Goal: Task Accomplishment & Management: Manage account settings

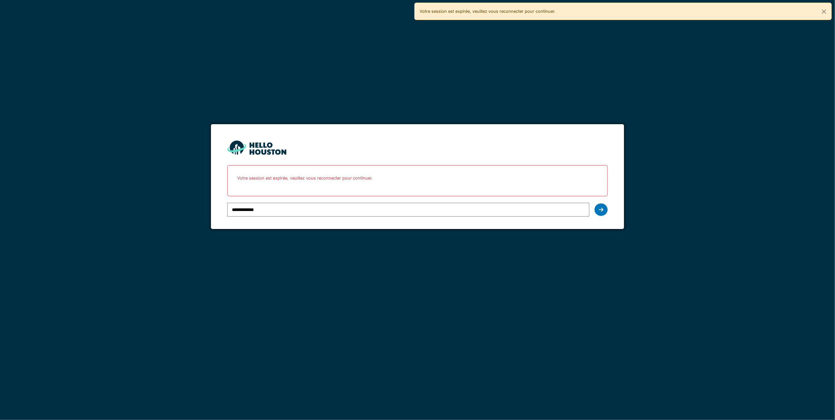
type input "**********"
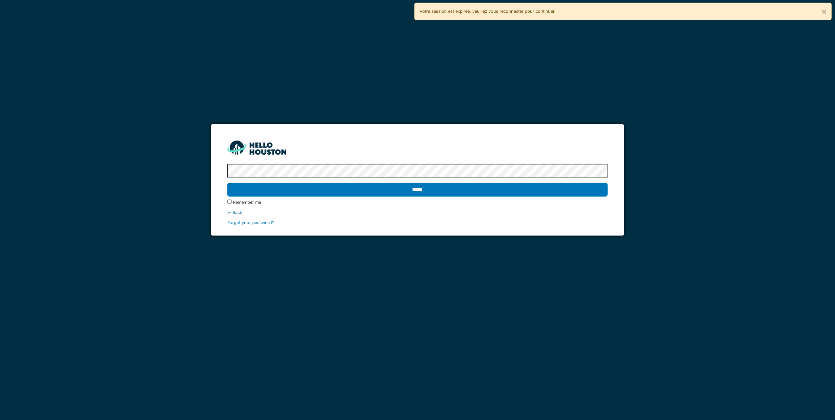
click at [227, 183] on input "******" at bounding box center [417, 190] width 380 height 14
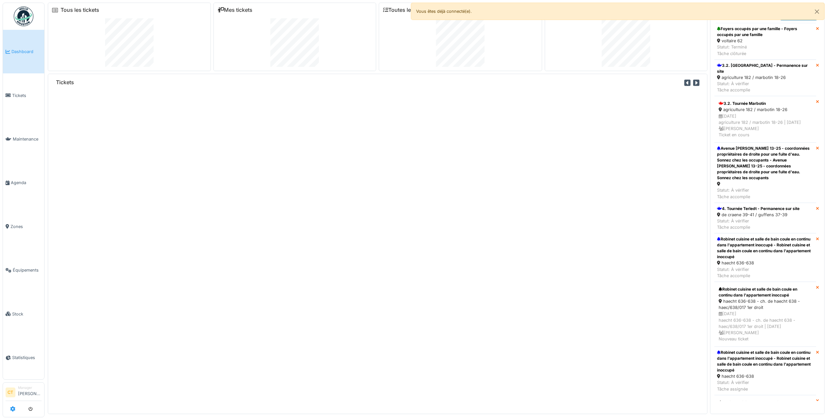
click at [13, 407] on icon at bounding box center [12, 408] width 5 height 5
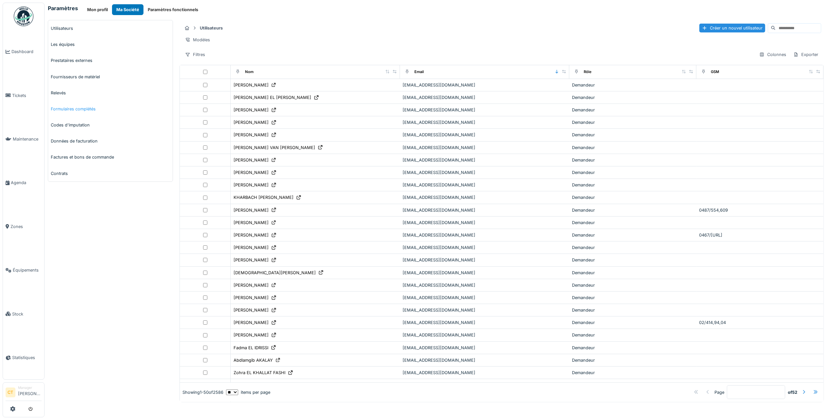
click at [83, 109] on link "Formulaires complétés" at bounding box center [110, 109] width 124 height 16
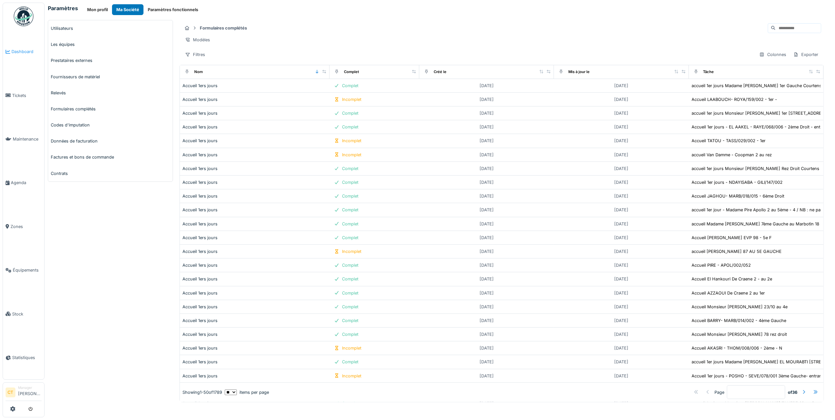
click at [18, 52] on span "Dashboard" at bounding box center [26, 51] width 30 height 6
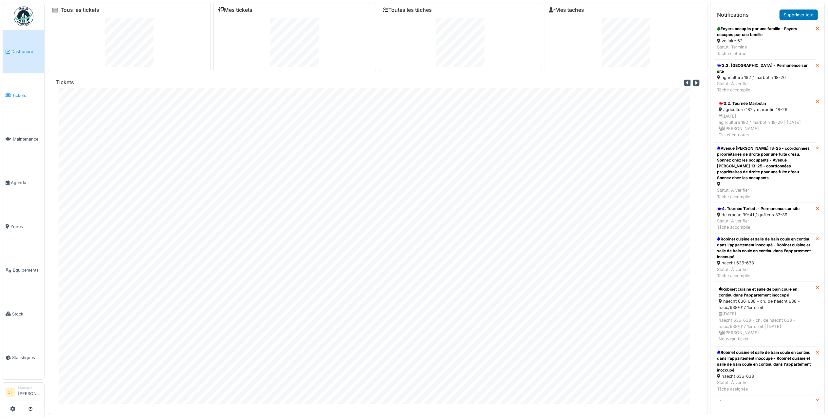
click at [24, 95] on span "Tickets" at bounding box center [26, 95] width 29 height 6
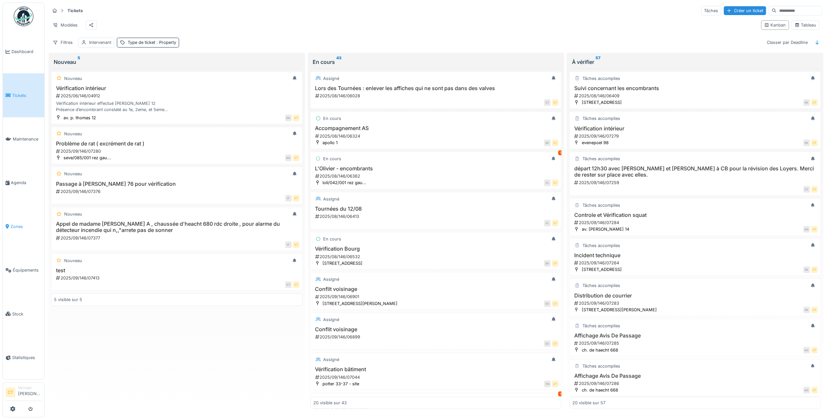
scroll to position [3, 0]
click at [26, 137] on span "Maintenance" at bounding box center [27, 139] width 29 height 6
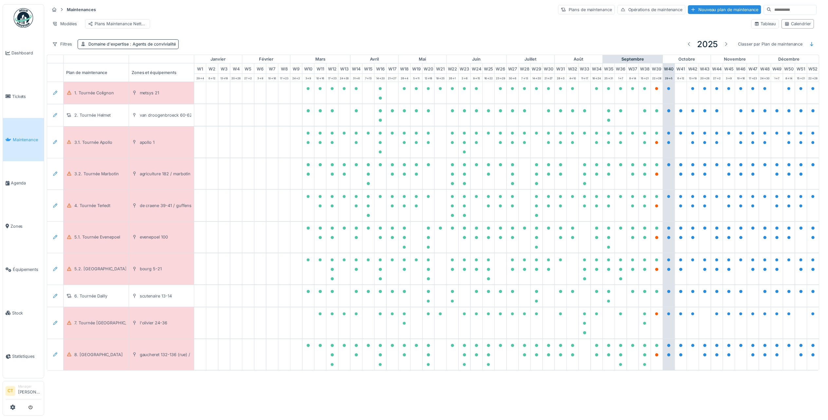
scroll to position [0, 13]
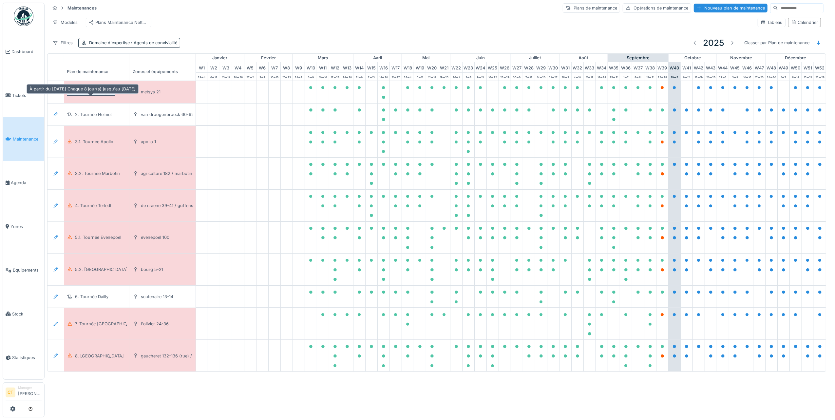
click at [83, 95] on div "1. Tournée Colignon" at bounding box center [95, 92] width 40 height 6
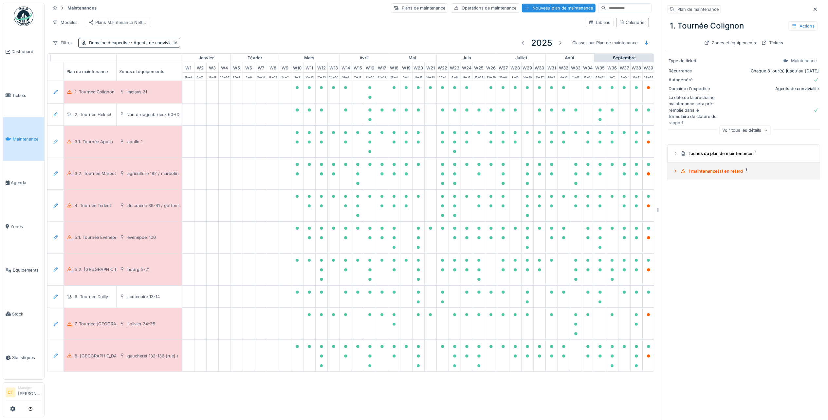
click at [727, 171] on div "1 maintenance(s) en retard 1" at bounding box center [746, 171] width 131 height 6
click at [712, 205] on div "2025/09/146/M/08501 27/09/2025" at bounding box center [744, 204] width 142 height 8
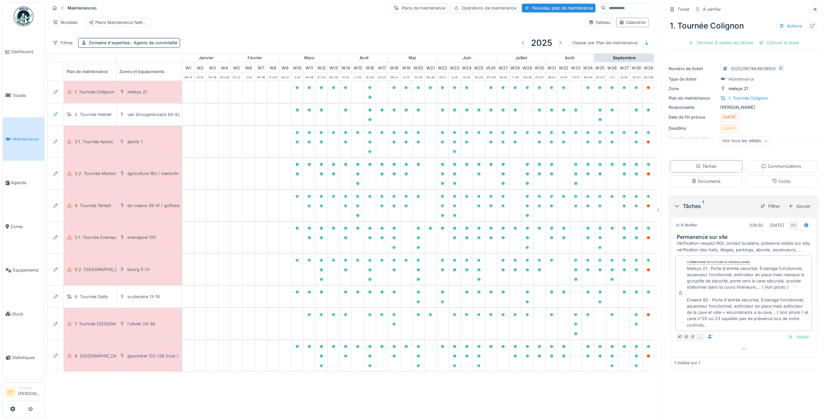
scroll to position [7, 0]
click at [727, 38] on div "Terminer & valider les tâches" at bounding box center [721, 42] width 70 height 9
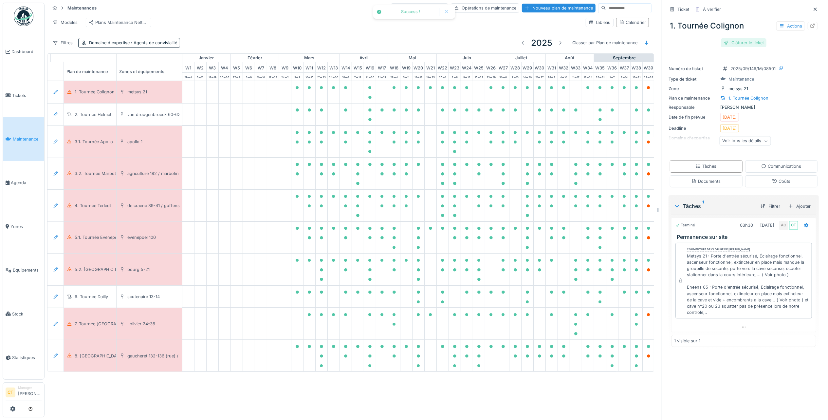
click at [744, 38] on div "Clôturer le ticket" at bounding box center [744, 42] width 46 height 9
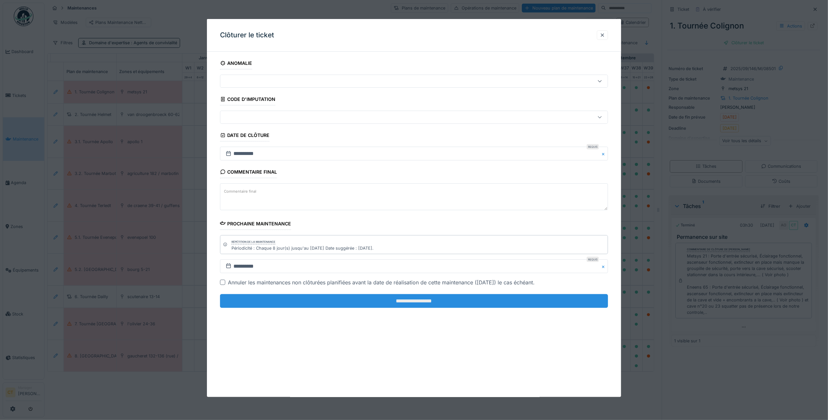
click at [507, 301] on input "**********" at bounding box center [414, 301] width 388 height 14
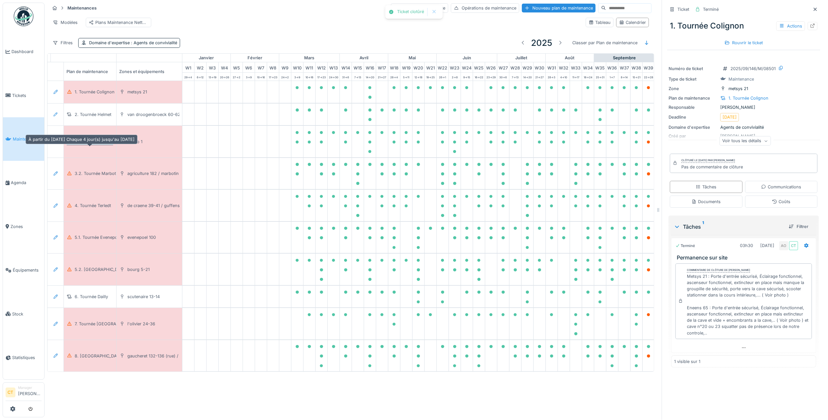
click at [92, 143] on div "3.1. Tournée Apollo" at bounding box center [94, 141] width 38 height 6
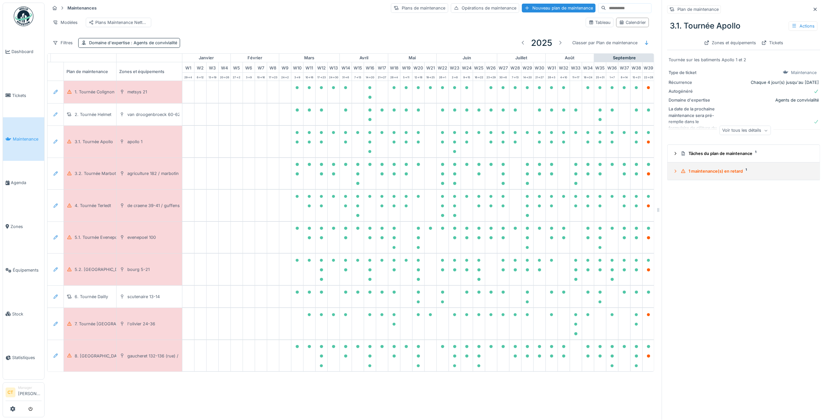
click at [716, 168] on div "1 maintenance(s) en retard 1" at bounding box center [746, 171] width 131 height 6
click at [701, 193] on h3 "3.1. Tournée Apollo" at bounding box center [744, 195] width 144 height 6
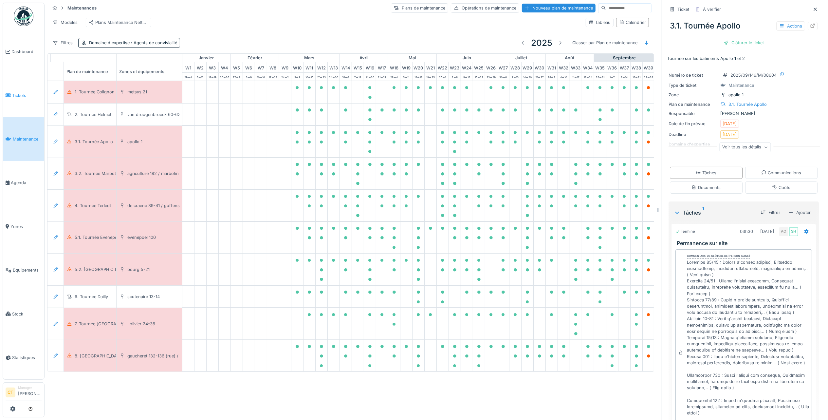
click at [21, 94] on span "Tickets" at bounding box center [26, 95] width 29 height 6
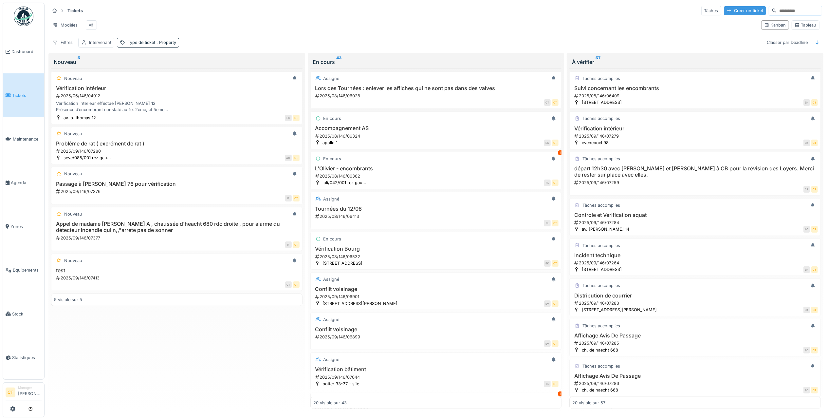
click at [724, 10] on div "Créer un ticket" at bounding box center [745, 10] width 42 height 9
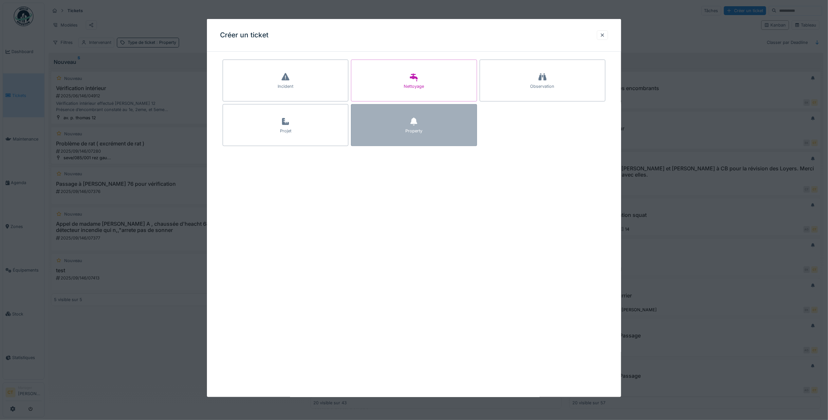
click at [424, 135] on div "Property" at bounding box center [414, 125] width 126 height 42
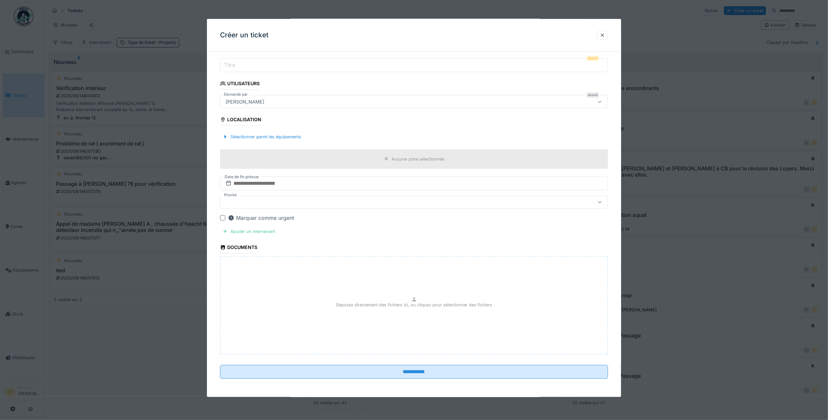
scroll to position [75, 0]
click at [265, 230] on div "Ajouter un intervenant" at bounding box center [249, 231] width 58 height 9
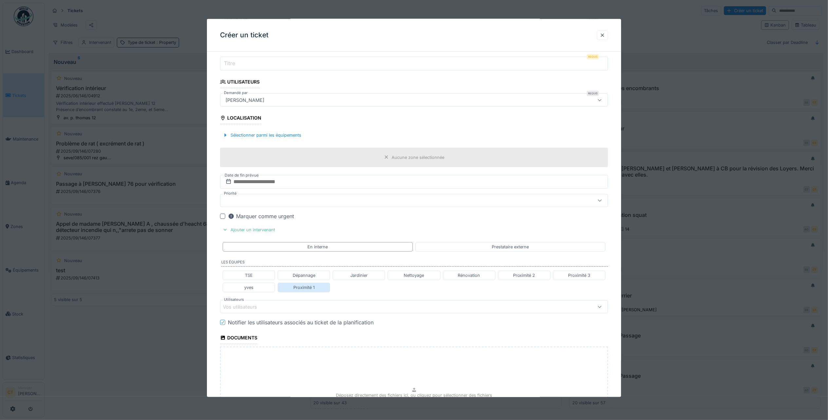
click at [305, 289] on div "Proximité 1" at bounding box center [303, 287] width 21 height 6
type input "**********"
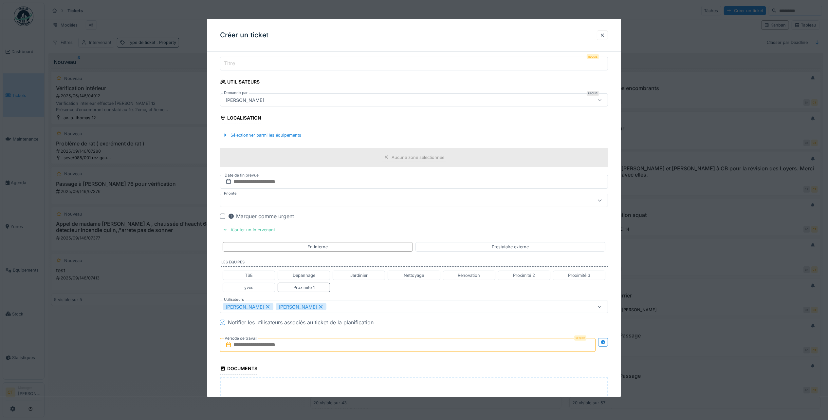
click at [329, 348] on input "text" at bounding box center [408, 345] width 376 height 14
click at [379, 330] on div "29" at bounding box center [377, 325] width 9 height 9
click at [377, 327] on div "29" at bounding box center [377, 325] width 9 height 9
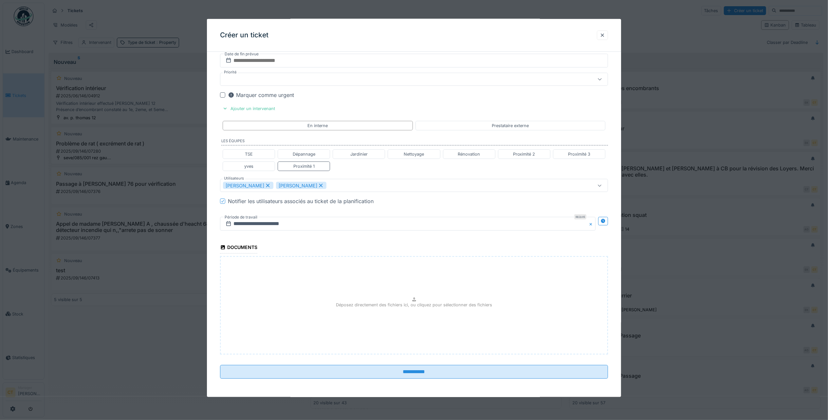
scroll to position [0, 0]
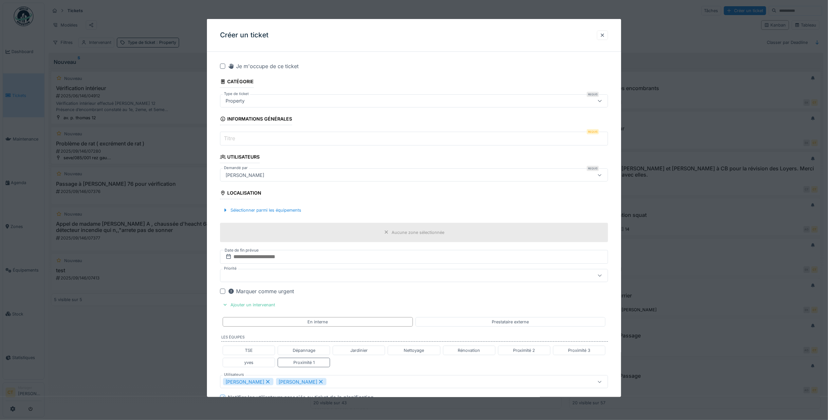
click at [322, 143] on input "Titre" at bounding box center [414, 139] width 388 height 14
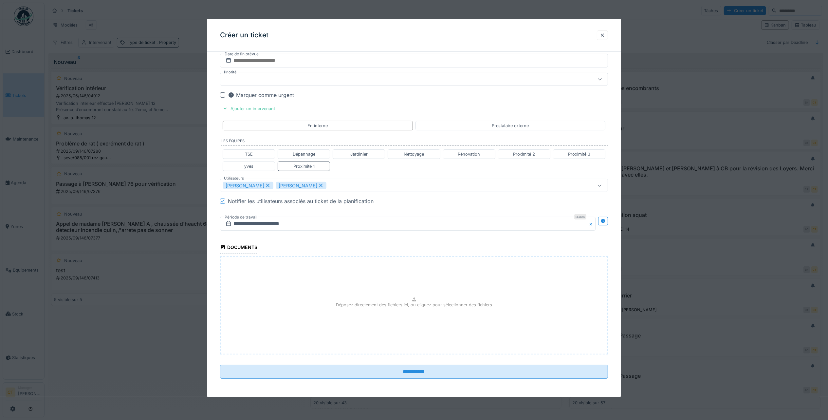
scroll to position [199, 0]
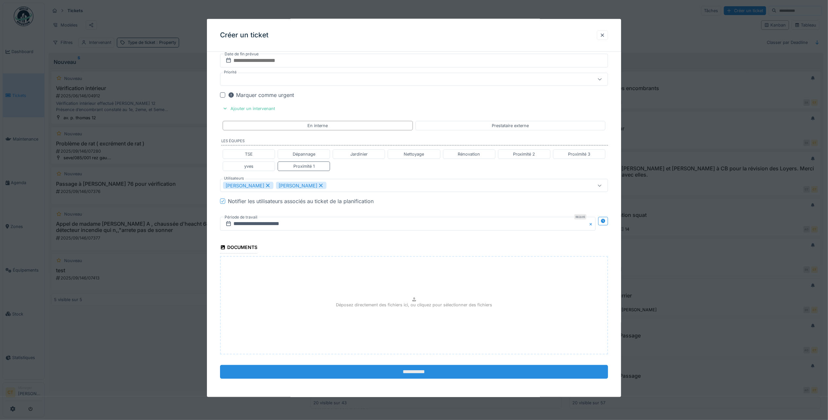
type input "****"
click at [469, 369] on input "**********" at bounding box center [414, 372] width 388 height 14
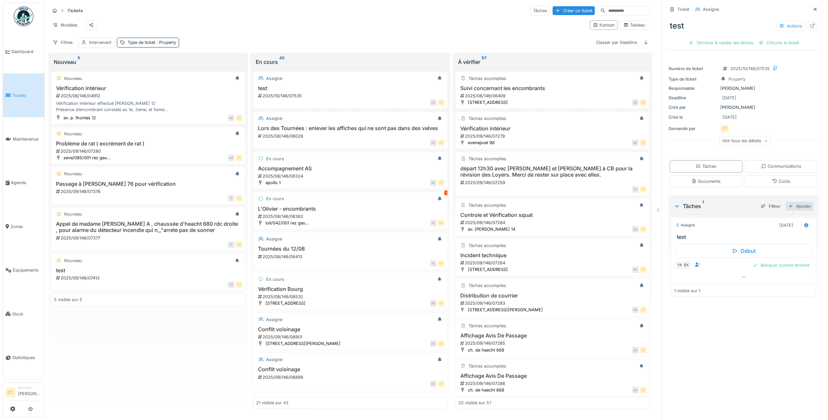
click at [788, 207] on div "Ajouter" at bounding box center [800, 206] width 28 height 9
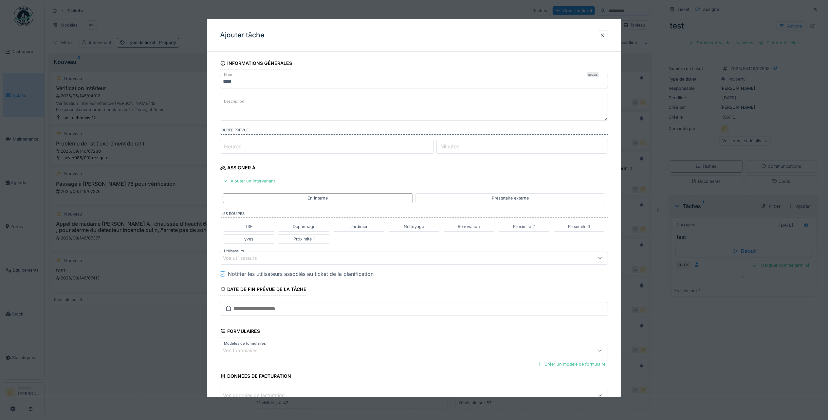
scroll to position [44, 0]
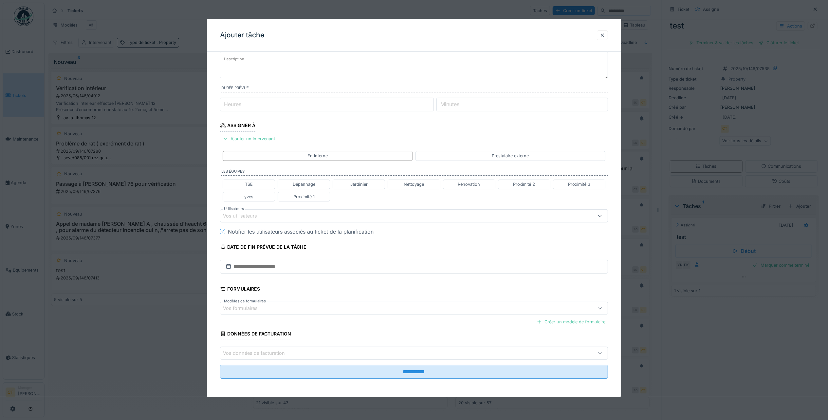
click at [458, 308] on div "Vos formulaires" at bounding box center [392, 307] width 339 height 7
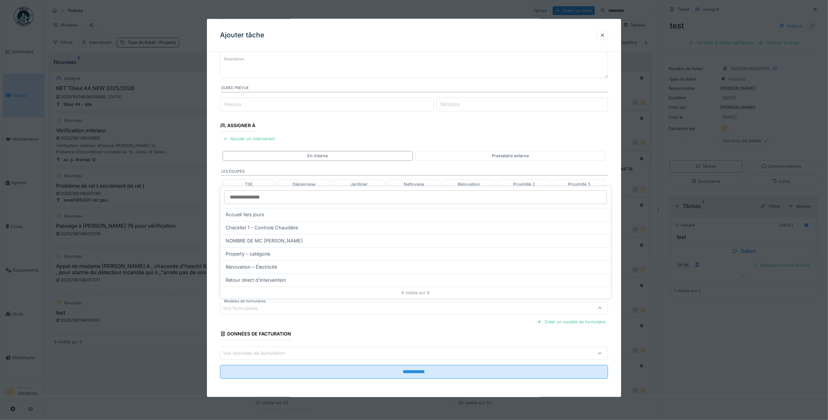
click at [256, 214] on span "Accueil 1ers jours" at bounding box center [245, 214] width 39 height 7
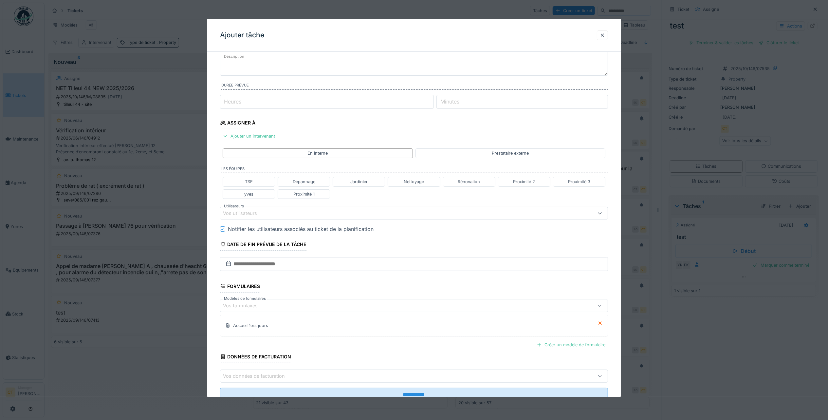
scroll to position [71, 0]
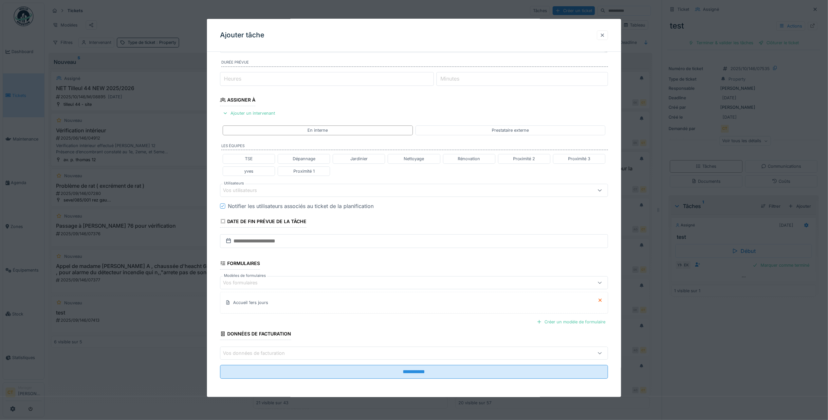
click at [605, 33] on div at bounding box center [602, 35] width 5 height 6
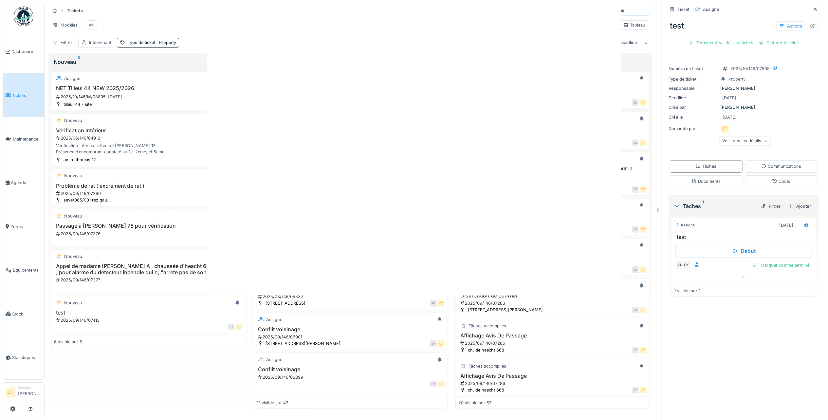
scroll to position [0, 0]
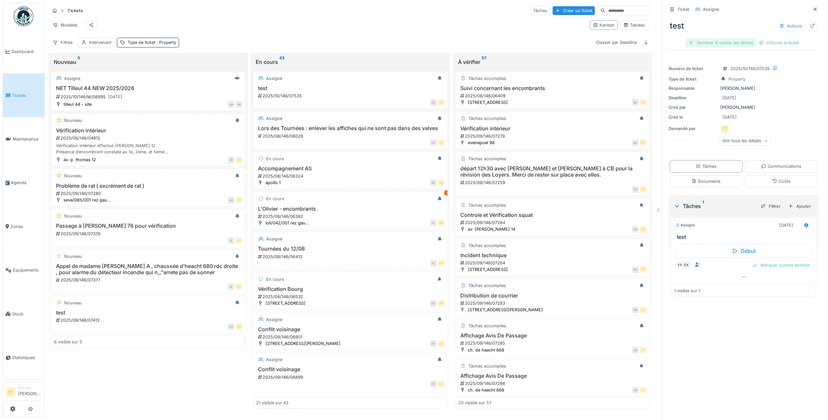
click at [722, 41] on div "Terminer & valider les tâches" at bounding box center [721, 42] width 70 height 9
click at [762, 44] on div "test Actions Clôturer le ticket" at bounding box center [743, 32] width 153 height 34
click at [736, 43] on div "Clôturer le ticket" at bounding box center [744, 42] width 46 height 9
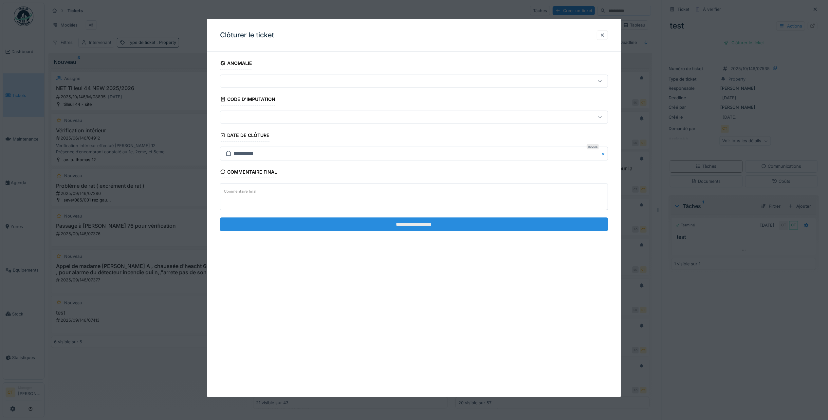
click at [541, 226] on input "**********" at bounding box center [414, 224] width 388 height 14
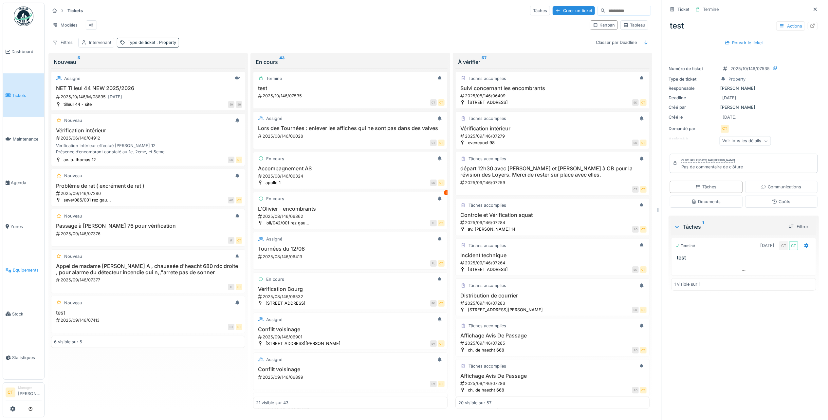
click at [24, 268] on span "Équipements" at bounding box center [27, 270] width 29 height 6
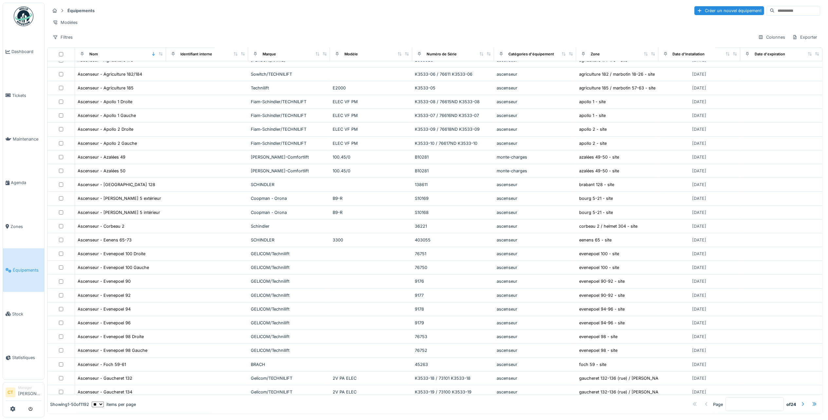
scroll to position [174, 0]
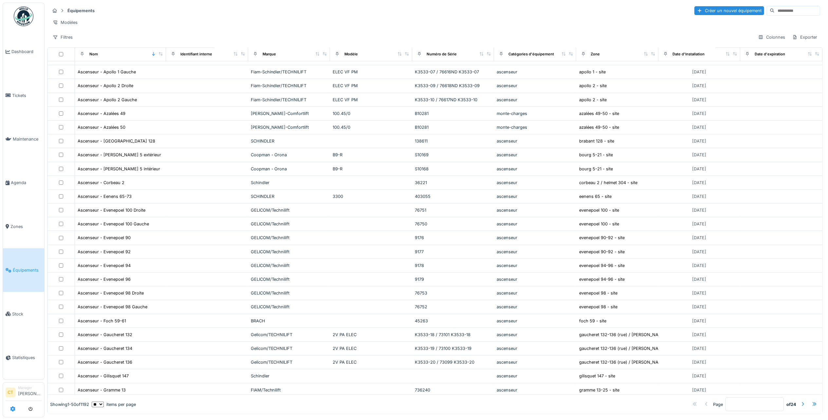
click at [13, 408] on icon at bounding box center [12, 408] width 5 height 5
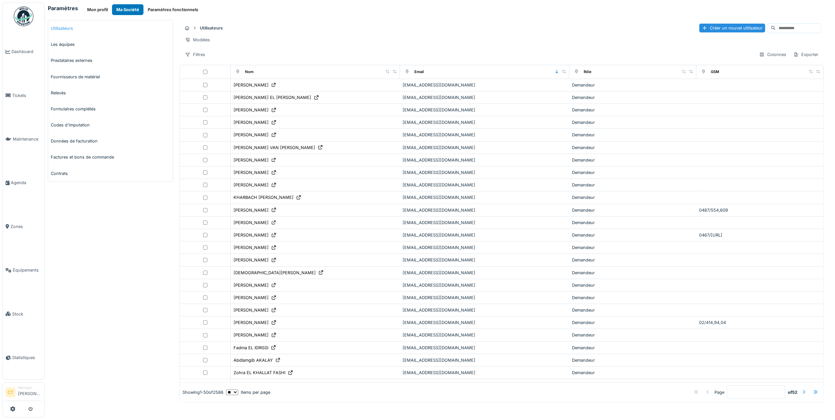
click at [62, 29] on link "Utilisateurs" at bounding box center [110, 28] width 124 height 16
click at [66, 44] on link "Les équipes" at bounding box center [110, 44] width 124 height 16
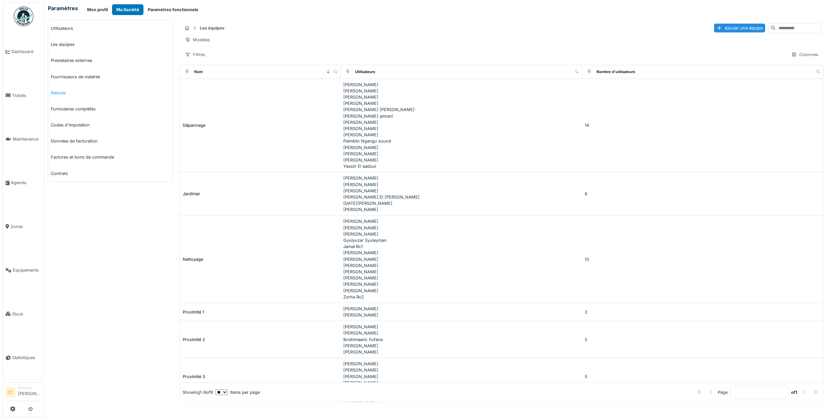
click at [60, 92] on link "Relevés" at bounding box center [110, 93] width 124 height 16
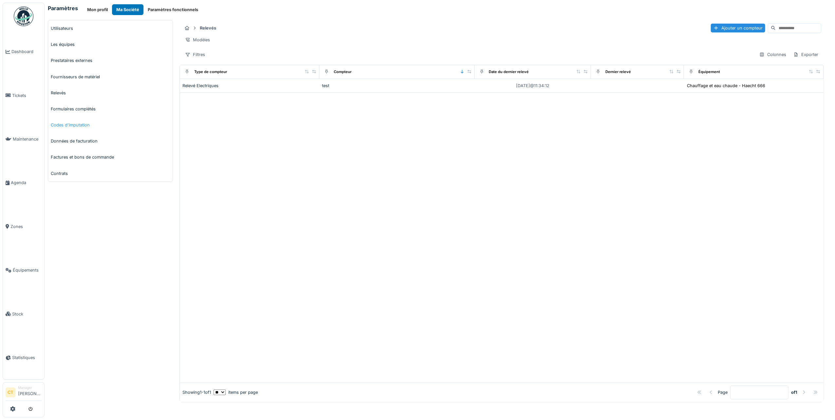
click at [62, 126] on link "Codes d'imputation" at bounding box center [110, 125] width 124 height 16
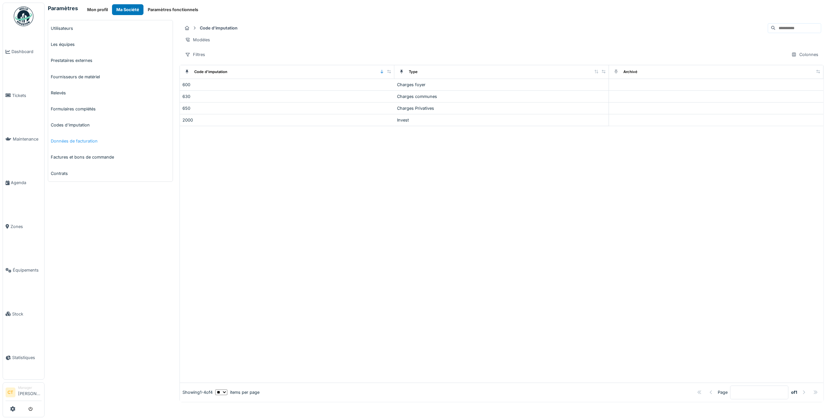
click at [62, 143] on link "Données de facturation" at bounding box center [110, 141] width 124 height 16
click at [22, 89] on link "Tickets" at bounding box center [23, 95] width 41 height 44
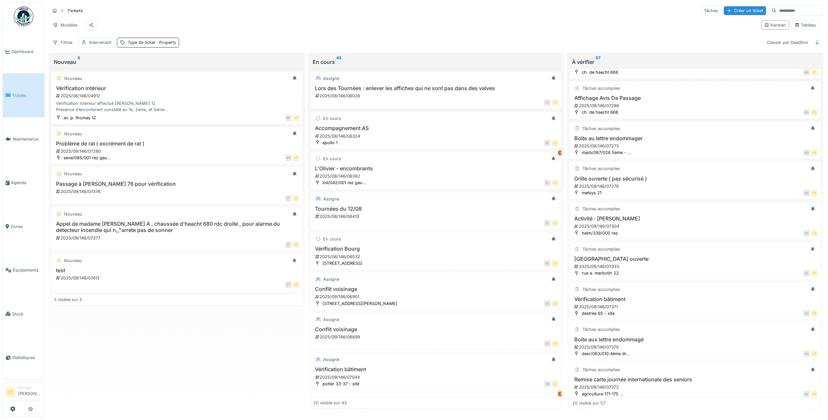
scroll to position [121, 0]
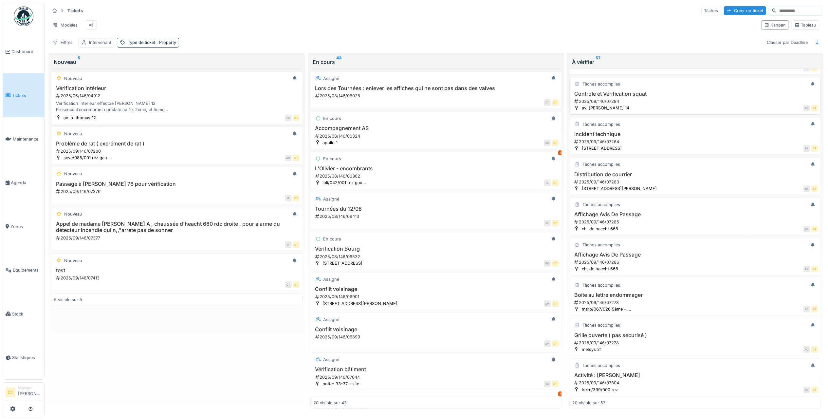
click at [659, 104] on div "2025/09/146/07284" at bounding box center [696, 101] width 244 height 6
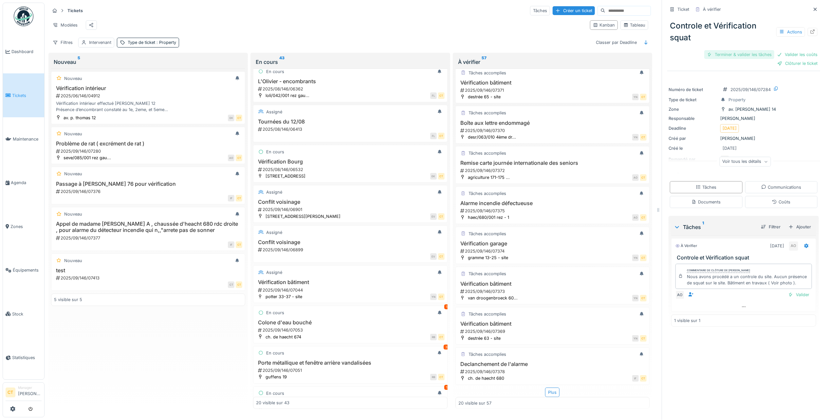
click at [735, 54] on div "Terminer & valider les tâches" at bounding box center [739, 54] width 70 height 9
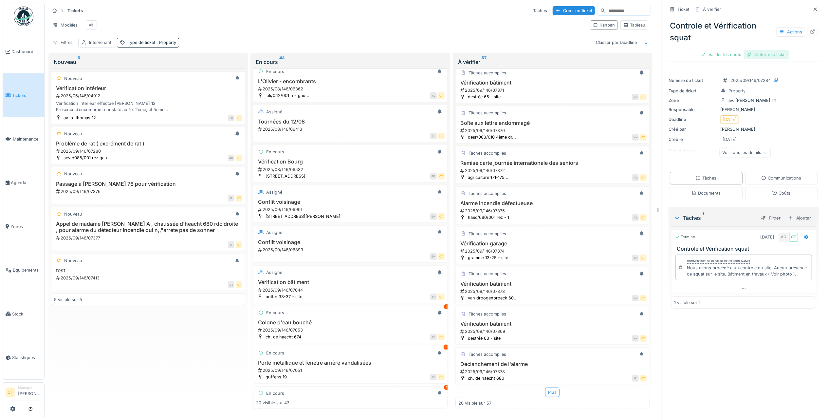
click at [767, 54] on div "Clôturer le ticket" at bounding box center [767, 54] width 46 height 9
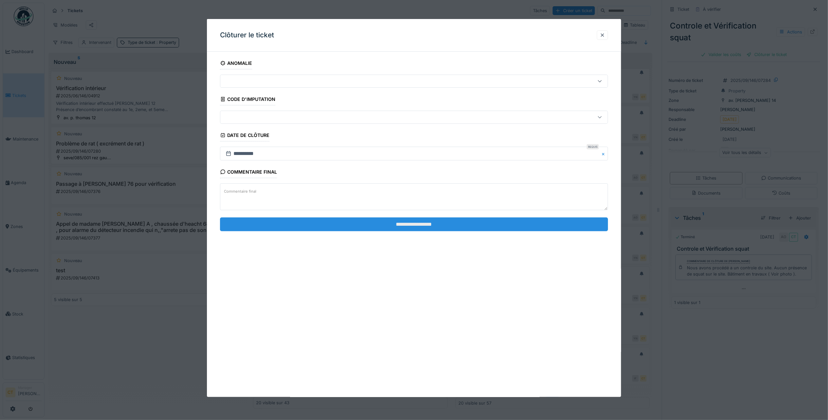
click at [503, 224] on input "**********" at bounding box center [414, 224] width 388 height 14
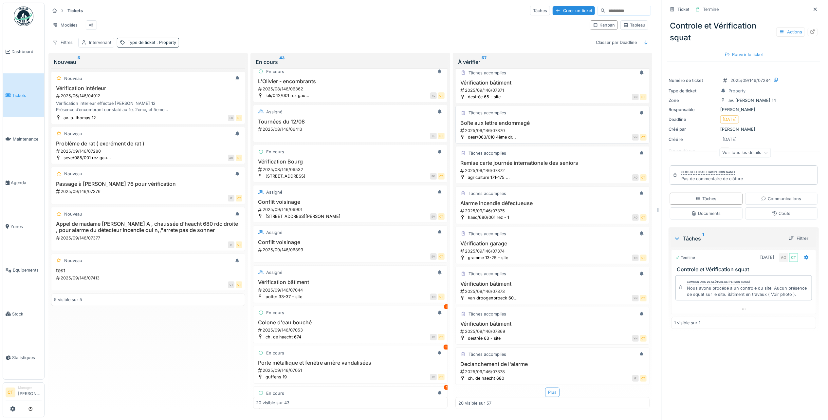
click at [528, 122] on div "Boîte aux lettre endommagé 2025/09/146/07370" at bounding box center [552, 127] width 188 height 14
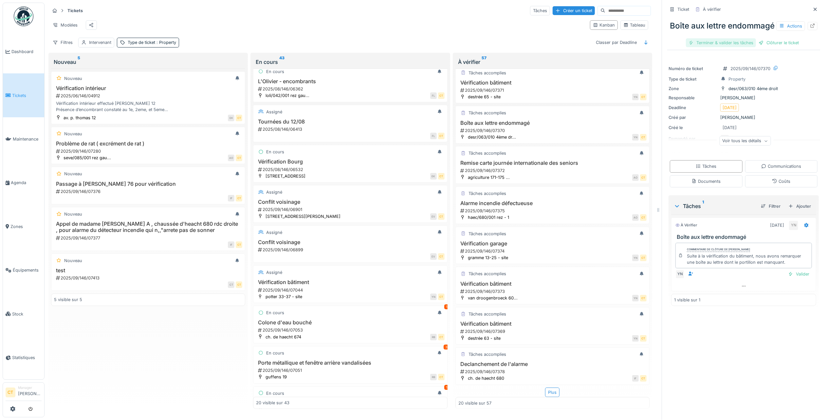
click at [709, 47] on div "Terminer & valider les tâches" at bounding box center [721, 42] width 70 height 9
click at [740, 47] on div "Clôturer le ticket" at bounding box center [744, 42] width 46 height 9
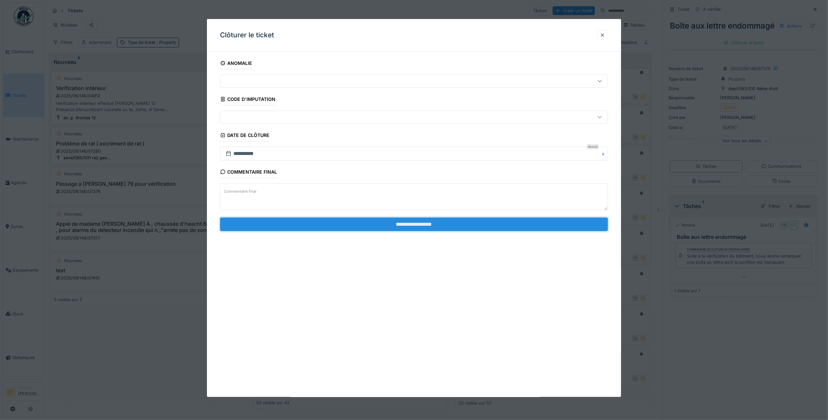
click at [540, 224] on input "**********" at bounding box center [414, 224] width 388 height 14
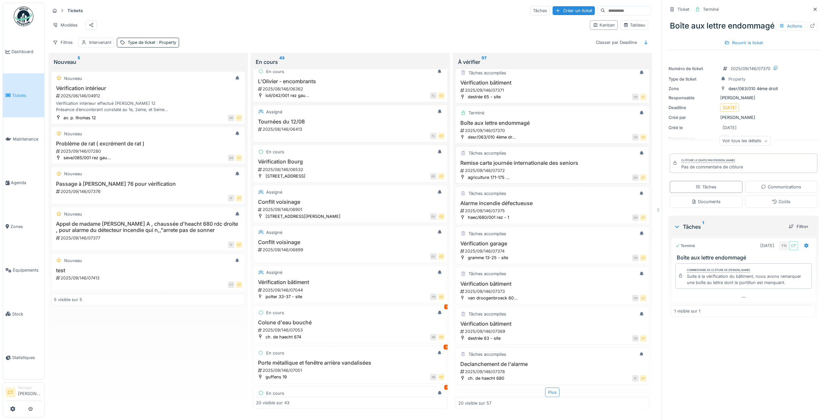
click at [522, 161] on h3 "Remise carte journée internationale des seniors" at bounding box center [552, 163] width 188 height 6
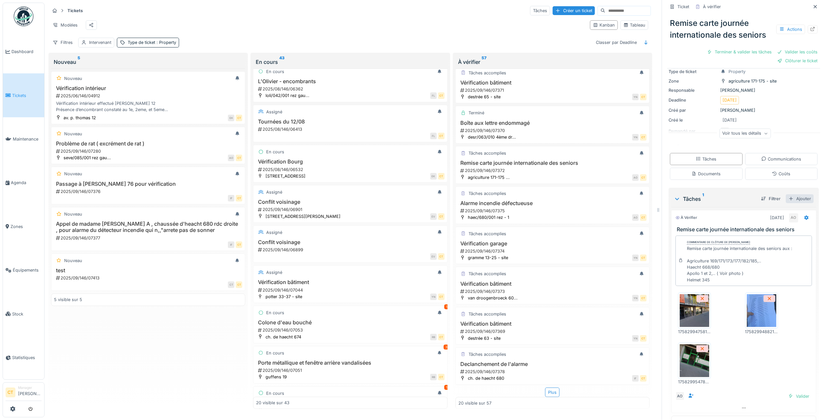
scroll to position [46, 0]
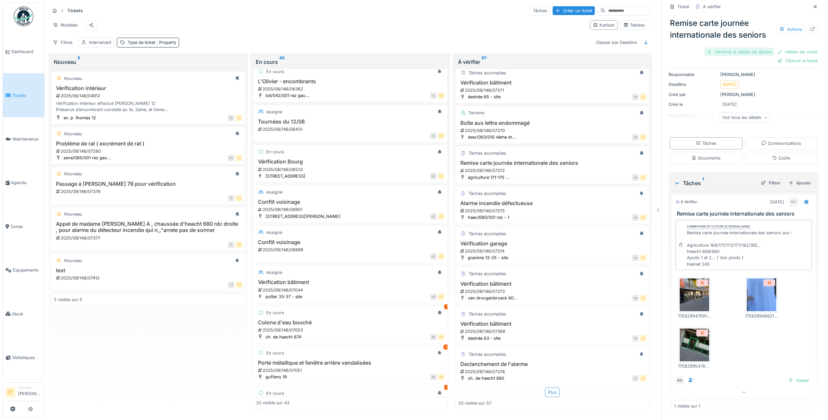
click at [718, 52] on div "Terminer & valider les tâches" at bounding box center [739, 51] width 70 height 9
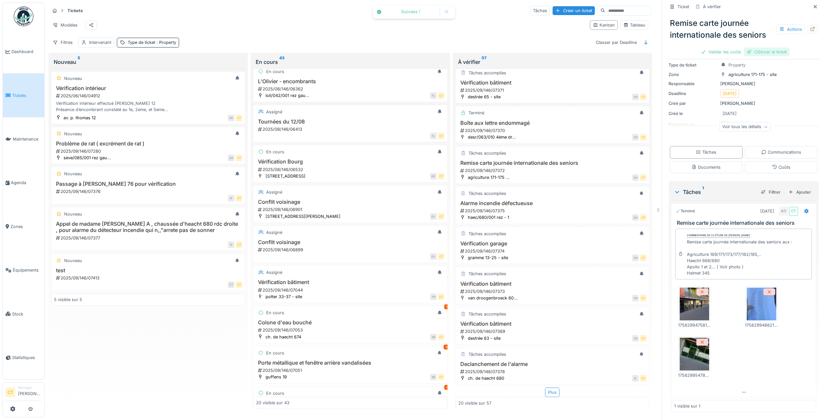
scroll to position [29, 0]
click at [762, 51] on div "Clôturer le ticket" at bounding box center [767, 51] width 46 height 9
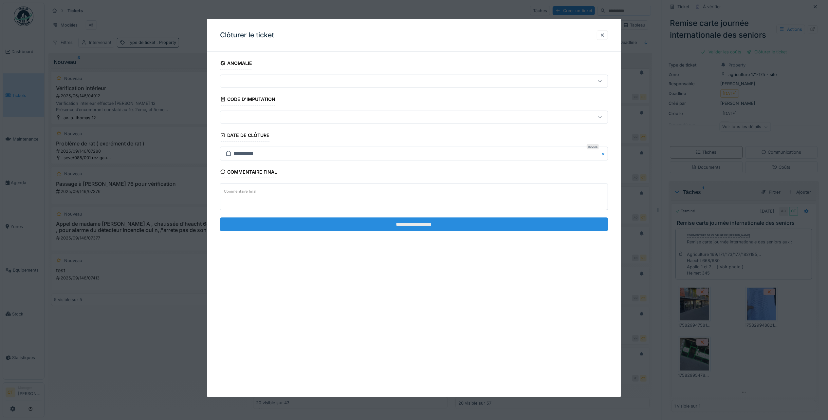
click at [539, 226] on input "**********" at bounding box center [414, 224] width 388 height 14
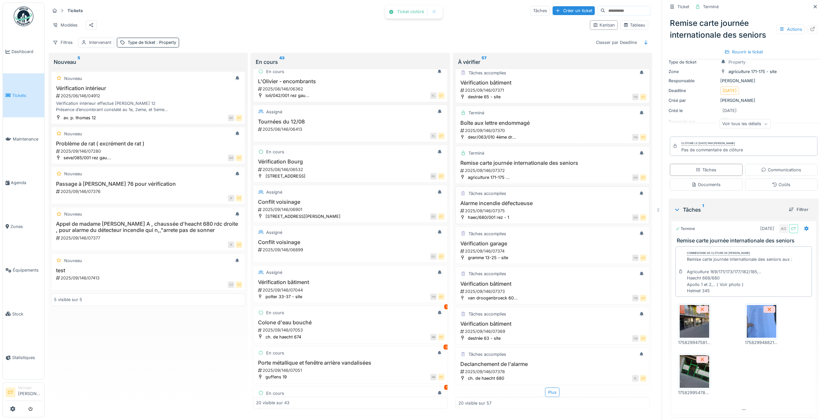
click at [538, 208] on div "2025/09/146/07375" at bounding box center [553, 211] width 187 height 6
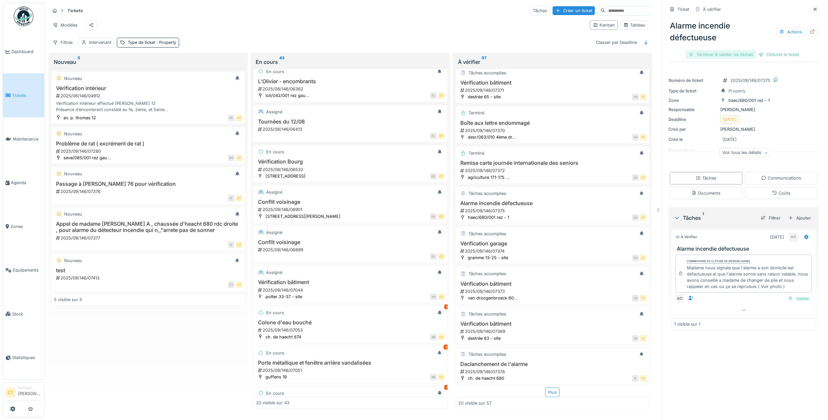
click at [719, 53] on div "Terminer & valider les tâches" at bounding box center [721, 54] width 70 height 9
click at [739, 57] on div "Clôturer le ticket" at bounding box center [744, 54] width 46 height 9
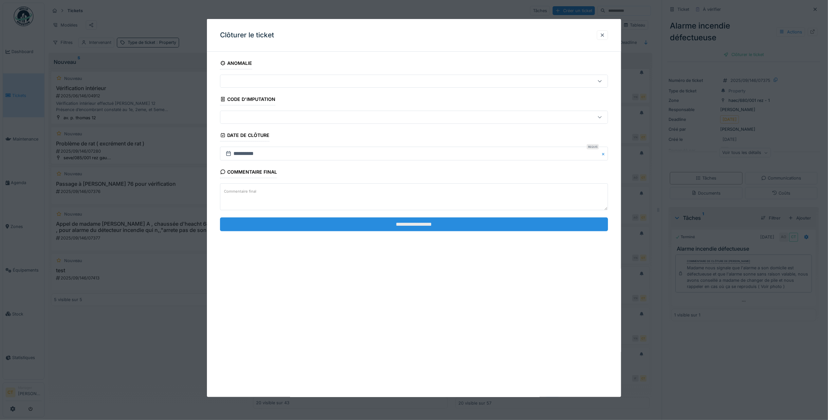
click at [576, 229] on input "**********" at bounding box center [414, 224] width 388 height 14
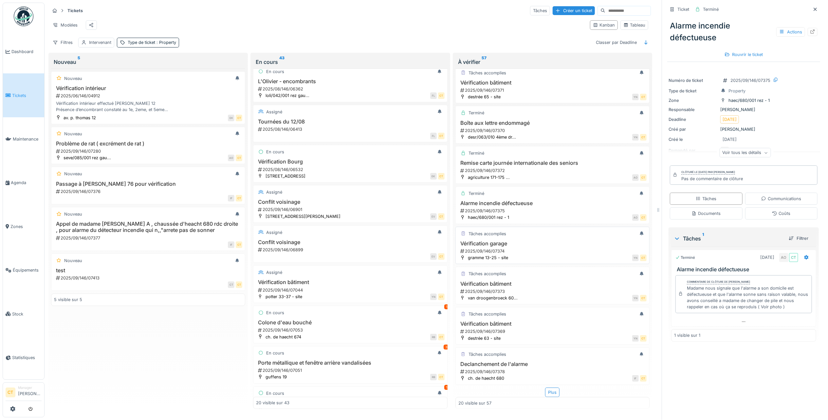
click at [532, 250] on div "2025/09/146/07374" at bounding box center [553, 251] width 187 height 6
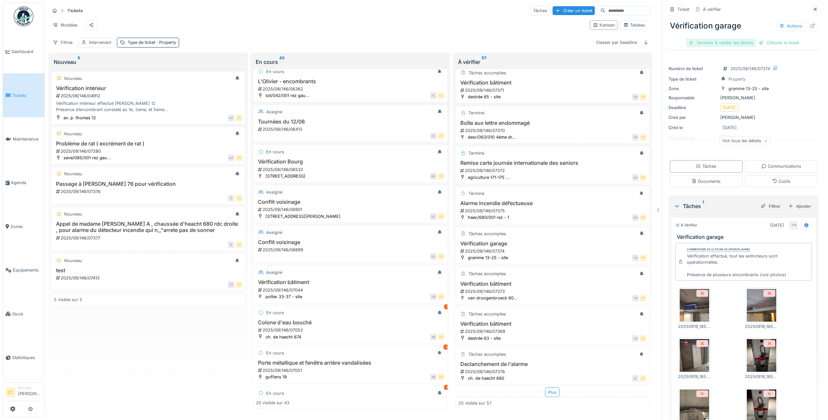
drag, startPoint x: 707, startPoint y: 41, endPoint x: 711, endPoint y: 41, distance: 3.9
click at [708, 41] on div "Terminer & valider les tâches" at bounding box center [721, 42] width 70 height 9
click at [749, 45] on div "Clôturer le ticket" at bounding box center [744, 42] width 46 height 9
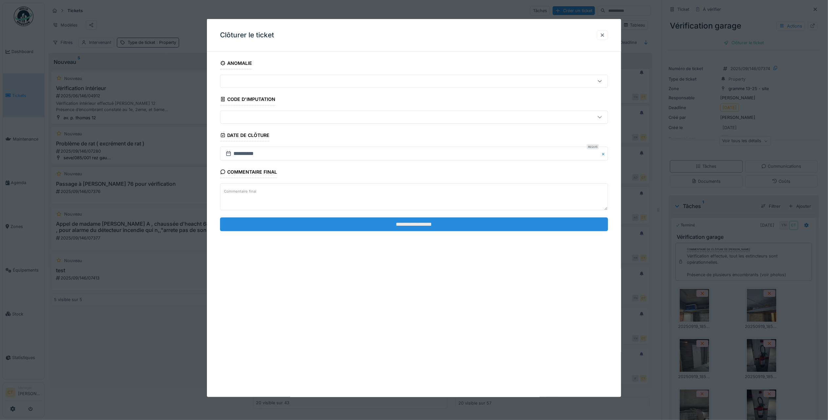
click at [477, 227] on input "**********" at bounding box center [414, 224] width 388 height 14
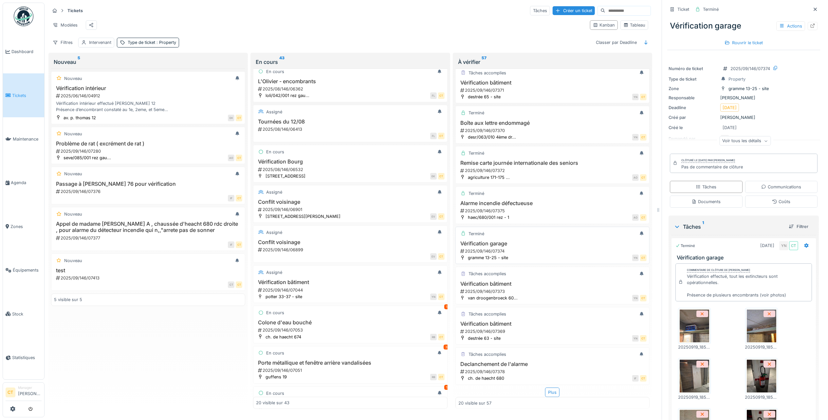
click at [507, 248] on div "2025/09/146/07374" at bounding box center [553, 251] width 187 height 6
drag, startPoint x: 510, startPoint y: 286, endPoint x: 529, endPoint y: 275, distance: 22.0
click at [510, 288] on div "2025/09/146/07373" at bounding box center [553, 291] width 187 height 6
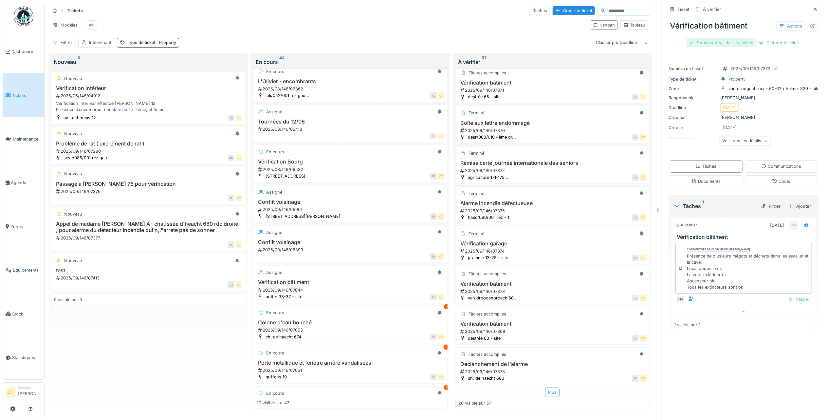
click at [714, 41] on div "Terminer & valider les tâches" at bounding box center [721, 42] width 70 height 9
click at [746, 42] on div "Clôturer le ticket" at bounding box center [744, 42] width 46 height 9
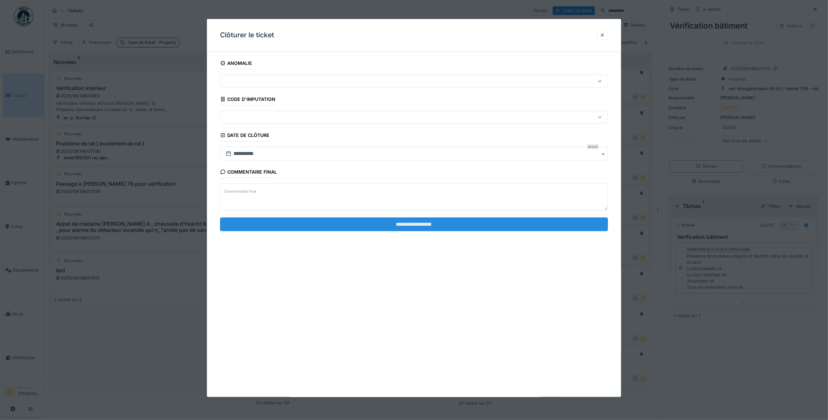
click at [532, 229] on input "**********" at bounding box center [414, 224] width 388 height 14
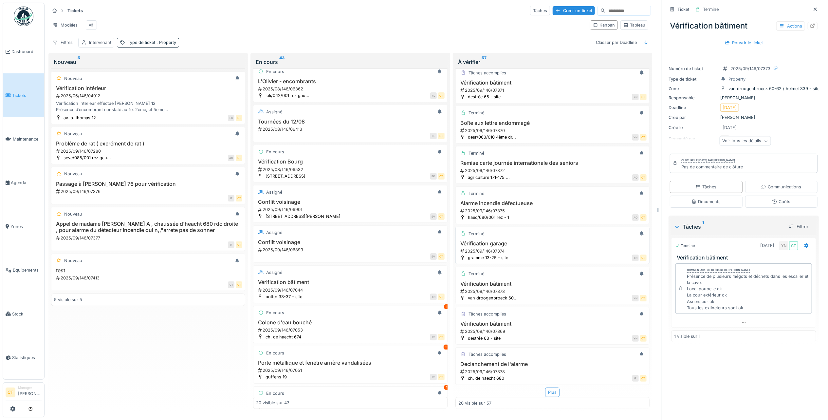
click at [489, 248] on div "2025/09/146/07374" at bounding box center [553, 251] width 187 height 6
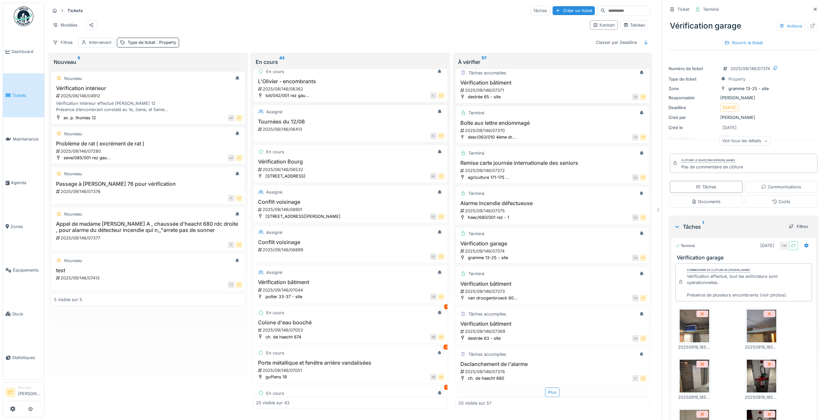
scroll to position [7, 0]
click at [548, 288] on div "2025/09/146/07373" at bounding box center [553, 291] width 187 height 6
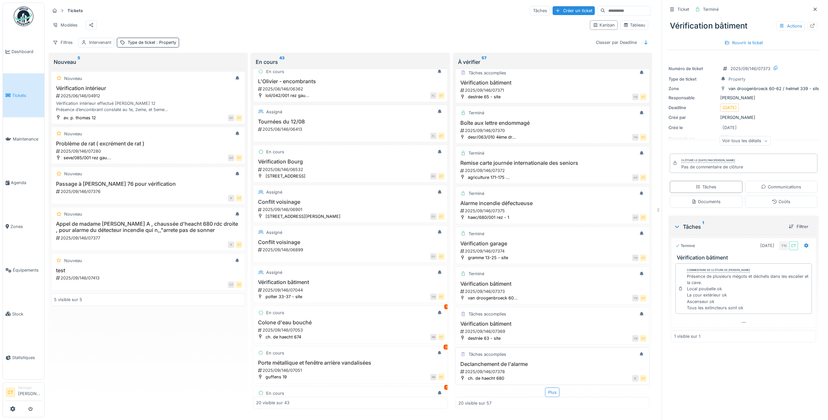
click at [515, 361] on h3 "Declanchement de l'alarme" at bounding box center [552, 364] width 188 height 6
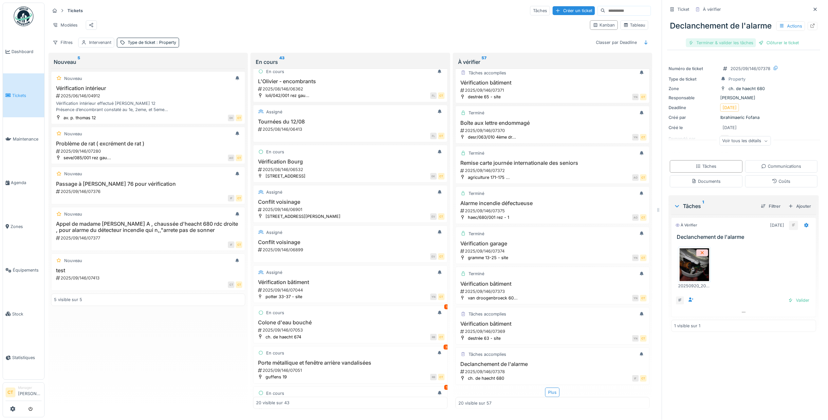
click at [710, 46] on div "Terminer & valider les tâches" at bounding box center [721, 42] width 70 height 9
click at [741, 47] on div "Clôturer le ticket" at bounding box center [744, 42] width 46 height 9
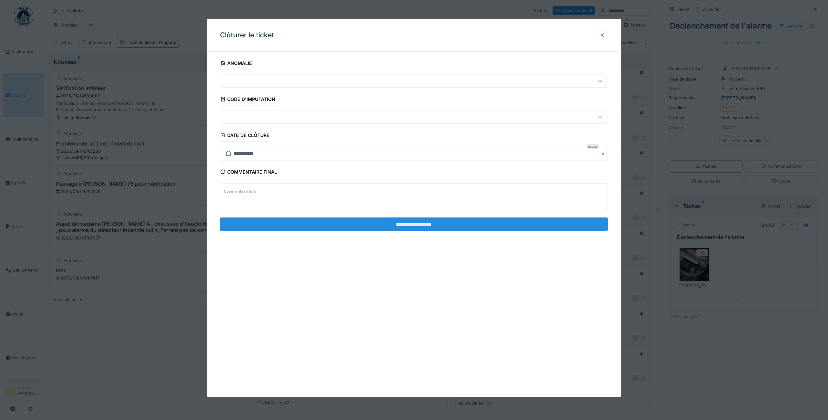
click at [518, 224] on input "**********" at bounding box center [414, 224] width 388 height 14
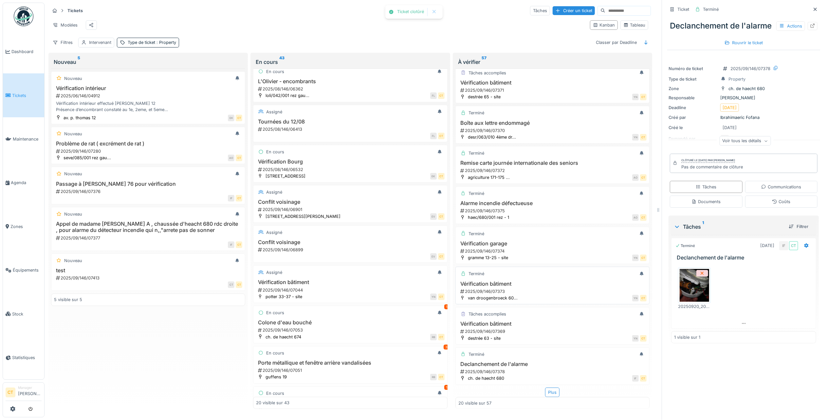
click at [534, 288] on div "2025/09/146/07373" at bounding box center [553, 291] width 187 height 6
drag, startPoint x: 516, startPoint y: 360, endPoint x: 602, endPoint y: 286, distance: 114.0
click at [517, 361] on div "Declanchement de l'alarme 2025/09/146/07378" at bounding box center [552, 368] width 188 height 14
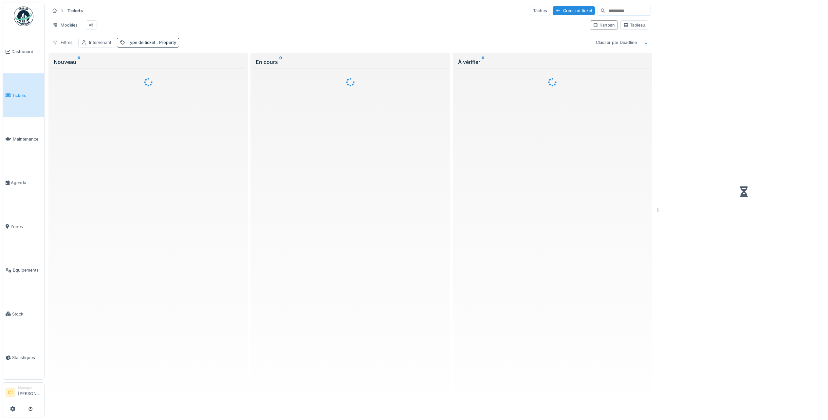
scroll to position [3, 0]
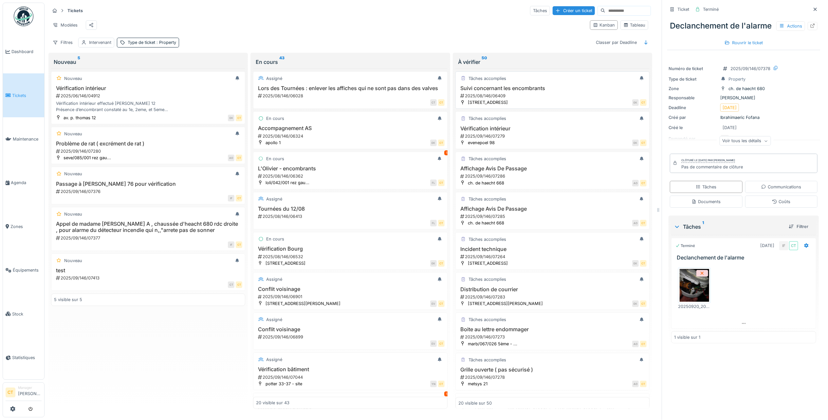
click at [524, 98] on div "2025/08/146/06409" at bounding box center [553, 96] width 187 height 6
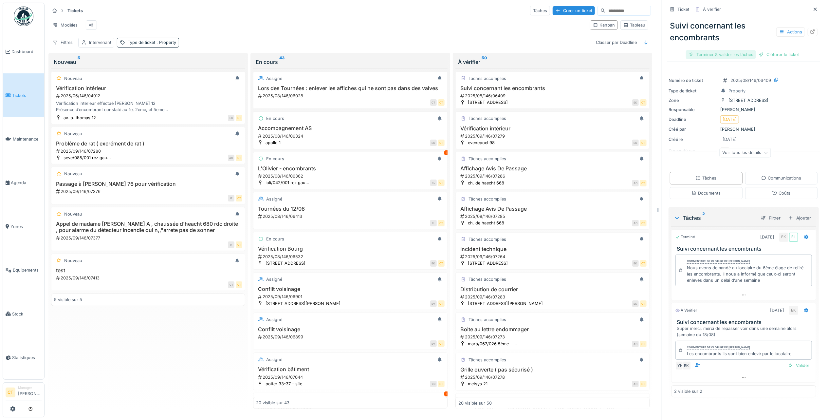
click at [725, 52] on div "Terminer & valider les tâches" at bounding box center [721, 54] width 70 height 9
click at [745, 50] on div "Clôturer le ticket" at bounding box center [744, 54] width 46 height 9
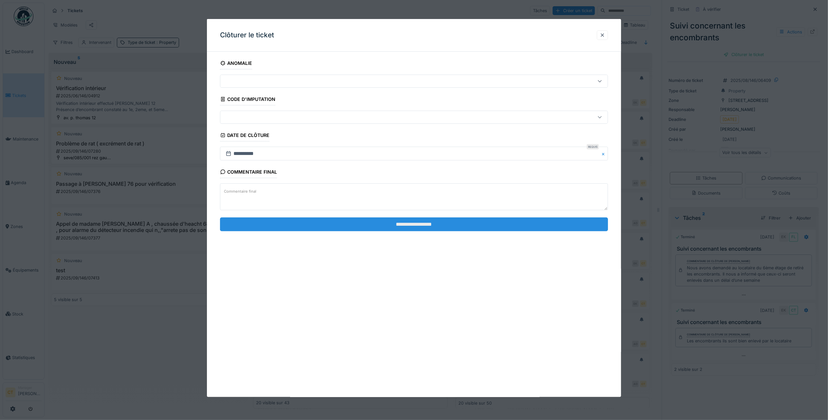
click at [530, 228] on input "**********" at bounding box center [414, 224] width 388 height 14
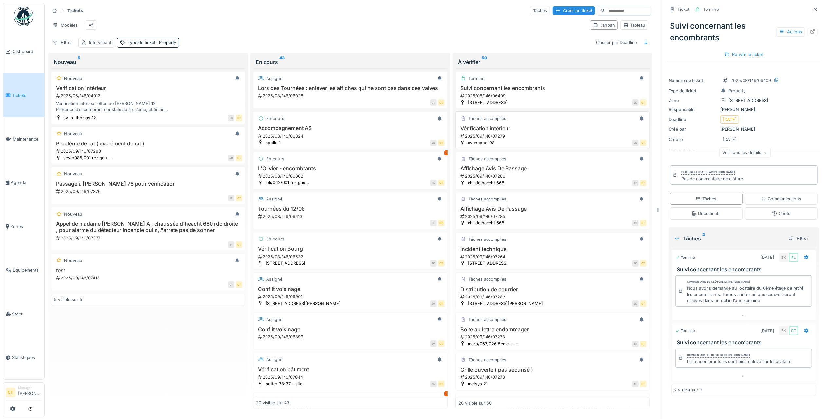
click at [529, 139] on div "2025/09/146/07279" at bounding box center [553, 136] width 187 height 6
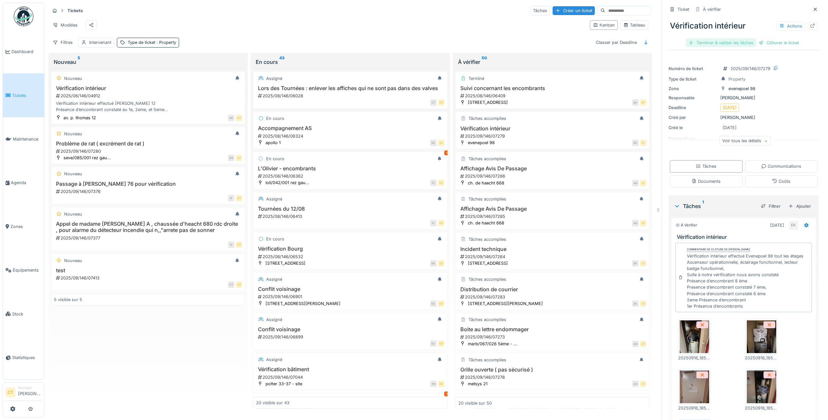
click at [713, 38] on div "Terminer & valider les tâches" at bounding box center [721, 42] width 70 height 9
click at [744, 42] on div "Clôturer le ticket" at bounding box center [744, 42] width 46 height 9
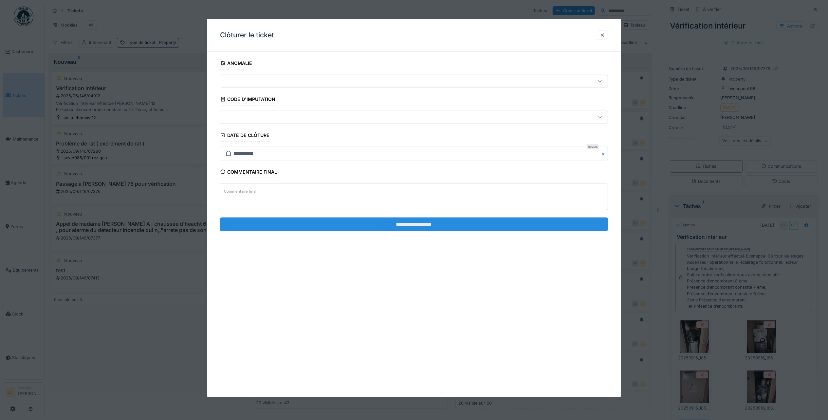
click at [359, 226] on input "**********" at bounding box center [414, 224] width 388 height 14
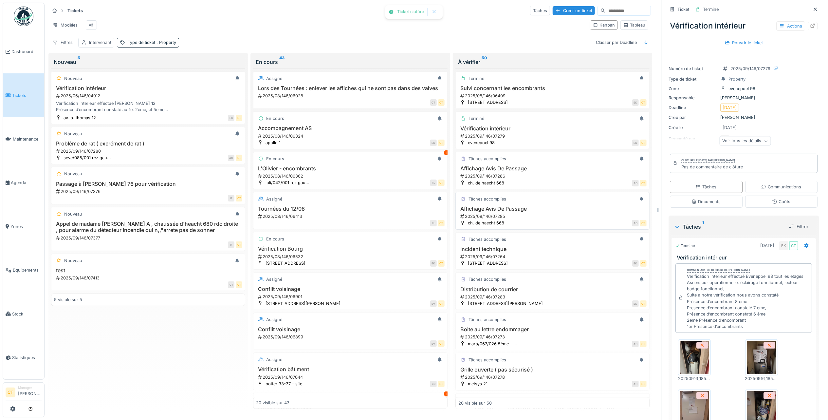
click at [502, 226] on div "ch. de haecht 668 AO CT" at bounding box center [552, 222] width 188 height 7
click at [540, 179] on div "2025/09/146/07286" at bounding box center [553, 176] width 187 height 6
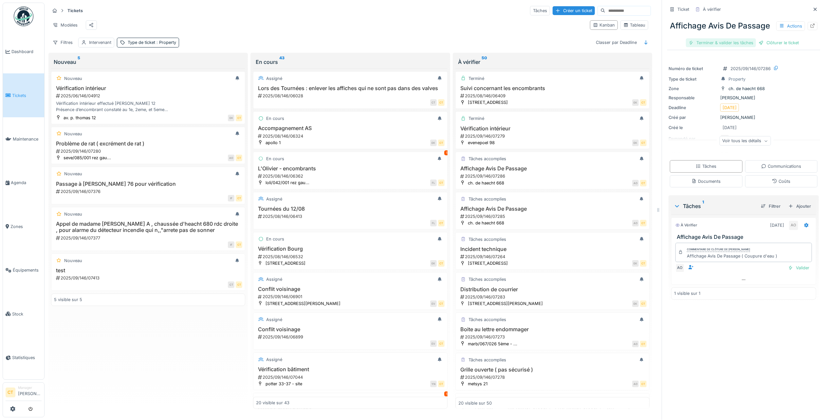
click at [707, 47] on div "Terminer & valider les tâches" at bounding box center [721, 42] width 70 height 9
click at [748, 47] on div "Clôturer le ticket" at bounding box center [744, 42] width 46 height 9
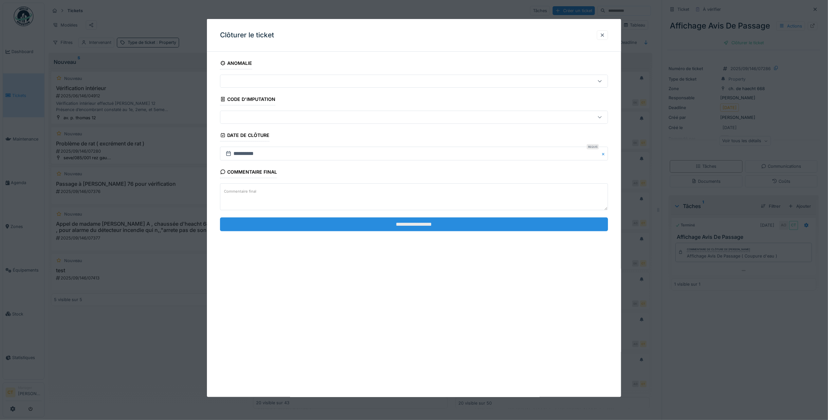
click at [526, 224] on input "**********" at bounding box center [414, 224] width 388 height 14
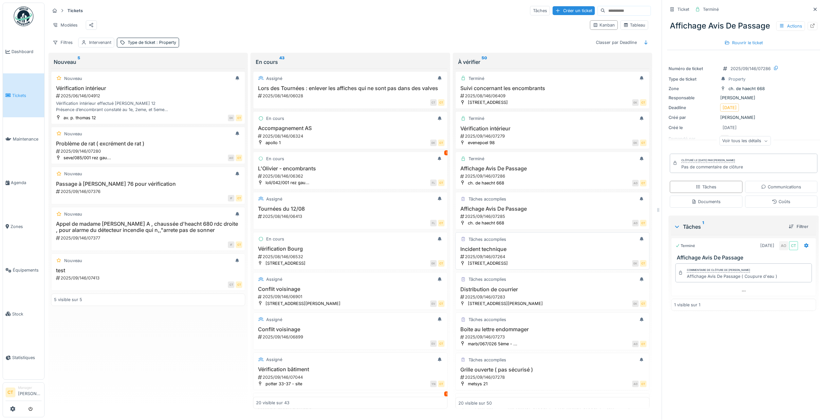
click at [538, 260] on div "2025/09/146/07264" at bounding box center [553, 256] width 187 height 6
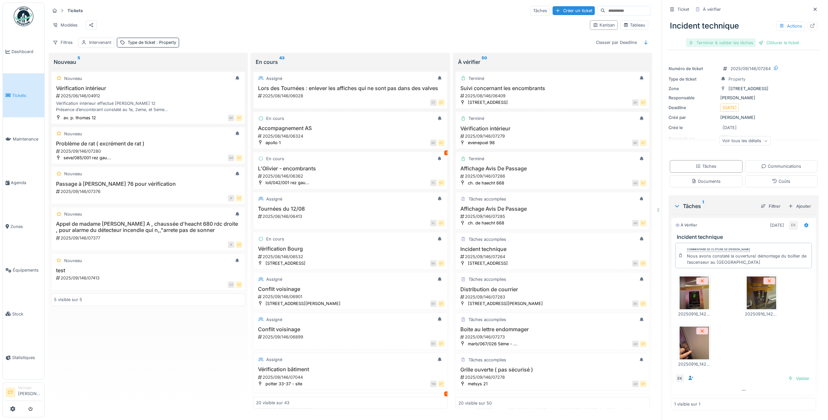
click at [709, 41] on div "Terminer & valider les tâches" at bounding box center [721, 42] width 70 height 9
click at [748, 40] on div "Clôturer le ticket" at bounding box center [744, 42] width 46 height 9
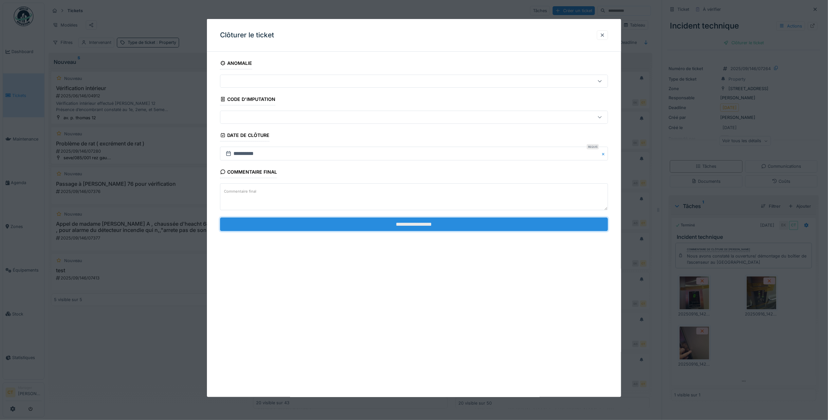
click at [550, 226] on input "**********" at bounding box center [414, 224] width 388 height 14
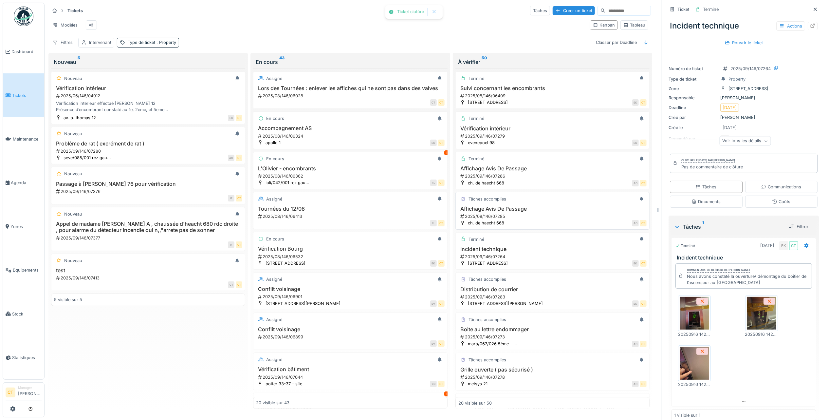
click at [535, 219] on div "2025/09/146/07285" at bounding box center [553, 216] width 187 height 6
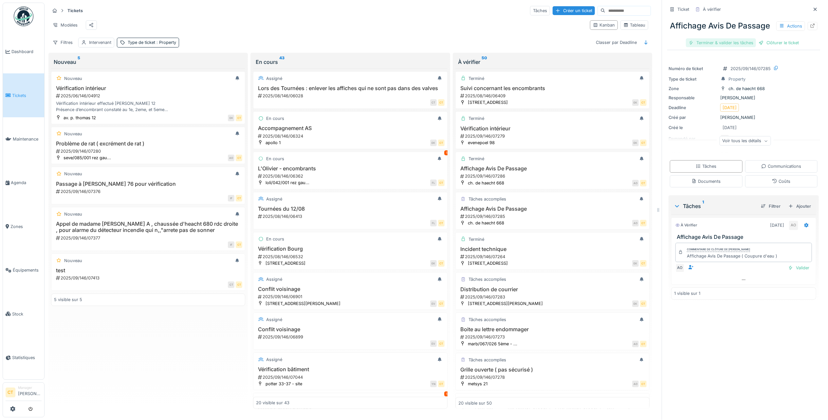
click at [720, 47] on div "Terminer & valider les tâches" at bounding box center [721, 42] width 70 height 9
click at [739, 47] on div "Clôturer le ticket" at bounding box center [744, 42] width 46 height 9
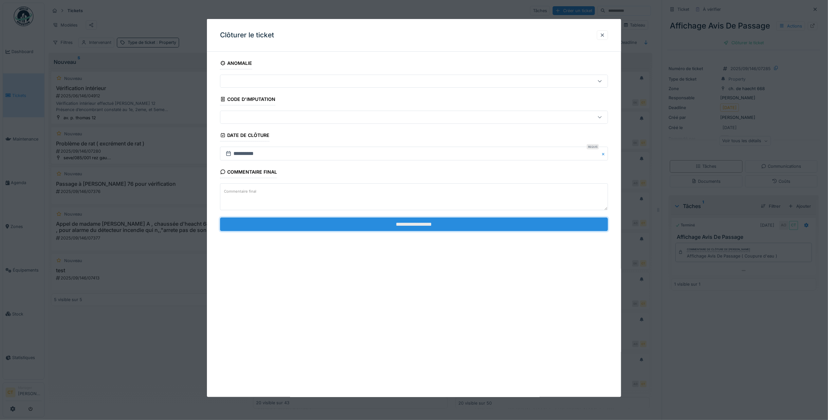
click at [506, 223] on input "**********" at bounding box center [414, 224] width 388 height 14
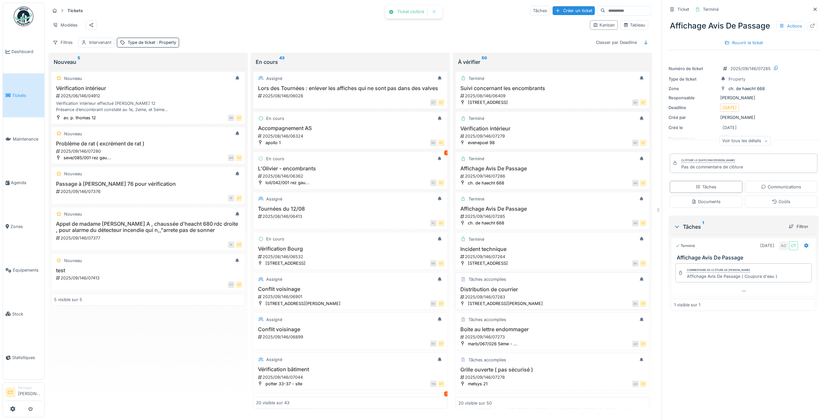
click at [527, 300] on div "2025/09/146/07283" at bounding box center [553, 297] width 187 height 6
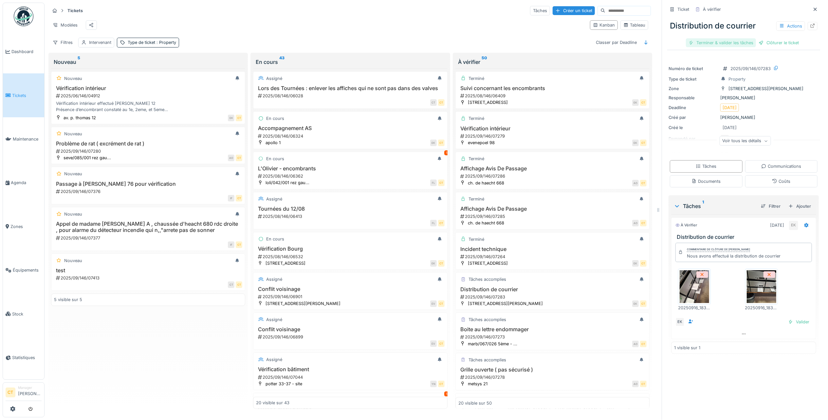
click at [721, 42] on div "Terminer & valider les tâches" at bounding box center [721, 42] width 70 height 9
click at [739, 41] on div "Clôturer le ticket" at bounding box center [744, 42] width 46 height 9
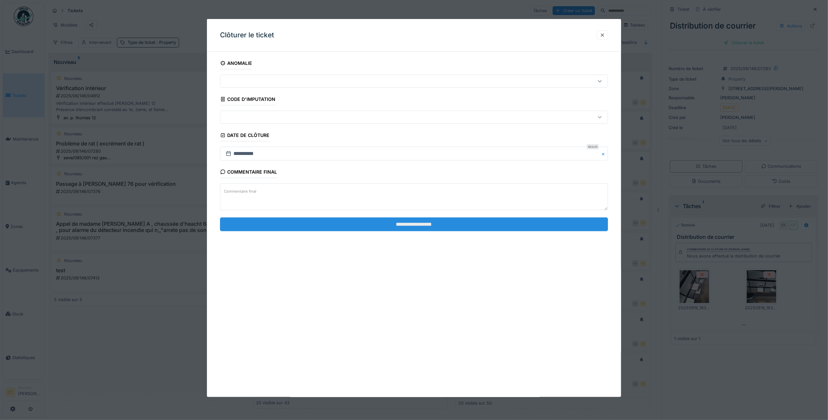
click at [464, 228] on input "**********" at bounding box center [414, 224] width 388 height 14
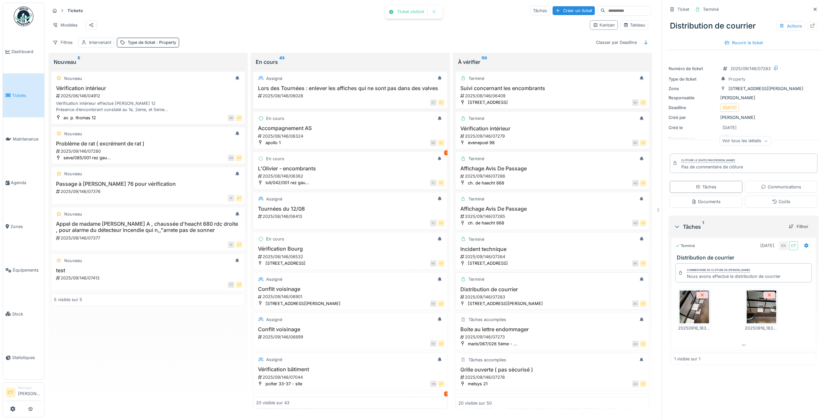
click at [525, 300] on div "2025/09/146/07283" at bounding box center [553, 297] width 187 height 6
drag, startPoint x: 514, startPoint y: 257, endPoint x: 571, endPoint y: 229, distance: 63.3
click at [514, 252] on h3 "Incident technique" at bounding box center [552, 249] width 188 height 6
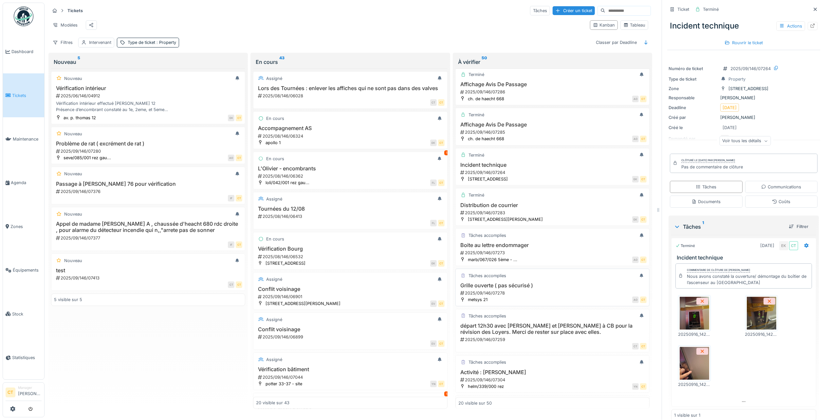
scroll to position [87, 0]
click at [548, 246] on div "Tâches accomplies Boite au lettre endommager 2025/09/146/07273 marb/067/026 5èm…" at bounding box center [552, 244] width 194 height 38
click at [530, 332] on h3 "départ 12h30 avec Jennifer et Lili à CB pour la révision des Loyers. Merci de r…" at bounding box center [552, 326] width 188 height 12
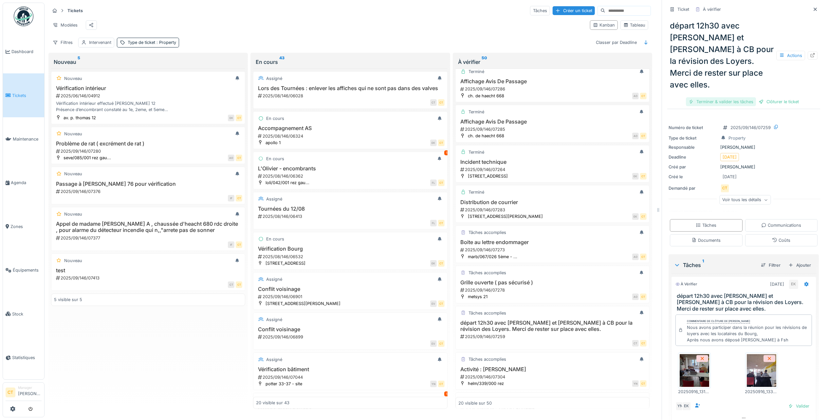
click at [725, 97] on div "Terminer & valider les tâches" at bounding box center [721, 101] width 70 height 9
click at [737, 97] on div "Clôturer le ticket" at bounding box center [744, 101] width 46 height 9
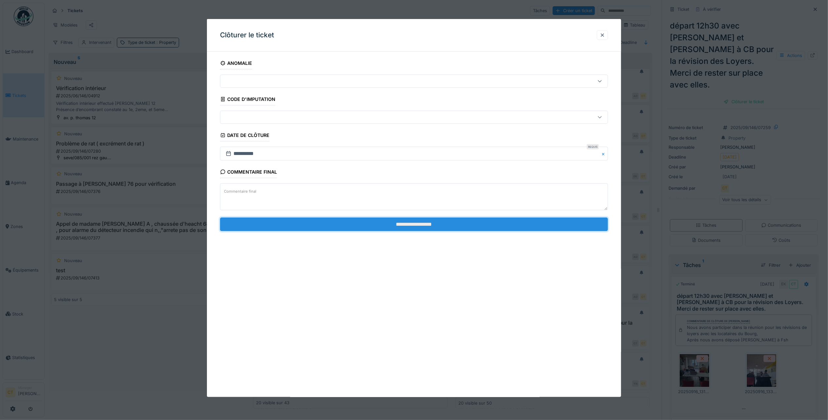
click at [475, 225] on input "**********" at bounding box center [414, 224] width 388 height 14
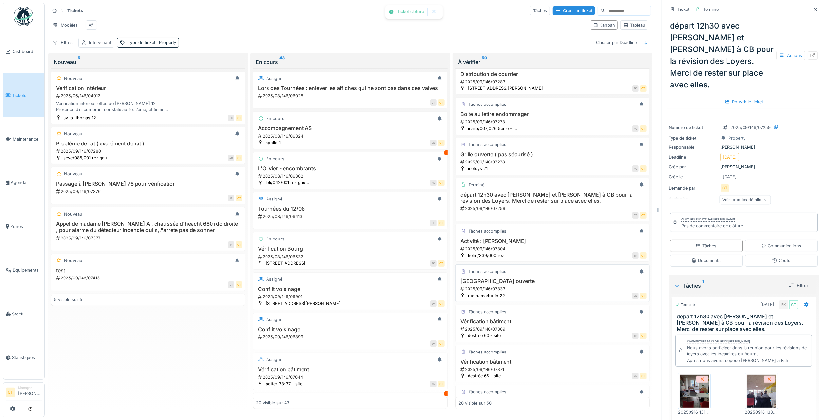
scroll to position [218, 0]
click at [543, 241] on h3 "Activité : Gerbe Amo" at bounding box center [552, 238] width 188 height 6
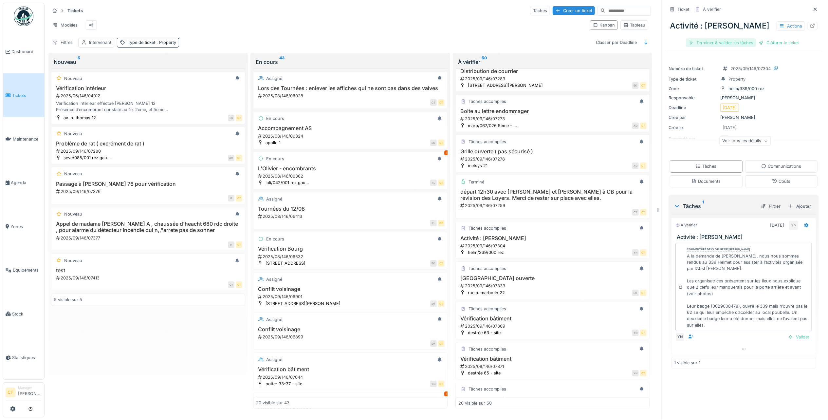
click at [722, 43] on div "Terminer & valider les tâches" at bounding box center [721, 42] width 70 height 9
click at [742, 40] on div "Clôturer le ticket" at bounding box center [744, 42] width 46 height 9
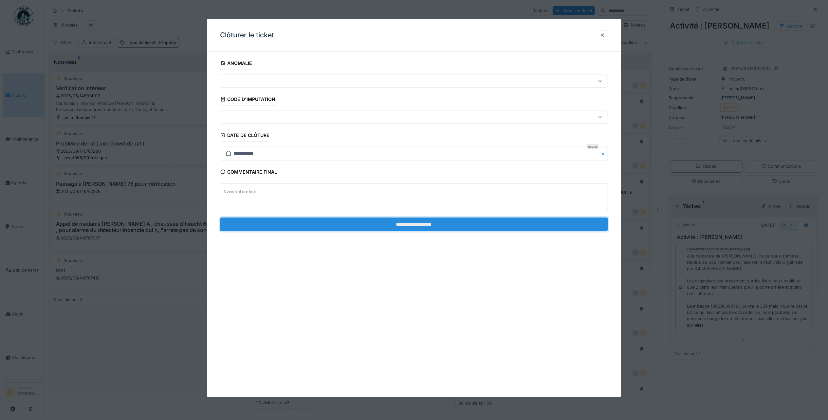
click at [545, 228] on input "**********" at bounding box center [414, 224] width 388 height 14
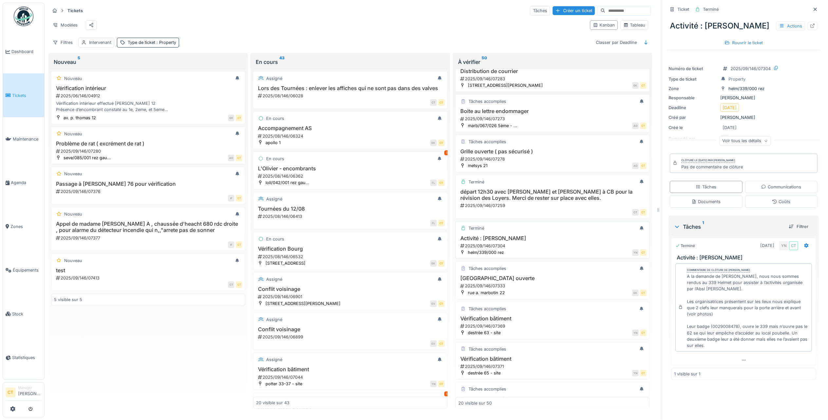
click at [545, 241] on h3 "Activité : Gerbe Amo" at bounding box center [552, 238] width 188 height 6
drag, startPoint x: 535, startPoint y: 301, endPoint x: 545, endPoint y: 293, distance: 13.2
click at [535, 296] on div "EK CT" at bounding box center [577, 292] width 138 height 7
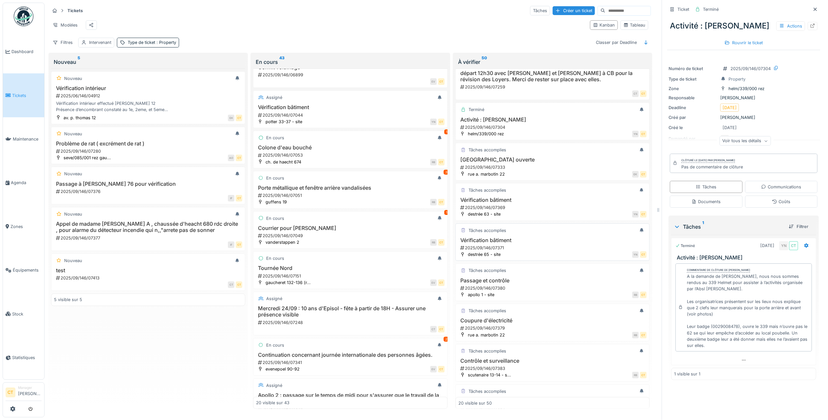
scroll to position [349, 0]
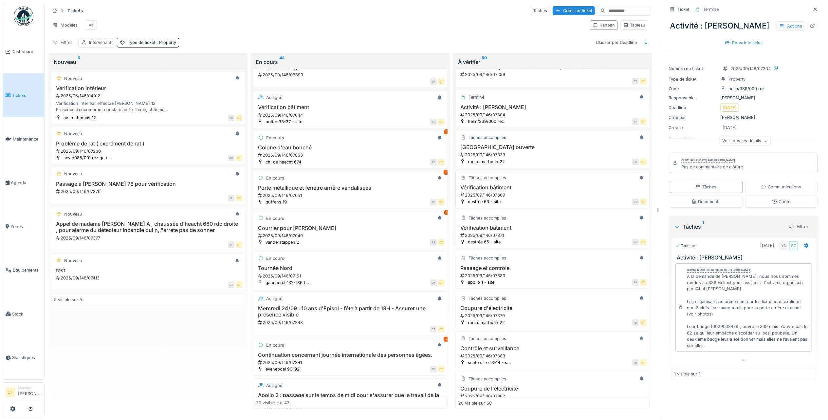
click at [549, 198] on div "2025/09/146/07369" at bounding box center [553, 195] width 187 height 6
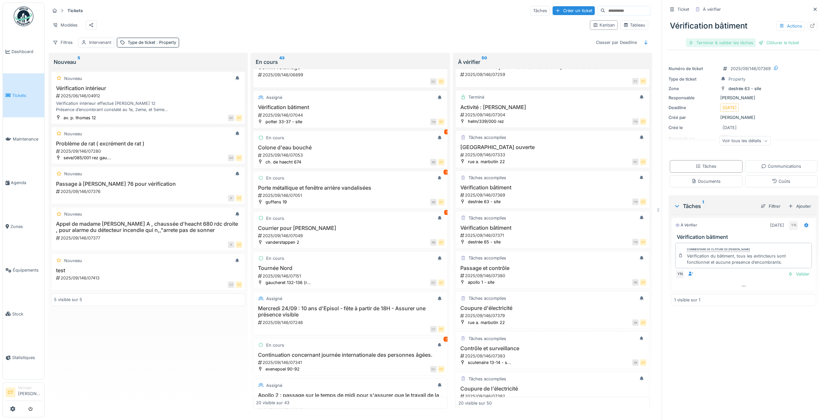
drag, startPoint x: 701, startPoint y: 42, endPoint x: 708, endPoint y: 41, distance: 6.9
click at [701, 42] on div "Terminer & valider les tâches" at bounding box center [721, 42] width 70 height 9
click at [748, 40] on div "Clôturer le ticket" at bounding box center [744, 42] width 46 height 9
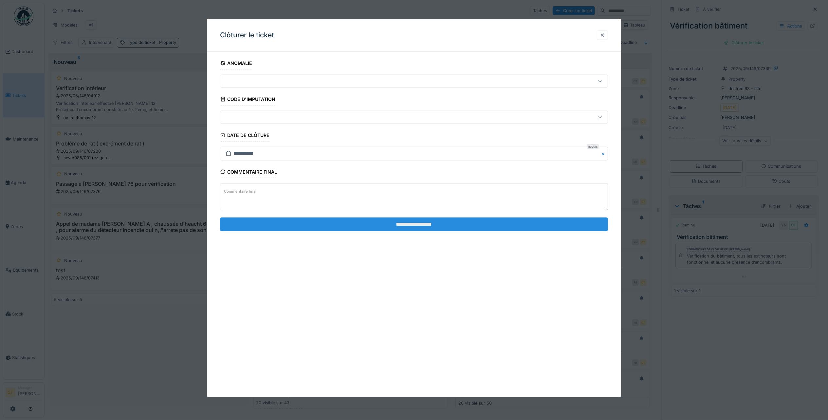
click at [553, 224] on input "**********" at bounding box center [414, 224] width 388 height 14
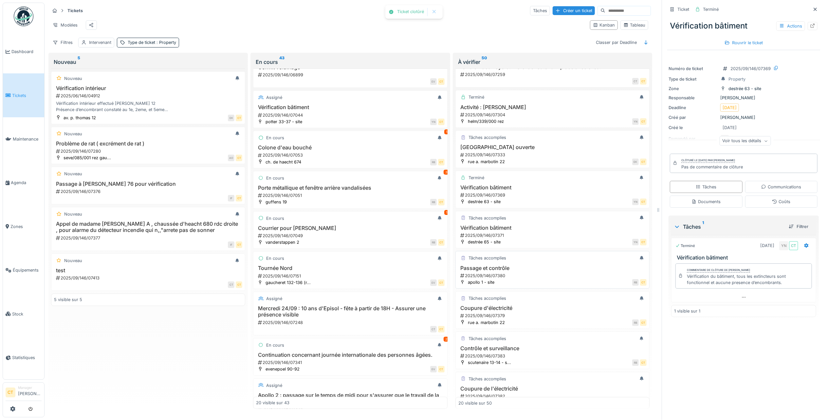
click at [531, 279] on div "2025/09/146/07380" at bounding box center [553, 275] width 187 height 6
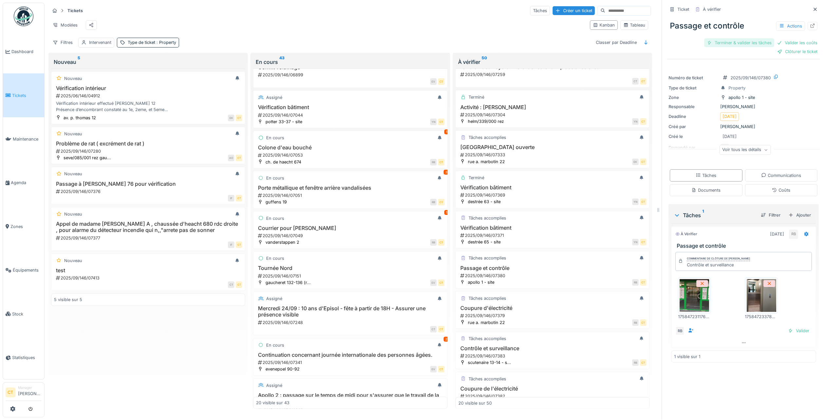
click at [728, 41] on div "Terminer & valider les tâches" at bounding box center [739, 42] width 70 height 9
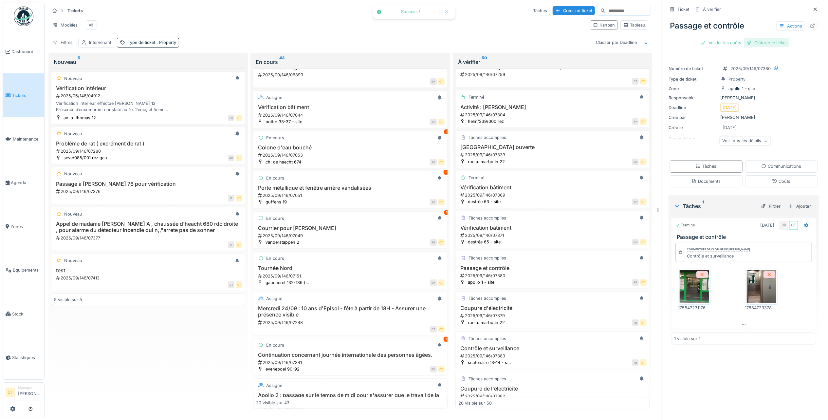
click at [763, 40] on div "Clôturer le ticket" at bounding box center [767, 42] width 46 height 9
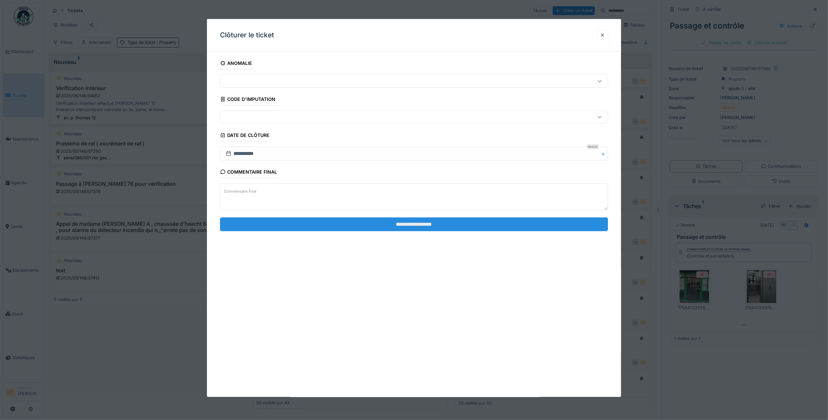
click at [538, 223] on input "**********" at bounding box center [414, 224] width 388 height 14
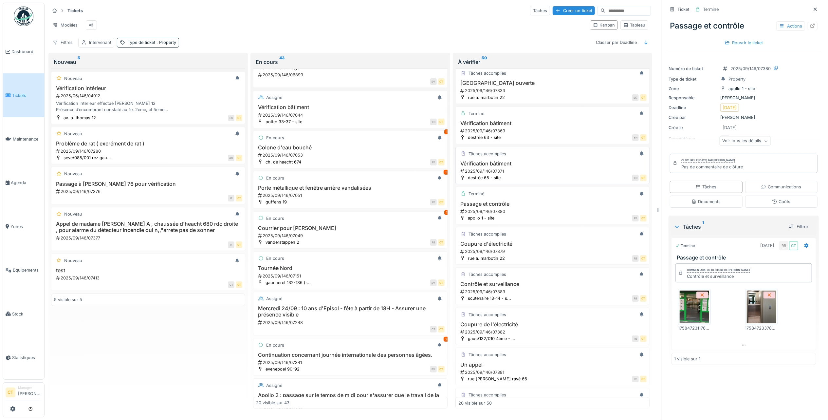
scroll to position [436, 0]
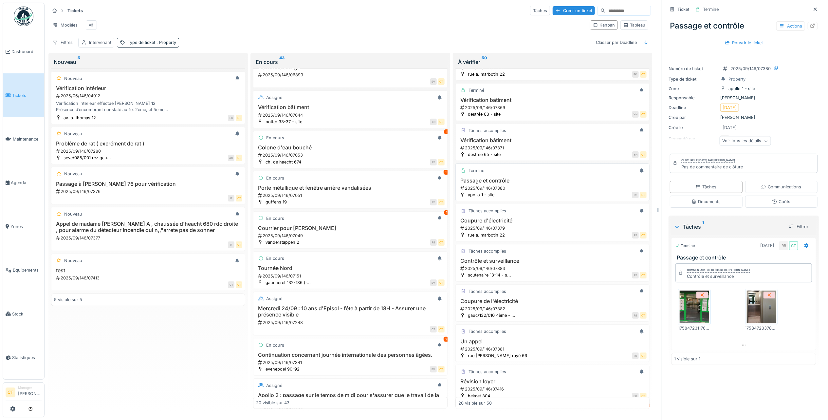
click at [536, 184] on h3 "Passage et contrôle" at bounding box center [552, 180] width 188 height 6
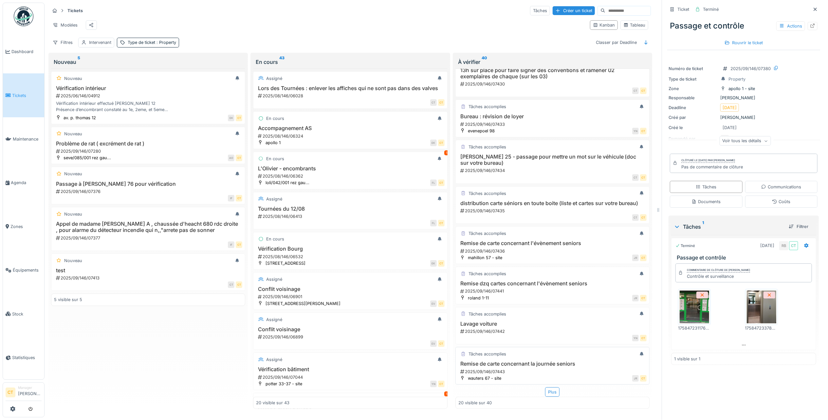
scroll to position [7, 0]
click at [542, 360] on div "Remise de carte concernant la journée seniors 2025/09/146/07443" at bounding box center [552, 367] width 188 height 14
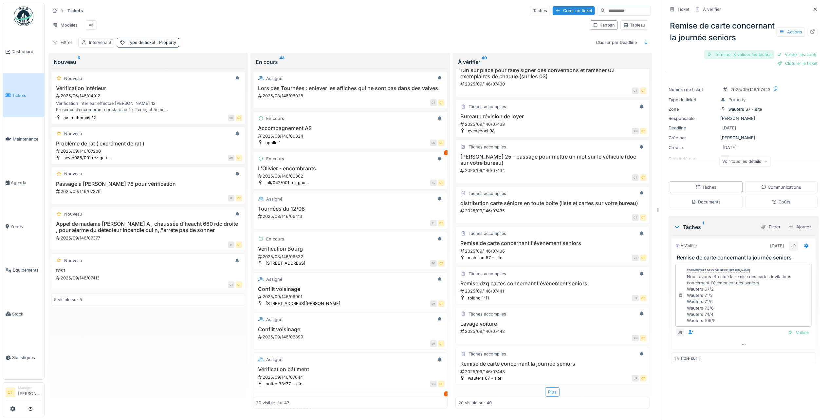
click at [726, 59] on div "Terminer & valider les tâches" at bounding box center [739, 54] width 70 height 9
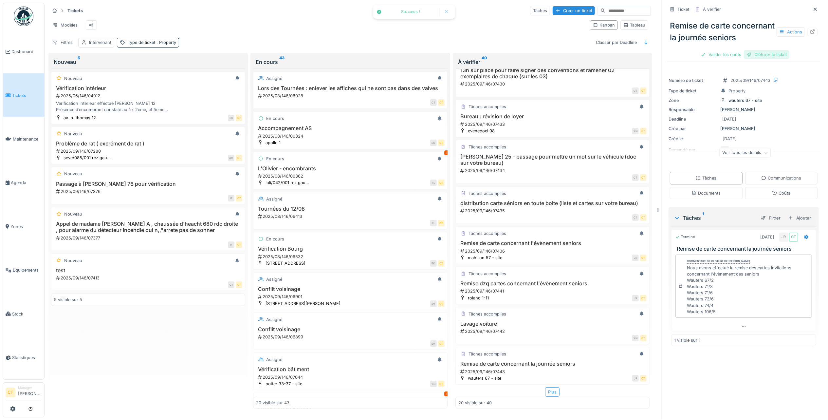
click at [765, 59] on div "Clôturer le ticket" at bounding box center [767, 54] width 46 height 9
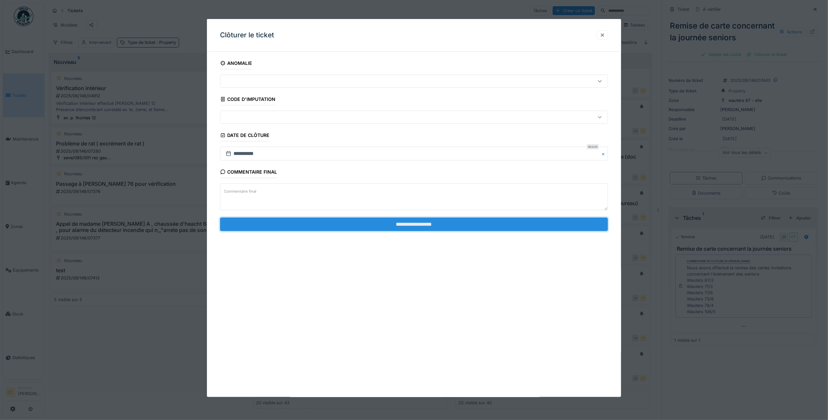
click at [551, 228] on input "**********" at bounding box center [414, 224] width 388 height 14
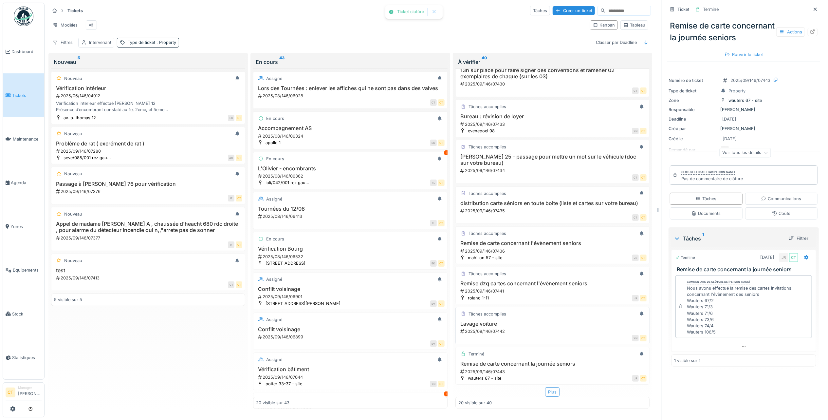
click at [509, 321] on div "Lavage voiture 2025/09/146/07442" at bounding box center [552, 328] width 188 height 14
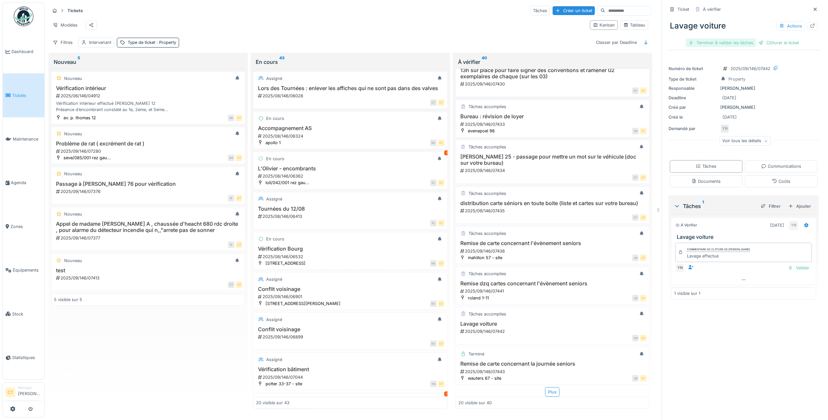
click at [710, 38] on div "Terminer & valider les tâches" at bounding box center [721, 42] width 70 height 9
click at [744, 38] on div "Clôturer le ticket" at bounding box center [744, 42] width 46 height 9
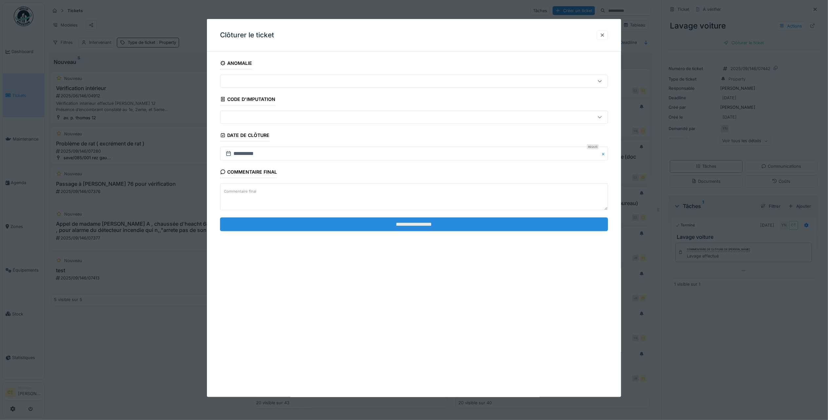
click at [536, 225] on input "**********" at bounding box center [414, 224] width 388 height 14
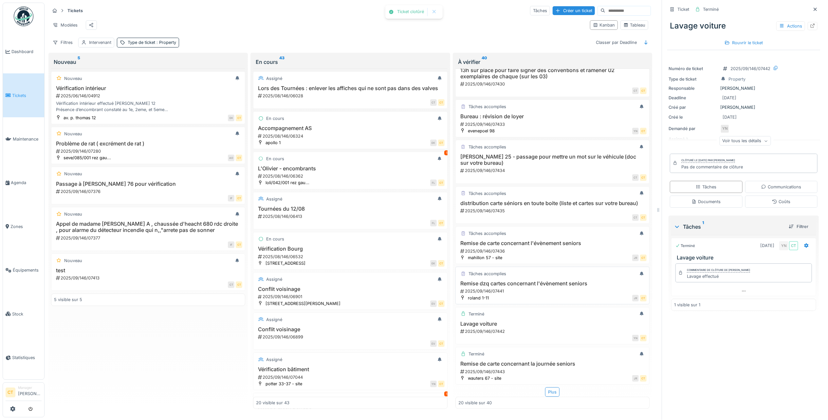
click at [536, 280] on div "Remise dzq cartes concernant l'évènement seniors 2025/09/146/07441" at bounding box center [552, 287] width 188 height 14
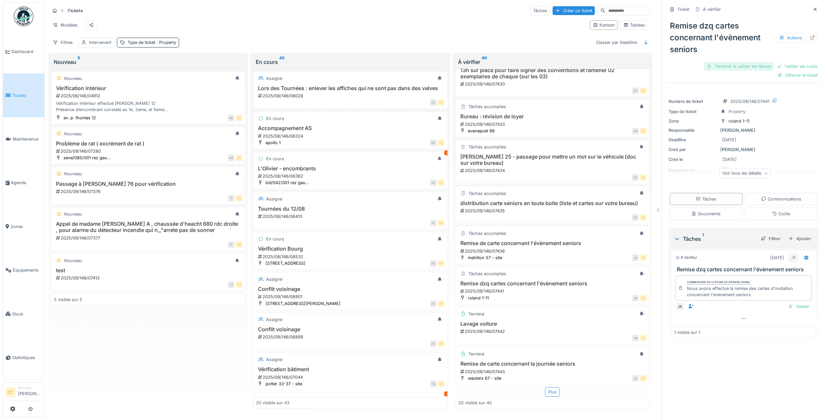
click at [732, 62] on div "Terminer & valider les tâches" at bounding box center [739, 66] width 70 height 9
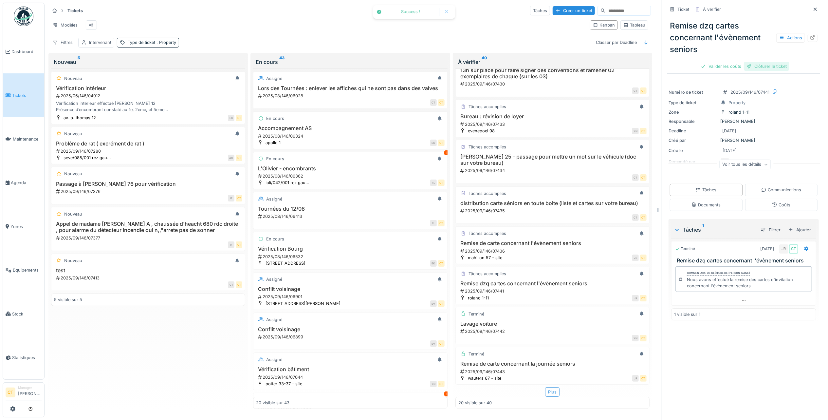
click at [767, 62] on div "Clôturer le ticket" at bounding box center [767, 66] width 46 height 9
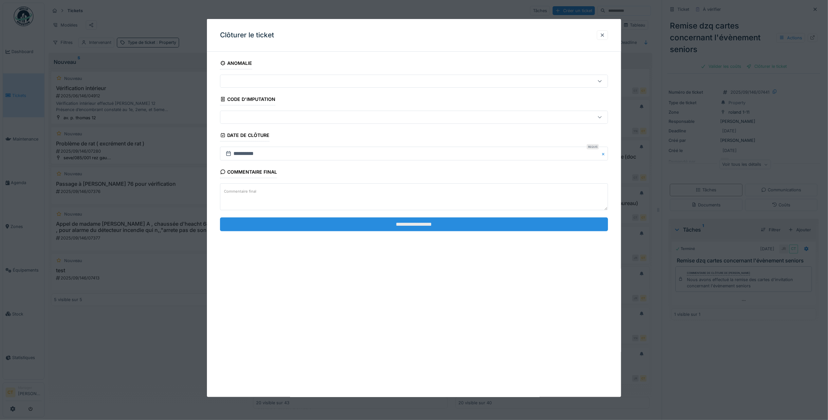
click at [491, 226] on input "**********" at bounding box center [414, 224] width 388 height 14
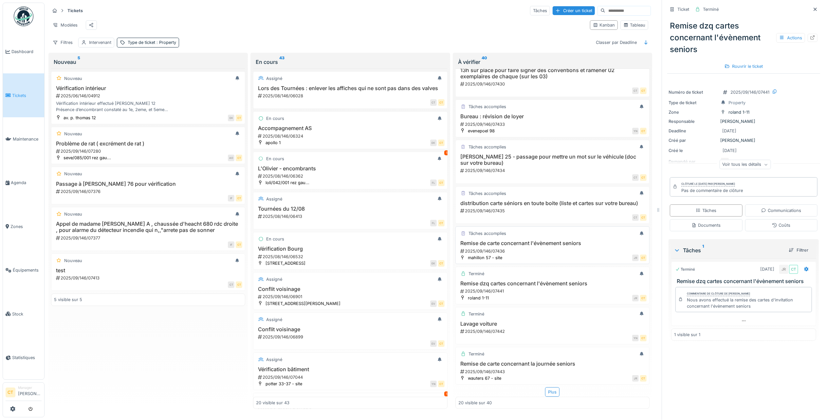
click at [544, 240] on h3 "Remise de carte concernant l'évènement seniors" at bounding box center [552, 243] width 188 height 6
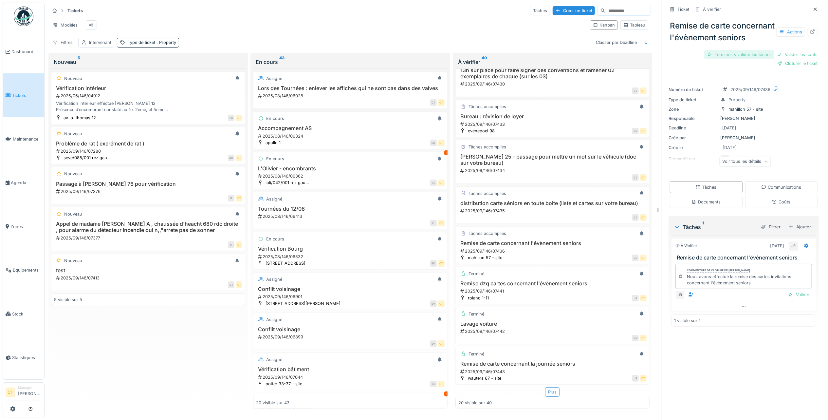
click at [727, 59] on div "Terminer & valider les tâches" at bounding box center [739, 54] width 70 height 9
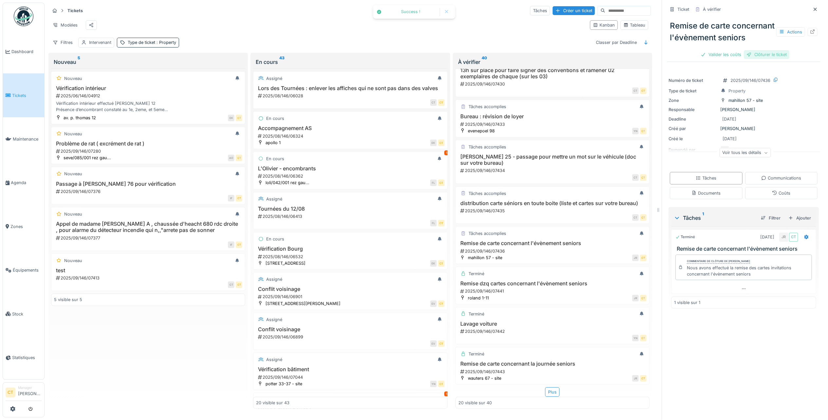
click at [766, 59] on div "Clôturer le ticket" at bounding box center [767, 54] width 46 height 9
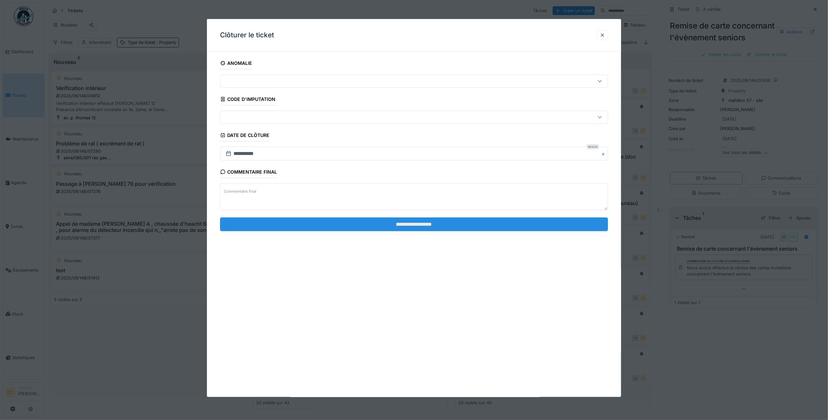
click at [504, 230] on input "**********" at bounding box center [414, 224] width 388 height 14
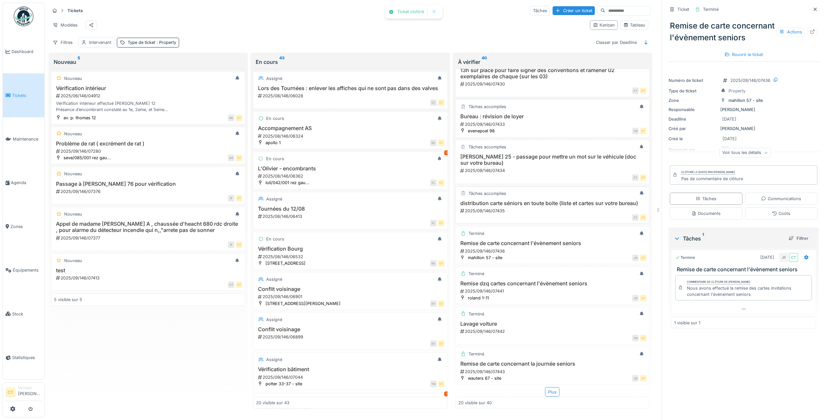
click at [516, 200] on h3 "distribution carte séniors en toute boite (liste et cartes sur votre bureau)" at bounding box center [552, 203] width 188 height 6
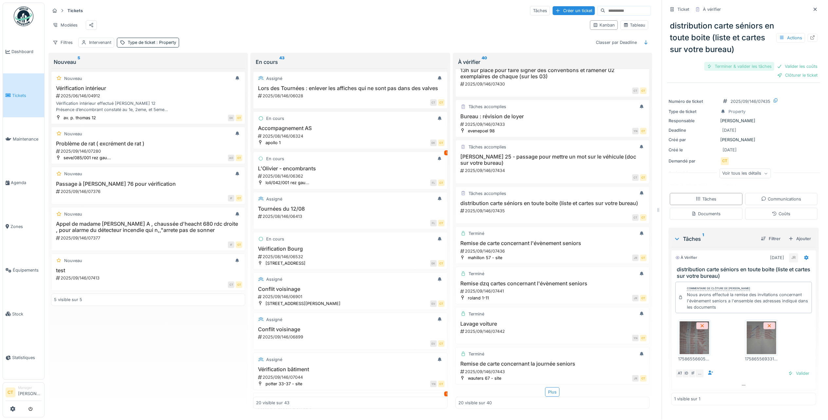
click at [722, 62] on div "Terminer & valider les tâches" at bounding box center [739, 66] width 70 height 9
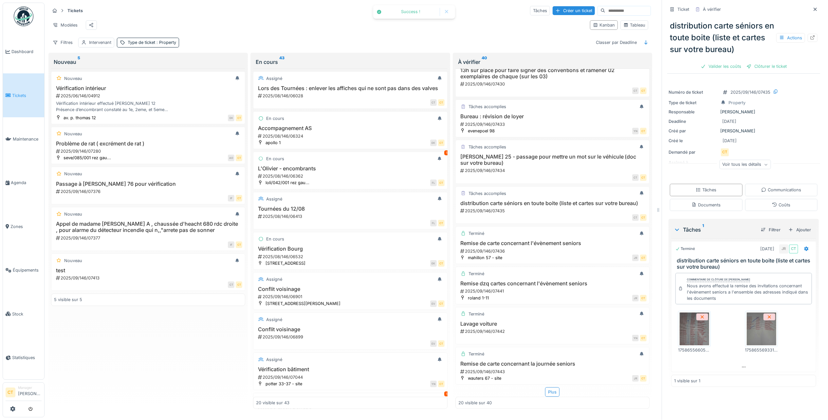
drag, startPoint x: 771, startPoint y: 59, endPoint x: 760, endPoint y: 63, distance: 11.3
click at [770, 62] on div "Clôturer le ticket" at bounding box center [767, 66] width 46 height 9
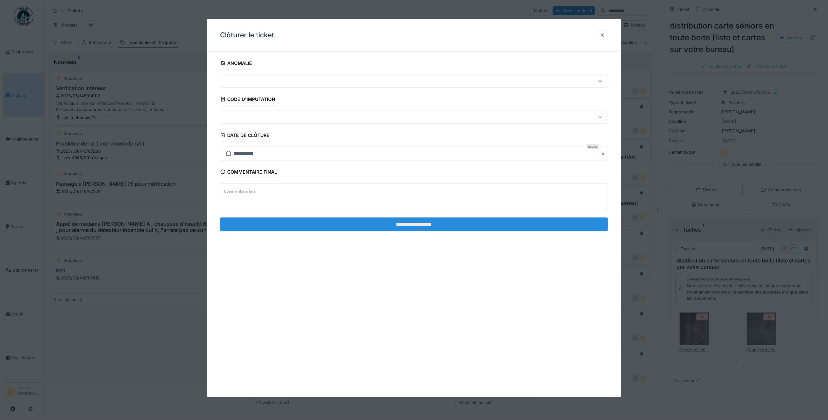
click at [568, 224] on input "**********" at bounding box center [414, 224] width 388 height 14
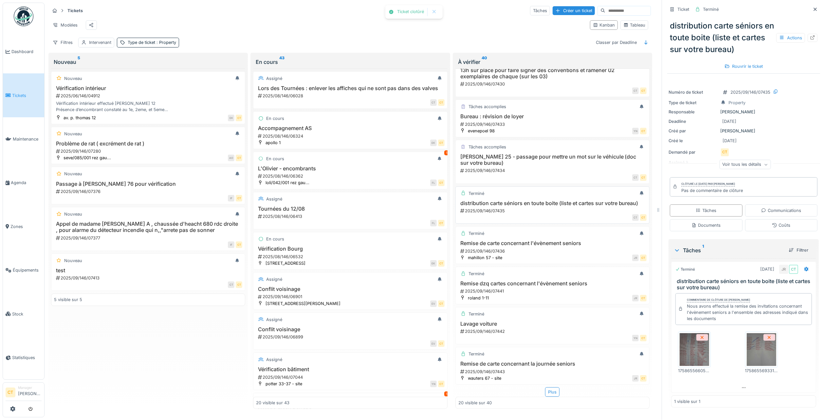
click at [565, 200] on h3 "distribution carte séniors en toute boite (liste et cartes sur votre bureau)" at bounding box center [552, 203] width 188 height 6
click at [555, 154] on h3 "Zénobe Gramme 25 - passage pour mettre un mot sur le véhicule (doc sur votre bu…" at bounding box center [552, 160] width 188 height 12
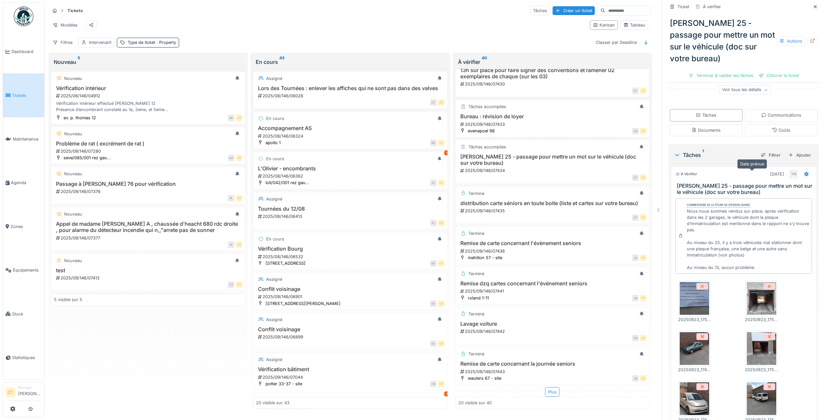
scroll to position [87, 0]
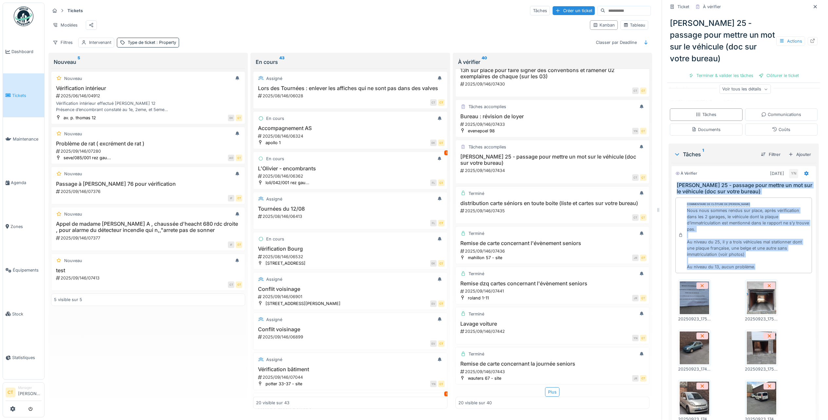
drag, startPoint x: 777, startPoint y: 261, endPoint x: 668, endPoint y: 181, distance: 135.2
click at [671, 181] on div "À vérifier 23/09/2025 YN Zénobe Gramme 25 - passage pour mettre un mot sur le v…" at bounding box center [743, 383] width 145 height 435
drag, startPoint x: 668, startPoint y: 181, endPoint x: 684, endPoint y: 180, distance: 15.8
copy div "Zénobe Gramme 25 - passage pour mettre un mot sur le véhicule (doc sur votre bu…"
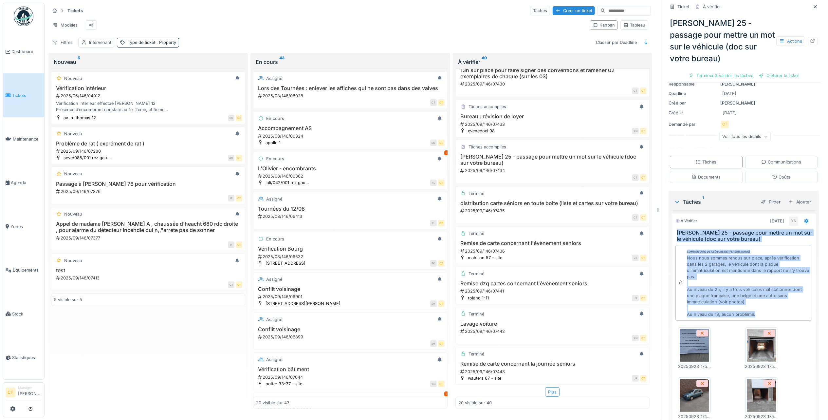
scroll to position [0, 0]
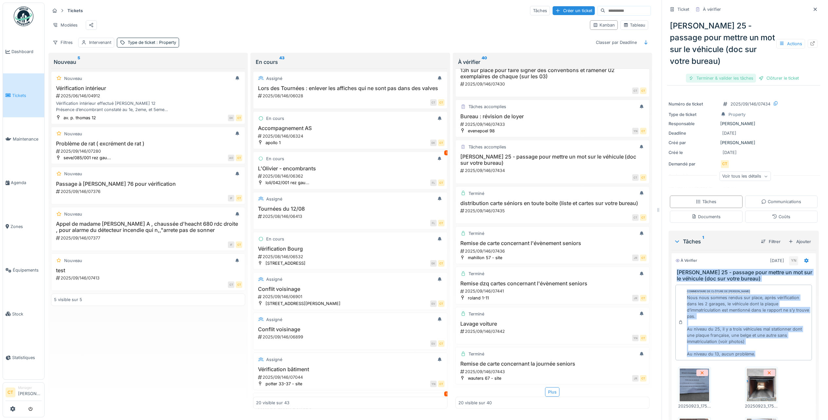
click at [730, 74] on div "Terminer & valider les tâches" at bounding box center [721, 78] width 70 height 9
click at [739, 74] on div "Clôturer le ticket" at bounding box center [744, 78] width 46 height 9
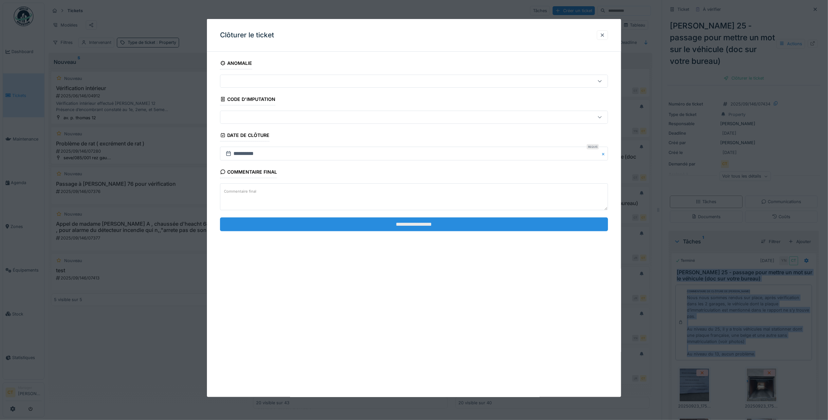
click at [542, 221] on input "**********" at bounding box center [414, 224] width 388 height 14
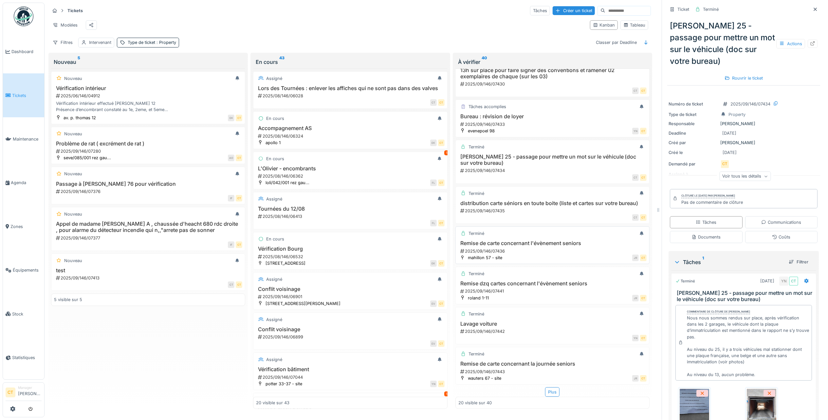
click at [538, 240] on h3 "Remise de carte concernant l'évènement seniors" at bounding box center [552, 243] width 188 height 6
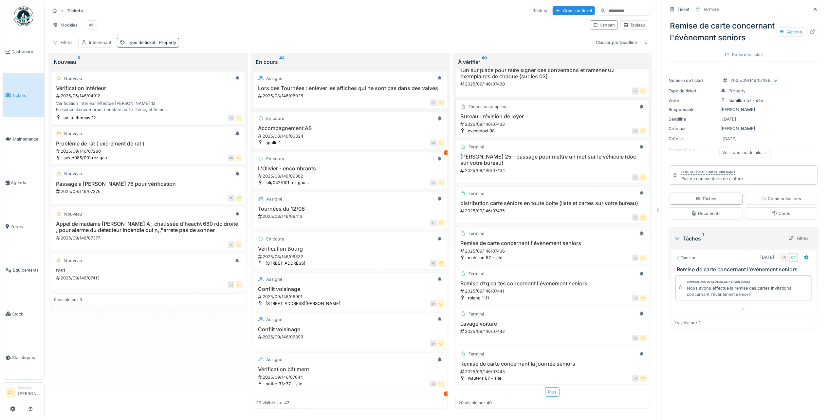
click at [523, 121] on div "2025/09/146/07433" at bounding box center [553, 124] width 187 height 6
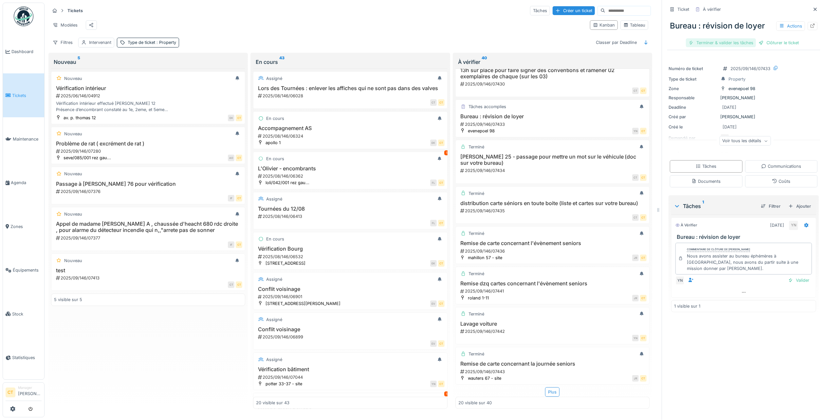
click at [711, 38] on div "Terminer & valider les tâches" at bounding box center [721, 42] width 70 height 9
click at [740, 38] on div "Clôturer le ticket" at bounding box center [744, 42] width 46 height 9
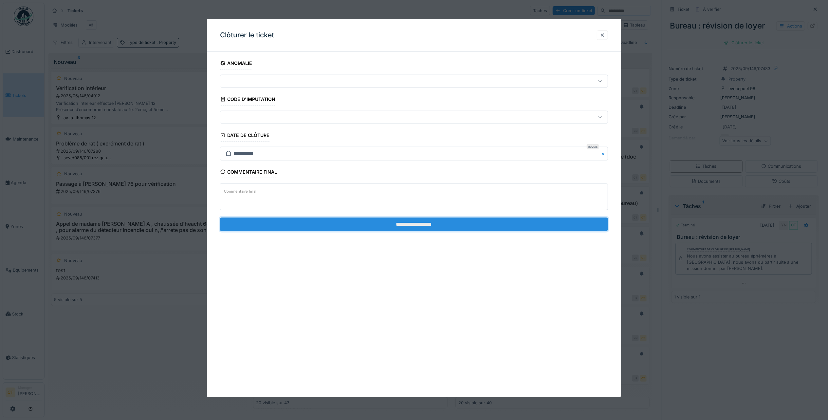
click at [468, 227] on input "**********" at bounding box center [414, 224] width 388 height 14
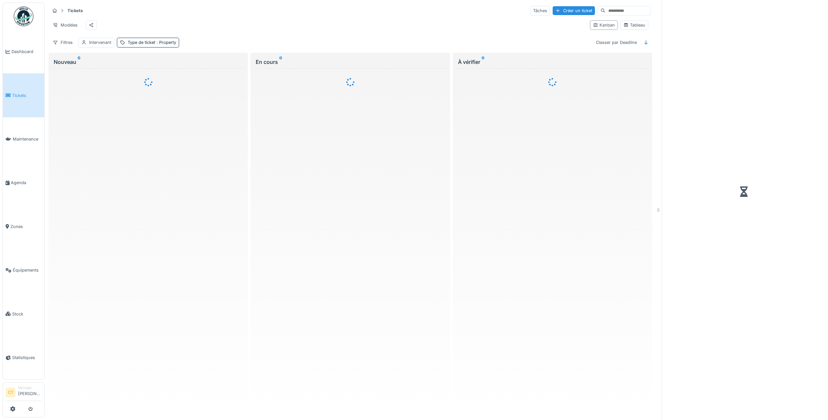
scroll to position [7, 0]
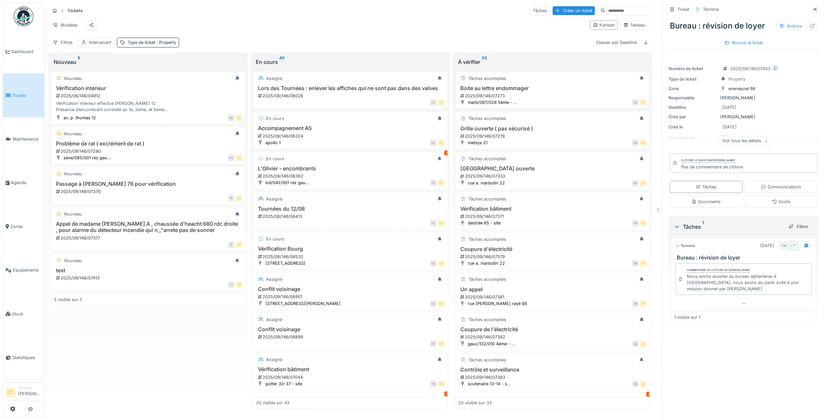
click at [529, 88] on h3 "Boite au lettre endommager" at bounding box center [552, 88] width 188 height 6
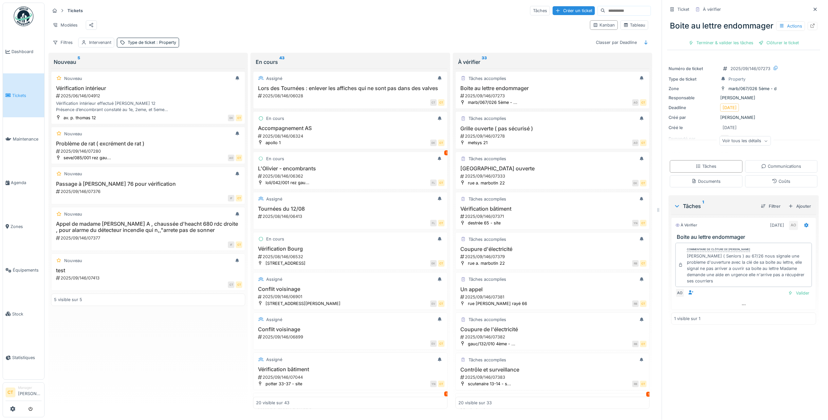
drag, startPoint x: 741, startPoint y: 290, endPoint x: 668, endPoint y: 243, distance: 86.7
click at [671, 243] on div "À vérifier 16/09/2025 AO Boite au lettre endommager Commentaire de clôture de A…" at bounding box center [743, 263] width 145 height 92
copy div "Boite au lettre endommager Commentaire de clôture de Abdelkader Ouriachi Mme Sa…"
click at [713, 47] on div "Terminer & valider les tâches" at bounding box center [721, 42] width 70 height 9
click at [747, 47] on div "Clôturer le ticket" at bounding box center [744, 42] width 46 height 9
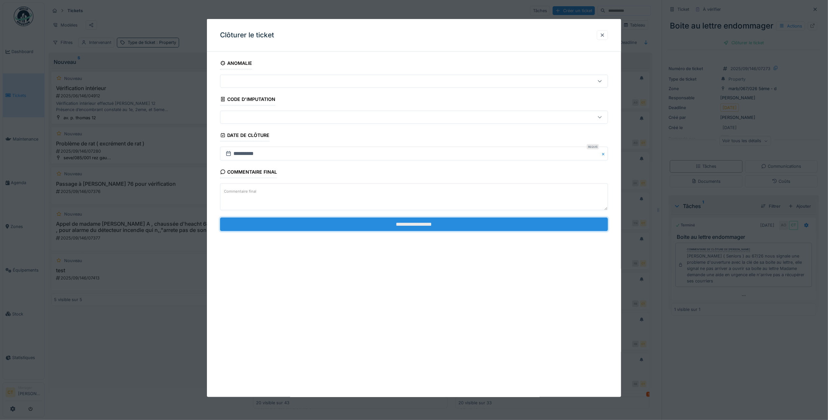
click at [514, 223] on input "**********" at bounding box center [414, 224] width 388 height 14
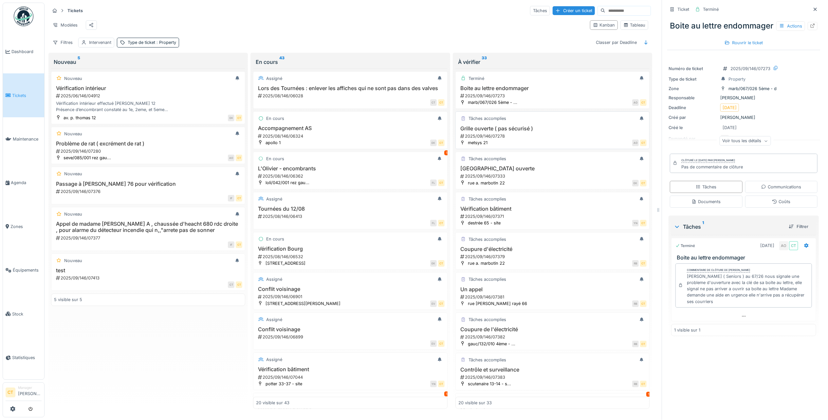
click at [529, 139] on div "Grille ouverte ( pas sécurisé ) 2025/09/146/07278" at bounding box center [552, 132] width 188 height 14
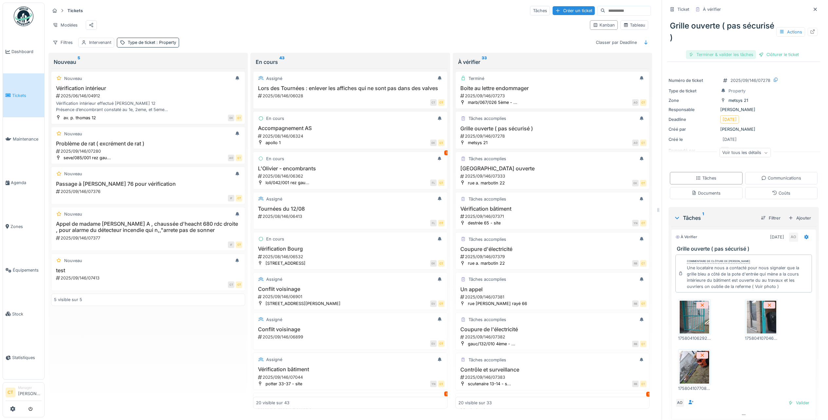
click at [714, 53] on div "Terminer & valider les tâches" at bounding box center [721, 54] width 70 height 9
click at [742, 53] on div "Clôturer le ticket" at bounding box center [744, 54] width 46 height 9
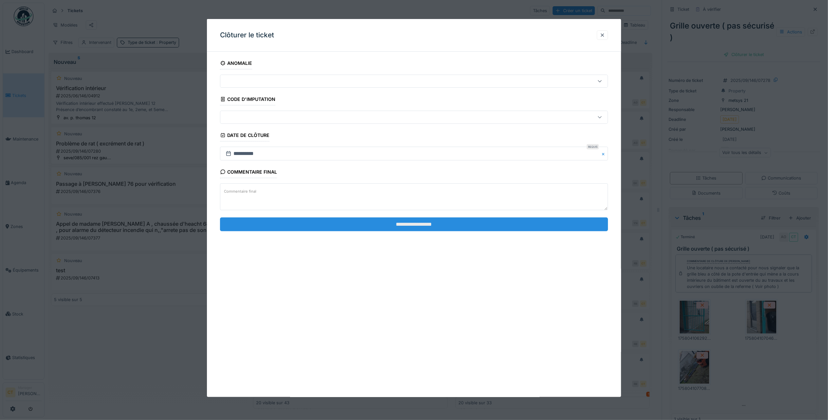
click at [451, 228] on input "**********" at bounding box center [414, 224] width 388 height 14
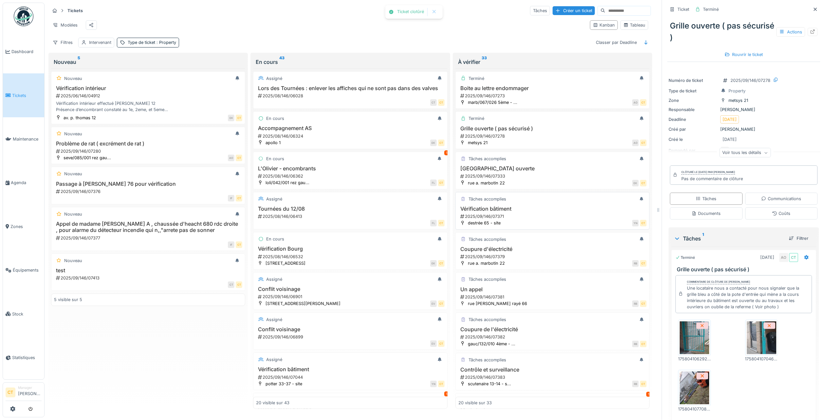
click at [524, 219] on div "2025/09/146/07371" at bounding box center [553, 216] width 187 height 6
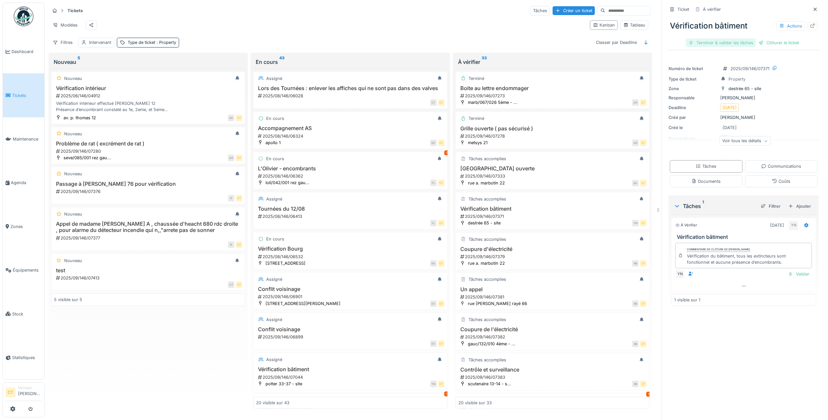
click at [722, 43] on div "Terminer & valider les tâches" at bounding box center [721, 42] width 70 height 9
click at [748, 42] on div "Clôturer le ticket" at bounding box center [744, 42] width 46 height 9
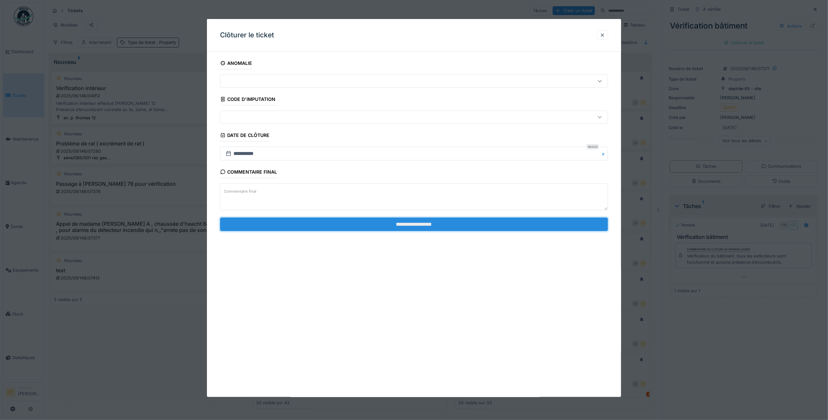
click at [517, 226] on input "**********" at bounding box center [414, 224] width 388 height 14
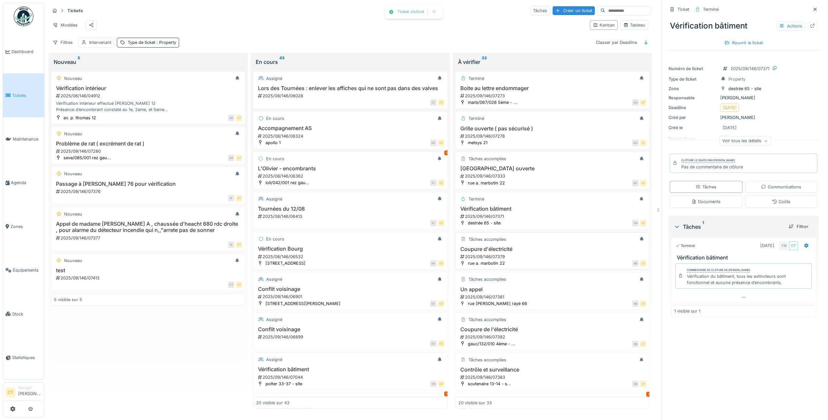
click at [515, 260] on div "2025/09/146/07379" at bounding box center [553, 256] width 187 height 6
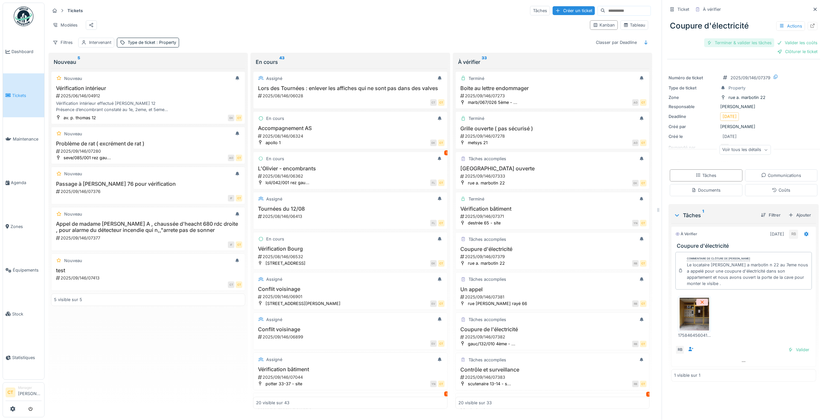
click at [734, 43] on div "Terminer & valider les tâches" at bounding box center [739, 42] width 70 height 9
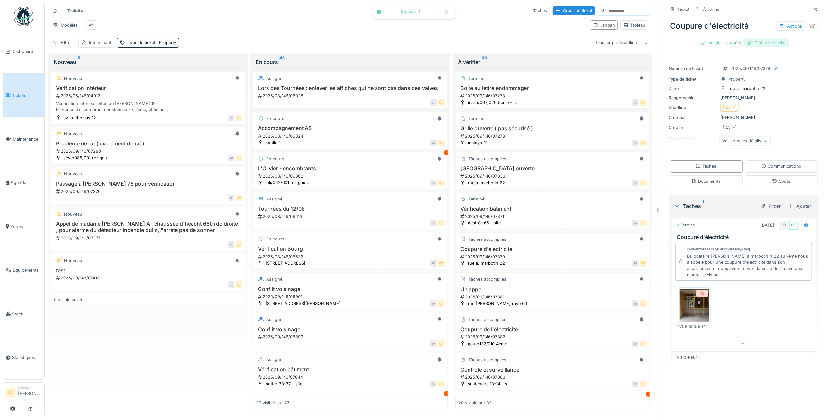
click at [762, 42] on div "Clôturer le ticket" at bounding box center [767, 42] width 46 height 9
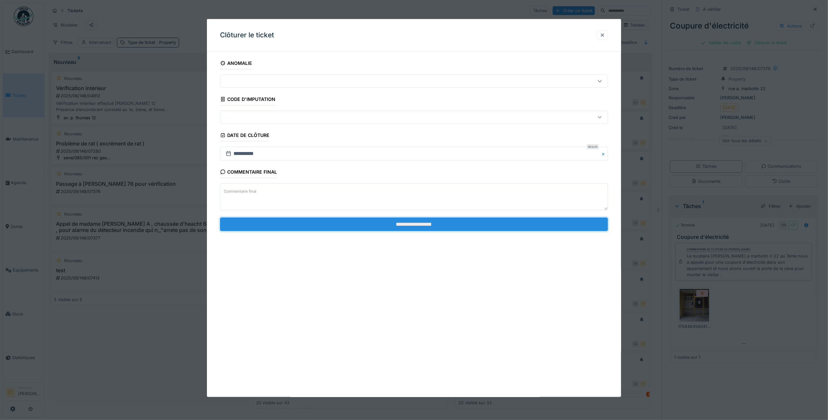
click at [502, 229] on input "**********" at bounding box center [414, 224] width 388 height 14
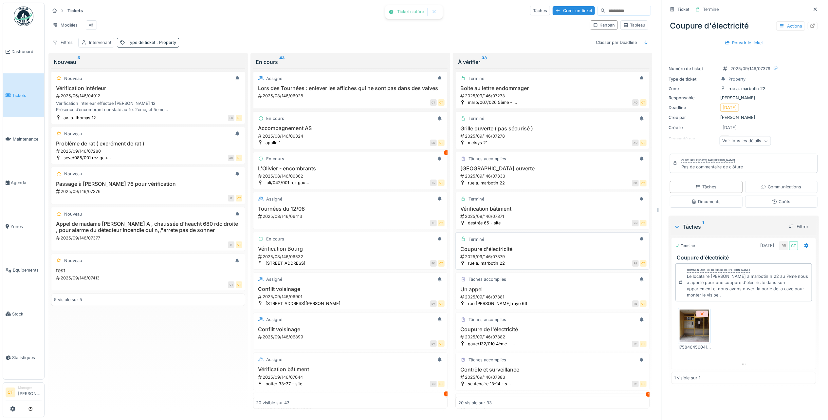
click at [508, 266] on div "RB CT" at bounding box center [577, 263] width 138 height 7
click at [502, 300] on div "2025/09/146/07381" at bounding box center [553, 297] width 187 height 6
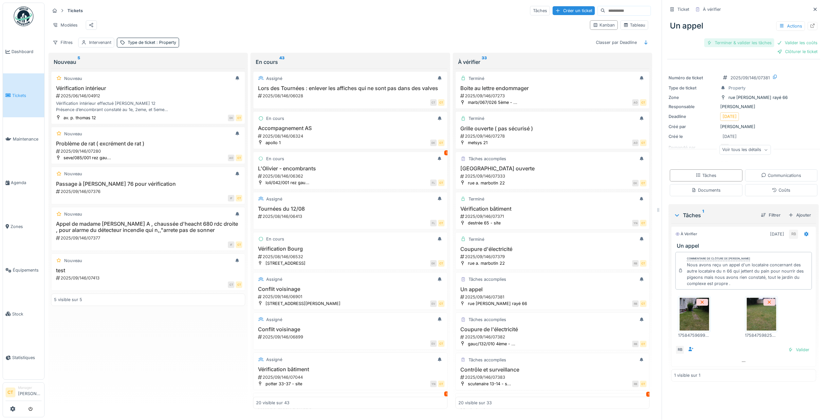
click at [728, 40] on div "Terminer & valider les tâches" at bounding box center [739, 42] width 70 height 9
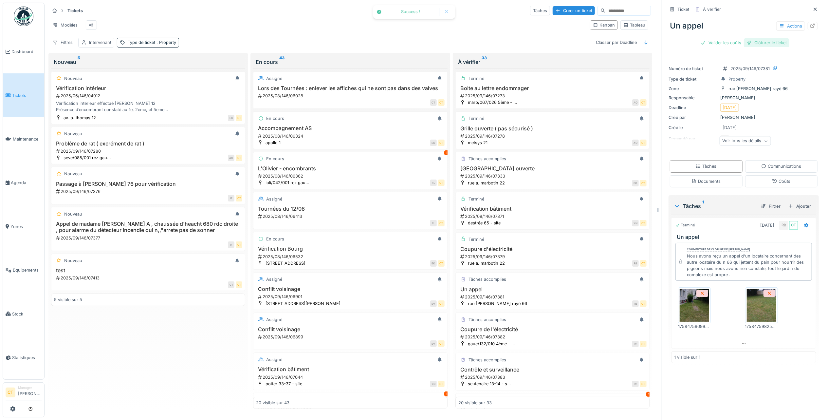
click at [761, 44] on div "Clôturer le ticket" at bounding box center [767, 42] width 46 height 9
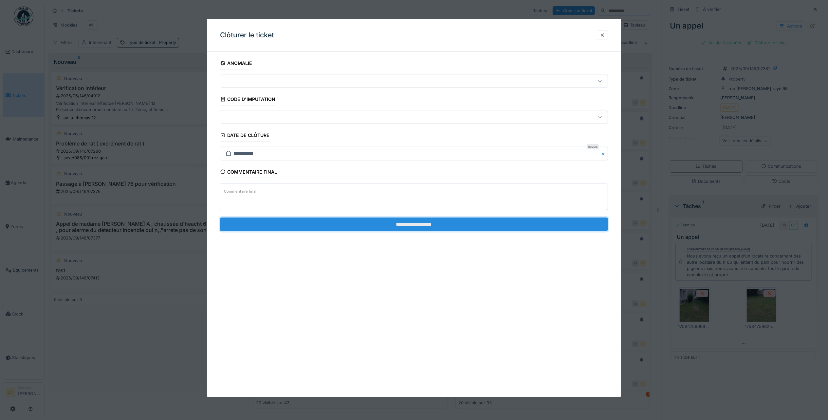
click at [519, 226] on input "**********" at bounding box center [414, 224] width 388 height 14
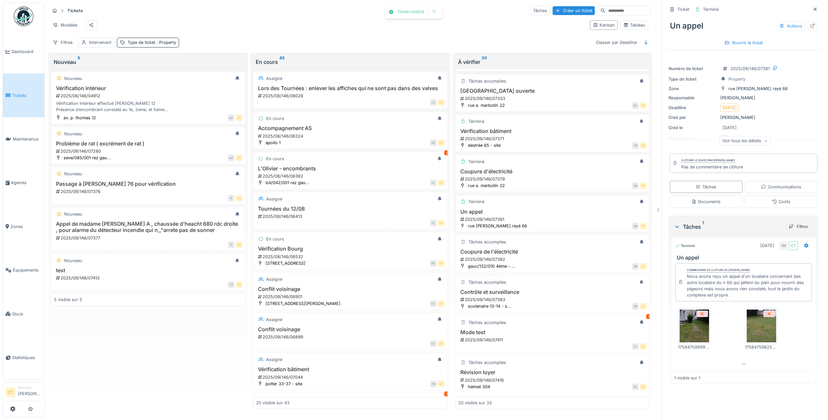
scroll to position [87, 0]
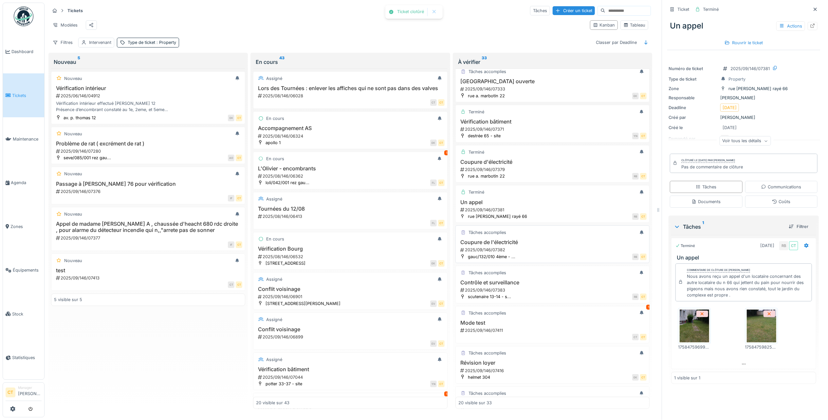
click at [544, 253] on div "2025/09/146/07382" at bounding box center [553, 250] width 187 height 6
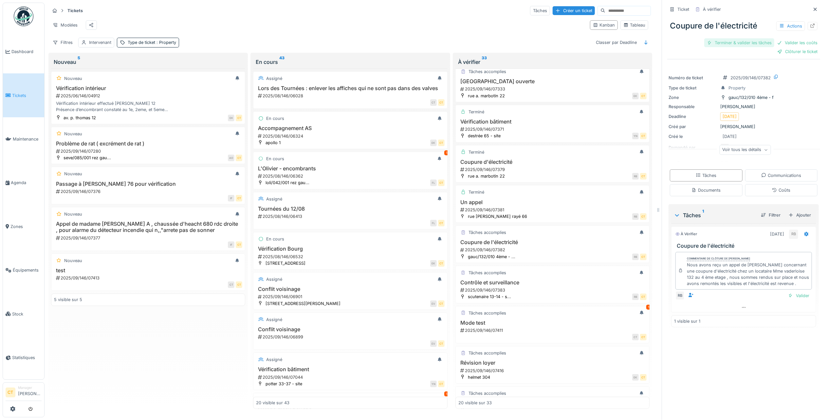
click at [719, 39] on div "Terminer & valider les tâches" at bounding box center [739, 42] width 70 height 9
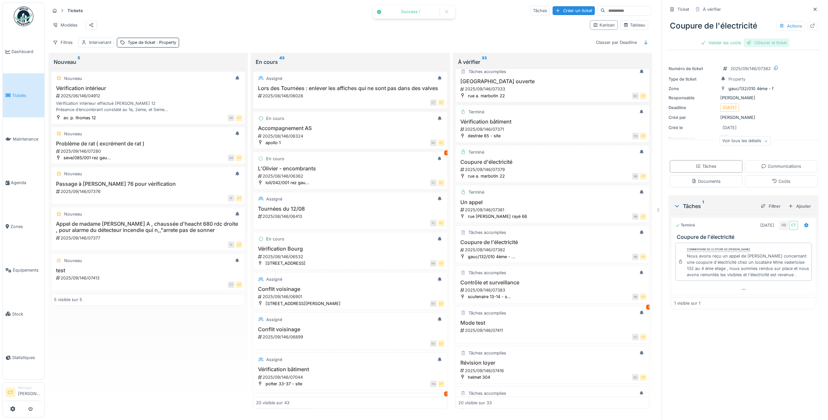
click at [764, 43] on div "Clôturer le ticket" at bounding box center [767, 42] width 46 height 9
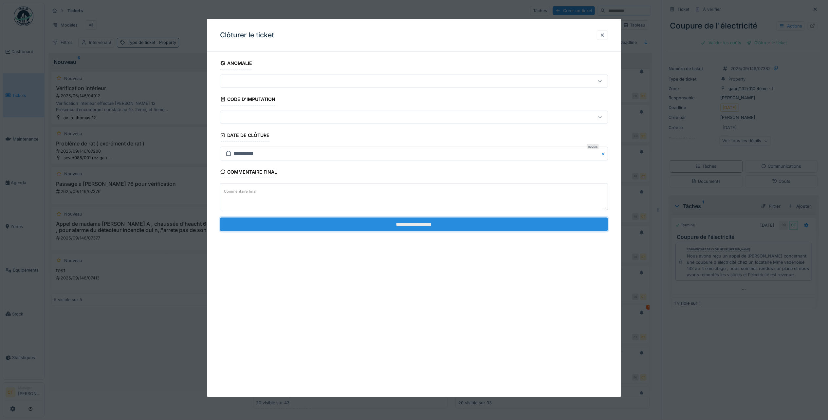
click at [524, 225] on input "**********" at bounding box center [414, 224] width 388 height 14
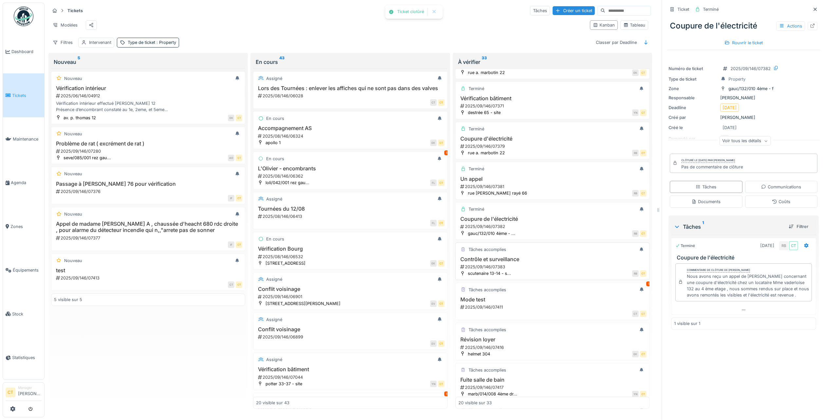
scroll to position [131, 0]
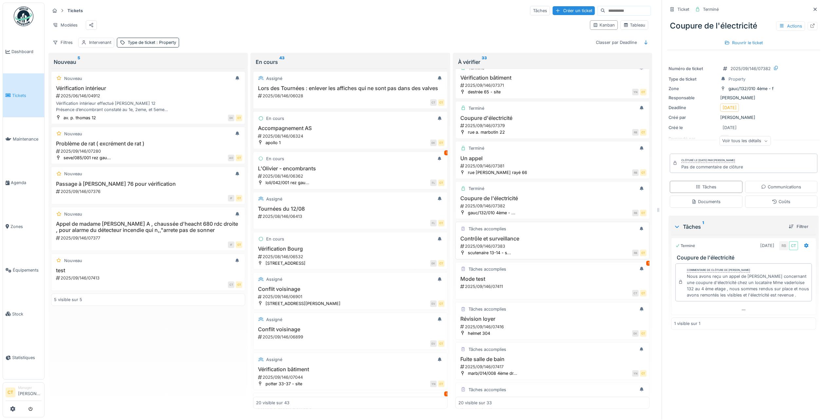
click at [524, 242] on h3 "Contrôle et surveillance" at bounding box center [552, 238] width 188 height 6
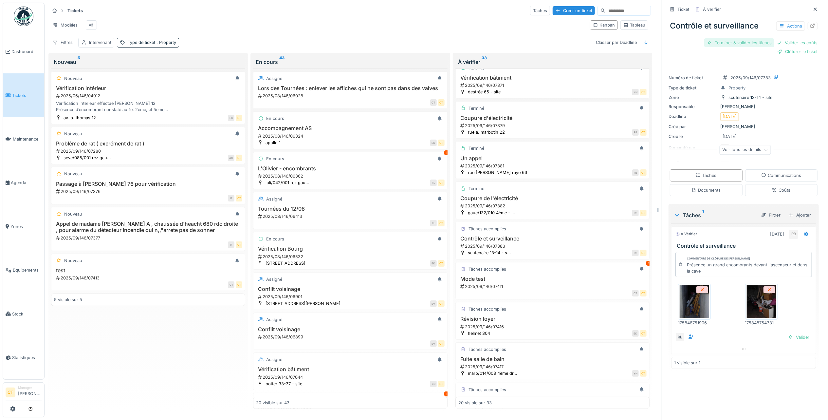
click at [733, 45] on div "Terminer & valider les tâches" at bounding box center [739, 42] width 70 height 9
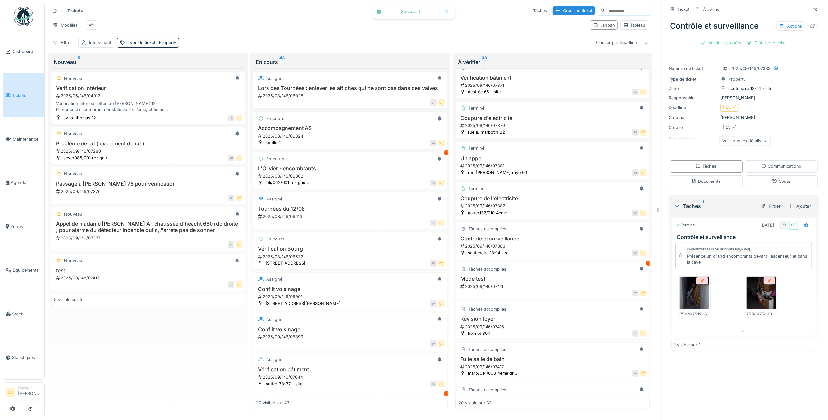
click at [761, 43] on div "Clôturer le ticket" at bounding box center [767, 42] width 46 height 9
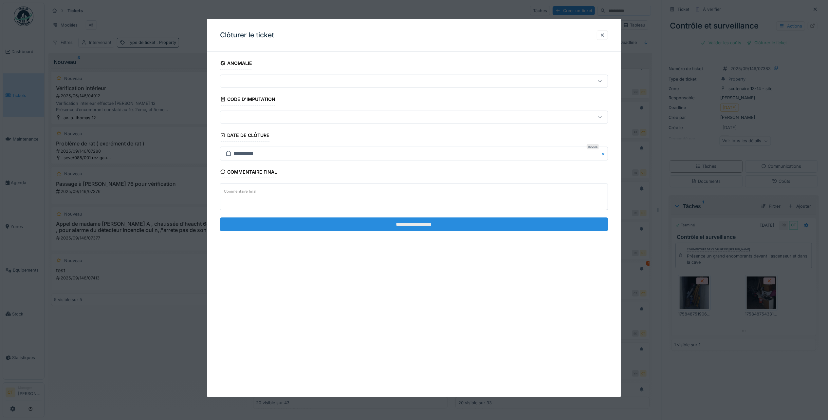
click at [537, 229] on input "**********" at bounding box center [414, 224] width 388 height 14
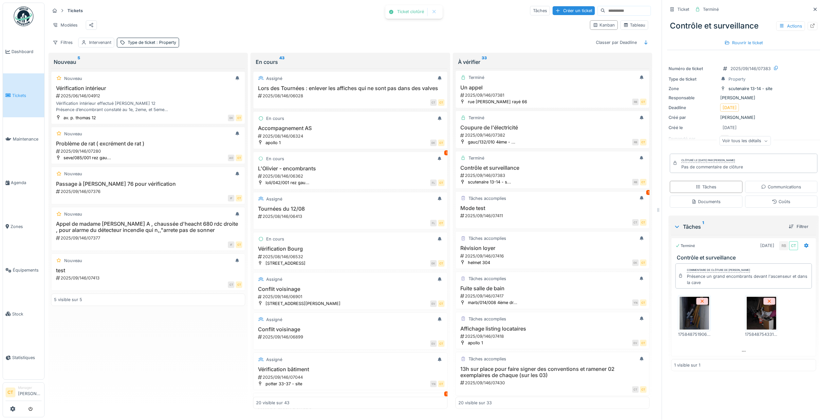
scroll to position [218, 0]
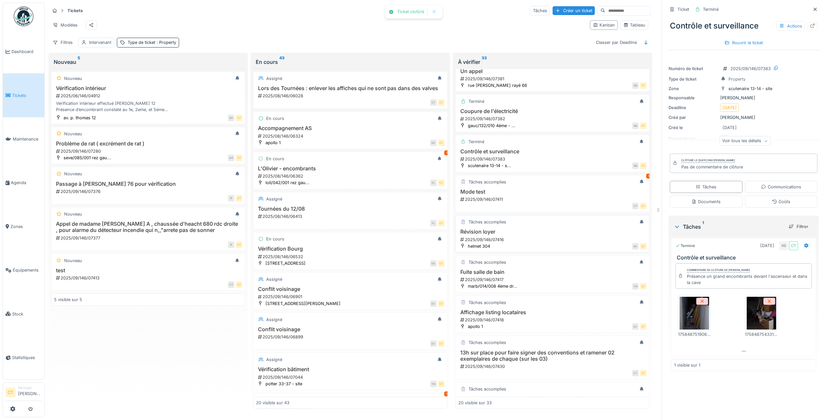
drag, startPoint x: 540, startPoint y: 257, endPoint x: 603, endPoint y: 227, distance: 69.8
click at [540, 249] on div "EK CT" at bounding box center [570, 246] width 153 height 7
click at [524, 243] on div "2025/09/146/07416" at bounding box center [553, 239] width 187 height 6
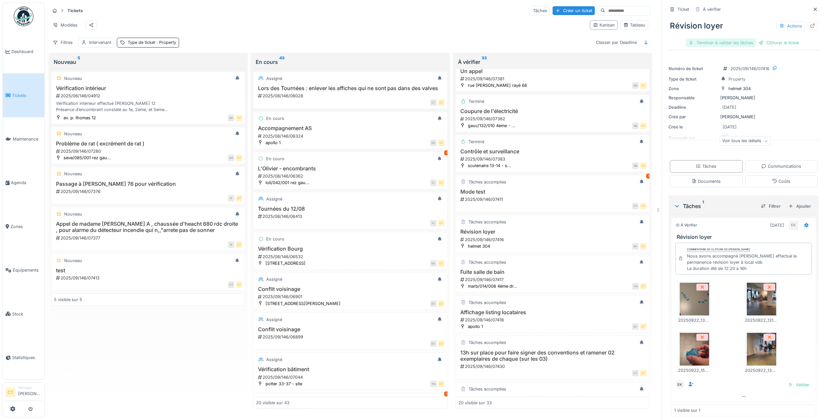
drag, startPoint x: 705, startPoint y: 42, endPoint x: 722, endPoint y: 43, distance: 17.0
click at [705, 42] on div "Terminer & valider les tâches" at bounding box center [721, 42] width 70 height 9
click at [752, 44] on div "Clôturer le ticket" at bounding box center [744, 42] width 46 height 9
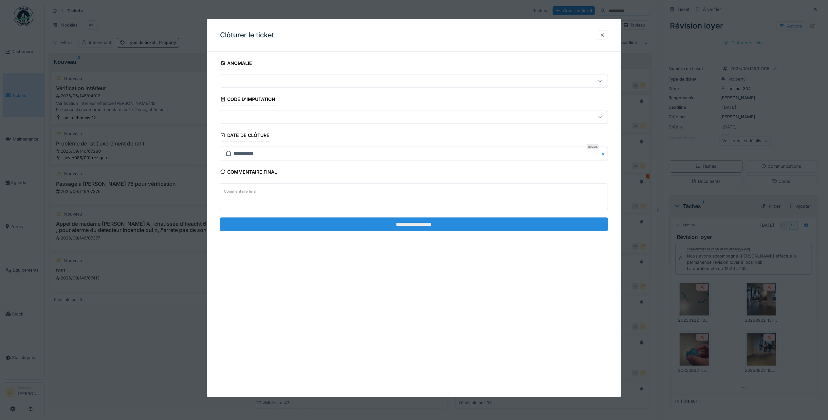
click at [503, 229] on input "**********" at bounding box center [414, 224] width 388 height 14
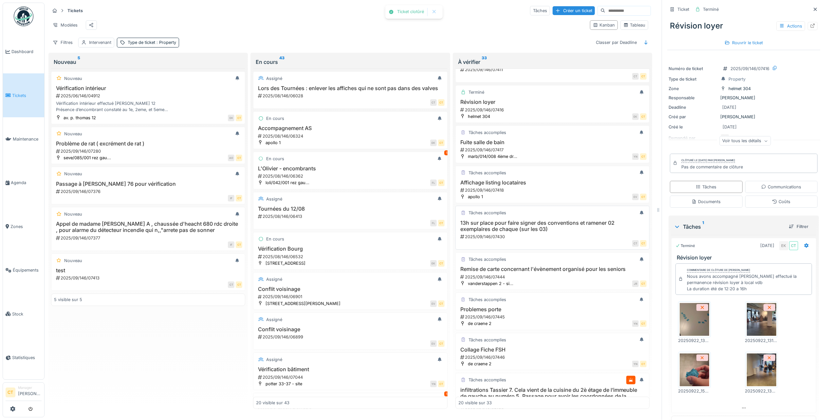
scroll to position [349, 0]
click at [532, 192] on div "2025/09/146/07418" at bounding box center [553, 189] width 187 height 6
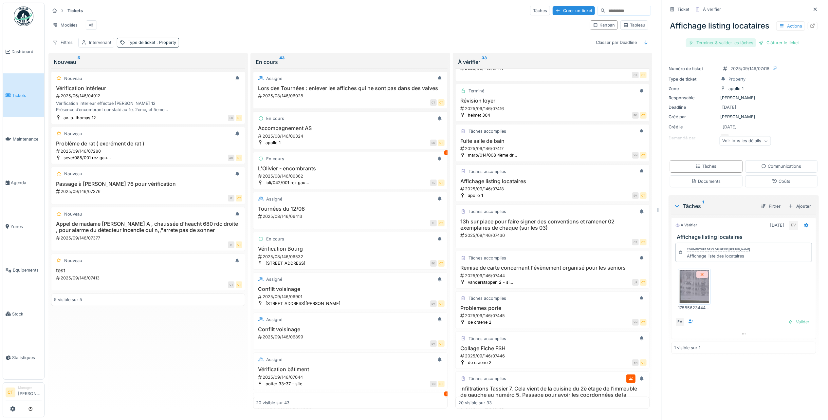
click at [718, 47] on div "Terminer & valider les tâches" at bounding box center [721, 42] width 70 height 9
click at [745, 47] on div "Clôturer le ticket" at bounding box center [744, 42] width 46 height 9
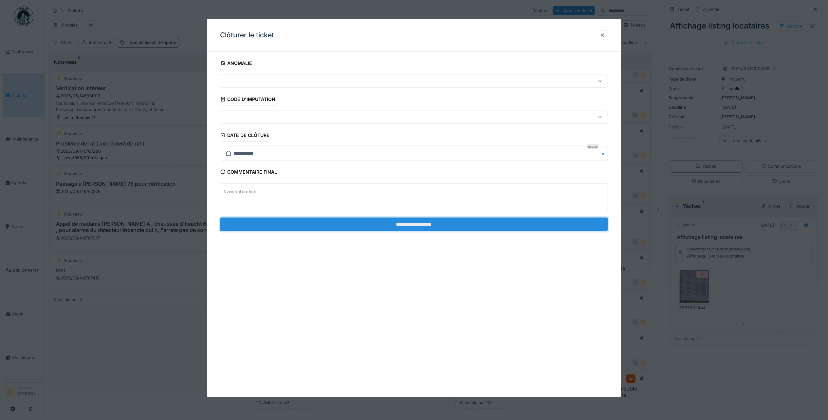
click at [477, 228] on input "**********" at bounding box center [414, 224] width 388 height 14
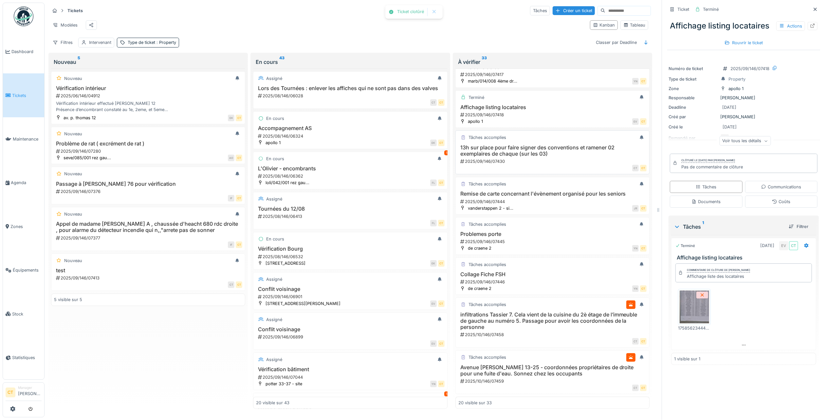
scroll to position [436, 0]
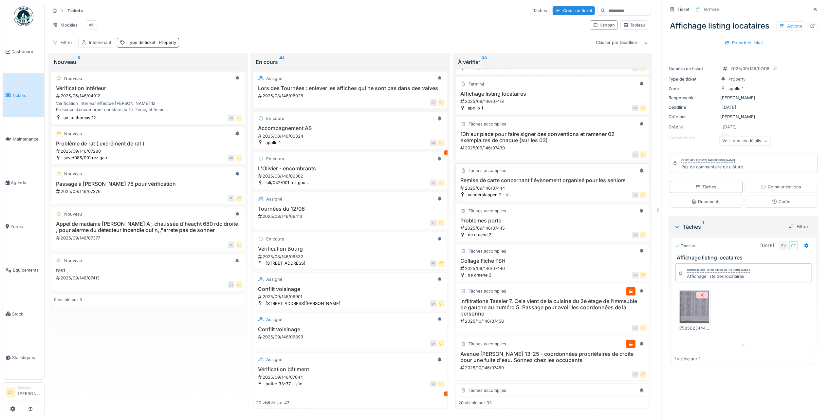
click at [546, 191] on div "2025/09/146/07444" at bounding box center [553, 188] width 187 height 6
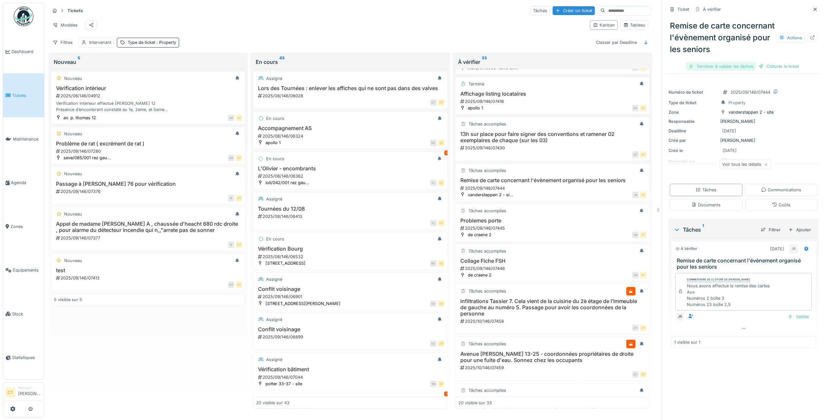
click at [706, 70] on div "Terminer & valider les tâches" at bounding box center [721, 66] width 70 height 9
click at [746, 65] on div "Clôturer le ticket" at bounding box center [744, 66] width 46 height 9
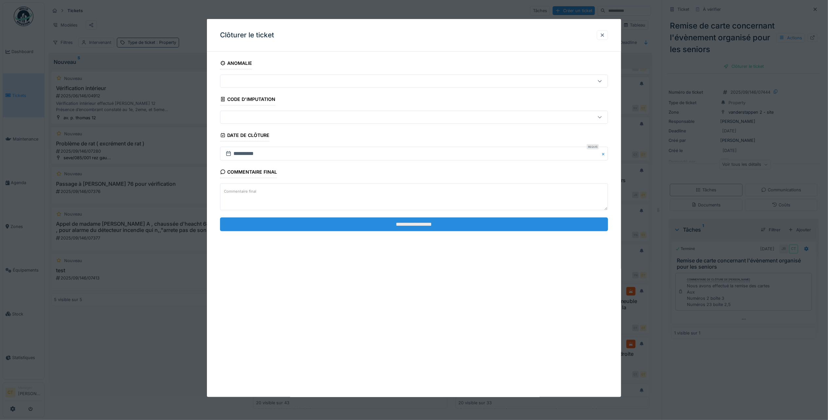
click at [552, 229] on input "**********" at bounding box center [414, 224] width 388 height 14
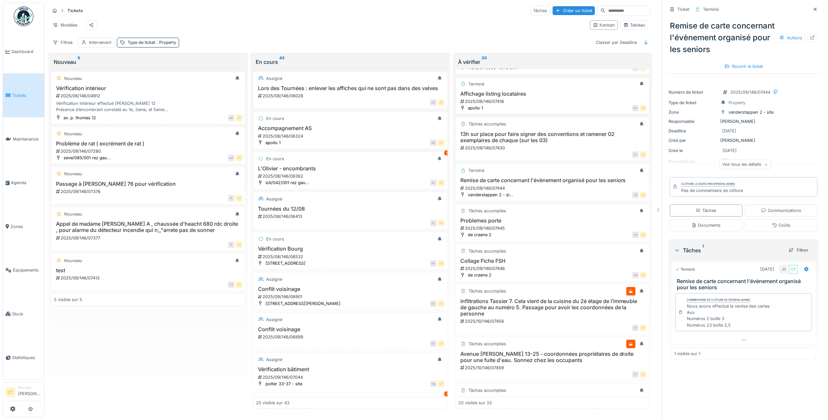
click at [532, 104] on div "2025/09/146/07418" at bounding box center [553, 101] width 187 height 6
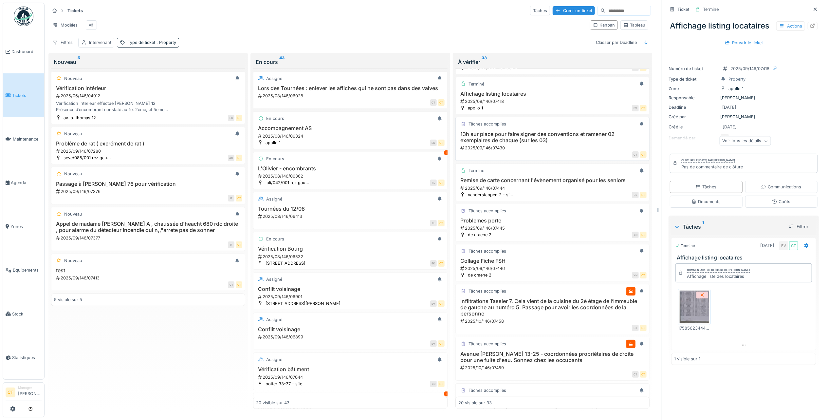
click at [553, 143] on h3 "13h sur place pour faire signer des conventions et ramener 02 exemplaires de ch…" at bounding box center [552, 137] width 188 height 12
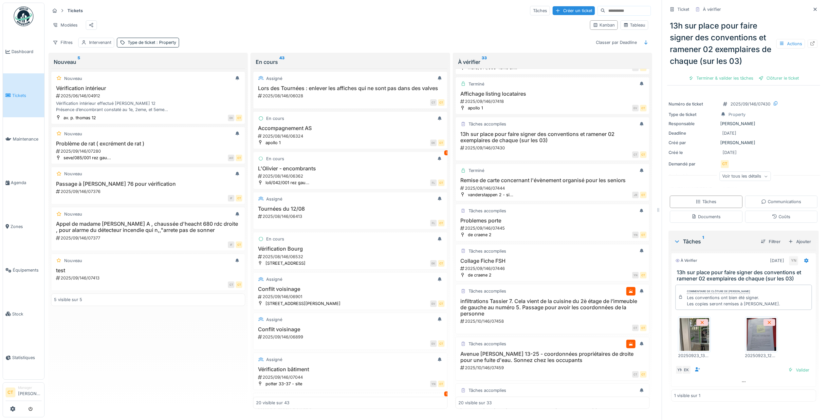
drag, startPoint x: 705, startPoint y: 78, endPoint x: 731, endPoint y: 84, distance: 26.9
click at [705, 78] on div "Terminer & valider les tâches" at bounding box center [721, 78] width 70 height 9
click at [748, 78] on div "Clôturer le ticket" at bounding box center [744, 78] width 46 height 9
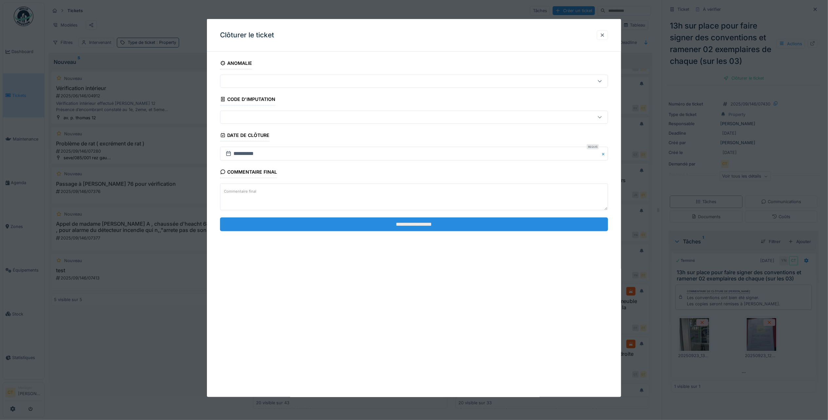
click at [512, 227] on input "**********" at bounding box center [414, 224] width 388 height 14
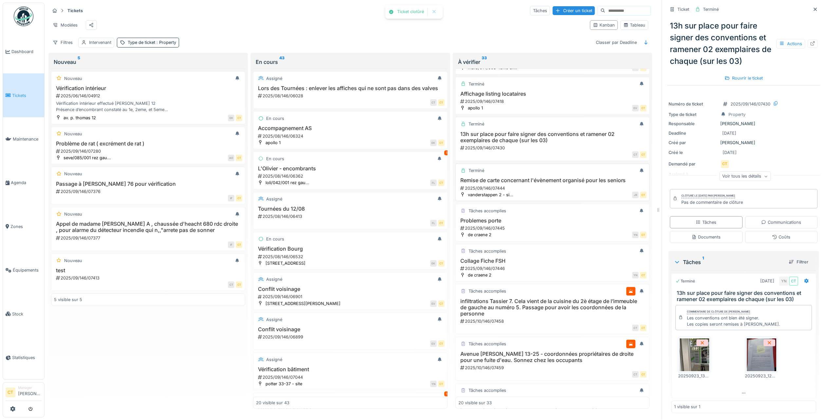
click at [524, 191] on div "2025/09/146/07444" at bounding box center [553, 188] width 187 height 6
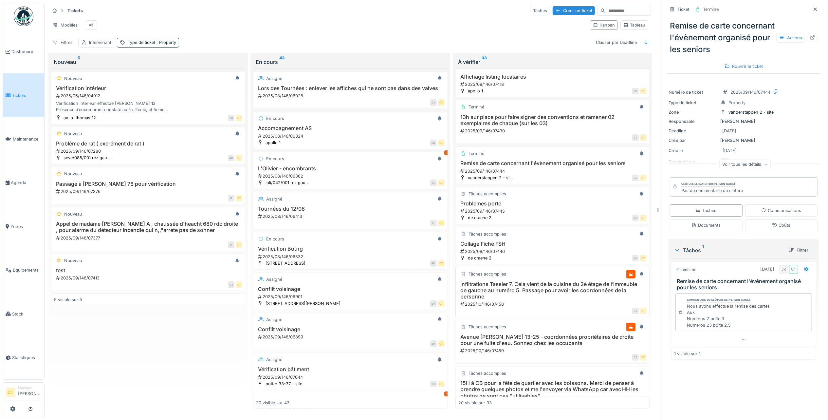
scroll to position [480, 0]
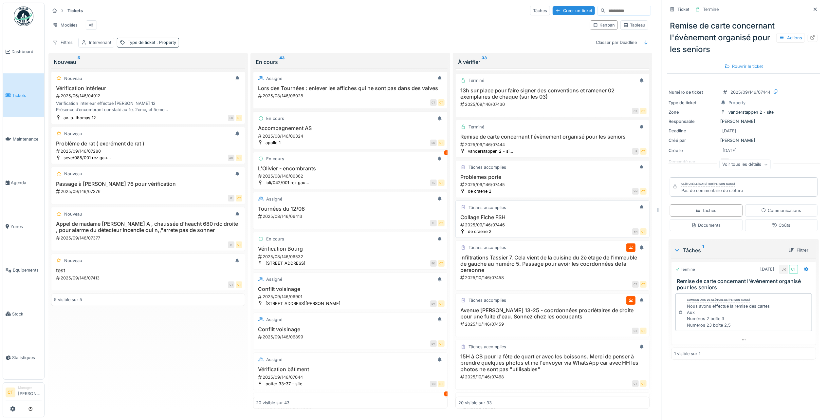
click at [553, 228] on div "2025/09/146/07446" at bounding box center [553, 225] width 187 height 6
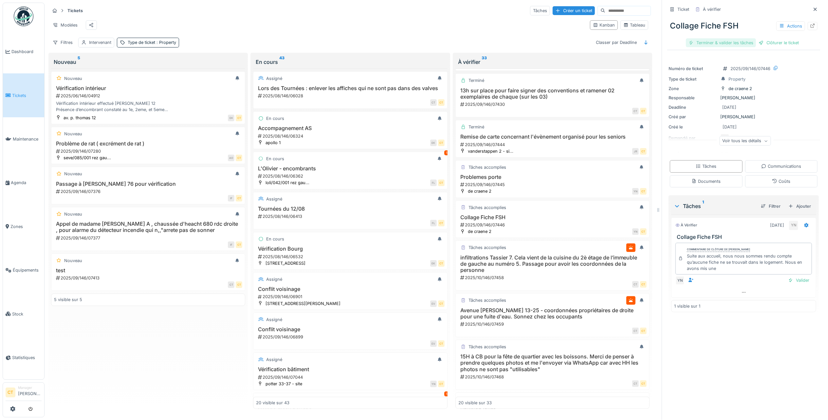
click at [727, 43] on div "Terminer & valider les tâches" at bounding box center [721, 42] width 70 height 9
click at [734, 44] on div "Clôturer le ticket" at bounding box center [744, 42] width 46 height 9
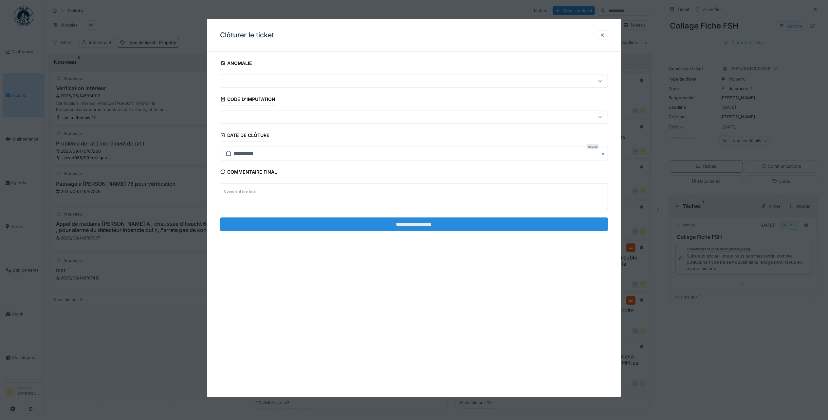
click at [457, 224] on input "**********" at bounding box center [414, 224] width 388 height 14
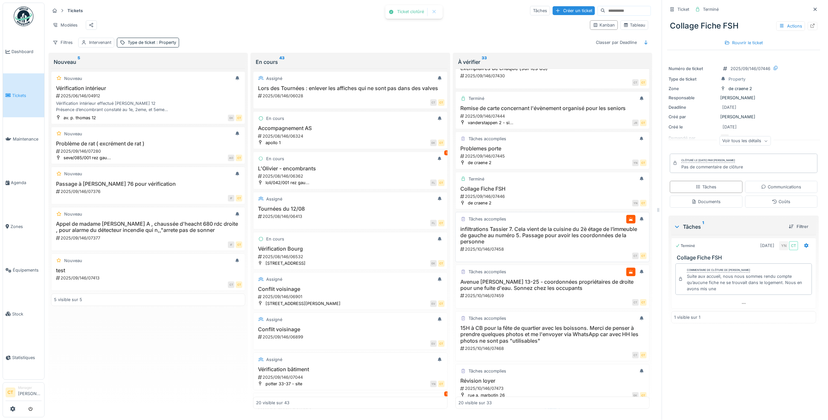
scroll to position [524, 0]
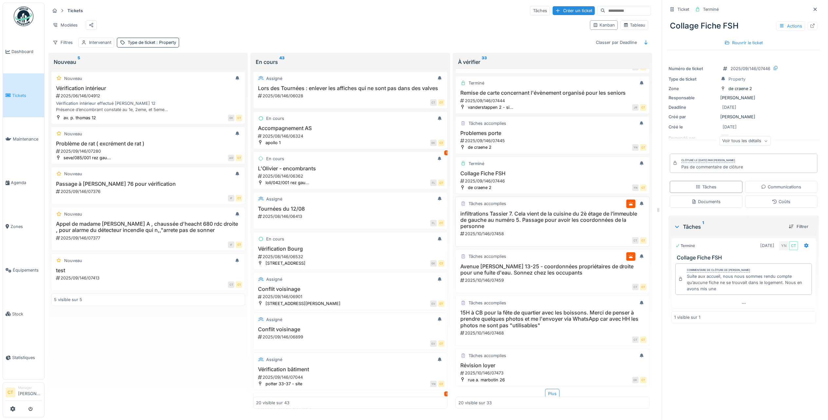
click at [543, 229] on h3 "infiltrations Tassier 7. Cela vient de la cuisine du 2è étage de l’immeuble de …" at bounding box center [552, 220] width 188 height 19
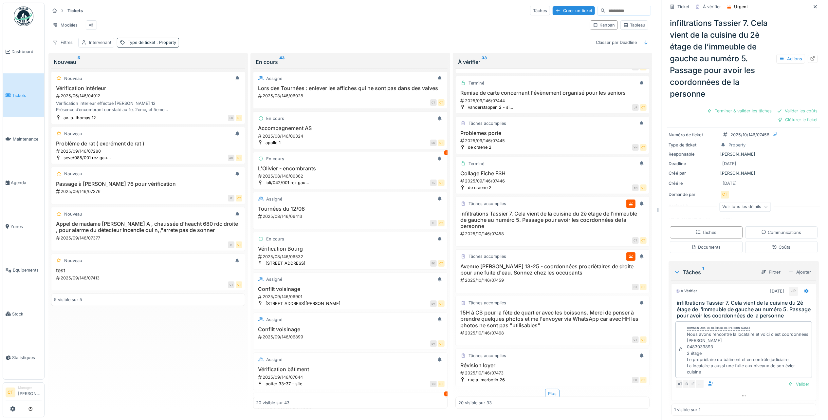
scroll to position [39, 0]
drag, startPoint x: 741, startPoint y: 363, endPoint x: 679, endPoint y: 304, distance: 85.7
click at [679, 318] on div "Commentaire de clôture de Jamal Rahmoune Nous avons rencontré la locataire et v…" at bounding box center [743, 346] width 137 height 57
copy div "Commentaire de clôture de Jamal Rahmoune Nous avons rencontré la locataire et v…"
click at [736, 110] on div "Terminer & valider les tâches" at bounding box center [739, 110] width 70 height 9
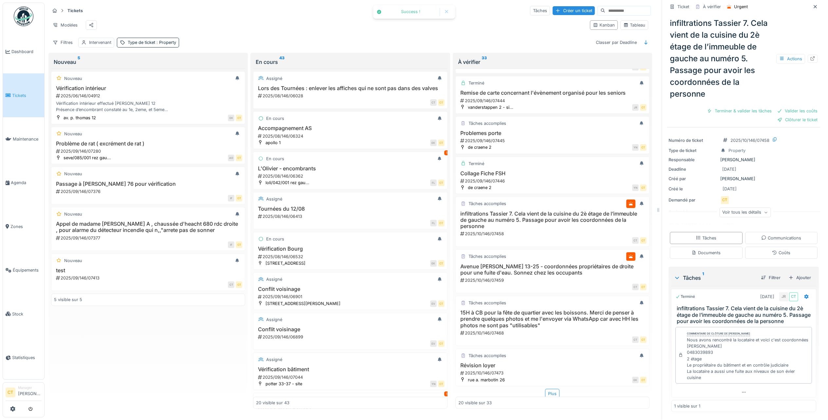
scroll to position [20, 0]
click at [765, 110] on div "Clôturer le ticket" at bounding box center [767, 113] width 46 height 9
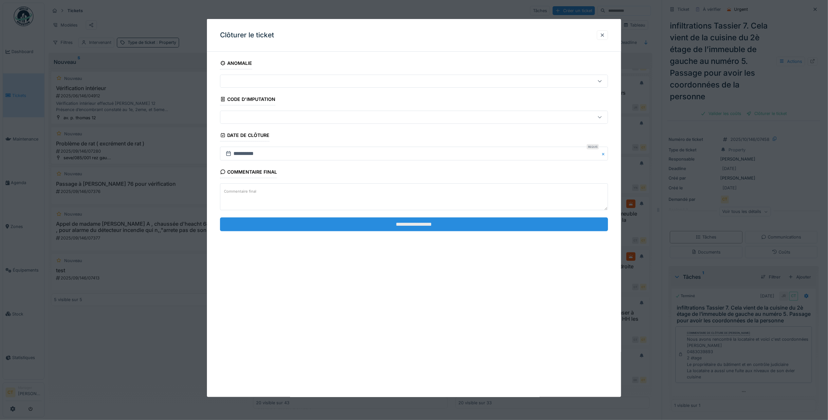
click input "**********"
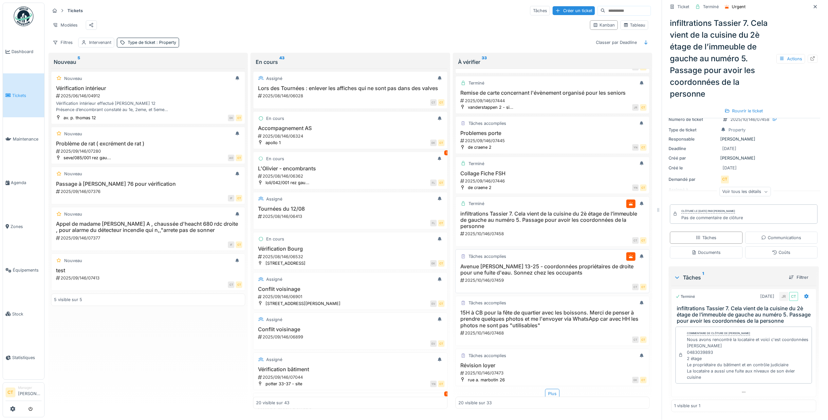
click h3 "Avenue Zénobe Gramme 13-25 - coordonnées propriétaires de droite pour une fuite…"
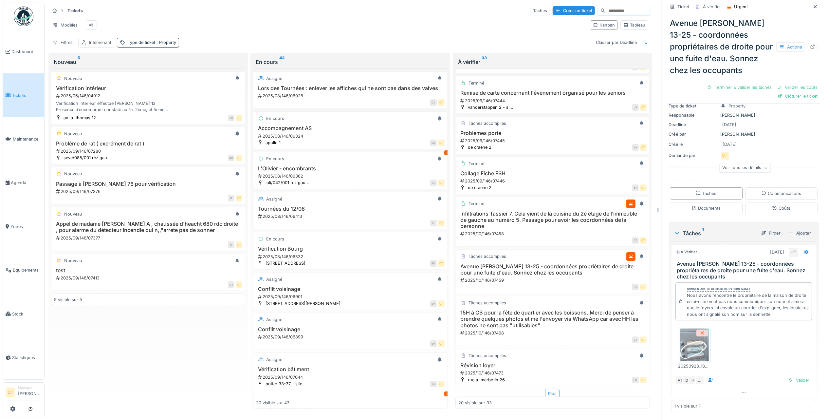
scroll to position [7, 0]
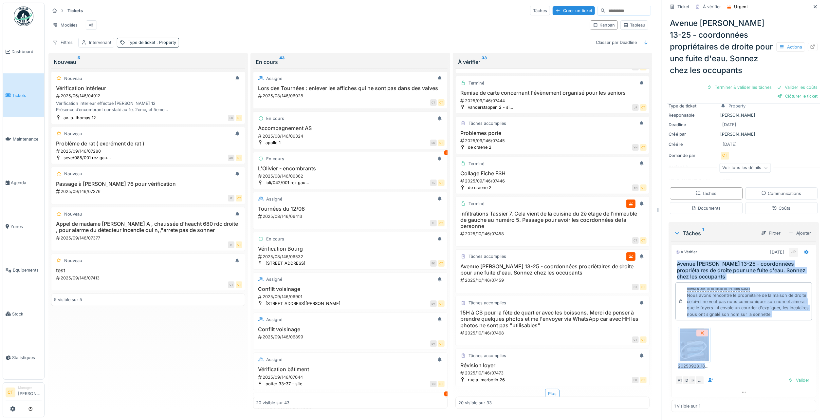
drag, startPoint x: 668, startPoint y: 253, endPoint x: 719, endPoint y: 357, distance: 115.5
click div "À vérifier 24/09/2025 JR Avenue Zénobe Gramme 13-25 - coordonnées propriétaires…"
drag, startPoint x: 719, startPoint y: 357, endPoint x: 704, endPoint y: 262, distance: 95.9
copy div "Avenue Zénobe Gramme 13-25 - coordonnées propriétaires de droite pour une fuite…"
click div "Terminer & valider les tâches"
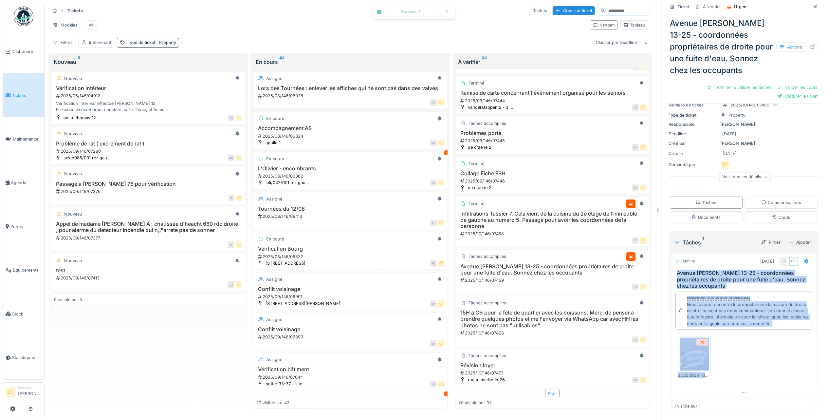
scroll to position [25, 0]
click div "Clôturer le ticket"
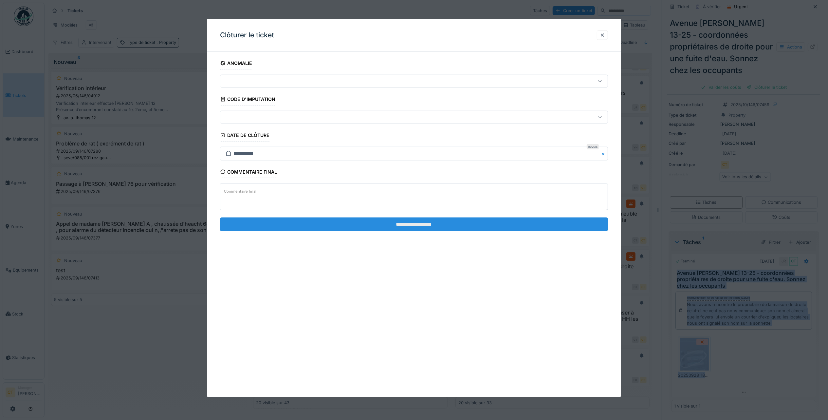
click input "**********"
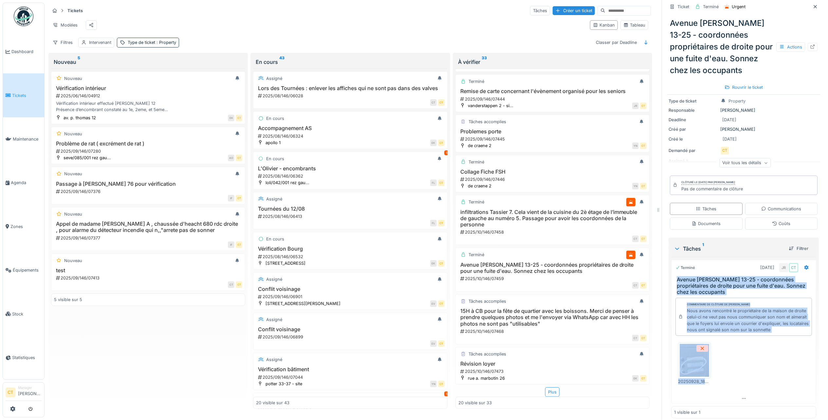
scroll to position [549, 0]
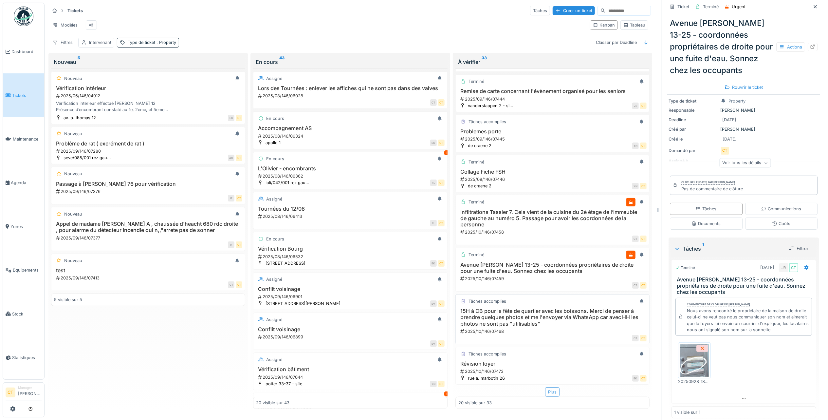
click h3 "15H à CB pour la fête de quartier avec les boissons. Merci de penser à prendre …"
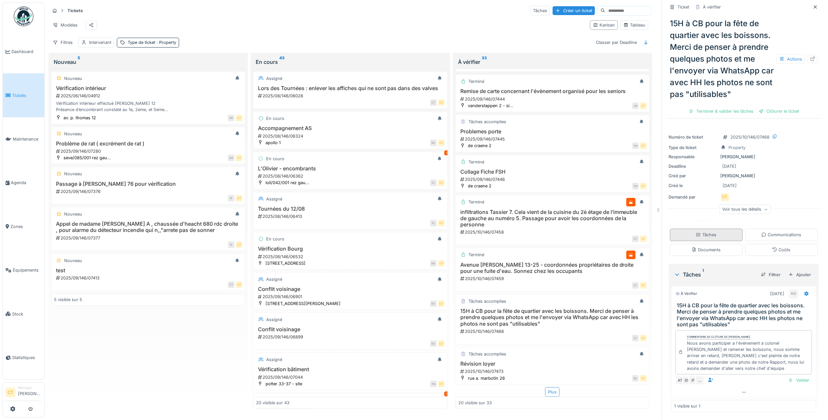
scroll to position [16, 0]
click div "Terminer & valider les tâches"
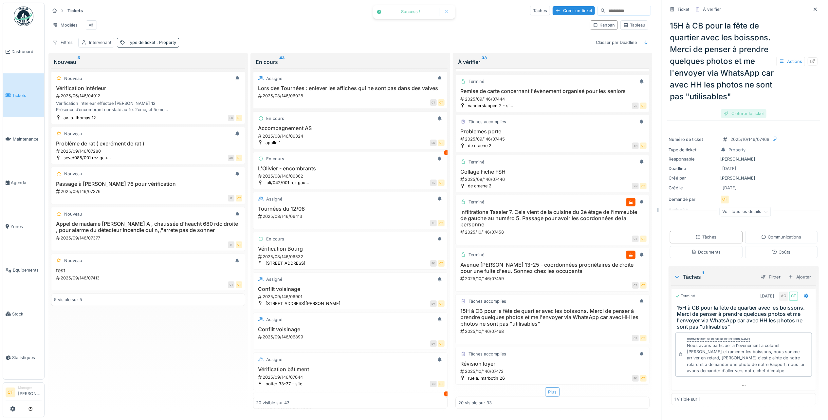
click div "Clôturer le ticket"
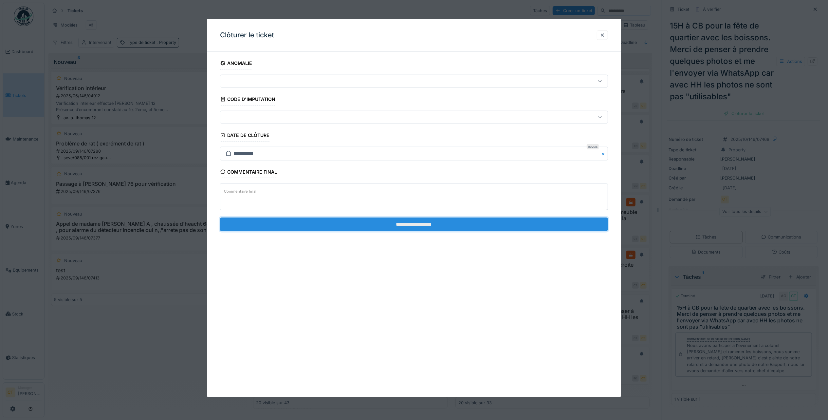
click input "**********"
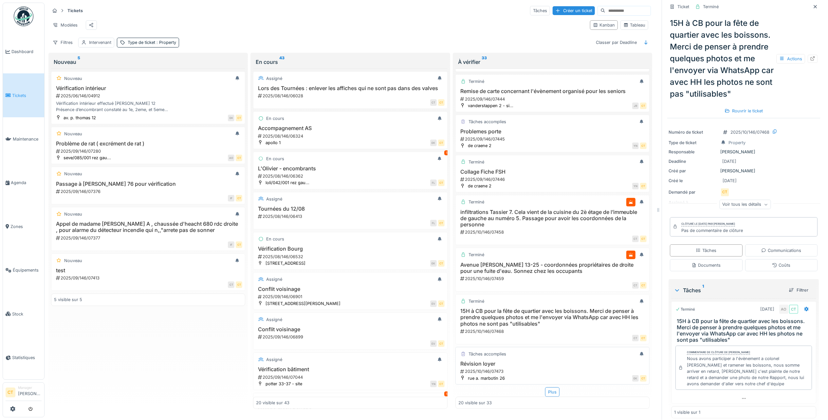
click h3 "Révision loyer"
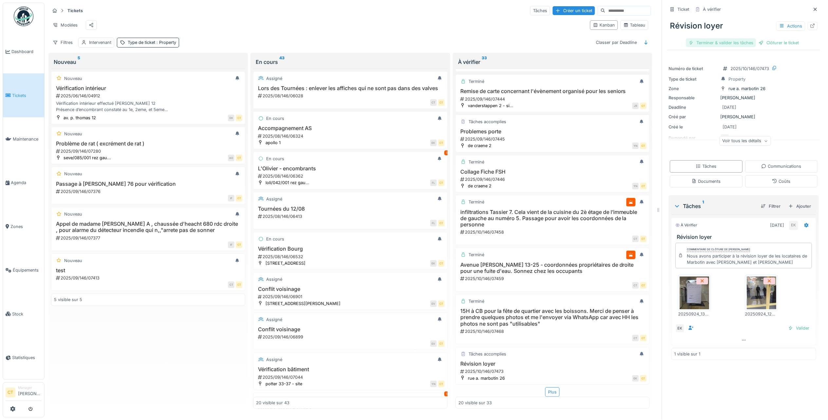
click div "Terminer & valider les tâches"
click div "Clôturer le ticket"
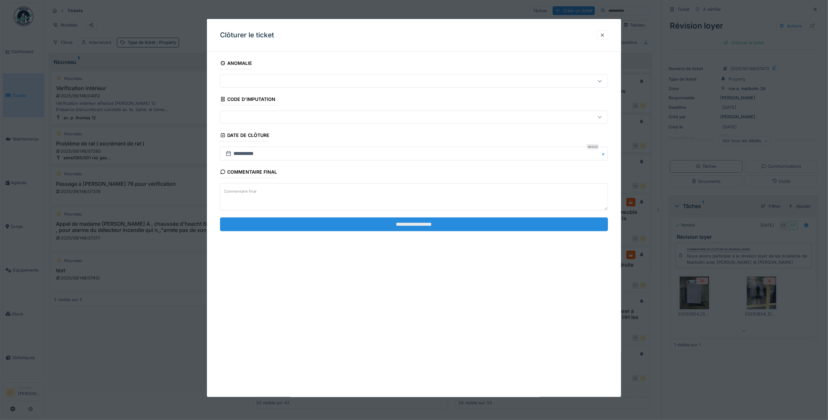
click input "**********"
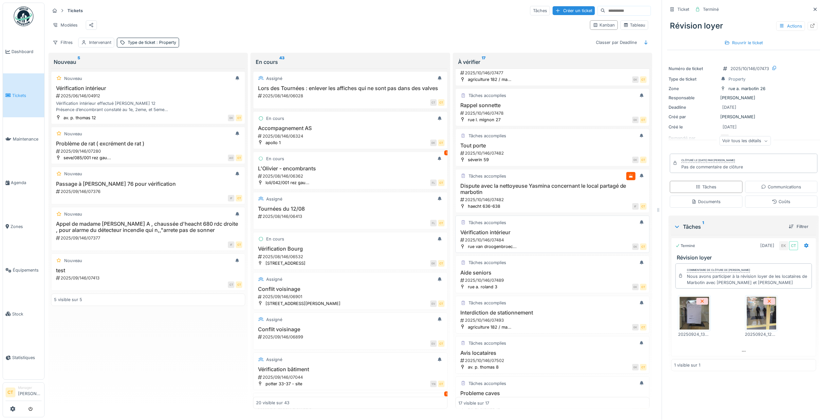
scroll to position [218, 0]
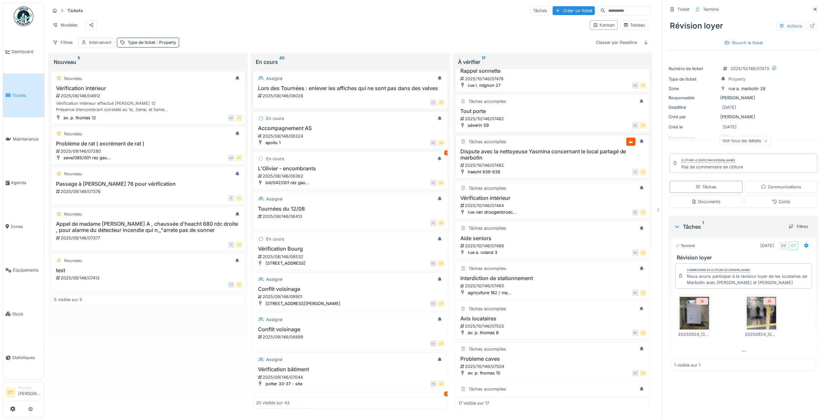
click at [541, 161] on h3 "Dispute avec la nettoyeuse Yasmina concernant le local partagé de marbotin" at bounding box center [552, 154] width 188 height 12
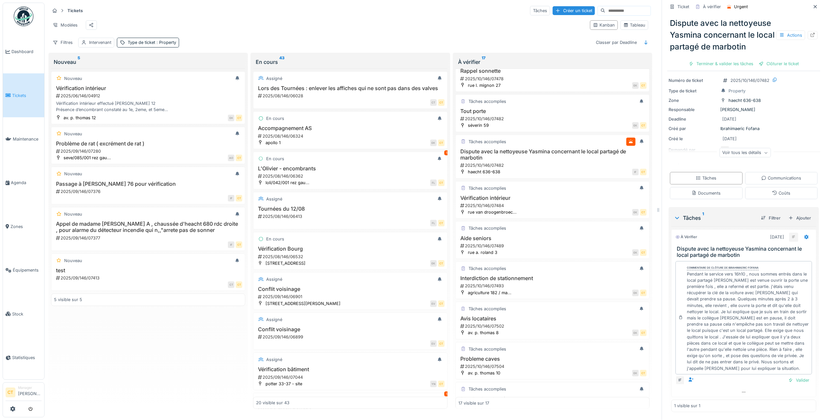
scroll to position [26, 0]
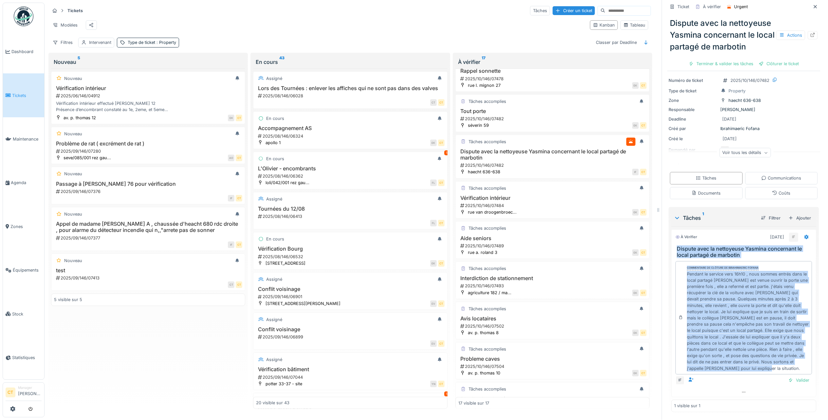
drag, startPoint x: 794, startPoint y: 367, endPoint x: 669, endPoint y: 245, distance: 174.3
click at [671, 245] on div "À vérifier [DATE] IF Dispute avec la nettoyeuse Yasmina concernant le local par…" at bounding box center [743, 313] width 145 height 168
copy div "Loremip dolo si ametconsec Adipisc elitseddoe te incid utlabor et dolorema Aliq…"
click at [706, 68] on div "Terminer & valider les tâches" at bounding box center [721, 63] width 70 height 9
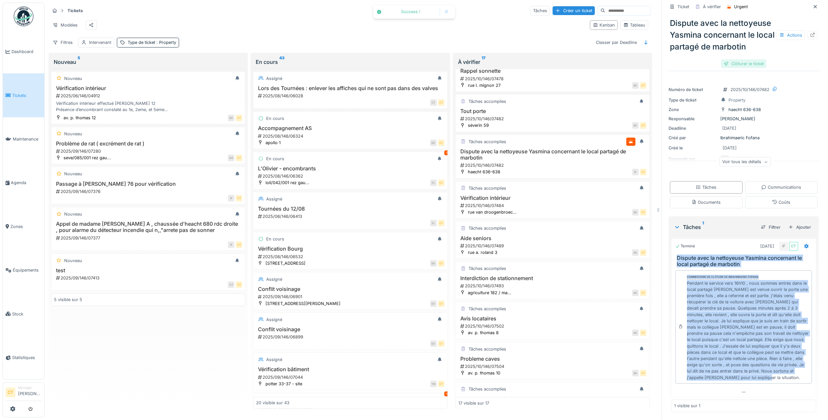
click at [740, 68] on div "Clôturer le ticket" at bounding box center [744, 63] width 46 height 9
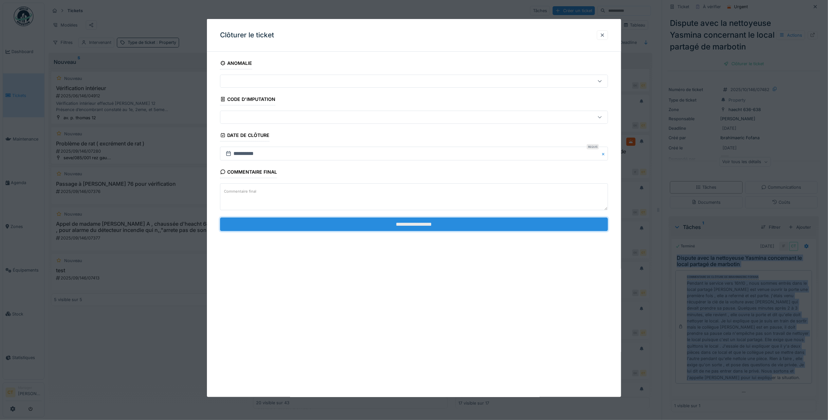
click at [529, 223] on input "**********" at bounding box center [414, 224] width 388 height 14
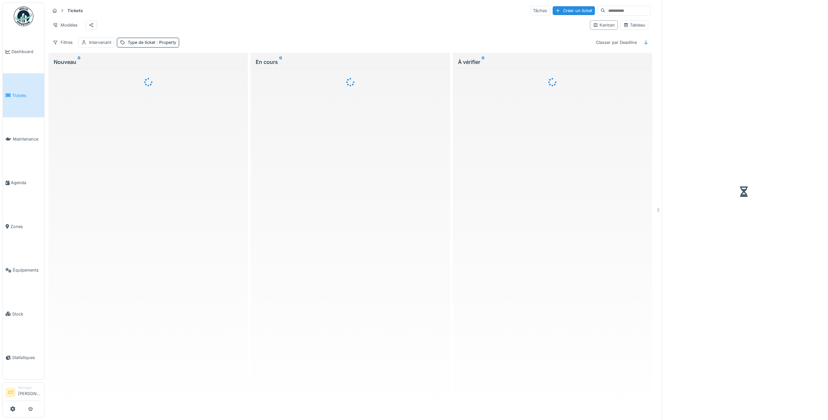
scroll to position [3, 0]
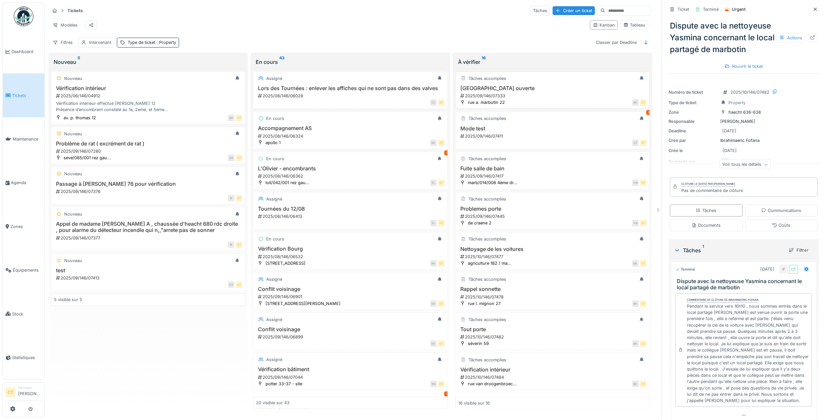
click at [508, 103] on div "EK CT" at bounding box center [577, 102] width 138 height 7
click at [559, 132] on h3 "Mode test" at bounding box center [552, 128] width 188 height 6
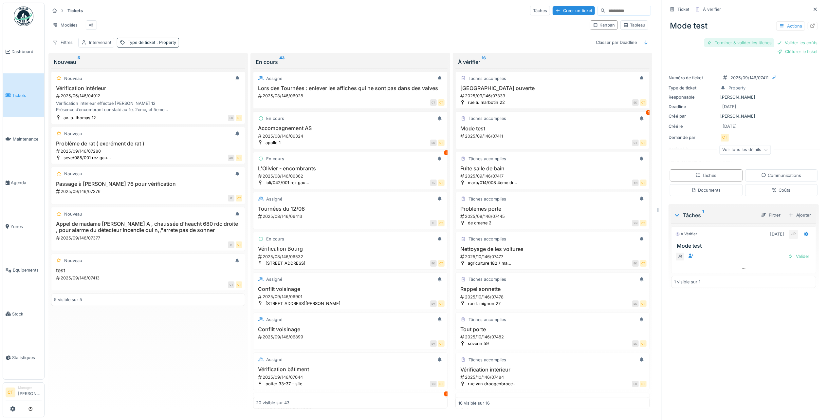
click at [733, 42] on div "Terminer & valider les tâches" at bounding box center [739, 42] width 70 height 9
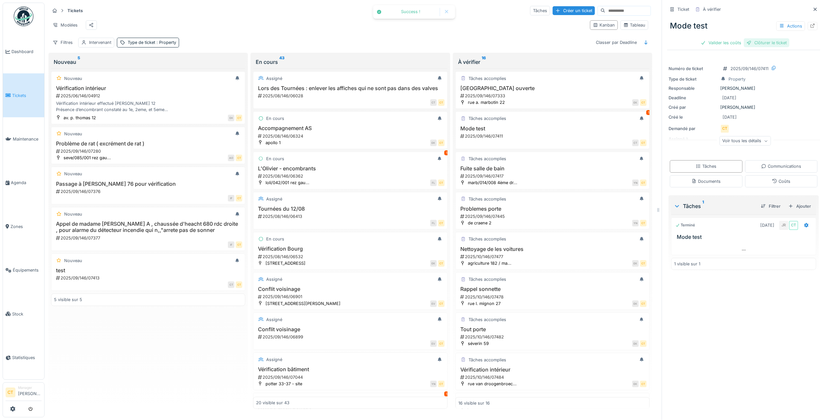
click at [761, 40] on div "Clôturer le ticket" at bounding box center [767, 42] width 46 height 9
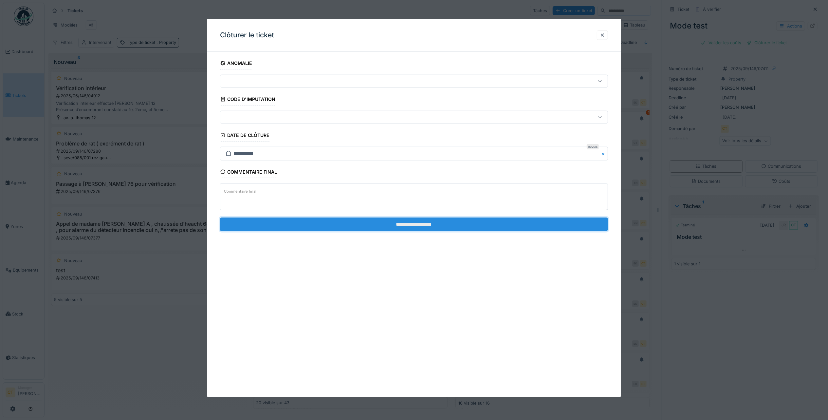
click at [491, 227] on input "**********" at bounding box center [414, 224] width 388 height 14
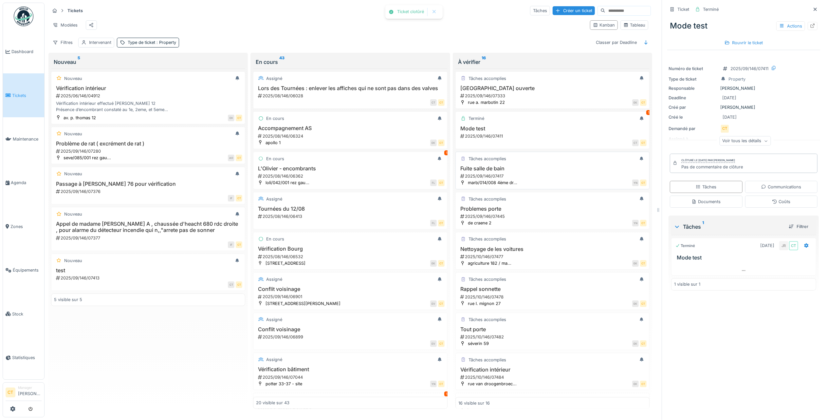
click at [532, 179] on div "2025/09/146/07417" at bounding box center [553, 176] width 187 height 6
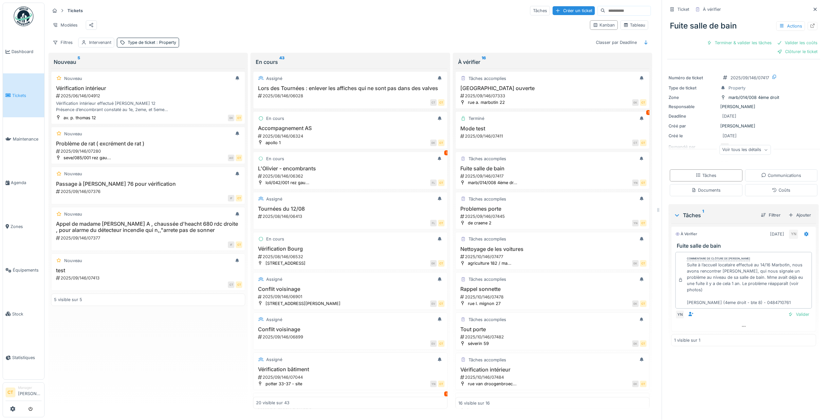
drag, startPoint x: 790, startPoint y: 303, endPoint x: 669, endPoint y: 245, distance: 134.3
click at [671, 245] on div "À vérifier 22/09/2025 YN Fuite salle de bain Commentaire de clôture de Yves Ndi…" at bounding box center [743, 278] width 145 height 105
copy div "Fuite salle de bain Commentaire de clôture de Yves Ndikumana Suite à l’accueil …"
click at [716, 39] on div "Terminer & valider les tâches" at bounding box center [739, 42] width 70 height 9
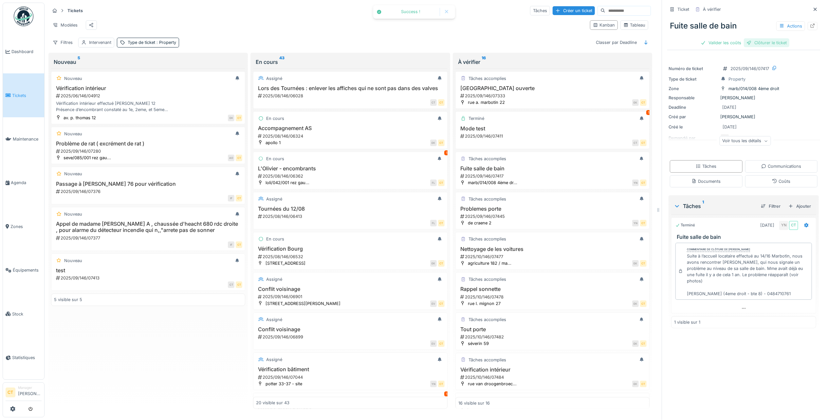
click at [769, 41] on div "Clôturer le ticket" at bounding box center [767, 42] width 46 height 9
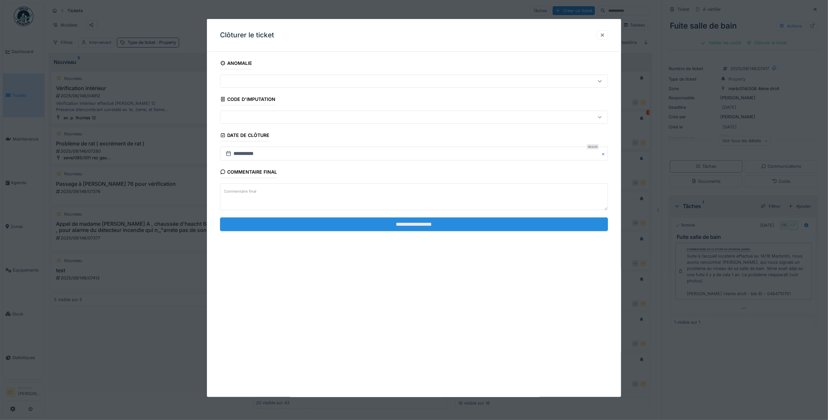
click at [574, 228] on input "**********" at bounding box center [414, 224] width 388 height 14
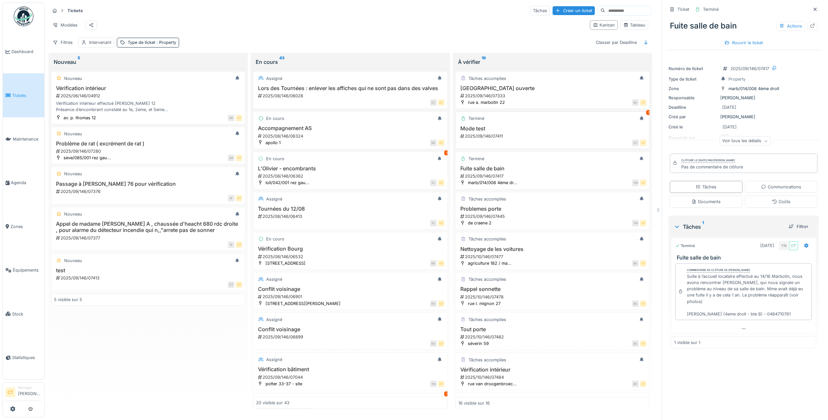
click at [556, 139] on div "2025/09/146/07411" at bounding box center [553, 136] width 187 height 6
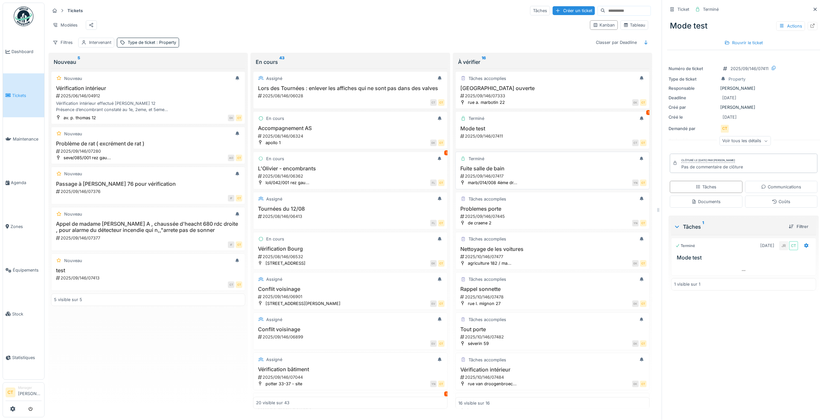
click at [544, 179] on div "2025/09/146/07417" at bounding box center [553, 176] width 187 height 6
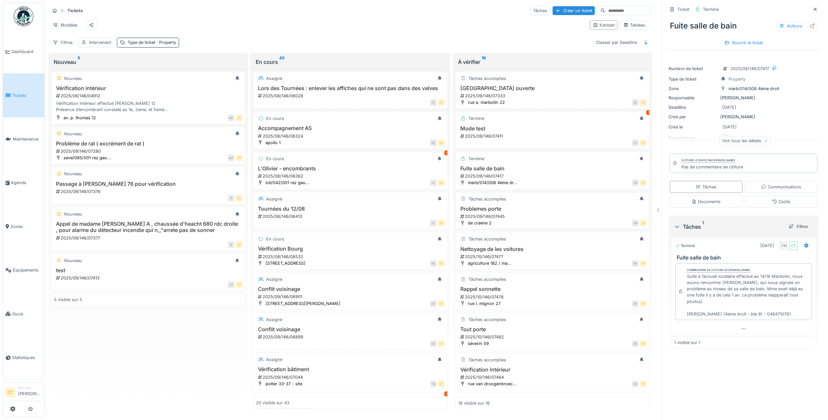
click at [554, 219] on div "2025/09/146/07445" at bounding box center [553, 216] width 187 height 6
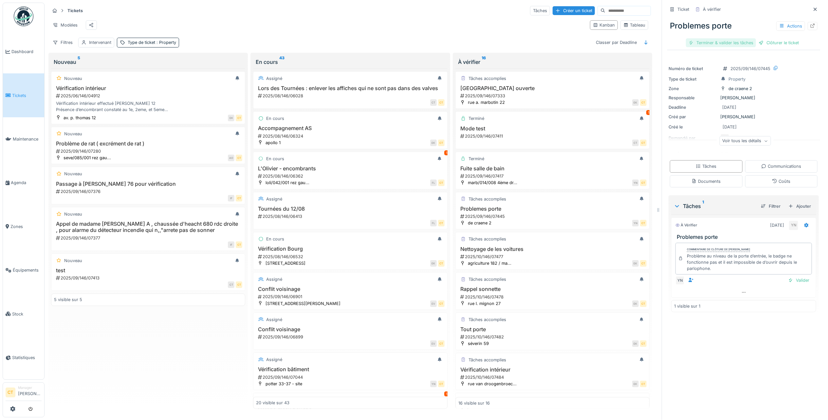
click at [706, 40] on div "Terminer & valider les tâches" at bounding box center [721, 42] width 70 height 9
click at [742, 40] on div "Clôturer le ticket" at bounding box center [744, 42] width 46 height 9
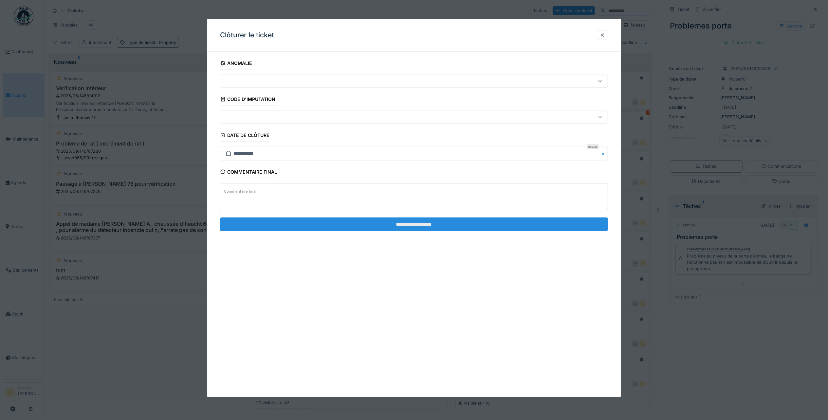
click at [518, 226] on input "**********" at bounding box center [414, 224] width 388 height 14
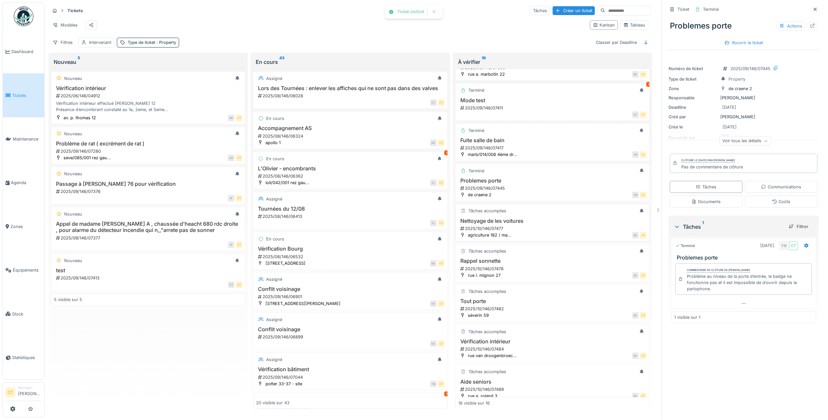
scroll to position [44, 0]
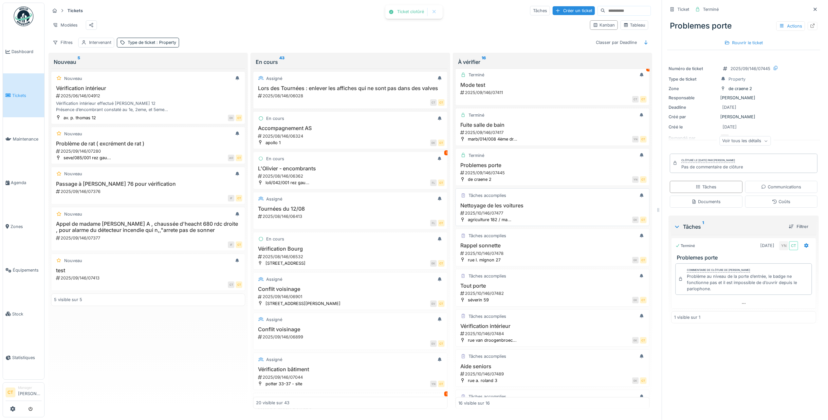
click at [556, 216] on div "2025/10/146/07477" at bounding box center [553, 213] width 187 height 6
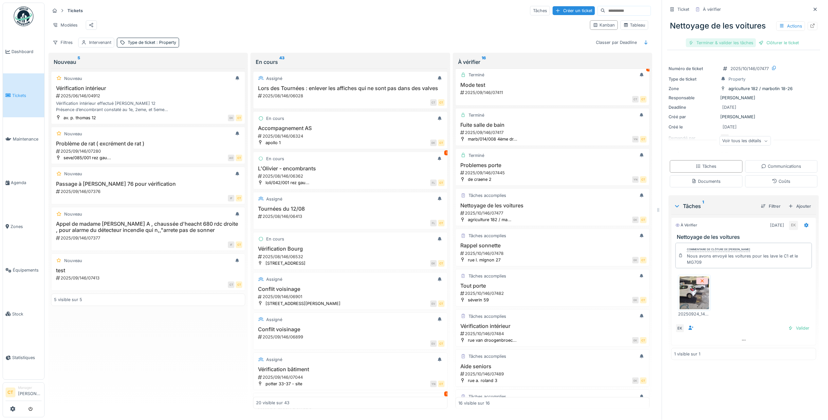
click at [710, 38] on div "Terminer & valider les tâches" at bounding box center [721, 42] width 70 height 9
click at [740, 38] on div "Clôturer le ticket" at bounding box center [744, 42] width 46 height 9
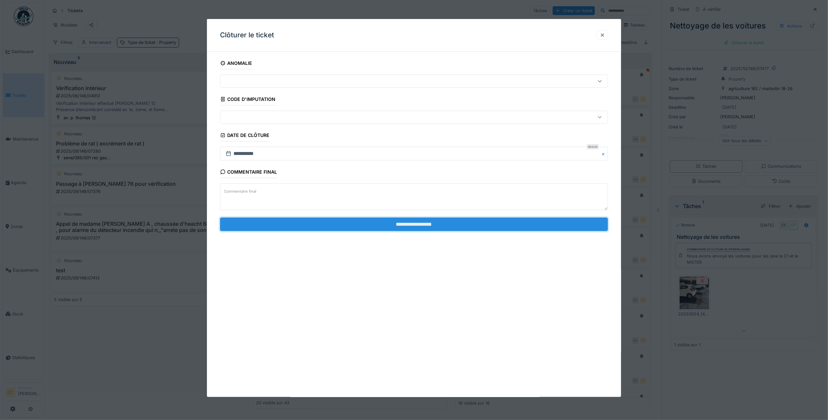
click at [472, 227] on input "**********" at bounding box center [414, 224] width 388 height 14
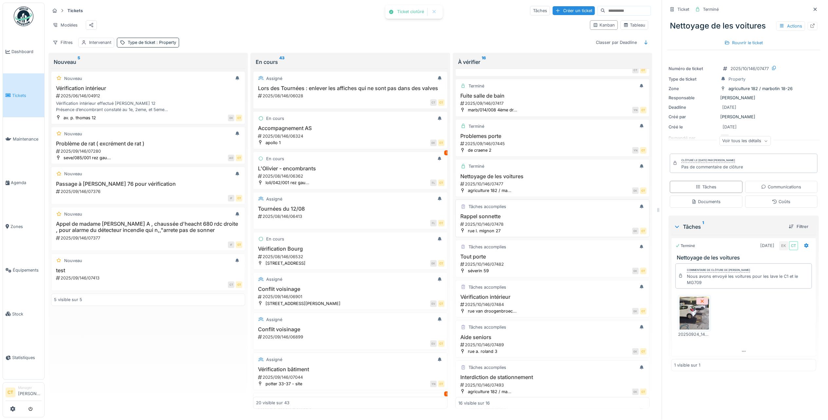
scroll to position [87, 0]
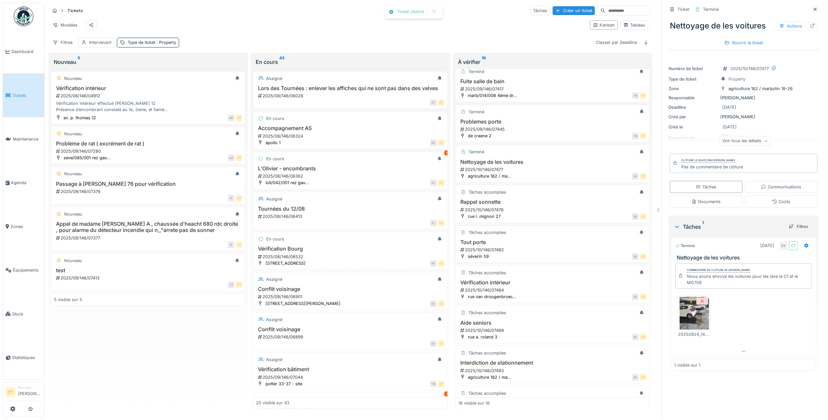
click at [506, 253] on div "2025/10/146/07482" at bounding box center [553, 250] width 187 height 6
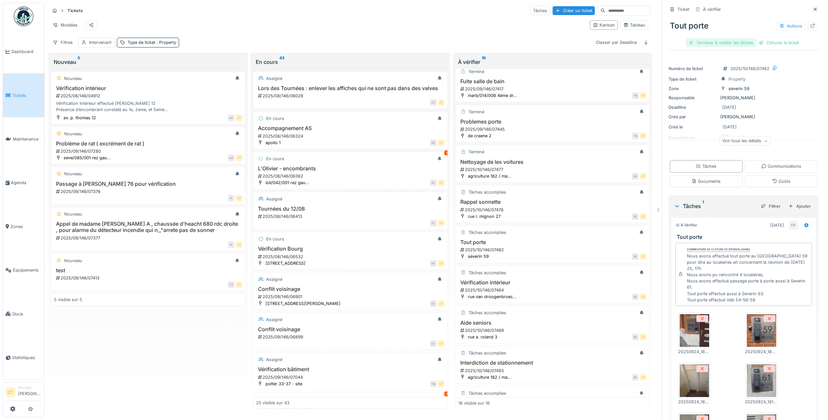
click at [717, 38] on div "Terminer & valider les tâches" at bounding box center [721, 42] width 70 height 9
click at [742, 41] on div "Clôturer le ticket" at bounding box center [744, 42] width 46 height 9
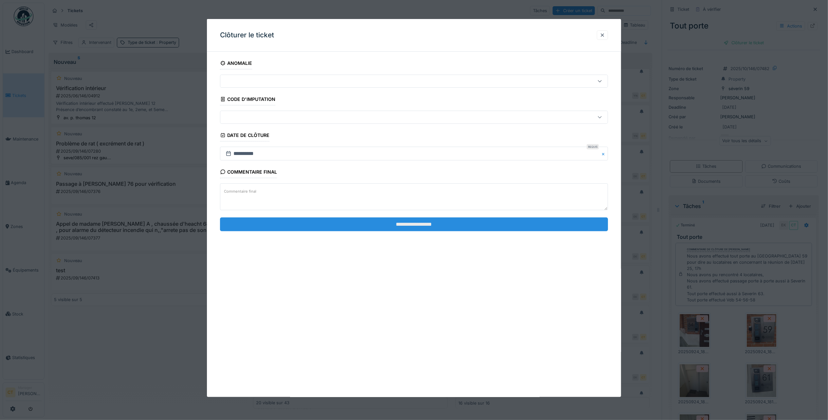
click at [523, 227] on input "**********" at bounding box center [414, 224] width 388 height 14
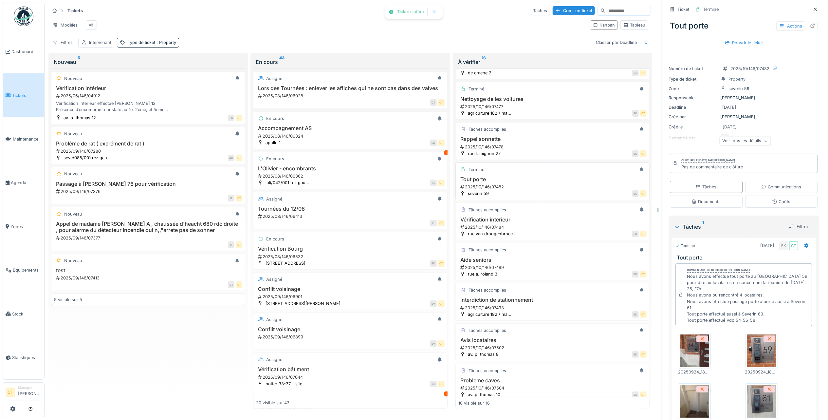
scroll to position [174, 0]
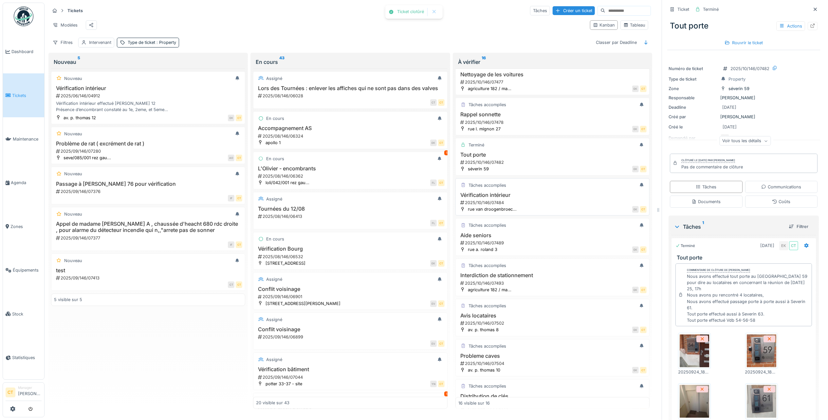
click at [525, 206] on div "2025/10/146/07484" at bounding box center [553, 202] width 187 height 6
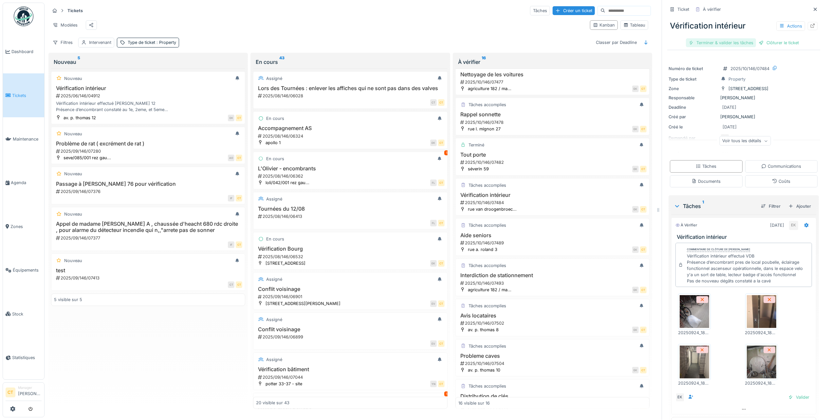
click at [726, 41] on div "Terminer & valider les tâches" at bounding box center [721, 42] width 70 height 9
click at [739, 38] on div "Clôturer le ticket" at bounding box center [744, 42] width 46 height 9
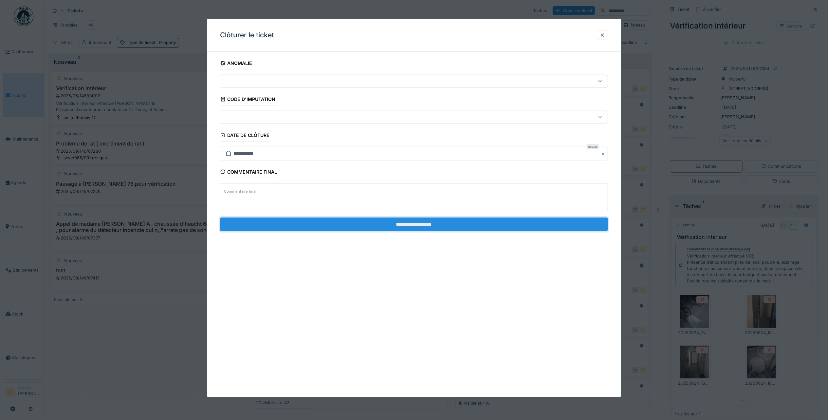
click at [560, 230] on input "**********" at bounding box center [414, 224] width 388 height 14
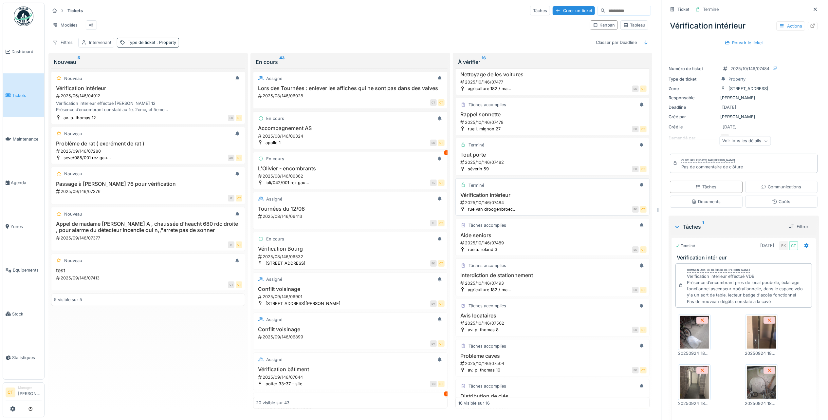
click at [523, 206] on div "2025/10/146/07484" at bounding box center [553, 202] width 187 height 6
click at [525, 246] on div "2025/10/146/07489" at bounding box center [553, 243] width 187 height 6
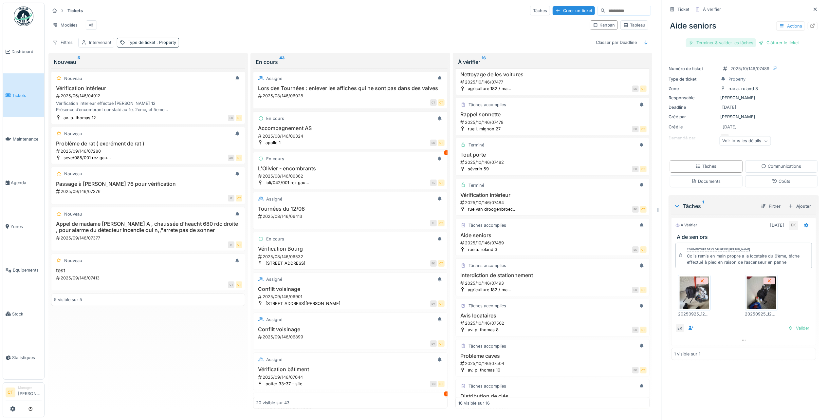
click at [715, 41] on div "Terminer & valider les tâches" at bounding box center [721, 42] width 70 height 9
click at [749, 41] on div "Clôturer le ticket" at bounding box center [744, 42] width 46 height 9
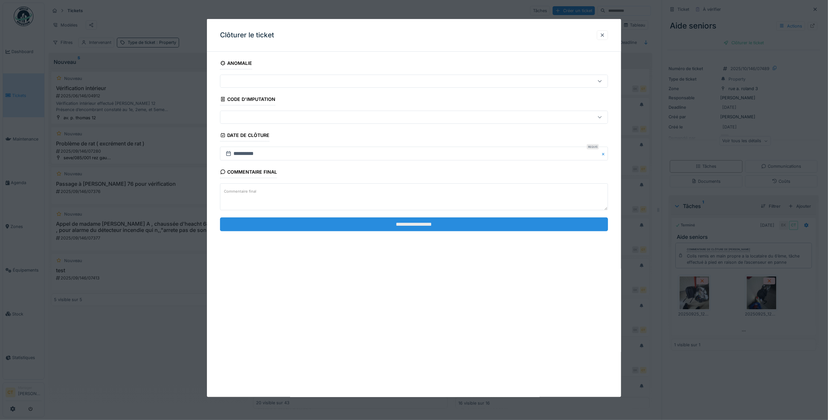
click at [375, 227] on input "**********" at bounding box center [414, 224] width 388 height 14
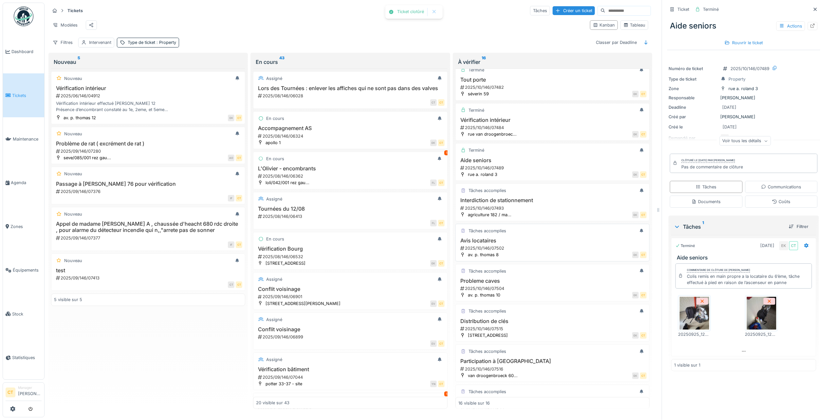
scroll to position [262, 0]
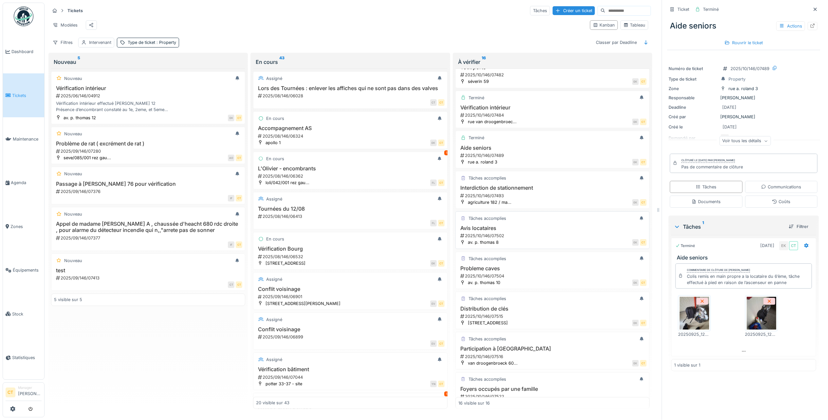
click at [546, 239] on div "2025/10/146/07502" at bounding box center [553, 235] width 187 height 6
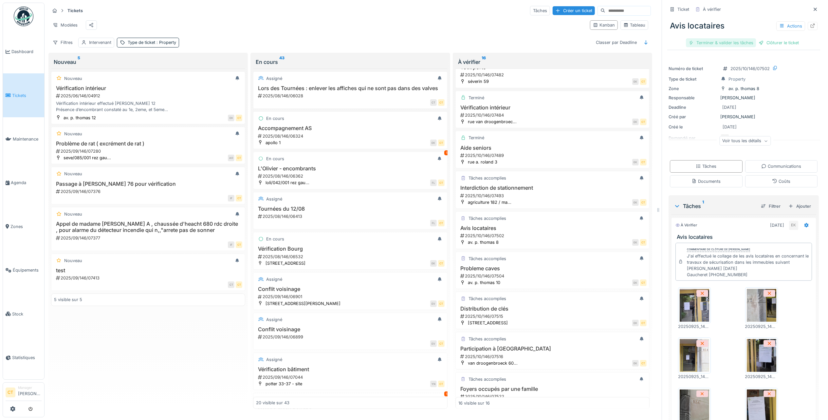
click at [707, 39] on div "Terminer & valider les tâches" at bounding box center [721, 42] width 70 height 9
click at [739, 40] on div "Clôturer le ticket" at bounding box center [744, 42] width 46 height 9
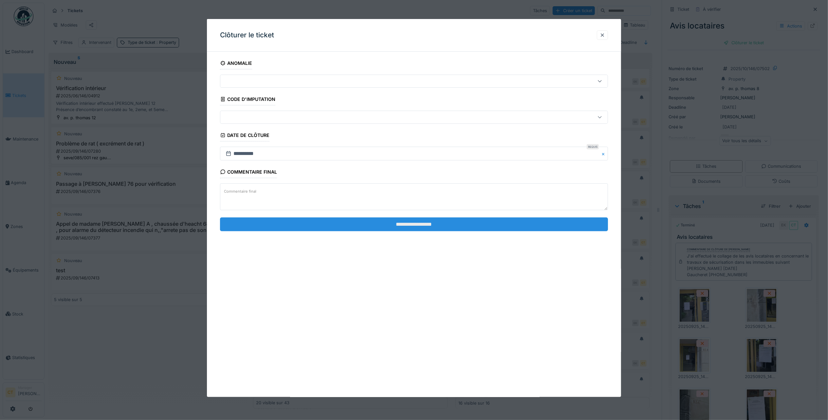
click at [514, 228] on input "**********" at bounding box center [414, 224] width 388 height 14
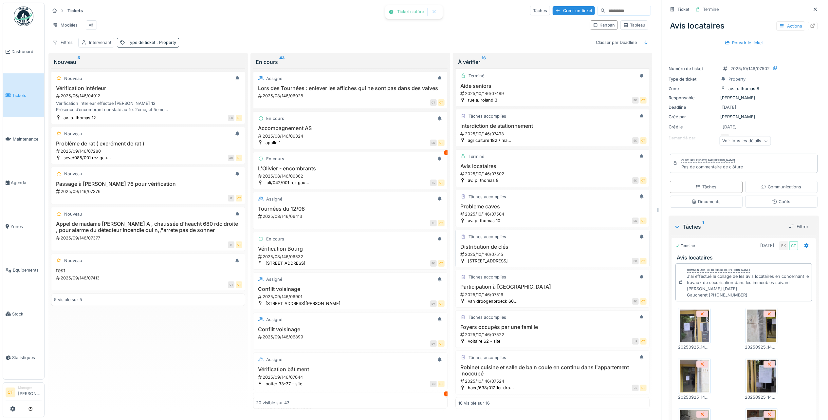
scroll to position [347, 0]
click at [528, 251] on div "2025/10/146/07515" at bounding box center [553, 254] width 187 height 6
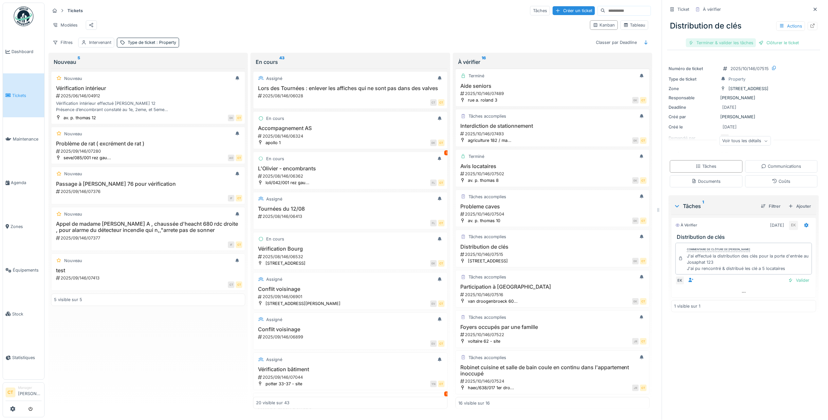
click at [707, 38] on div "Terminer & valider les tâches" at bounding box center [721, 42] width 70 height 9
click at [741, 41] on div "Clôturer le ticket" at bounding box center [744, 42] width 46 height 9
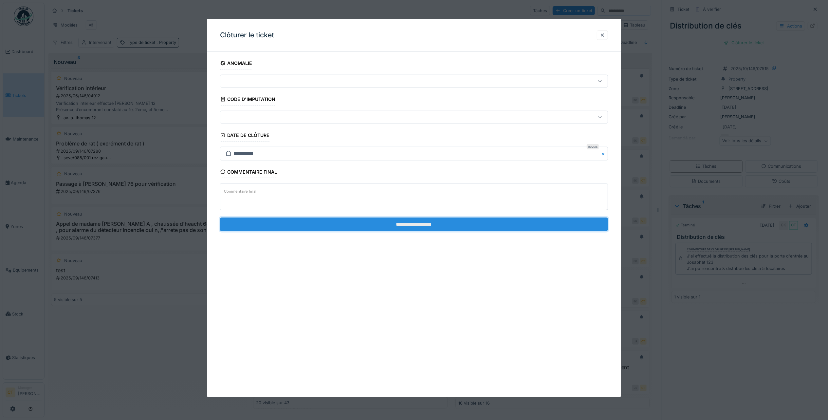
click at [467, 228] on input "**********" at bounding box center [414, 224] width 388 height 14
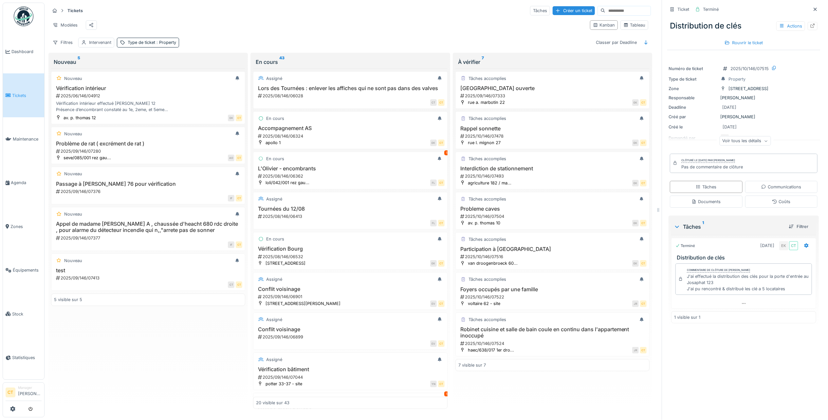
scroll to position [7, 0]
click at [546, 339] on h3 "Robinet cuisine et salle de bain coule en continu dans l'appartement inoccupé" at bounding box center [552, 332] width 188 height 12
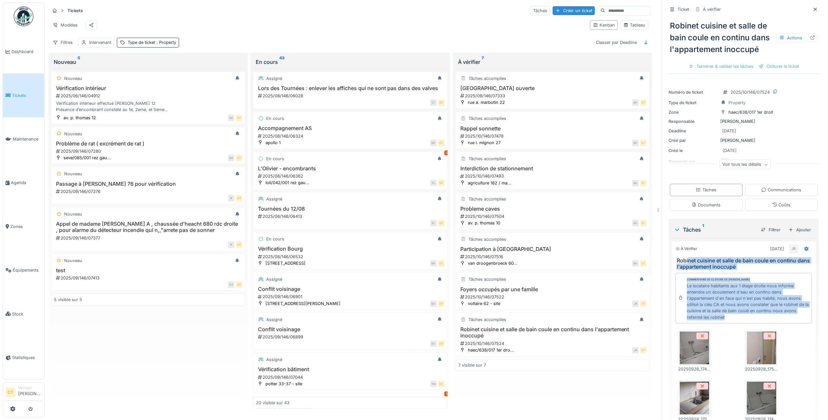
drag, startPoint x: 777, startPoint y: 327, endPoint x: 682, endPoint y: 266, distance: 113.1
click at [682, 266] on div "À vérifier [DATE] JR Robinet cuisine et salle de bain coule en continu dans l'a…" at bounding box center [743, 345] width 145 height 209
click at [702, 71] on div "Terminer & valider les tâches" at bounding box center [721, 66] width 70 height 9
click at [747, 69] on div "Clôturer le ticket" at bounding box center [744, 66] width 46 height 9
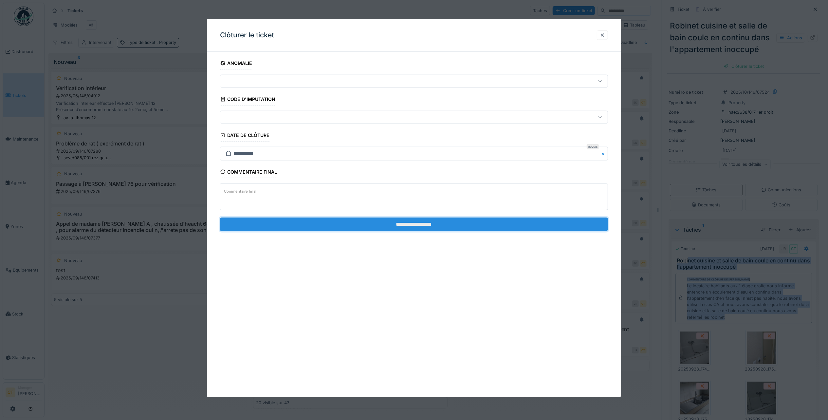
click at [462, 228] on input "**********" at bounding box center [414, 224] width 388 height 14
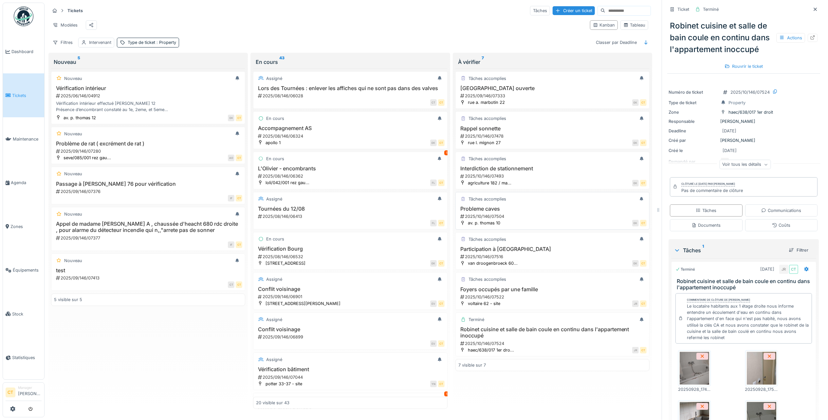
click at [523, 217] on div "2025/10/146/07504" at bounding box center [553, 216] width 187 height 6
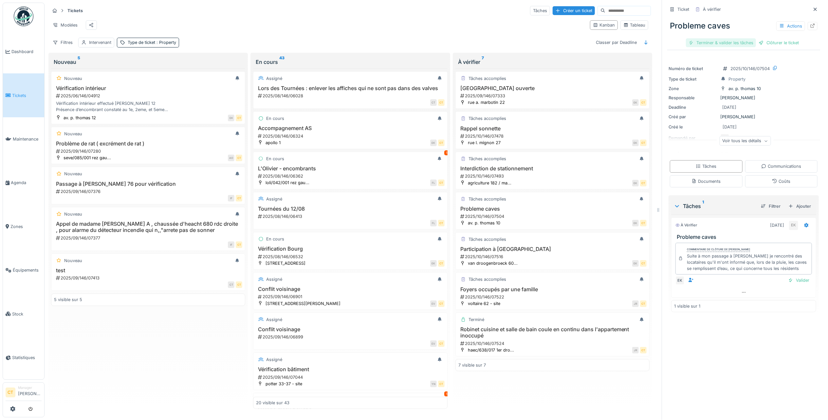
click at [709, 38] on div "Terminer & valider les tâches" at bounding box center [721, 42] width 70 height 9
click at [743, 38] on div "Clôturer le ticket" at bounding box center [744, 42] width 46 height 9
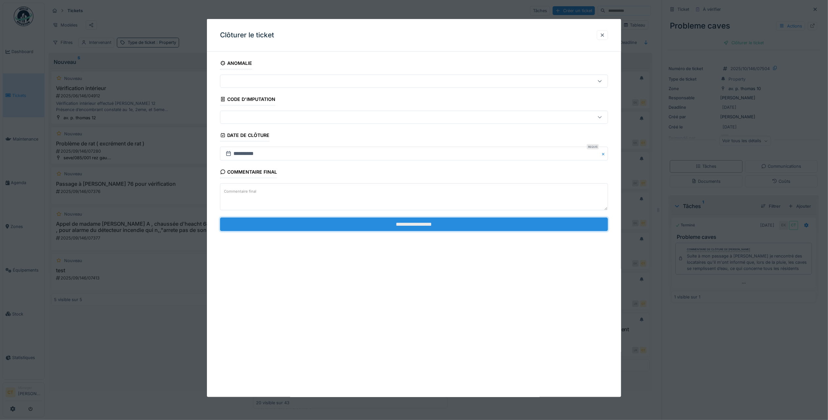
click at [381, 229] on input "**********" at bounding box center [414, 224] width 388 height 14
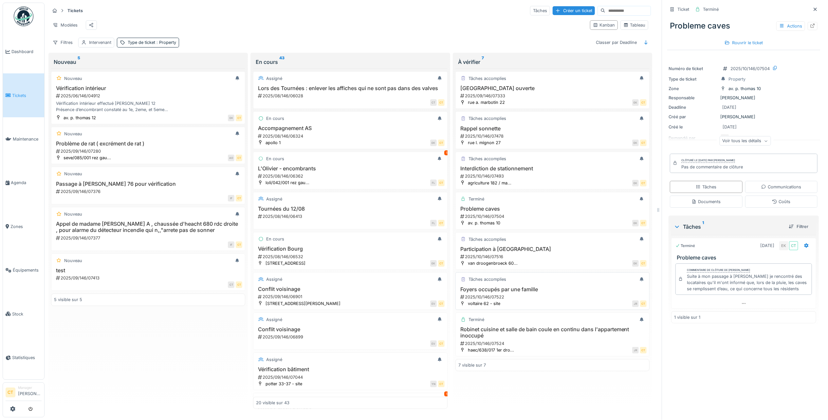
click at [545, 300] on div "2025/10/146/07522" at bounding box center [553, 297] width 187 height 6
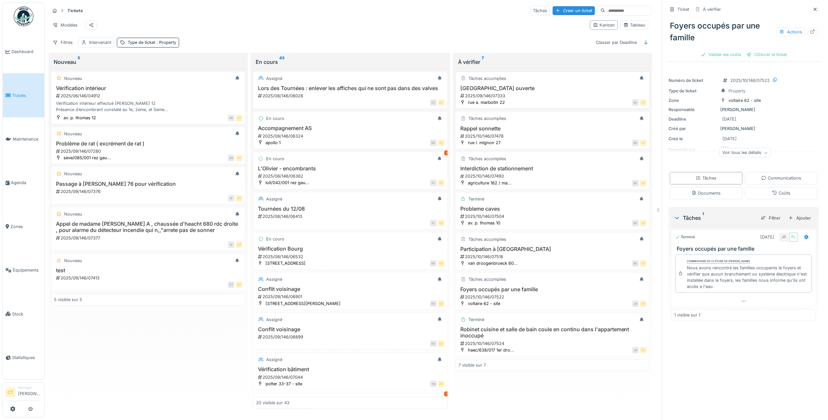
click at [532, 99] on div "2025/09/146/07333" at bounding box center [553, 96] width 187 height 6
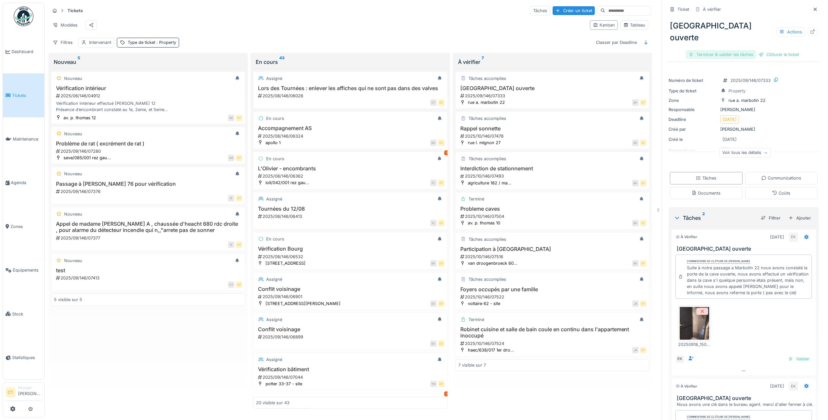
click at [722, 50] on div "Terminer & valider les tâches" at bounding box center [721, 54] width 70 height 9
click at [540, 141] on div "EK CT" at bounding box center [575, 142] width 142 height 7
click at [496, 91] on h3 "[GEOGRAPHIC_DATA] ouverte" at bounding box center [552, 88] width 188 height 6
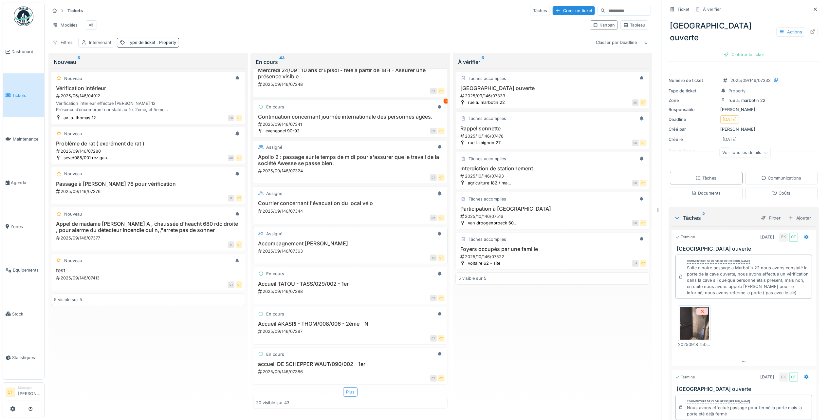
scroll to position [7, 0]
click at [554, 258] on div "2025/10/146/07522" at bounding box center [553, 256] width 187 height 6
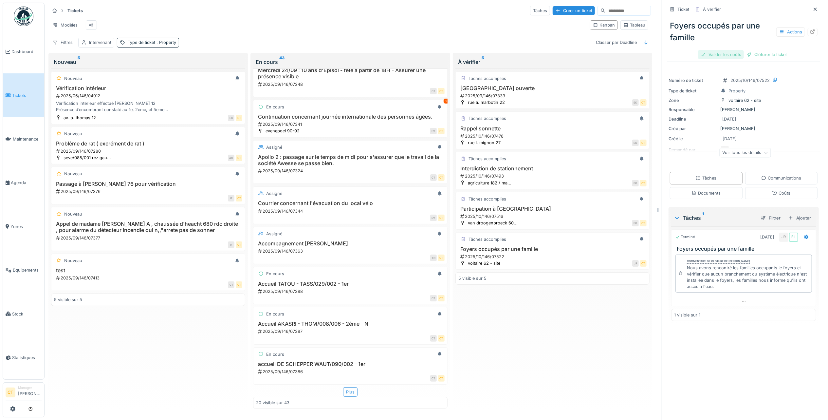
click at [705, 50] on div "Valider les coûts" at bounding box center [721, 54] width 46 height 9
click at [737, 50] on div "Clôturer le ticket" at bounding box center [744, 54] width 46 height 9
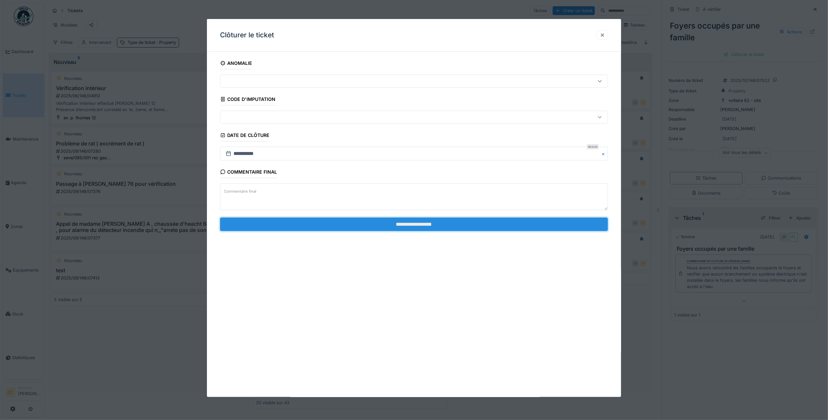
click at [573, 230] on input "**********" at bounding box center [414, 224] width 388 height 14
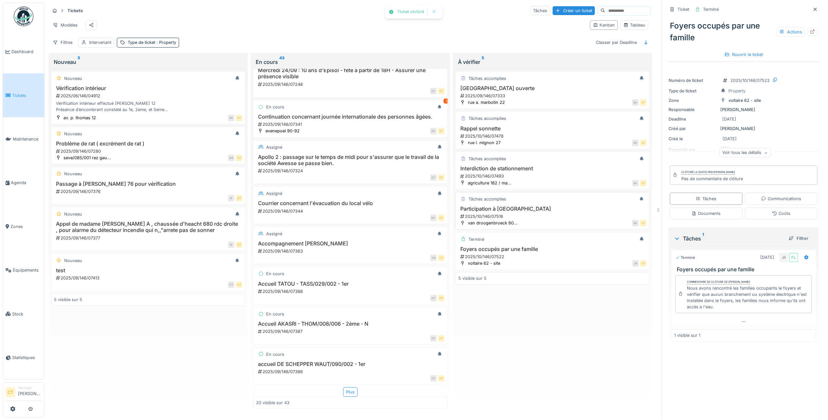
click at [557, 217] on div "2025/10/146/07516" at bounding box center [553, 216] width 187 height 6
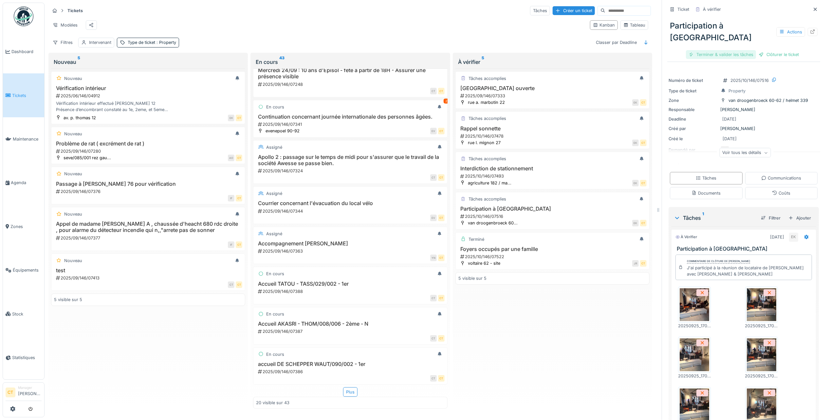
click at [712, 50] on div "Terminer & valider les tâches" at bounding box center [721, 54] width 70 height 9
click at [736, 50] on div "Clôturer le ticket" at bounding box center [744, 54] width 46 height 9
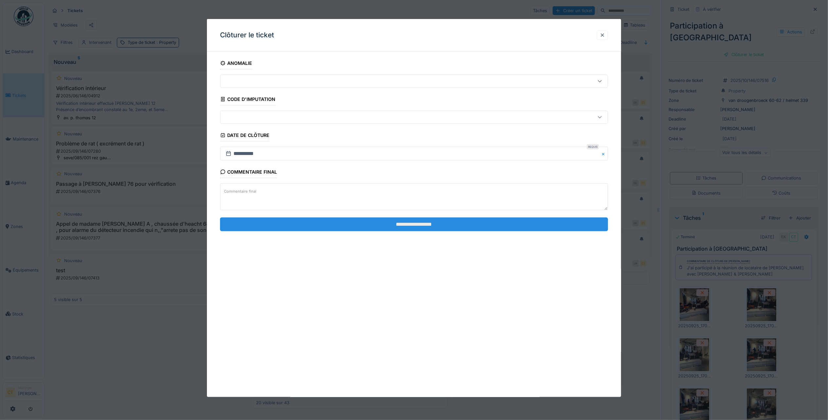
click at [498, 227] on input "**********" at bounding box center [414, 224] width 388 height 14
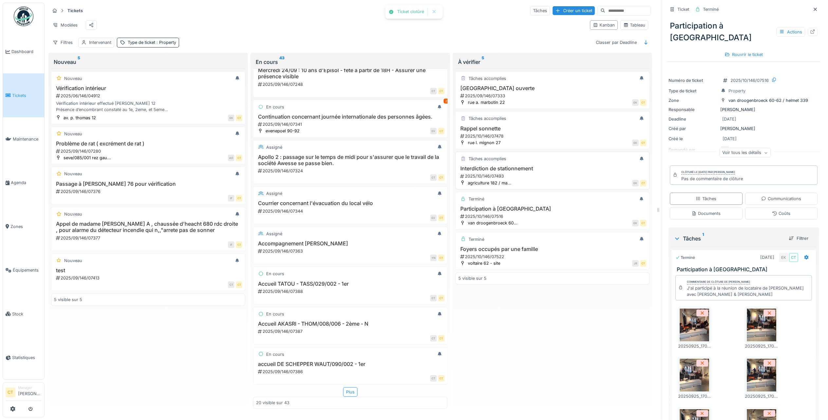
click at [524, 170] on h3 "Interdiction de stationnement" at bounding box center [552, 168] width 188 height 6
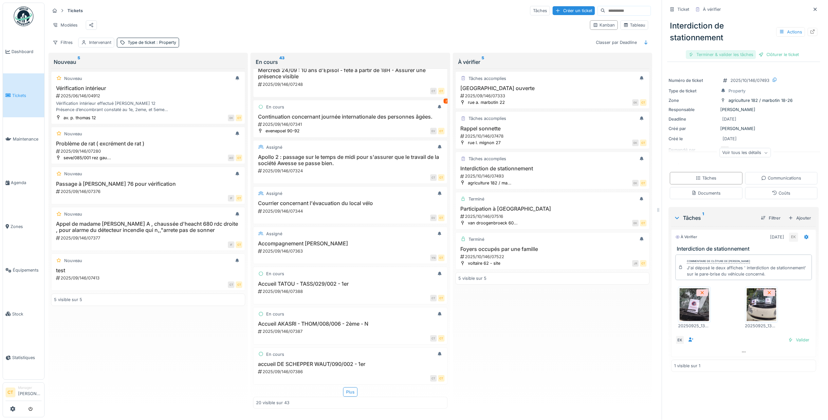
click at [711, 50] on div "Terminer & valider les tâches" at bounding box center [721, 54] width 70 height 9
drag, startPoint x: 742, startPoint y: 48, endPoint x: 724, endPoint y: 63, distance: 23.5
click at [742, 50] on div "Clôturer le ticket" at bounding box center [744, 54] width 46 height 9
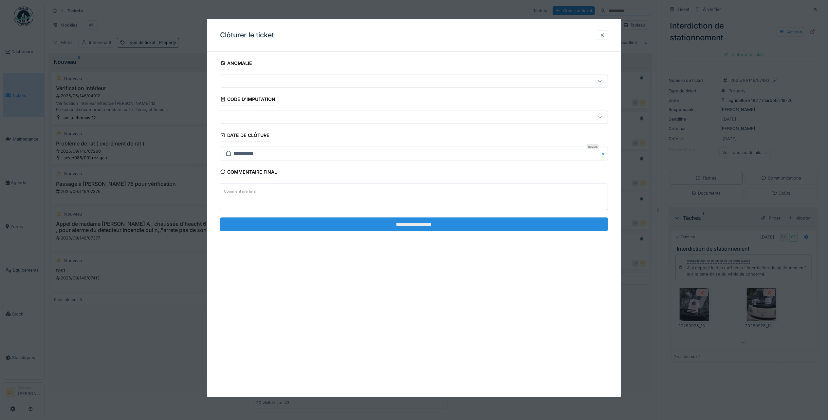
click at [514, 227] on input "**********" at bounding box center [414, 224] width 388 height 14
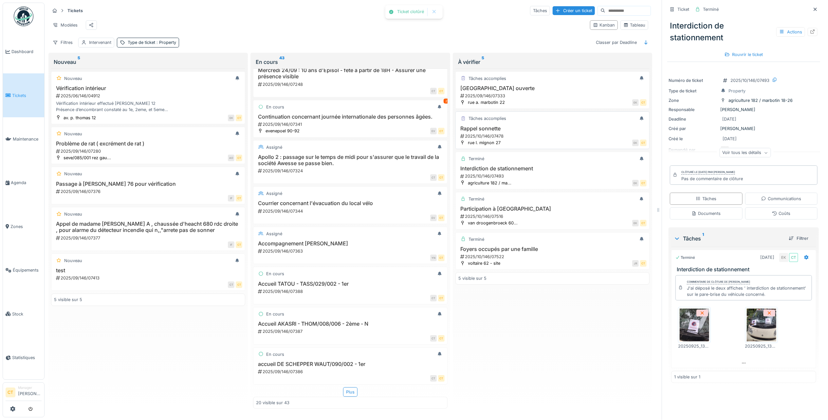
click at [538, 141] on div "EK CT" at bounding box center [575, 142] width 142 height 7
click at [535, 134] on div "Rappel sonnette 2025/10/146/07478" at bounding box center [552, 132] width 188 height 14
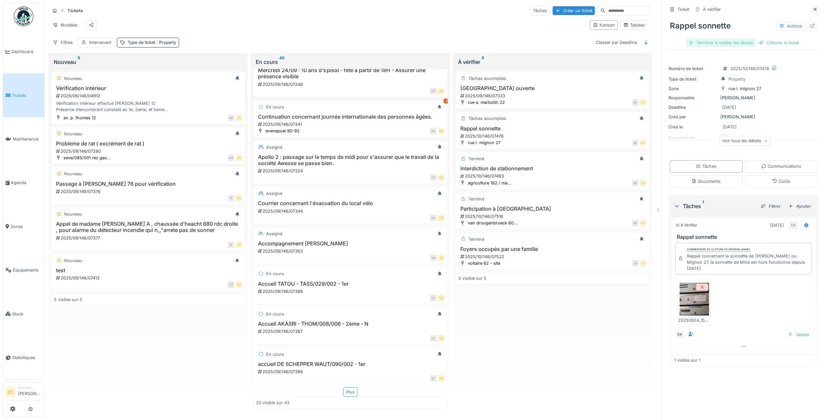
click at [697, 38] on div "Terminer & valider les tâches" at bounding box center [721, 42] width 70 height 9
click at [744, 38] on div "Clôturer le ticket" at bounding box center [744, 42] width 46 height 9
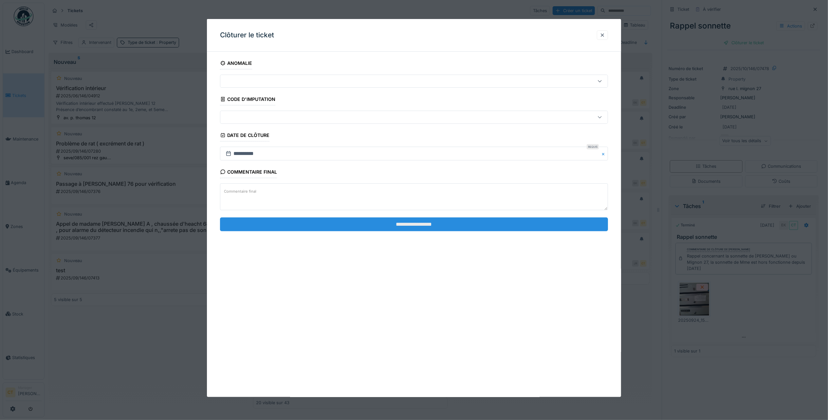
click at [554, 222] on input "**********" at bounding box center [414, 224] width 388 height 14
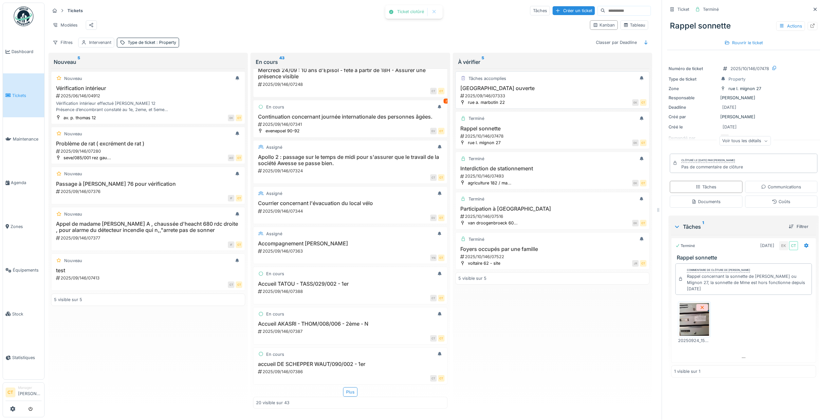
click at [537, 103] on div "EK CT" at bounding box center [577, 102] width 138 height 7
click at [566, 139] on div "2025/10/146/07478" at bounding box center [553, 136] width 187 height 6
click at [494, 134] on div "Rappel sonnette 2025/10/146/07478" at bounding box center [552, 132] width 188 height 14
click at [523, 95] on div "2025/09/146/07333" at bounding box center [553, 96] width 187 height 6
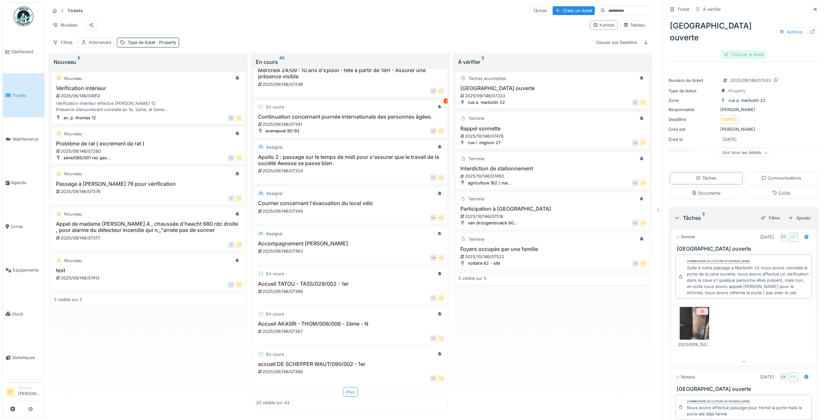
click at [738, 50] on div "Clôturer le ticket" at bounding box center [744, 54] width 46 height 9
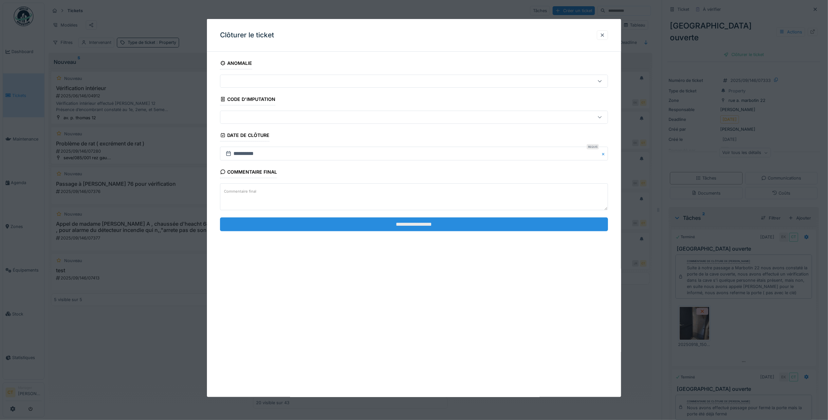
click at [507, 221] on input "**********" at bounding box center [414, 224] width 388 height 14
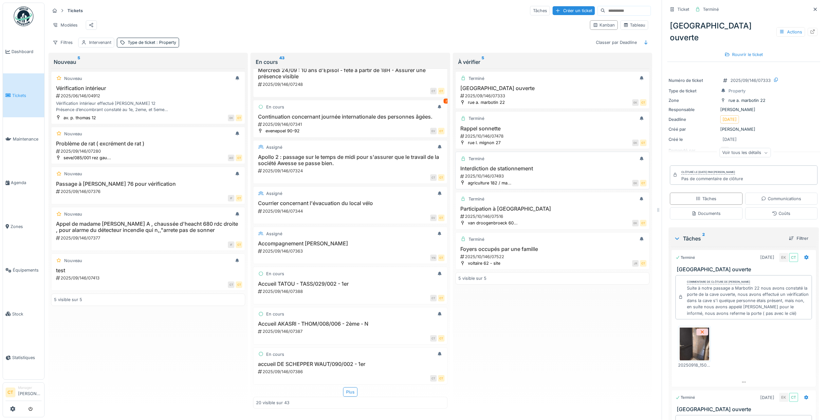
click at [554, 177] on div "2025/10/146/07493" at bounding box center [553, 176] width 187 height 6
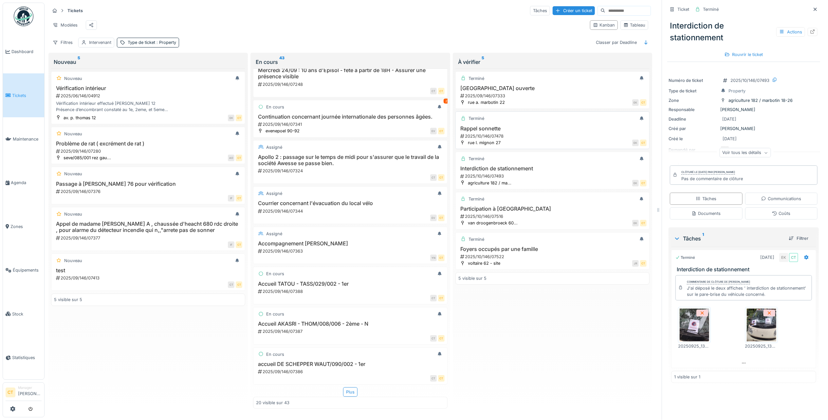
click at [540, 135] on div "2025/10/146/07478" at bounding box center [553, 136] width 187 height 6
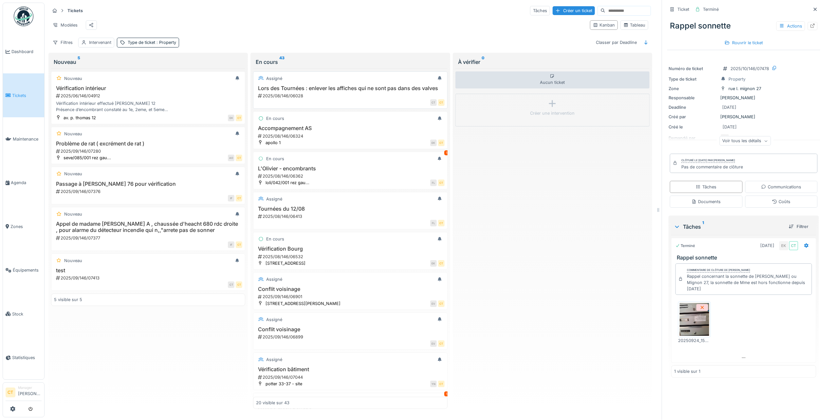
click at [364, 91] on h3 "Lors des Tournées : enlever les affiches qui ne sont pas dans des valves" at bounding box center [350, 88] width 188 height 6
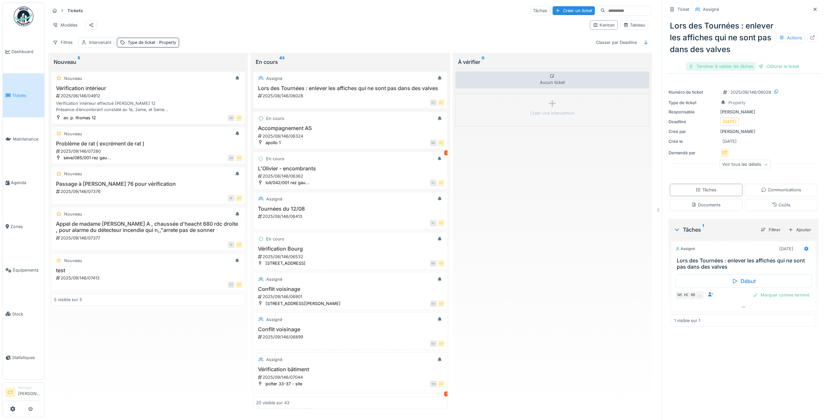
click at [725, 68] on div "Terminer & valider les tâches" at bounding box center [721, 66] width 70 height 9
click at [747, 64] on div "Clôturer le ticket" at bounding box center [744, 66] width 46 height 9
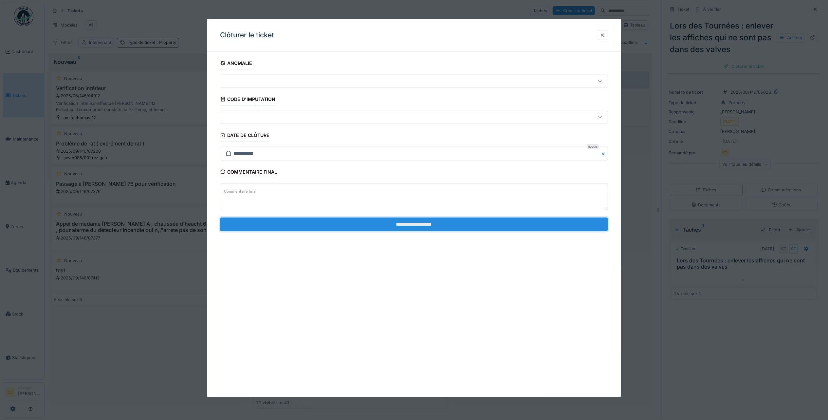
click at [553, 231] on input "**********" at bounding box center [414, 224] width 388 height 14
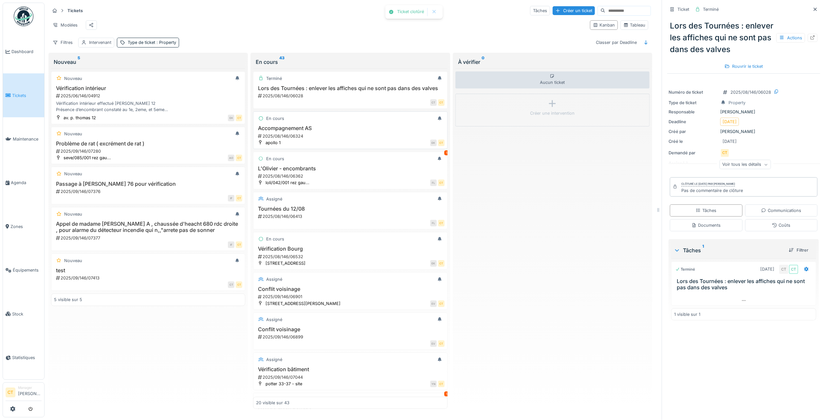
click at [362, 146] on div "EK CT" at bounding box center [364, 142] width 160 height 7
click at [337, 139] on div "2025/08/146/06324" at bounding box center [350, 136] width 187 height 6
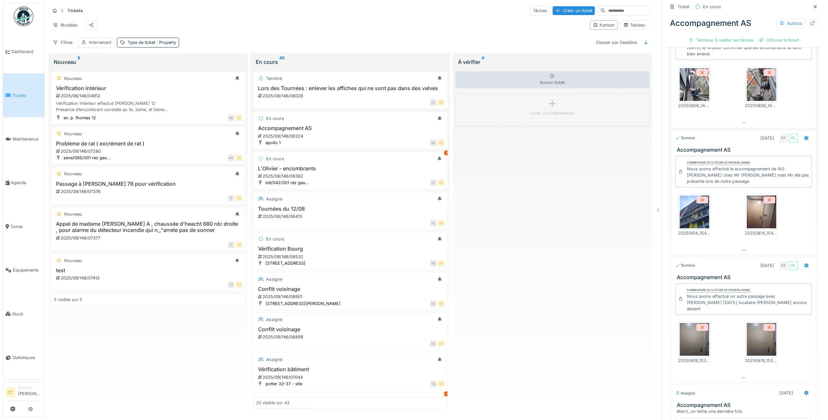
scroll to position [84, 0]
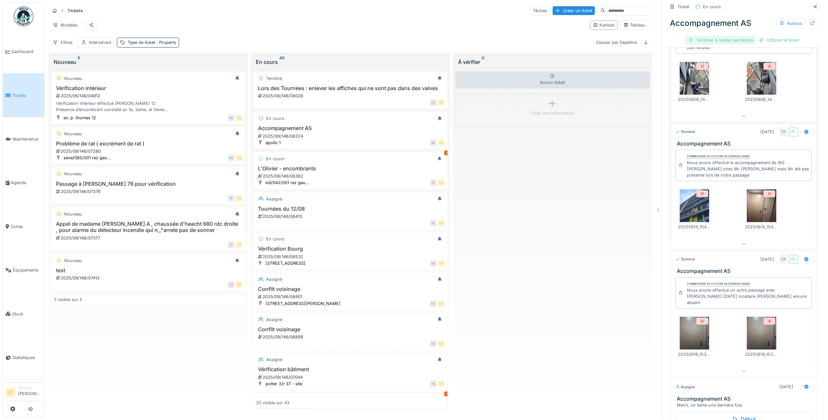
click at [718, 37] on div "Terminer & valider les tâches" at bounding box center [721, 40] width 70 height 9
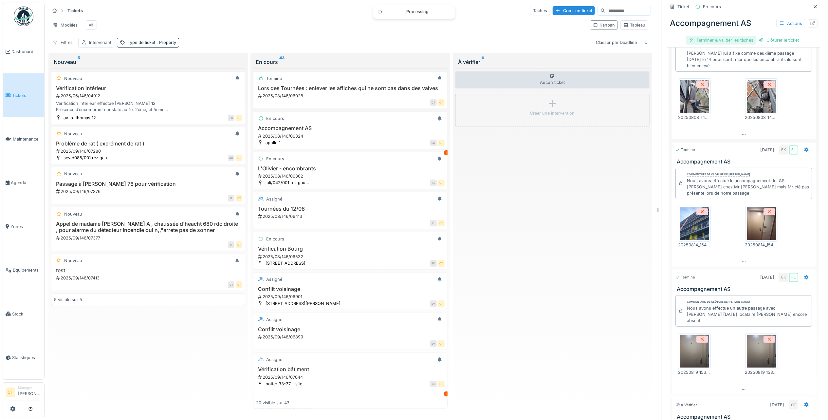
scroll to position [50, 0]
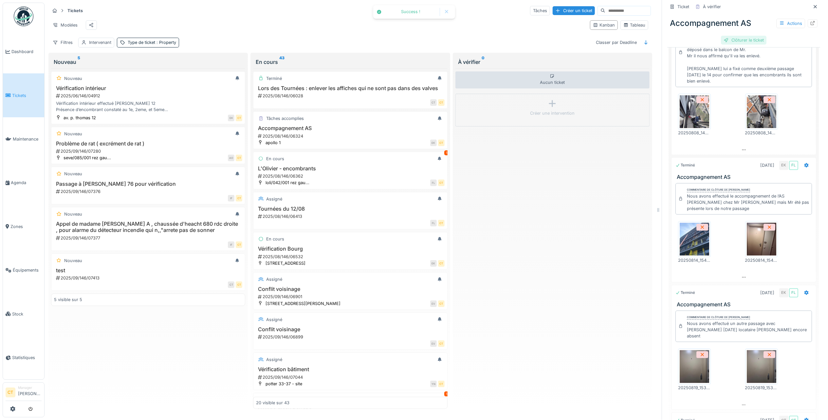
click at [730, 41] on div "Clôturer le ticket" at bounding box center [744, 40] width 46 height 9
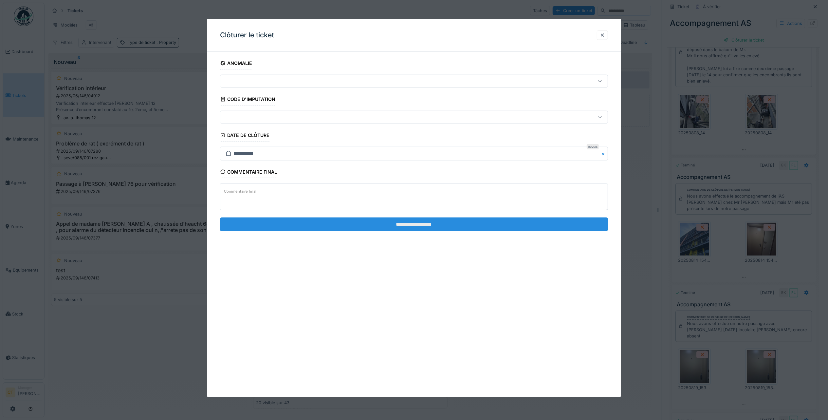
click at [514, 225] on input "**********" at bounding box center [414, 224] width 388 height 14
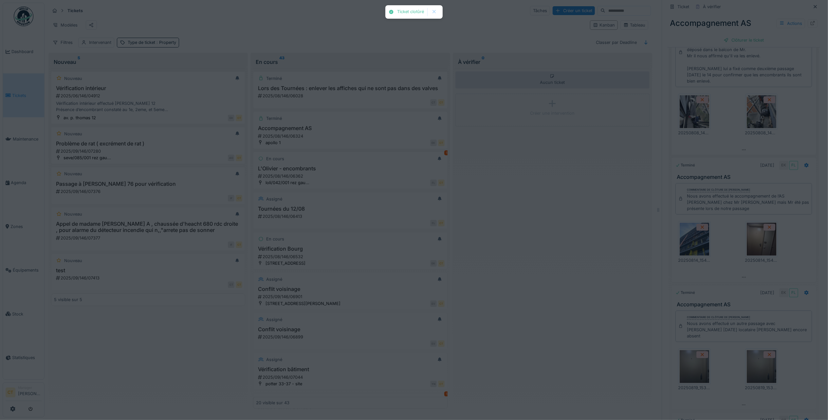
scroll to position [195, 0]
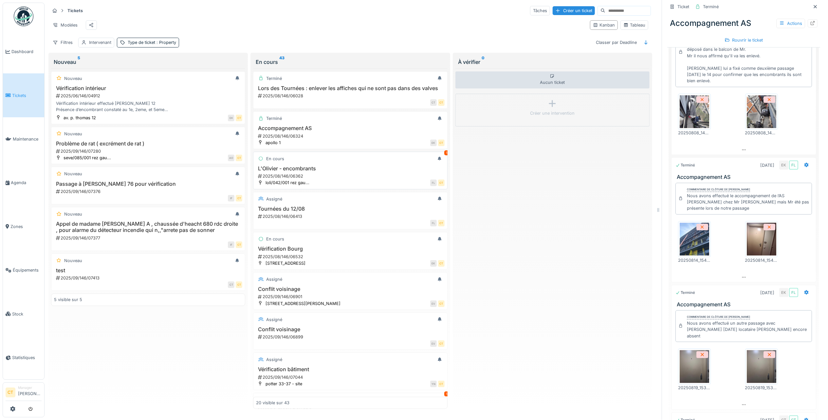
click at [368, 172] on h3 "L'Olivier - encombrants" at bounding box center [350, 168] width 188 height 6
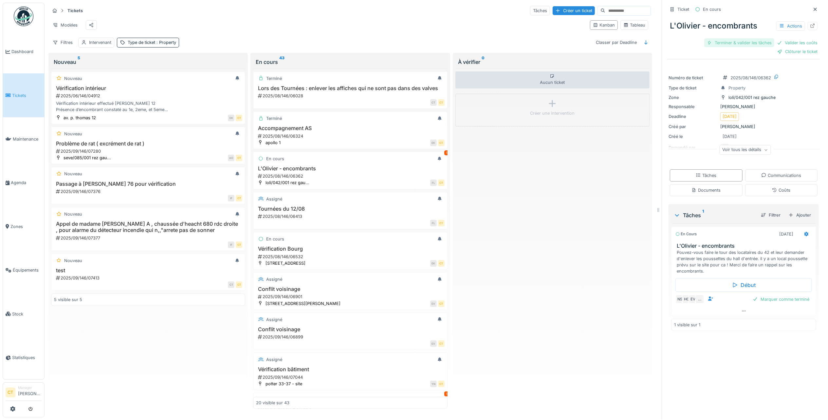
click at [735, 41] on div "Terminer & valider les tâches" at bounding box center [739, 42] width 70 height 9
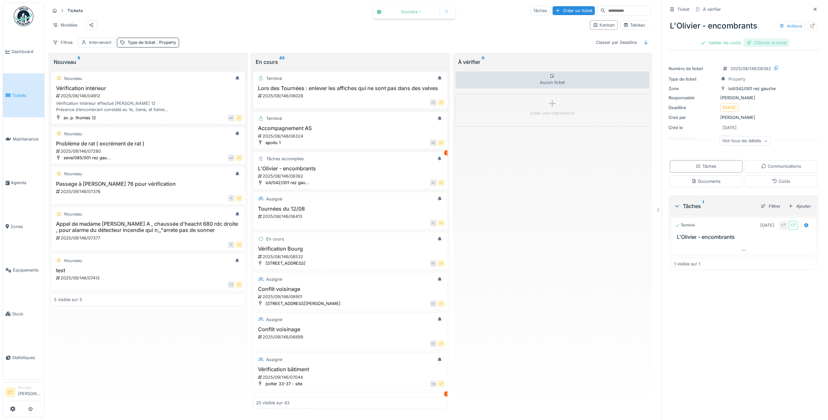
click at [761, 44] on div "Clôturer le ticket" at bounding box center [767, 42] width 46 height 9
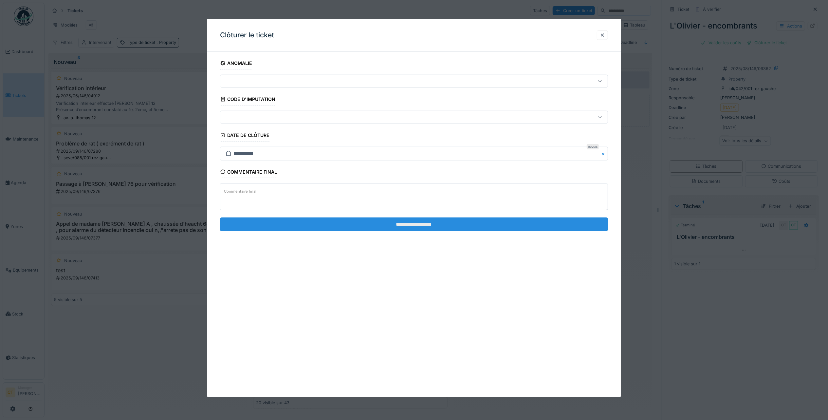
click at [482, 230] on input "**********" at bounding box center [414, 224] width 388 height 14
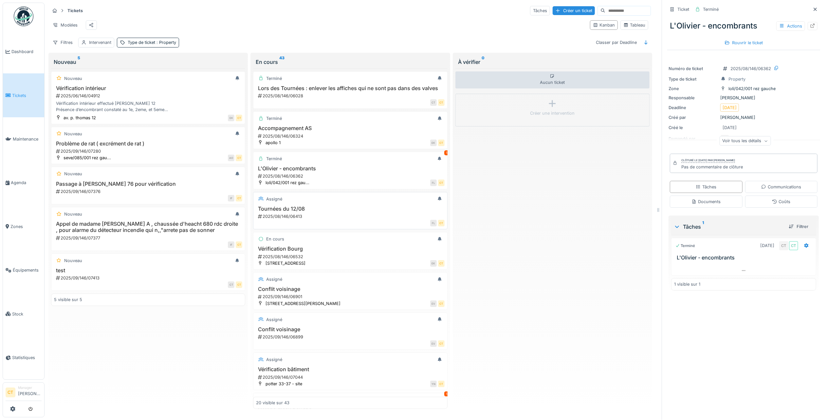
click at [361, 212] on h3 "Tournées du 12/08" at bounding box center [350, 209] width 188 height 6
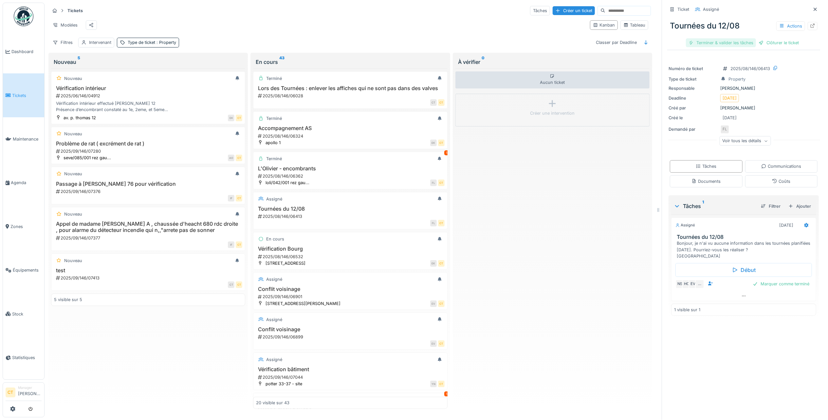
click at [700, 44] on div "Terminer & valider les tâches" at bounding box center [721, 42] width 70 height 9
click at [741, 44] on div "Clôturer le ticket" at bounding box center [744, 42] width 46 height 9
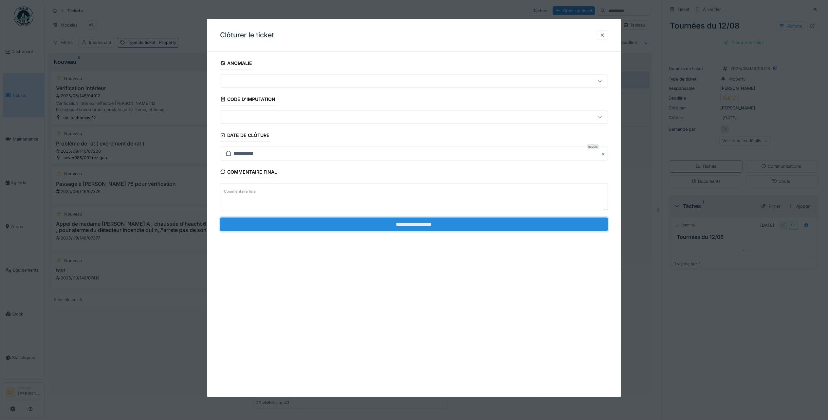
click at [451, 226] on input "**********" at bounding box center [414, 224] width 388 height 14
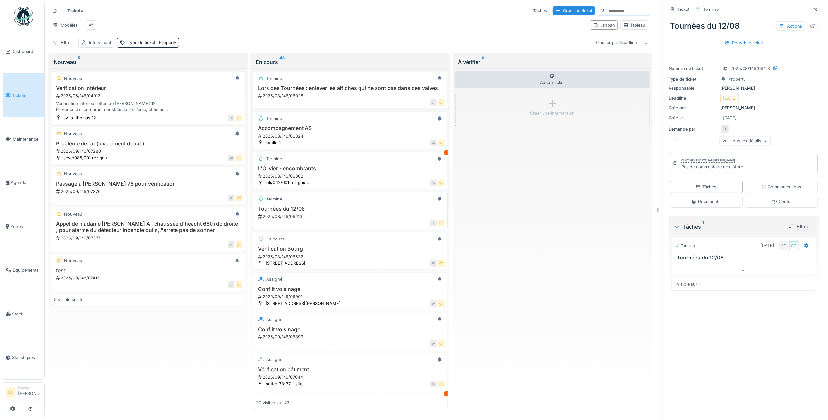
click at [321, 219] on div "2025/08/146/06413" at bounding box center [350, 216] width 187 height 6
click at [355, 266] on div "EK CT" at bounding box center [376, 263] width 135 height 7
click at [344, 307] on div "EV CT" at bounding box center [394, 303] width 100 height 7
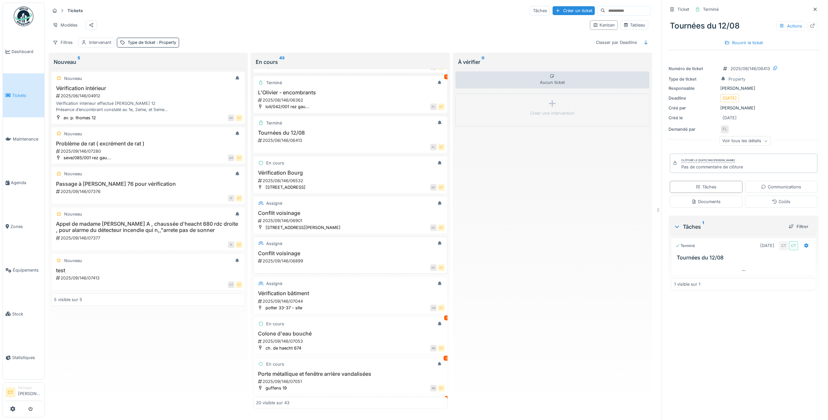
scroll to position [87, 0]
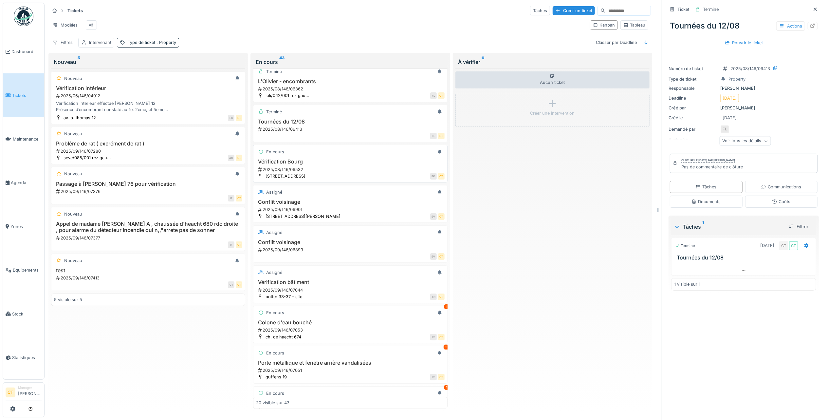
click at [336, 179] on div "EK CT" at bounding box center [376, 176] width 135 height 7
click at [309, 212] on div "Conflit voisinage 2025/09/146/06901" at bounding box center [350, 206] width 188 height 14
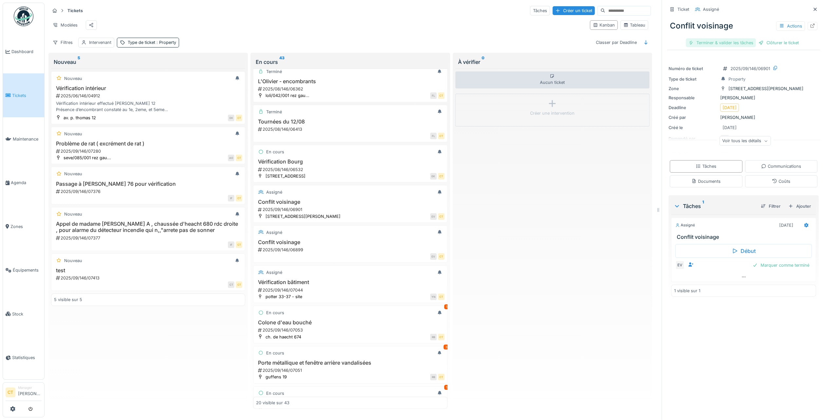
click at [712, 44] on div "Terminer & valider les tâches" at bounding box center [721, 42] width 70 height 9
click at [739, 45] on div "Clôturer le ticket" at bounding box center [744, 42] width 46 height 9
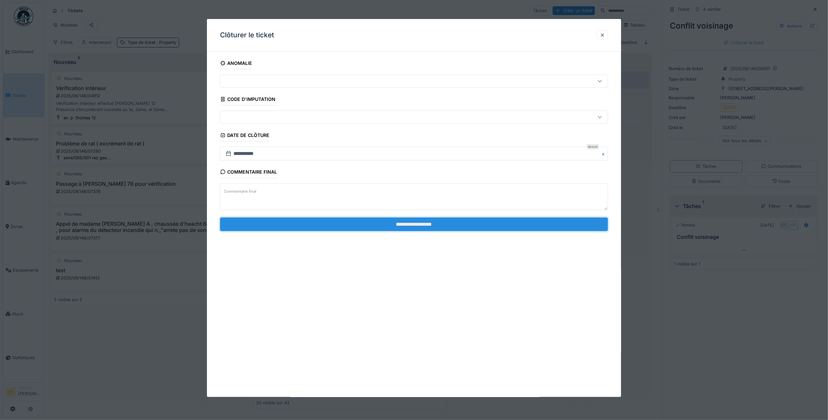
click at [367, 228] on input "**********" at bounding box center [414, 224] width 388 height 14
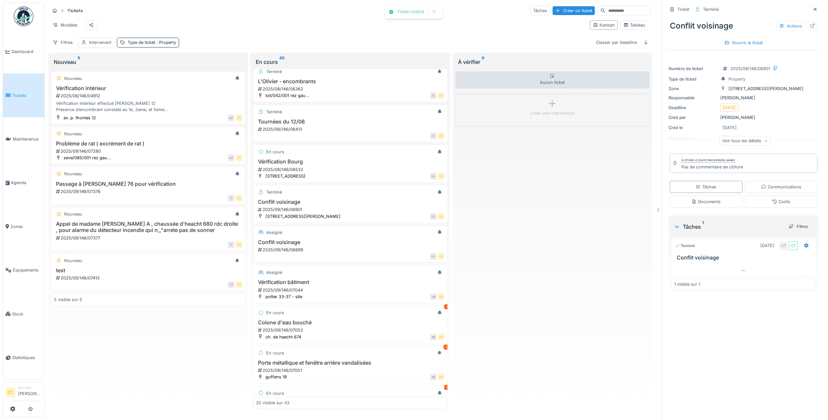
click at [345, 245] on h3 "Conflit voisinage" at bounding box center [350, 242] width 188 height 6
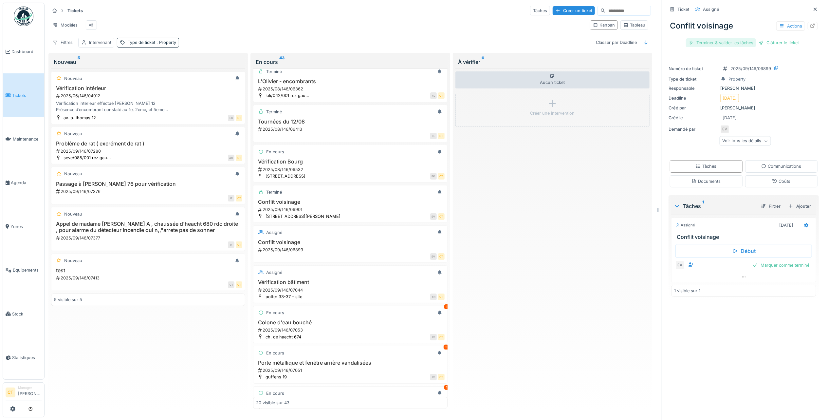
click at [715, 45] on div "Terminer & valider les tâches" at bounding box center [721, 42] width 70 height 9
click at [735, 45] on div "Clôturer le ticket" at bounding box center [744, 42] width 46 height 9
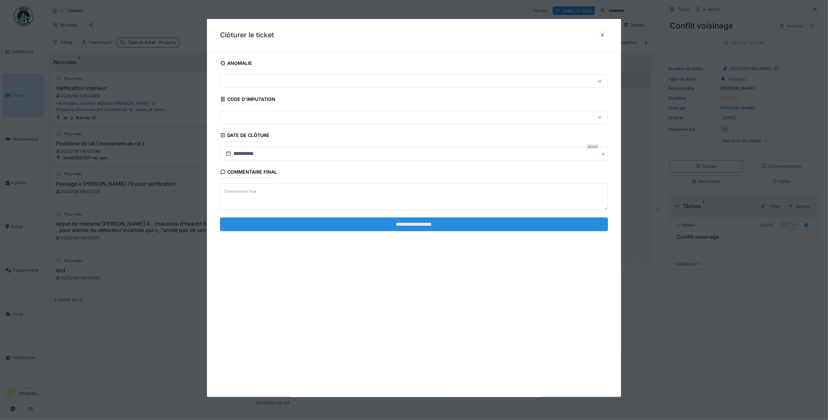
click at [457, 225] on input "**********" at bounding box center [414, 224] width 388 height 14
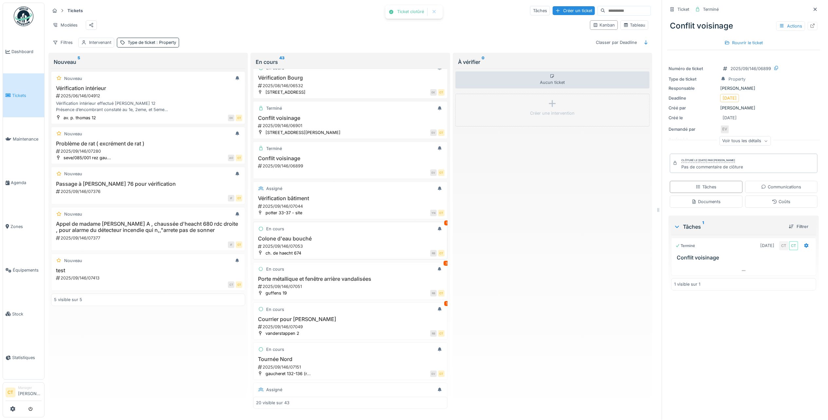
scroll to position [174, 0]
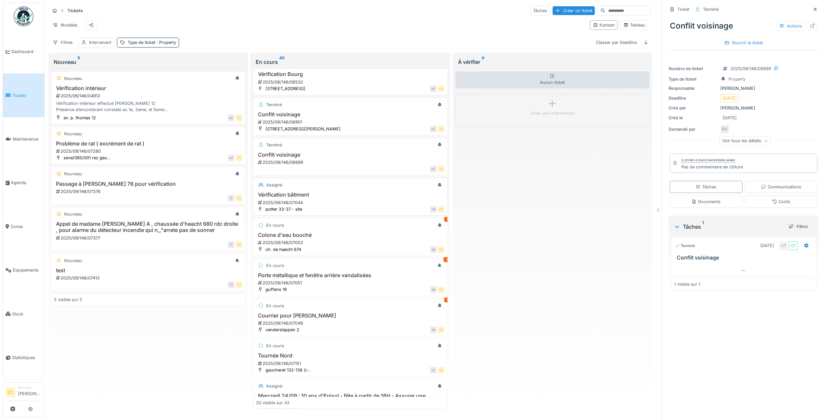
click at [367, 206] on div "2025/09/146/07044" at bounding box center [350, 202] width 187 height 6
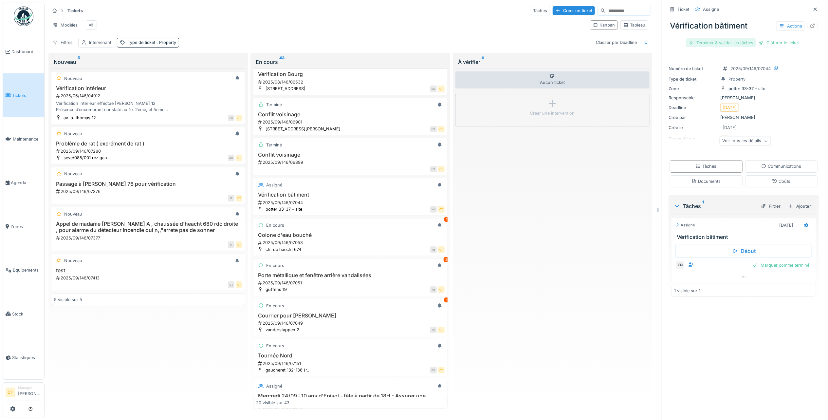
click at [719, 39] on div "Terminer & valider les tâches" at bounding box center [721, 42] width 70 height 9
click at [741, 40] on div "Clôturer le ticket" at bounding box center [744, 42] width 46 height 9
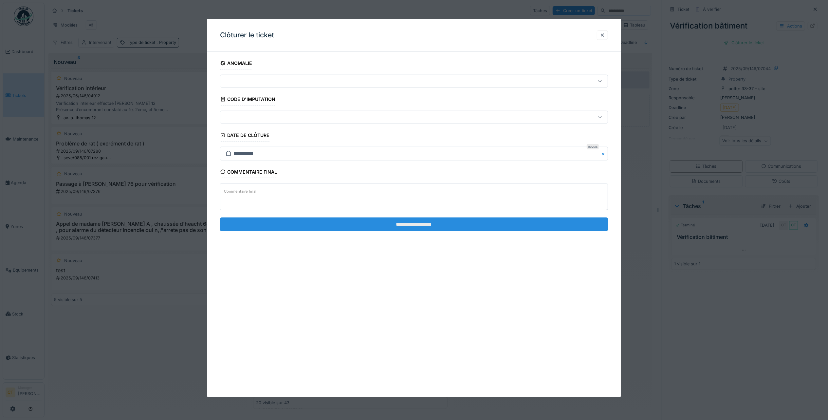
click at [503, 227] on input "**********" at bounding box center [414, 224] width 388 height 14
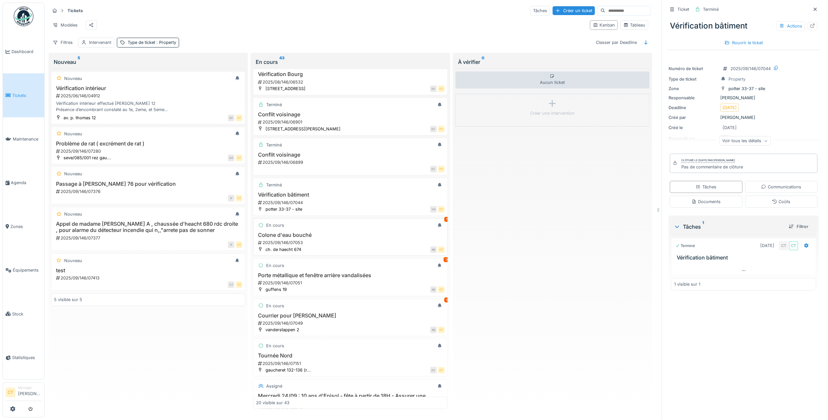
click at [359, 253] on div "RB CT" at bounding box center [374, 249] width 139 height 7
click at [335, 246] on div "2025/09/146/07053" at bounding box center [350, 242] width 187 height 6
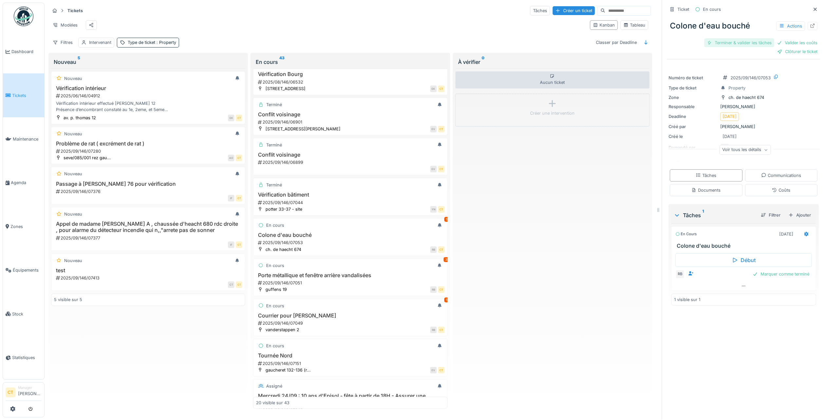
click at [722, 38] on div "Terminer & valider les tâches" at bounding box center [739, 42] width 70 height 9
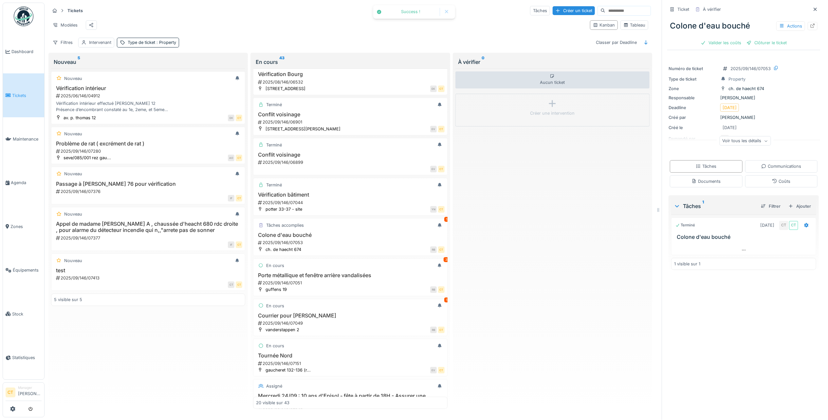
click at [771, 38] on div "Clôturer le ticket" at bounding box center [767, 42] width 46 height 9
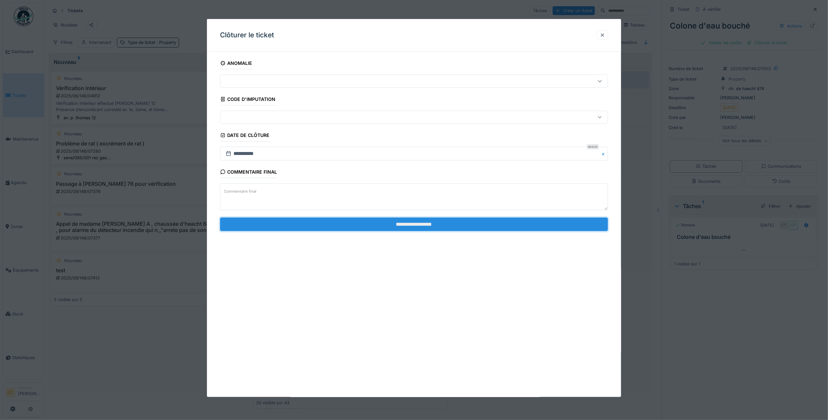
click at [479, 224] on input "**********" at bounding box center [414, 224] width 388 height 14
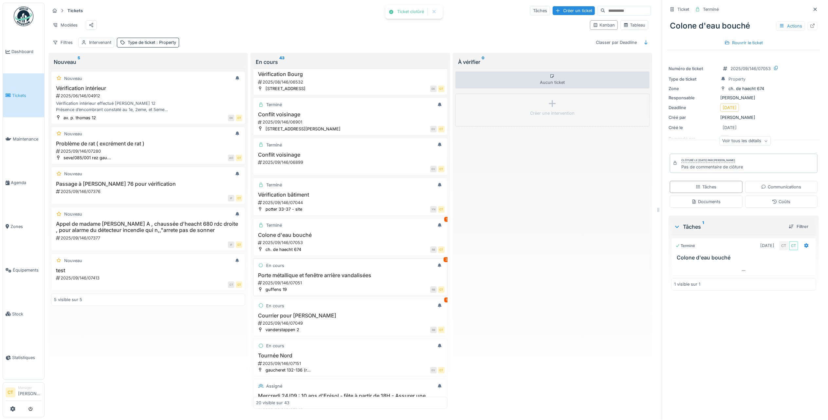
click at [356, 278] on h3 "Porte métallique et fenêtre arrière vandalisées" at bounding box center [350, 275] width 188 height 6
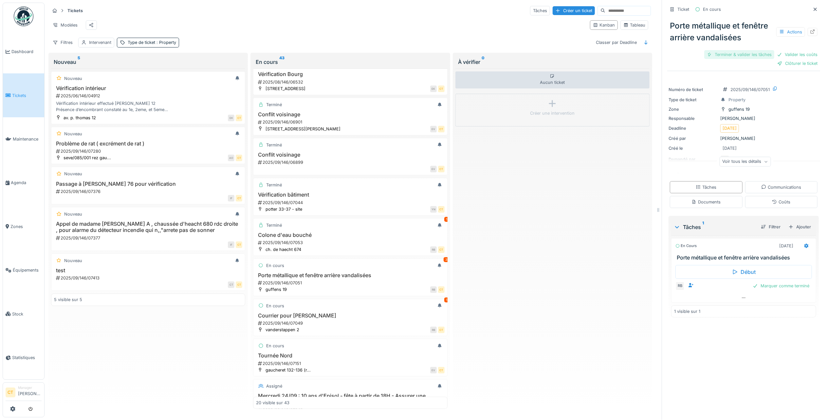
click at [727, 59] on div "Terminer & valider les tâches" at bounding box center [739, 54] width 70 height 9
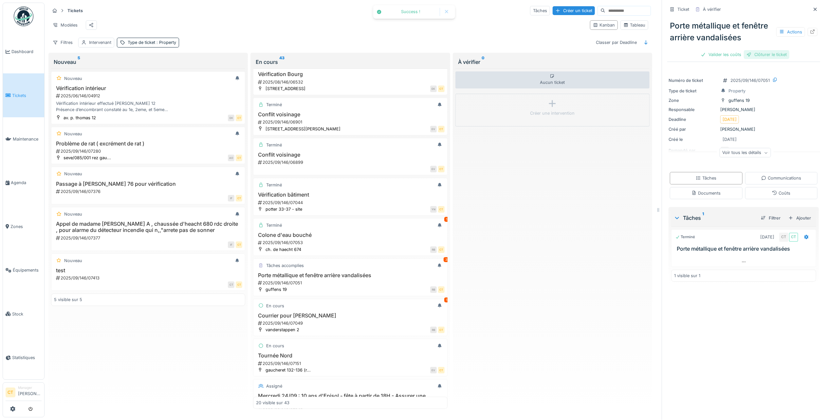
click at [765, 59] on div "Clôturer le ticket" at bounding box center [767, 54] width 46 height 9
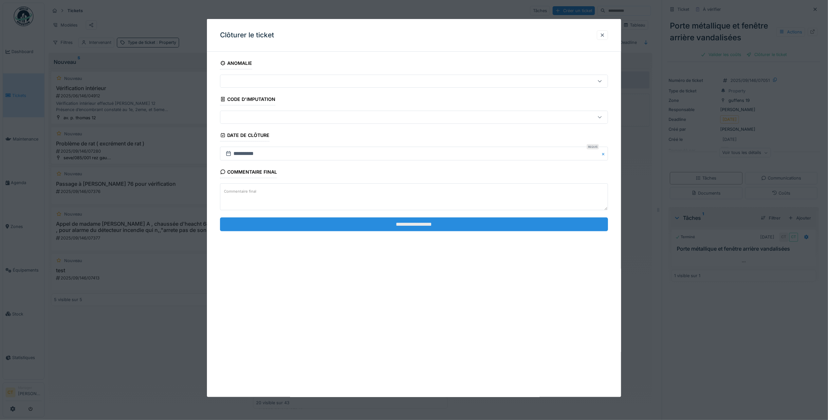
click at [426, 230] on input "**********" at bounding box center [414, 224] width 388 height 14
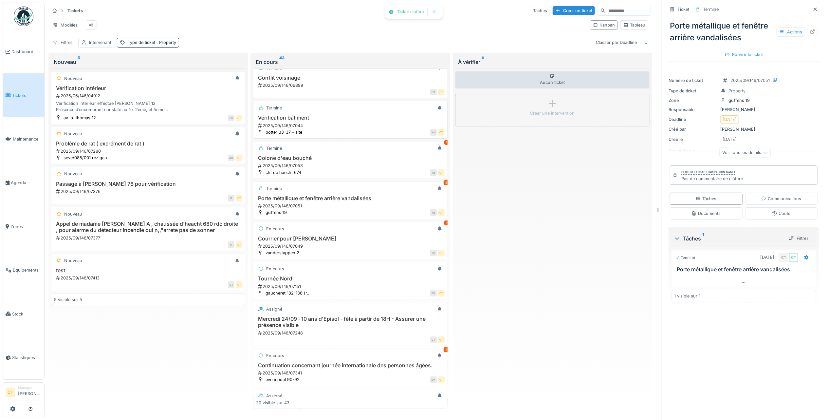
scroll to position [262, 0]
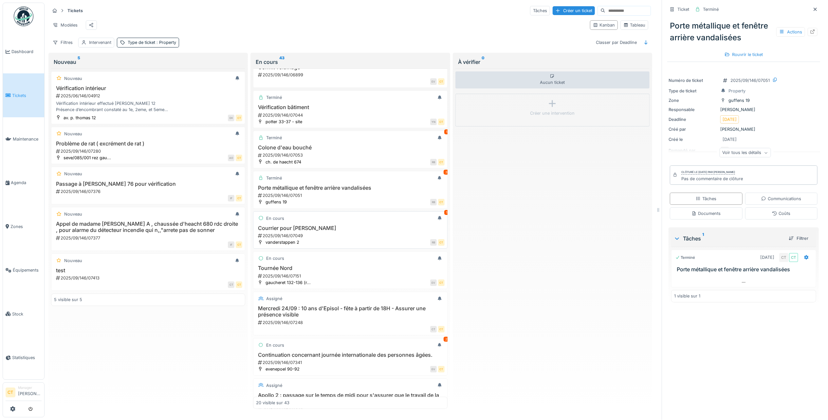
click at [364, 231] on h3 "Courrier pour [PERSON_NAME]" at bounding box center [350, 228] width 188 height 6
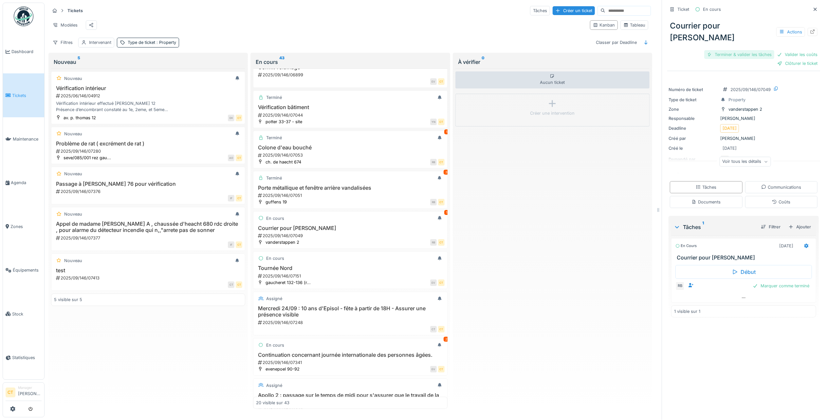
click at [729, 50] on div "Terminer & valider les tâches" at bounding box center [739, 54] width 70 height 9
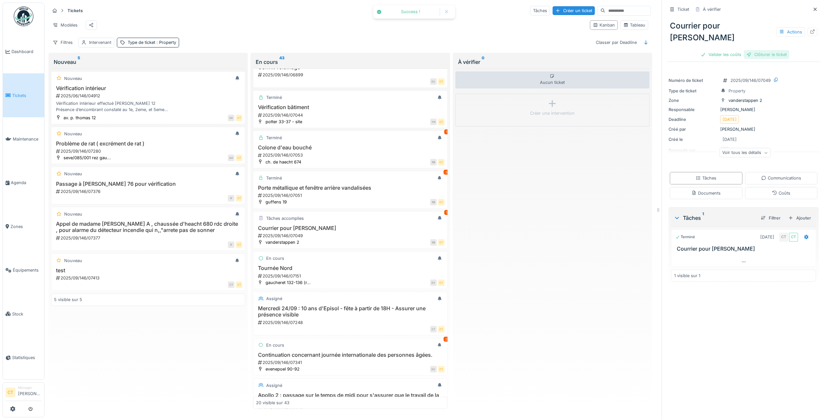
click at [769, 50] on div "Clôturer le ticket" at bounding box center [767, 54] width 46 height 9
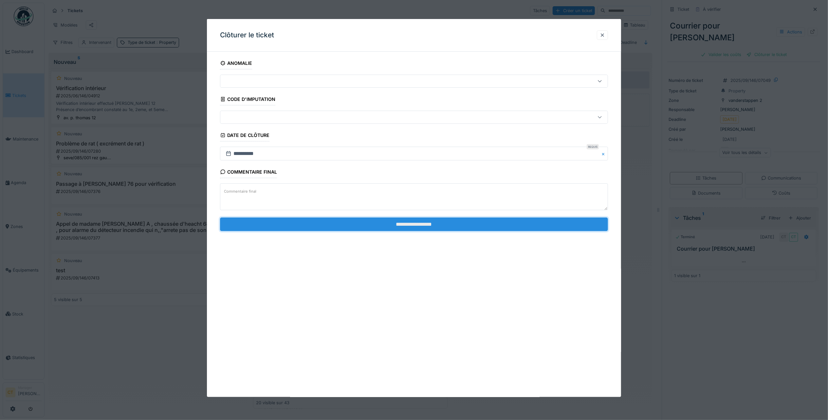
click at [474, 227] on input "**********" at bounding box center [414, 224] width 388 height 14
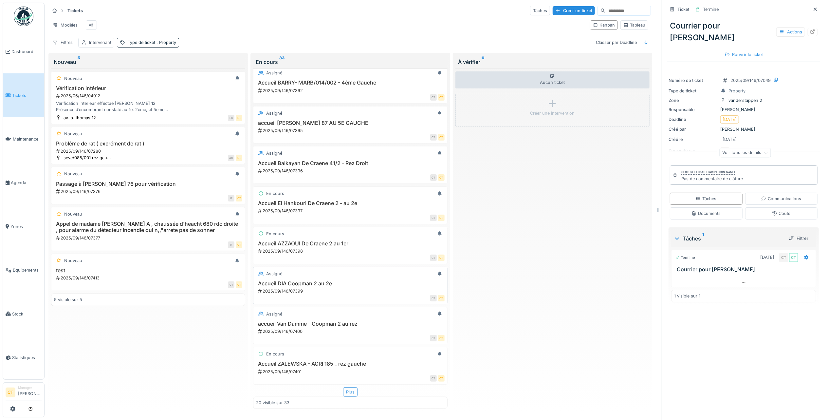
scroll to position [7, 0]
click at [343, 387] on div "Plus" at bounding box center [350, 391] width 14 height 9
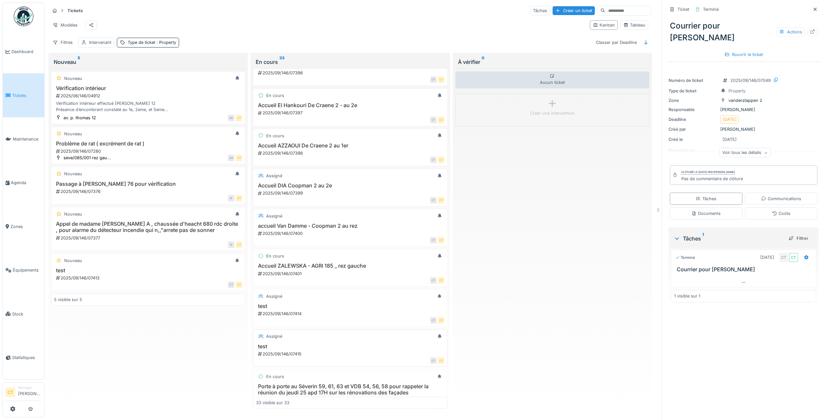
scroll to position [604, 0]
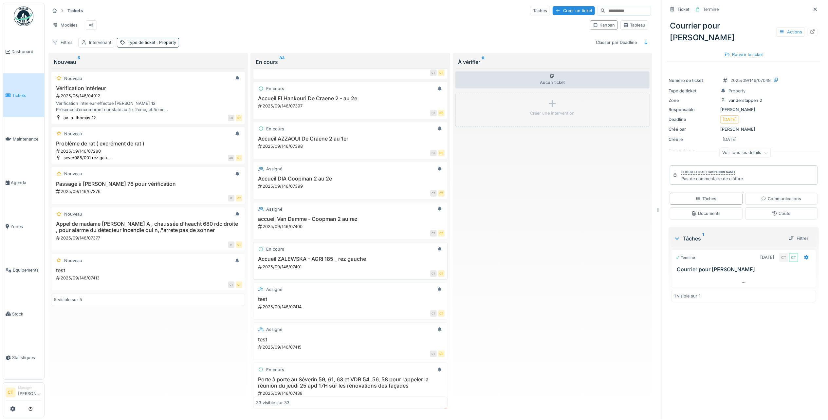
click at [338, 270] on div "2025/09/146/07401" at bounding box center [350, 267] width 187 height 6
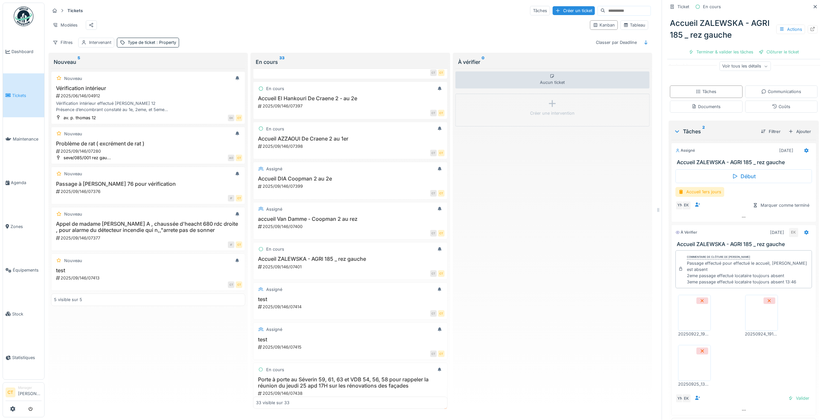
scroll to position [87, 0]
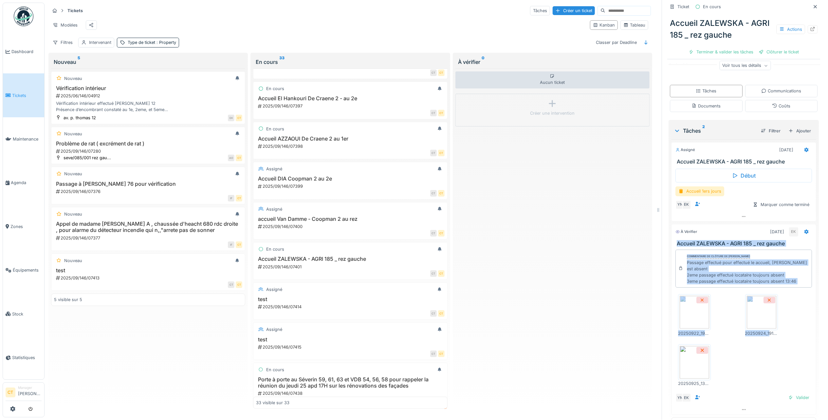
drag, startPoint x: 759, startPoint y: 377, endPoint x: 663, endPoint y: 240, distance: 168.1
click at [669, 240] on div "Tâches 2 Filtrer Ajouter Assigné [DATE] Accueil ZALEWSKA - AGRI 185 _ rez gauch…" at bounding box center [744, 276] width 150 height 312
copy div "Accueil ZALEWSKA - AGRI 185 _ rez gauche Commentaire de clôture de [PERSON_NAME…"
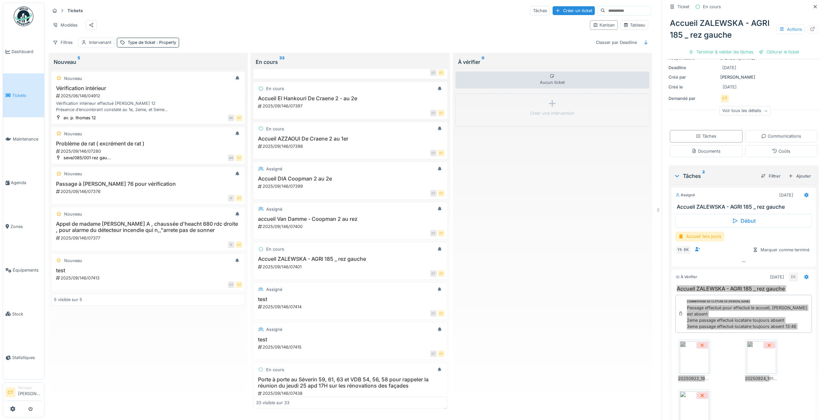
scroll to position [0, 0]
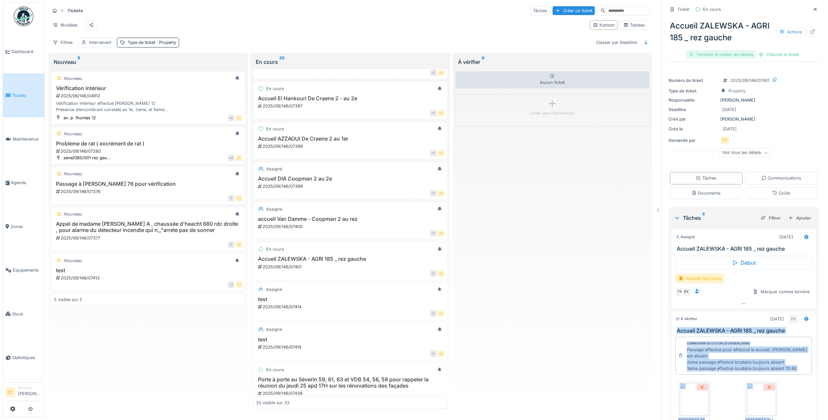
click at [726, 50] on div "Terminer & valider les tâches" at bounding box center [721, 54] width 70 height 9
click at [775, 50] on div "Clôturer le ticket" at bounding box center [779, 54] width 46 height 9
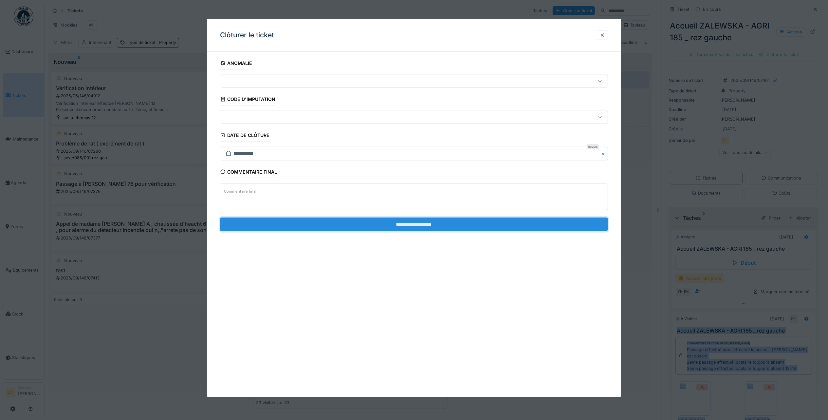
drag, startPoint x: 521, startPoint y: 226, endPoint x: 523, endPoint y: 223, distance: 3.4
click at [521, 226] on input "**********" at bounding box center [414, 224] width 388 height 14
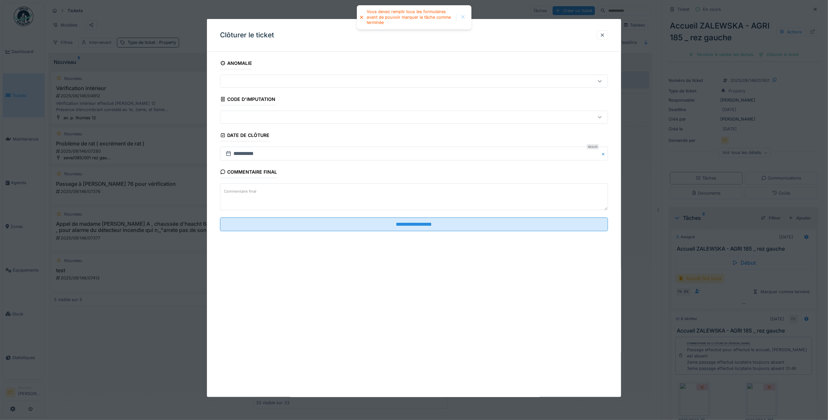
click at [642, 187] on div at bounding box center [414, 210] width 828 height 420
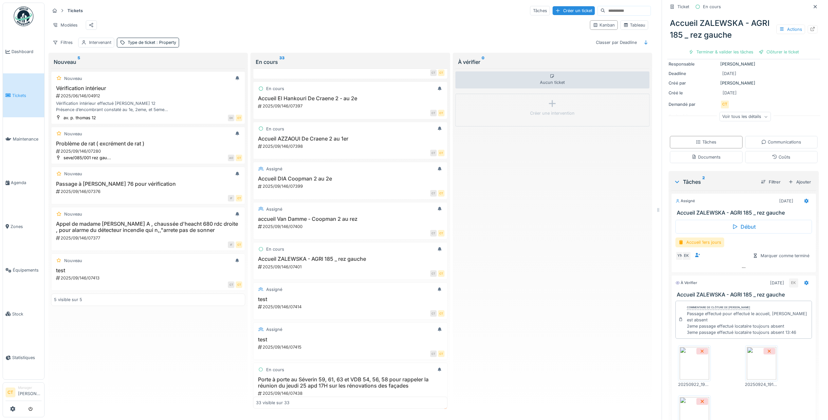
scroll to position [108, 0]
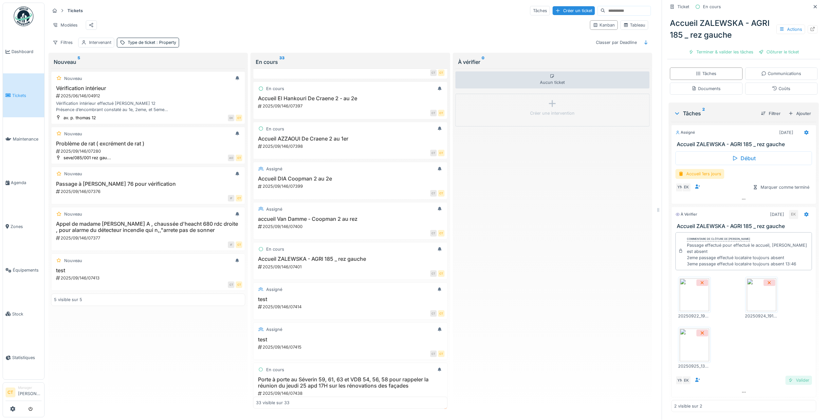
click at [793, 376] on div "Valider" at bounding box center [798, 380] width 27 height 9
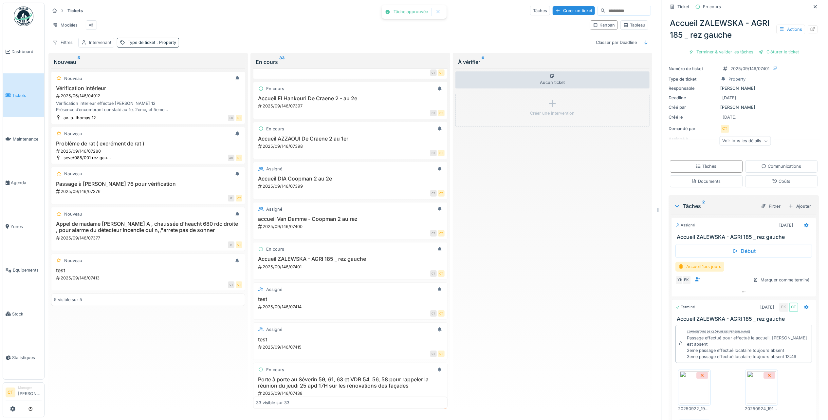
scroll to position [0, 0]
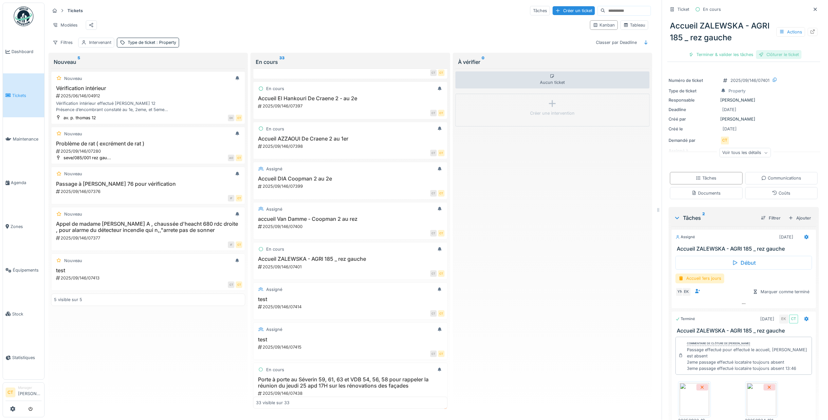
click at [773, 50] on div "Clôturer le ticket" at bounding box center [779, 54] width 46 height 9
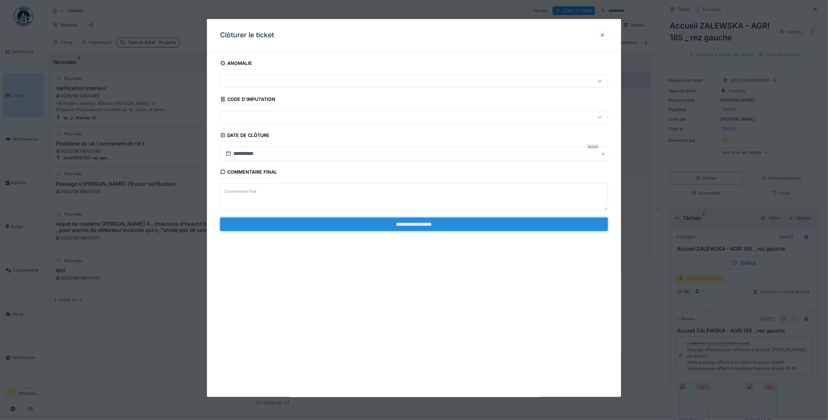
click at [527, 228] on input "**********" at bounding box center [414, 224] width 388 height 14
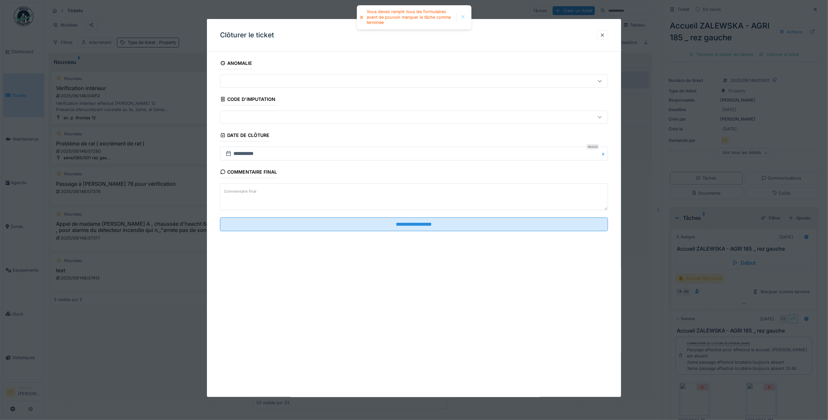
click at [806, 130] on div at bounding box center [414, 210] width 828 height 420
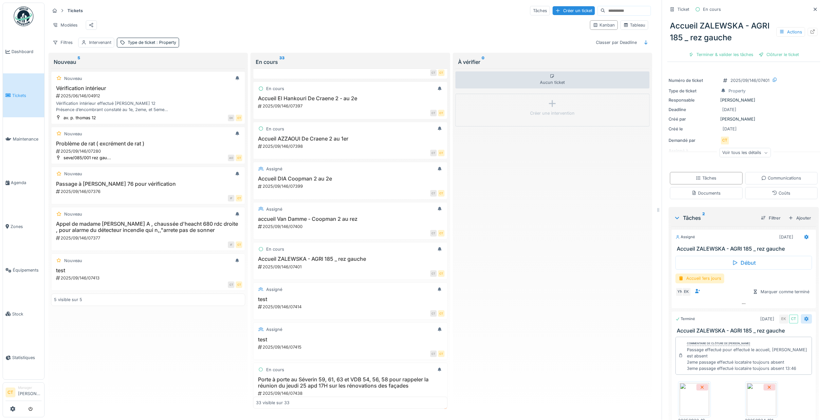
click at [804, 317] on icon at bounding box center [806, 319] width 5 height 4
click at [778, 27] on div "Actions" at bounding box center [790, 31] width 29 height 9
click at [750, 51] on div "Rapport d'intervention" at bounding box center [743, 56] width 81 height 10
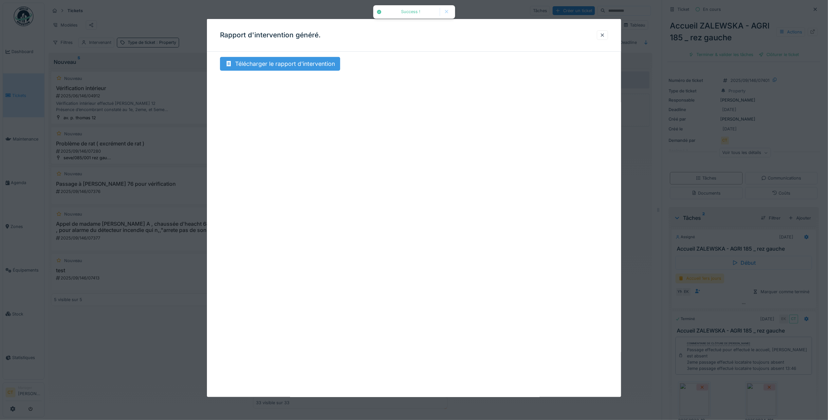
click at [312, 64] on div "Télécharger le rapport d'intervention" at bounding box center [280, 64] width 120 height 14
drag, startPoint x: 606, startPoint y: 35, endPoint x: 713, endPoint y: 157, distance: 162.9
click at [605, 34] on div at bounding box center [602, 35] width 5 height 6
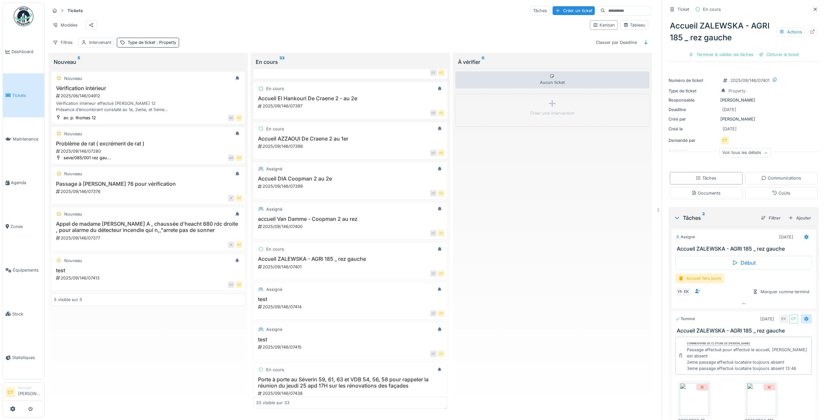
click at [804, 317] on icon at bounding box center [806, 319] width 4 height 5
click at [761, 393] on div "Supprimer" at bounding box center [756, 398] width 70 height 10
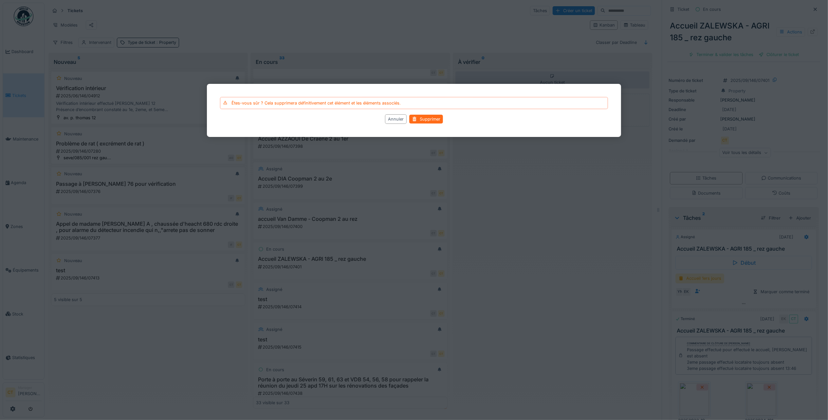
click at [431, 117] on div "Supprimer" at bounding box center [426, 119] width 34 height 9
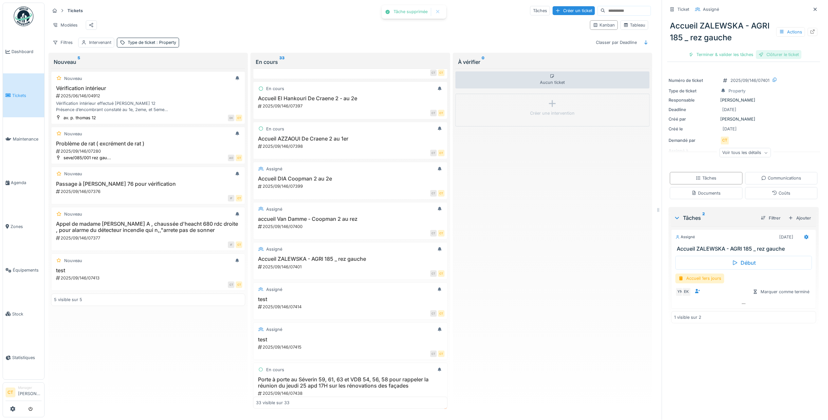
click at [780, 50] on div "Clôturer le ticket" at bounding box center [779, 54] width 46 height 9
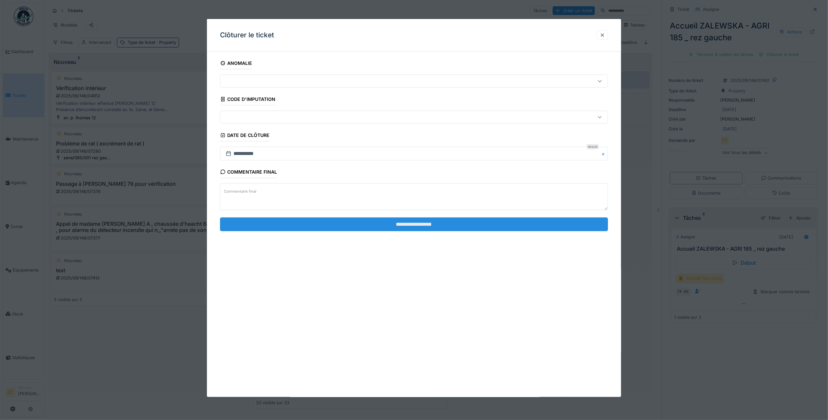
click at [487, 224] on input "**********" at bounding box center [414, 224] width 388 height 14
click at [417, 226] on input "**********" at bounding box center [414, 224] width 388 height 14
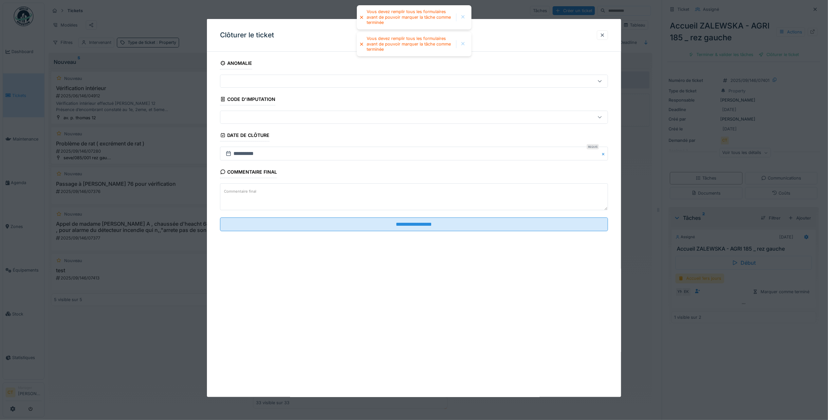
click at [820, 79] on div at bounding box center [414, 210] width 828 height 420
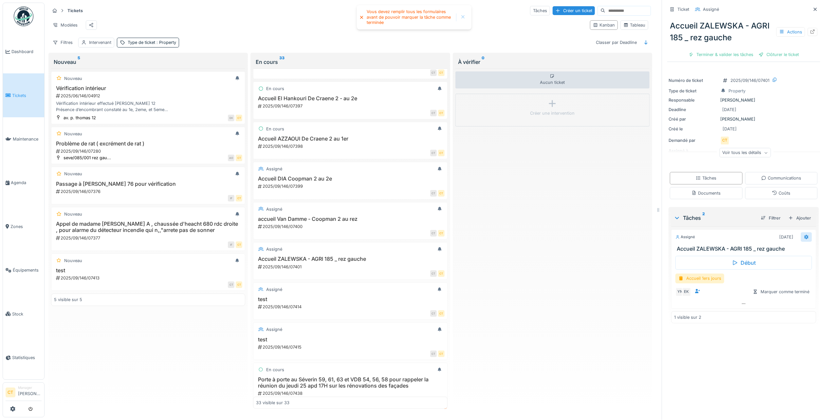
click at [804, 234] on icon at bounding box center [806, 236] width 4 height 5
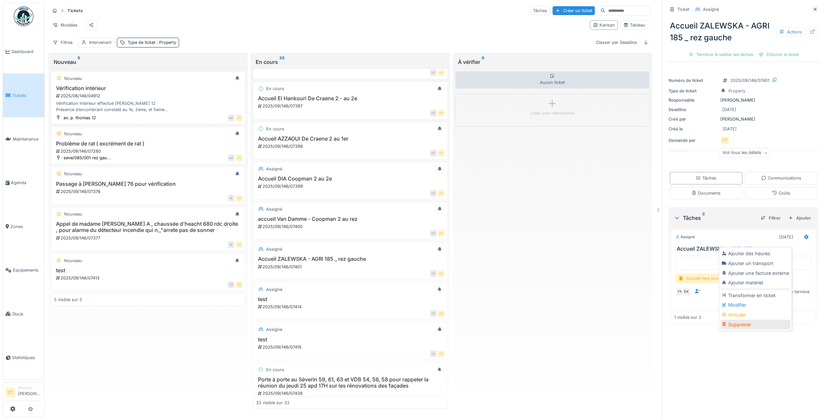
click at [752, 320] on div "Supprimer" at bounding box center [756, 325] width 70 height 10
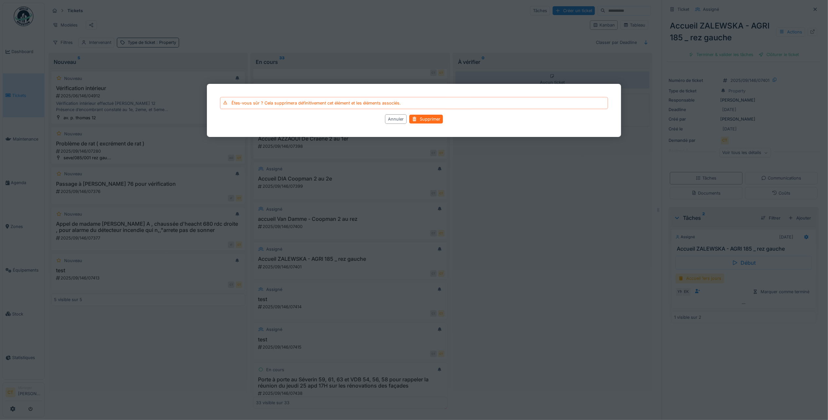
click at [435, 119] on div "Supprimer" at bounding box center [426, 119] width 34 height 9
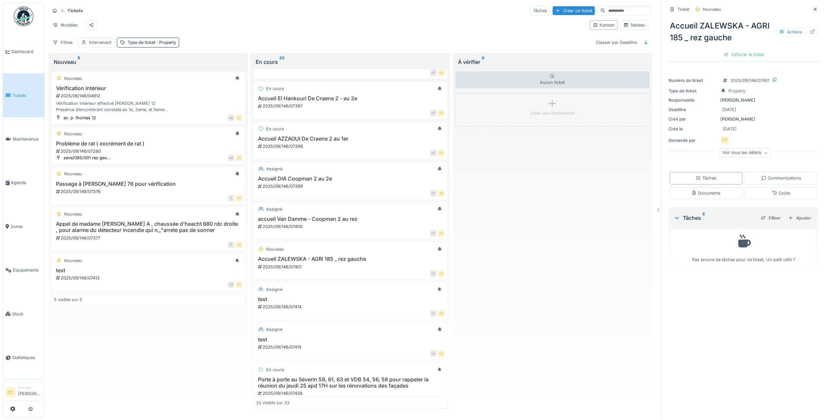
click at [728, 43] on div "Accueil ZALEWSKA - AGRI 185 _ rez gauche Actions Clôturer le ticket" at bounding box center [743, 38] width 153 height 46
click at [741, 50] on div "Clôturer le ticket" at bounding box center [744, 54] width 46 height 9
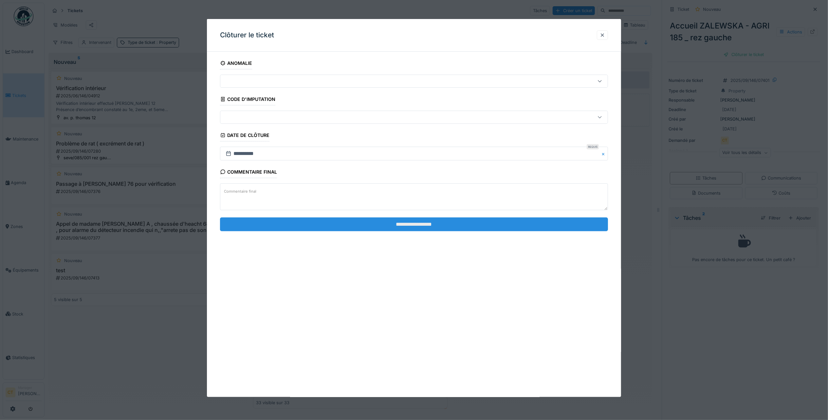
click at [525, 225] on input "**********" at bounding box center [414, 224] width 388 height 14
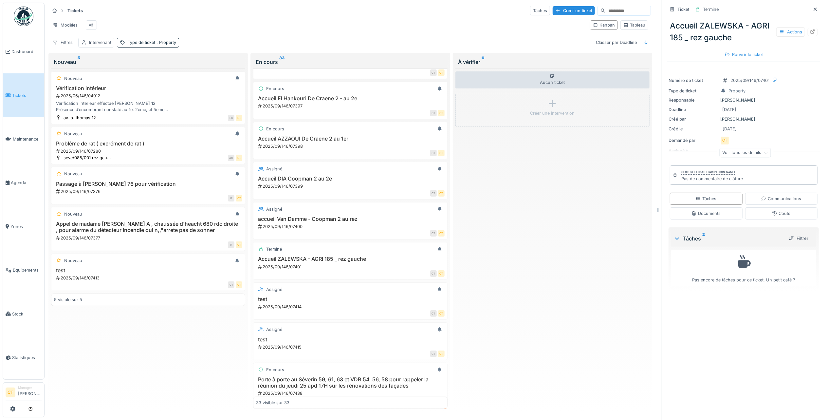
click at [20, 92] on span "Tickets" at bounding box center [26, 95] width 29 height 6
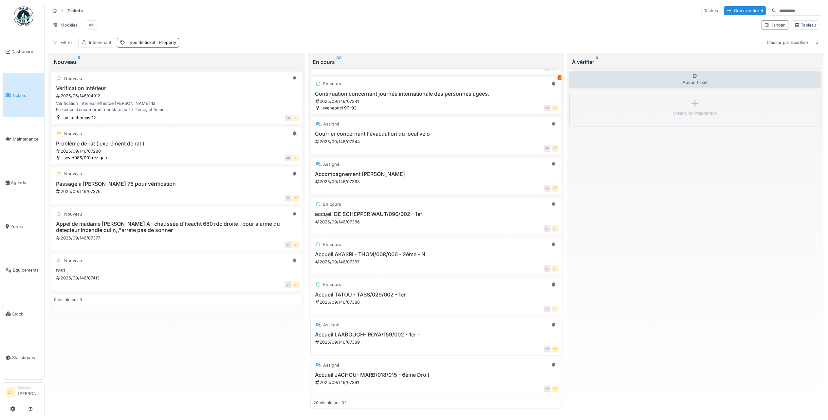
scroll to position [174, 0]
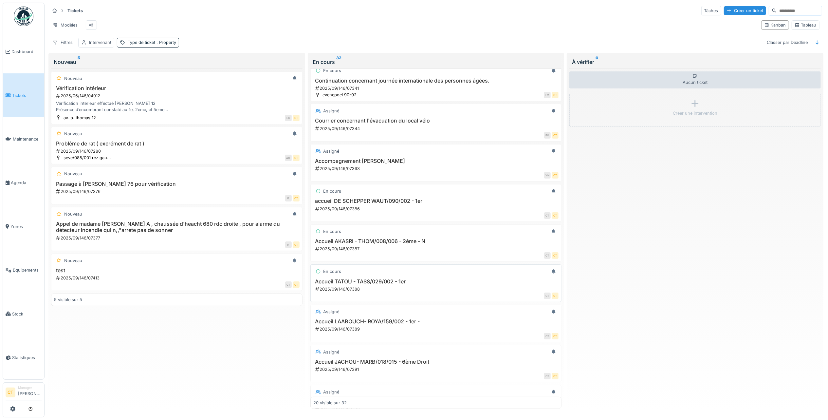
click at [404, 292] on div "Accueil TATOU - TASS/029/002 - 1er 2025/09/146/07388" at bounding box center [436, 285] width 246 height 14
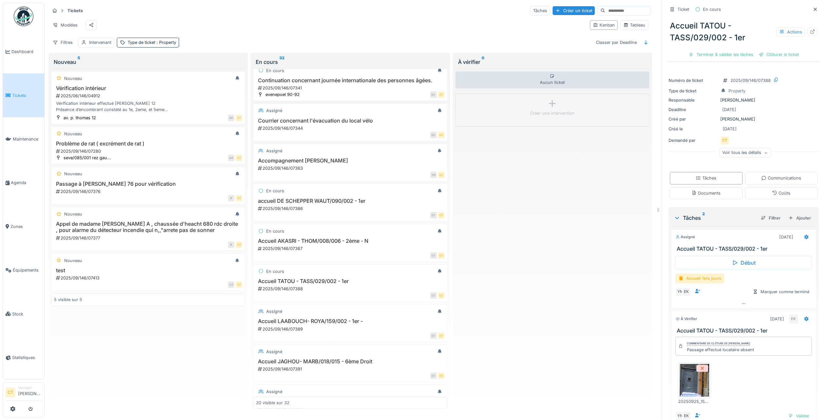
scroll to position [7, 0]
drag, startPoint x: 769, startPoint y: 347, endPoint x: 668, endPoint y: 325, distance: 103.3
click at [671, 325] on div "À vérifier [DATE] EK Accueil TATOU - TASS/029/002 - 1er Commentaire de clôture …" at bounding box center [743, 371] width 145 height 121
copy div "Accueil TATOU - TASS/029/002 - 1er Commentaire de clôture de [PERSON_NAME] Pass…"
click at [354, 324] on h3 "Accueil LAABOUCH- ROYA/159/002 - 1er -" at bounding box center [350, 321] width 188 height 6
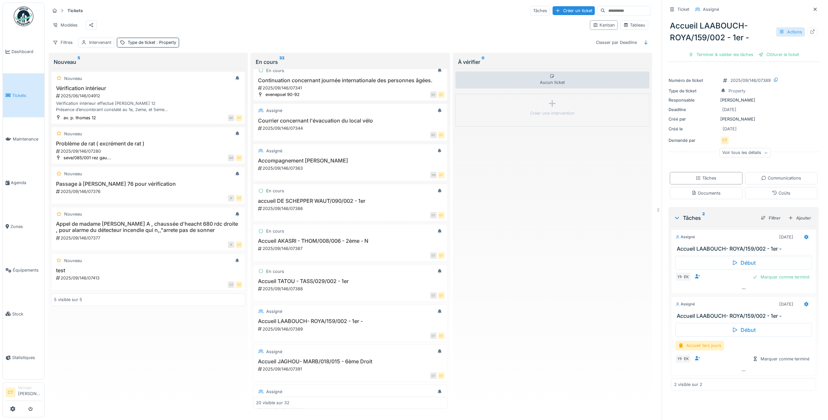
click at [781, 27] on div "Actions" at bounding box center [790, 31] width 29 height 9
click at [765, 51] on div "Rapport d'intervention" at bounding box center [743, 56] width 81 height 10
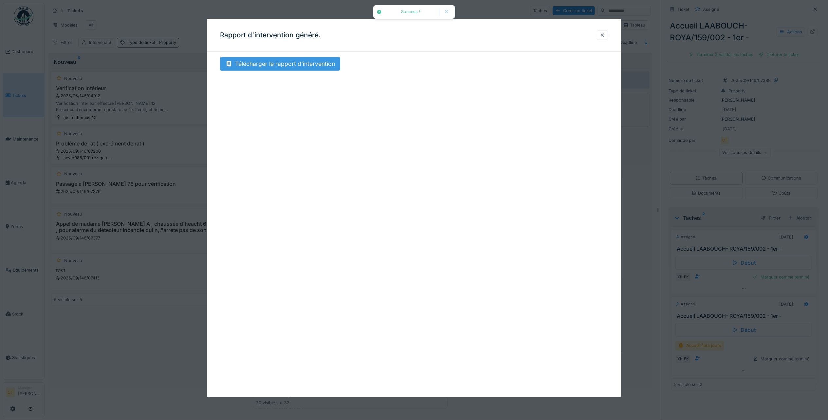
click at [317, 64] on div "Télécharger le rapport d'intervention" at bounding box center [280, 64] width 120 height 14
click at [605, 35] on div at bounding box center [602, 35] width 5 height 6
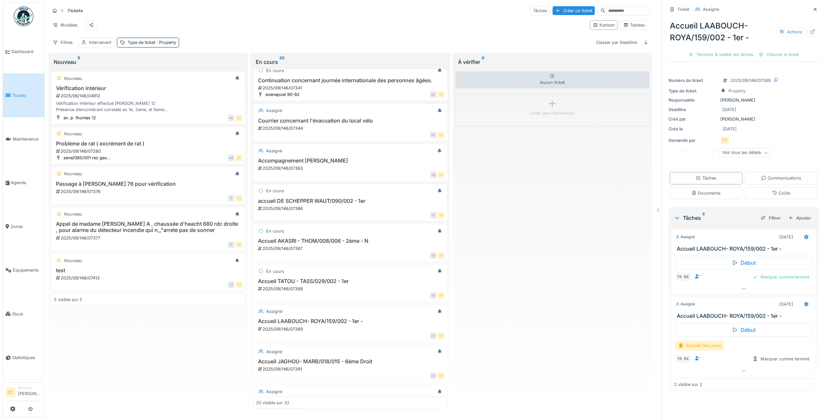
click at [333, 204] on h3 "accueil DE SCHEPPER WAUT/090/002 - 1er" at bounding box center [350, 201] width 188 height 6
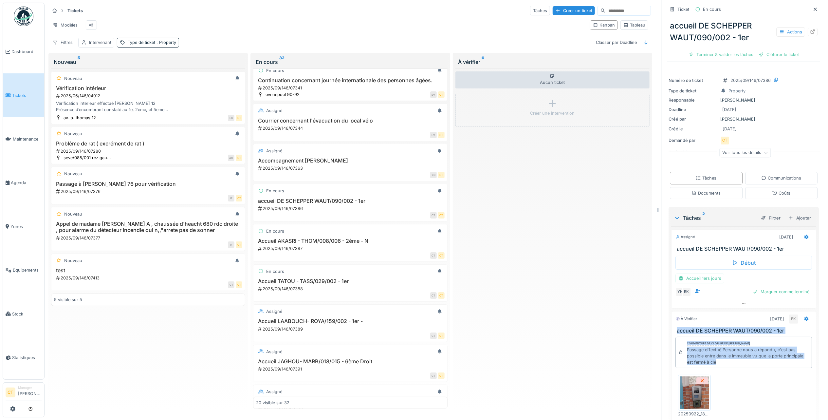
drag, startPoint x: 747, startPoint y: 359, endPoint x: 668, endPoint y: 326, distance: 85.4
click at [671, 326] on div "À vérifier [DATE] EK accueil DE SCHEPPER WAUT/090/002 - 1er Commentaire de clôt…" at bounding box center [743, 378] width 145 height 134
copy div "accueil DE SCHEPPER WAUT/090/002 - 1er Commentaire de clôture de [PERSON_NAME] …"
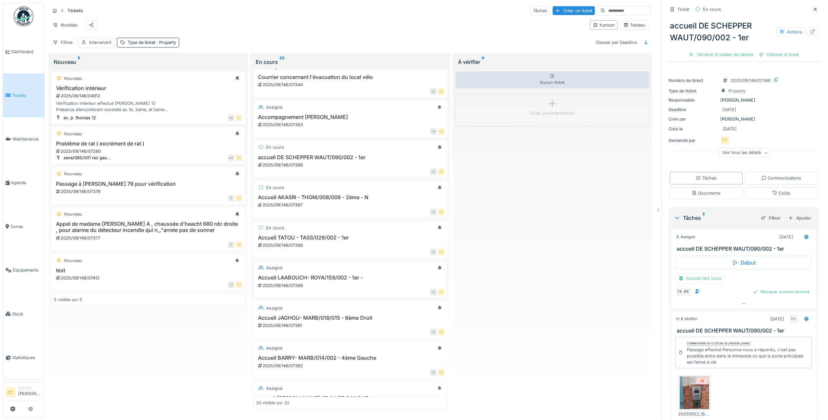
click at [338, 285] on div "Accueil LAABOUCH- ROYA/159/002 - 1er - 2025/09/146/07389" at bounding box center [350, 281] width 188 height 14
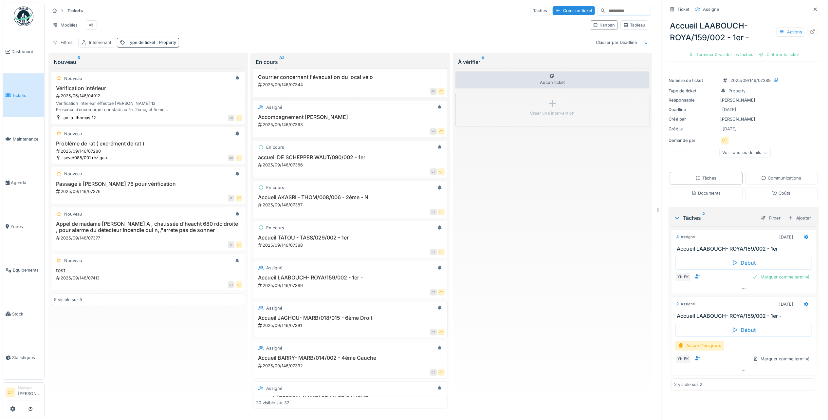
click at [326, 321] on h3 "Accueil JAGHOU- MARB/018/015 - 6ème Droit" at bounding box center [350, 318] width 188 height 6
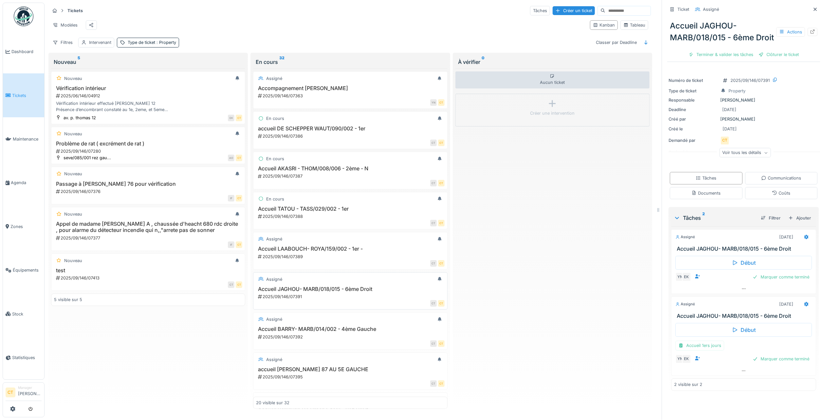
scroll to position [268, 0]
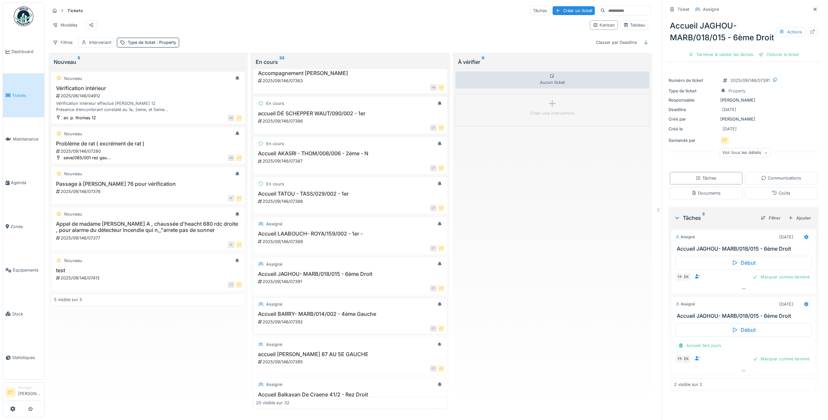
click at [325, 317] on h3 "Accueil BARRY- MARB/014/002 - 4ème Gauche" at bounding box center [350, 314] width 188 height 6
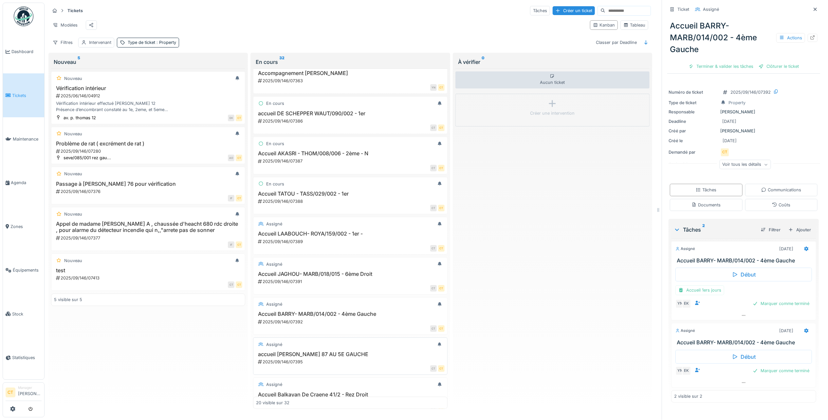
click at [322, 361] on div "accueil [PERSON_NAME] 87 AU 5E GAUCHE 2025/09/146/07395" at bounding box center [350, 358] width 188 height 14
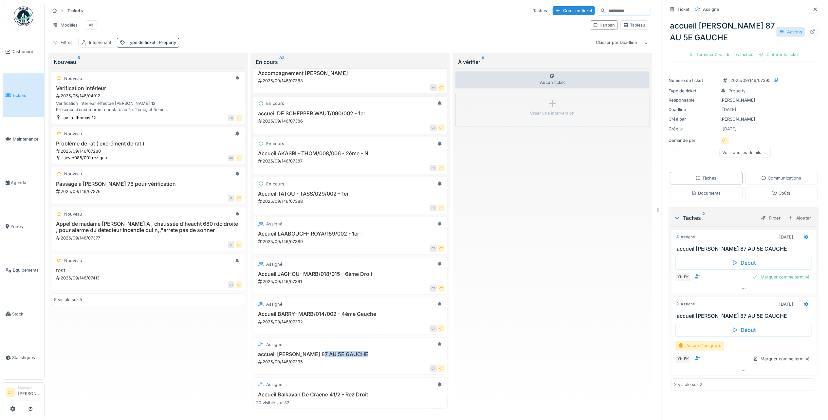
click at [780, 29] on div "Actions" at bounding box center [790, 31] width 29 height 9
click at [761, 51] on div "Rapport d'intervention" at bounding box center [743, 56] width 81 height 10
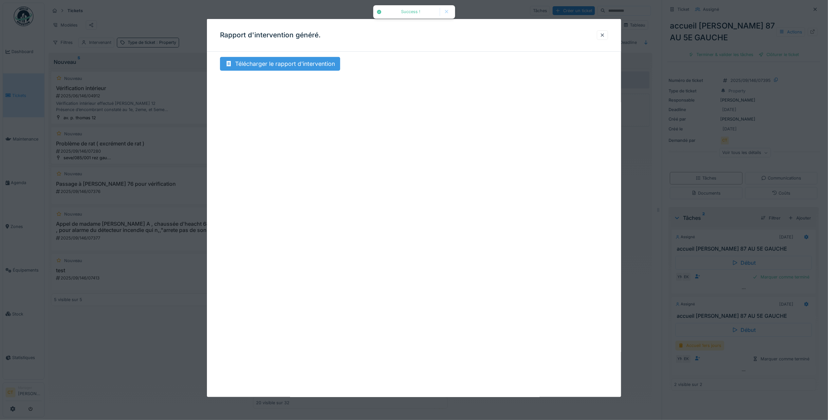
click at [315, 68] on div "Télécharger le rapport d'intervention" at bounding box center [280, 64] width 120 height 14
click at [605, 34] on div at bounding box center [602, 35] width 5 height 6
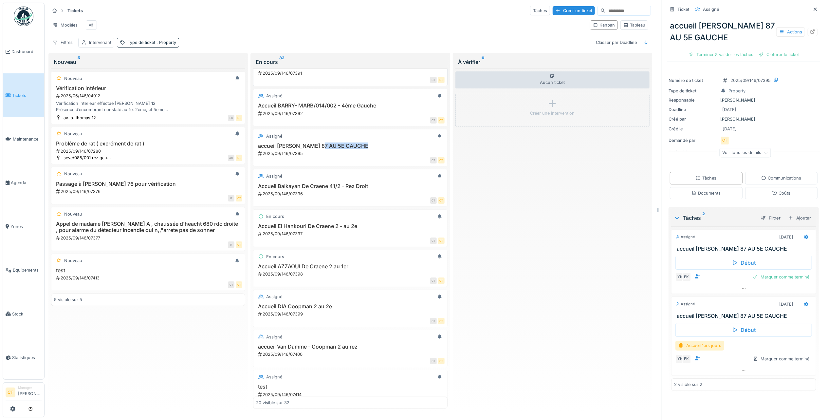
scroll to position [486, 0]
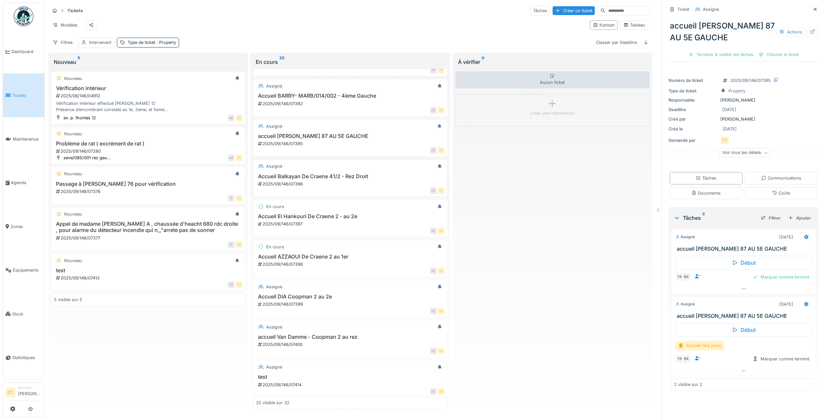
click at [330, 186] on div "2025/09/146/07396" at bounding box center [350, 184] width 187 height 6
click at [311, 227] on div "2025/09/146/07397" at bounding box center [350, 224] width 187 height 6
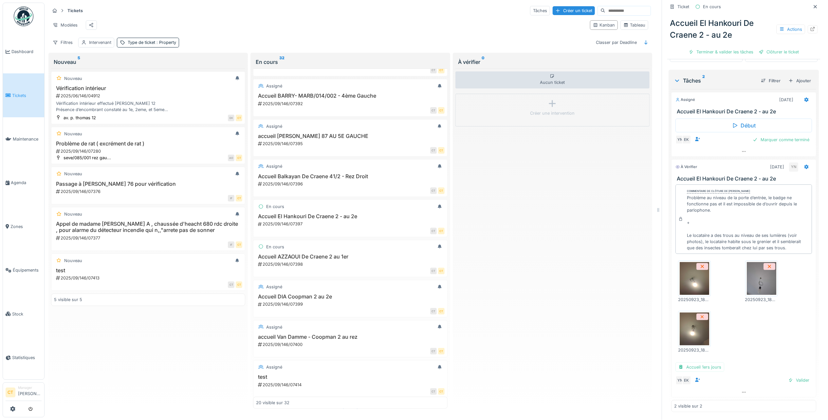
scroll to position [141, 0]
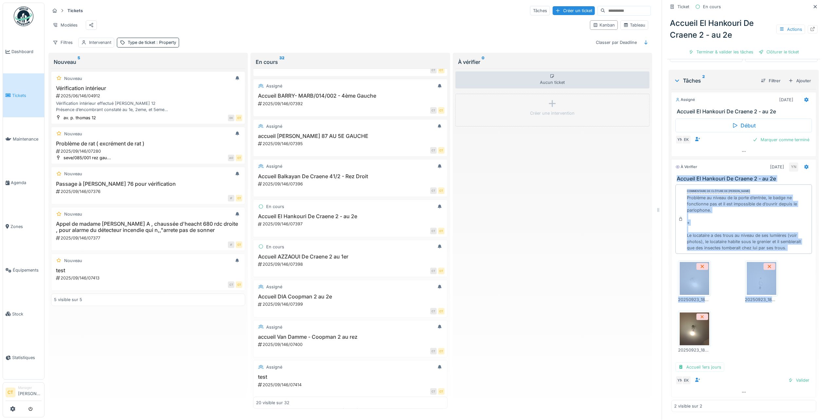
drag, startPoint x: 771, startPoint y: 345, endPoint x: 665, endPoint y: 170, distance: 204.8
click at [671, 170] on div "À vérifier [DATE] YN Accueil El Hankouri De Craene 2 - au 2e Commentaire de clô…" at bounding box center [743, 278] width 145 height 238
copy div "Accueil El Hankouri De Craene 2 - au 2e Commentaire de clôture de [PERSON_NAME]…"
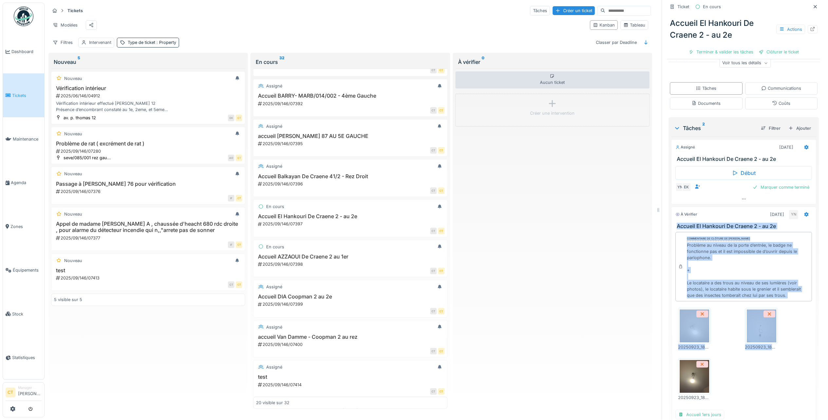
scroll to position [10, 0]
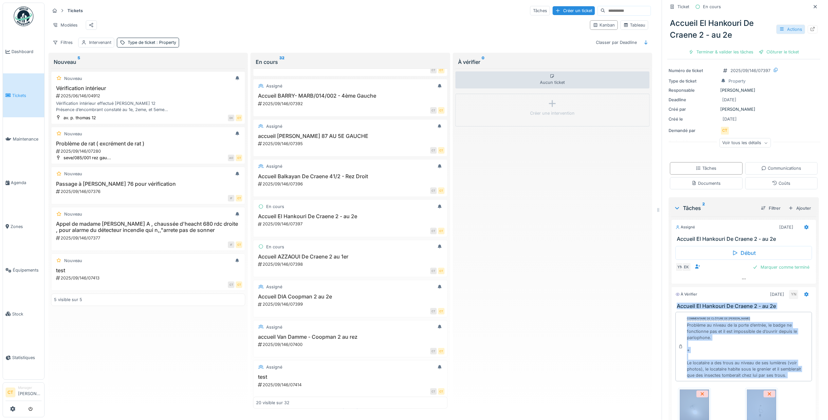
click at [776, 25] on div "Actions" at bounding box center [790, 29] width 29 height 9
click at [764, 49] on div "Rapport d'intervention" at bounding box center [743, 54] width 81 height 10
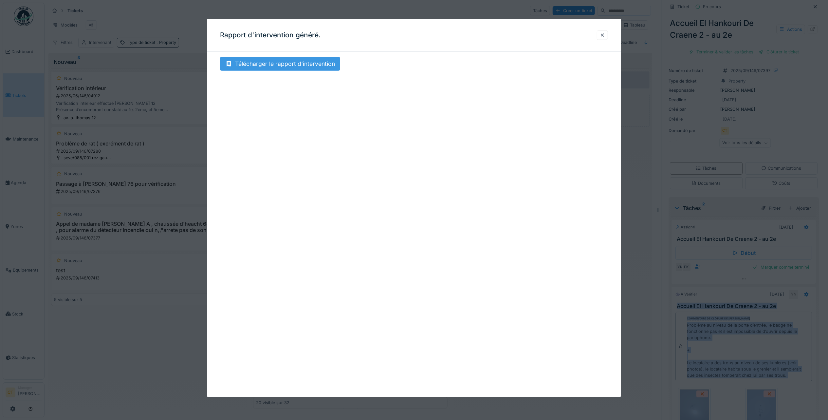
click at [308, 64] on div "Télécharger le rapport d'intervention" at bounding box center [280, 64] width 120 height 14
click at [605, 34] on div at bounding box center [602, 35] width 5 height 6
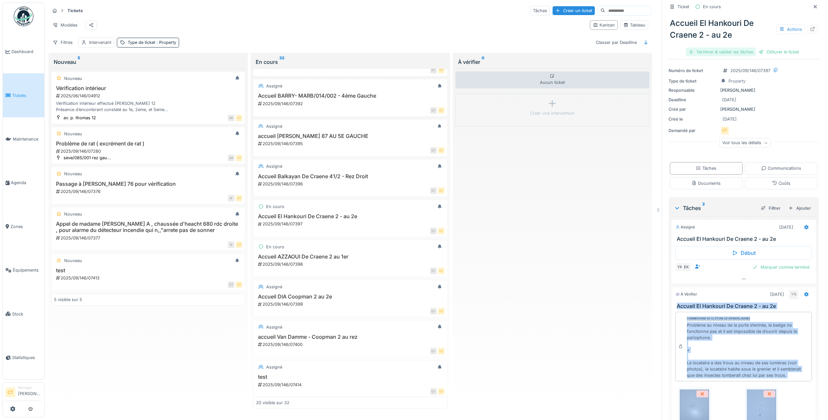
click at [718, 47] on div "Terminer & valider les tâches" at bounding box center [721, 51] width 70 height 9
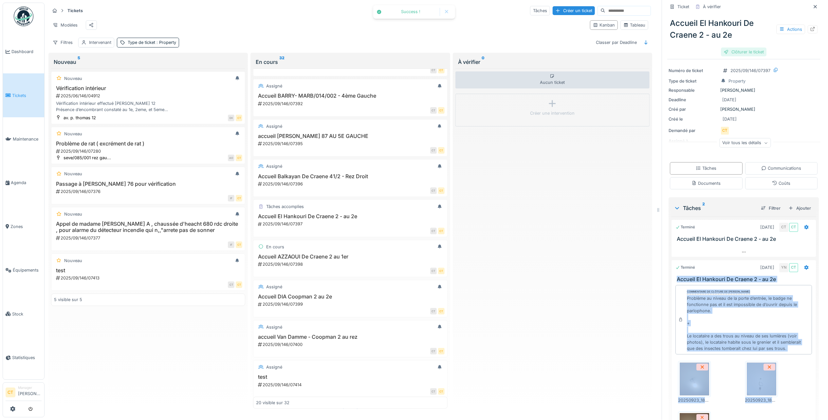
click at [742, 47] on div "Clôturer le ticket" at bounding box center [744, 51] width 46 height 9
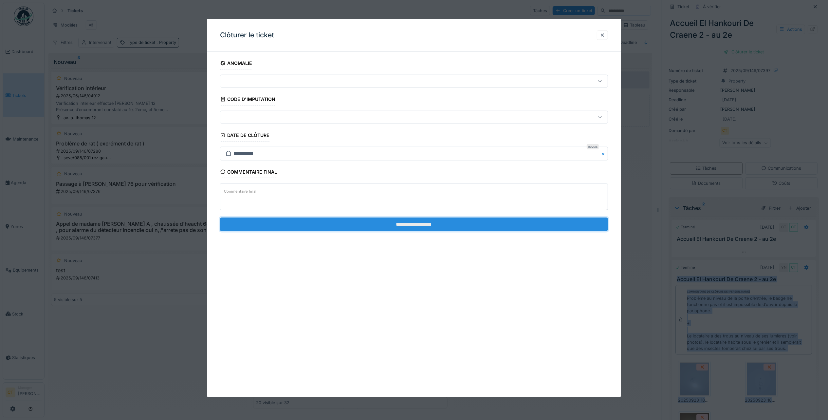
click at [441, 227] on input "**********" at bounding box center [414, 224] width 388 height 14
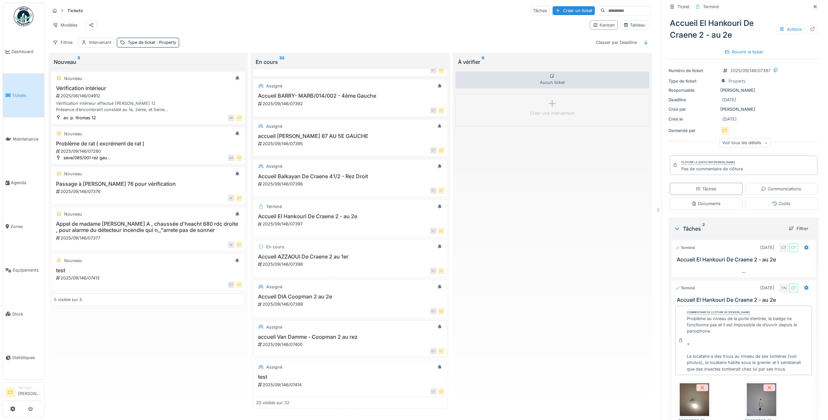
click at [342, 346] on div "2025/09/146/07400" at bounding box center [350, 344] width 187 height 6
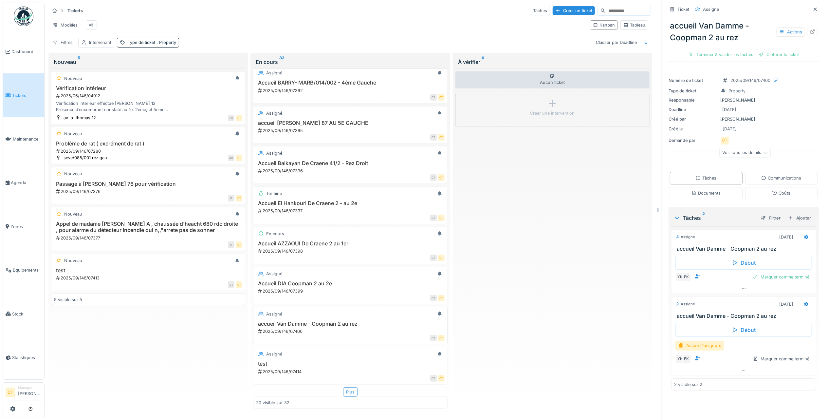
scroll to position [517, 0]
click at [335, 360] on h3 "test" at bounding box center [350, 363] width 188 height 6
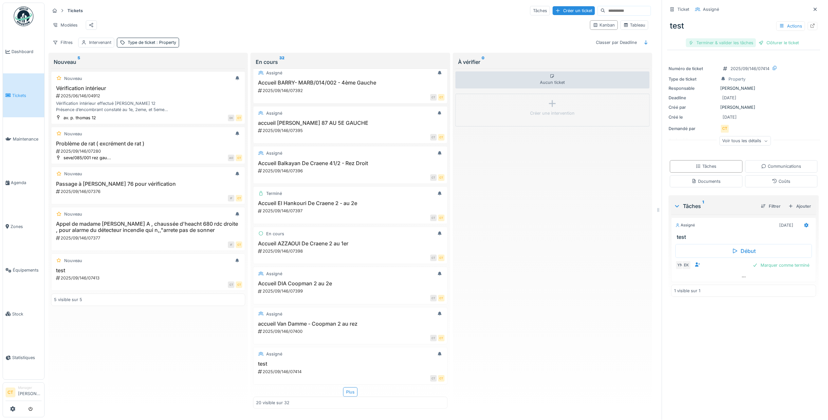
click at [713, 38] on div "Terminer & valider les tâches" at bounding box center [721, 42] width 70 height 9
click at [748, 38] on div "Clôturer le ticket" at bounding box center [744, 42] width 46 height 9
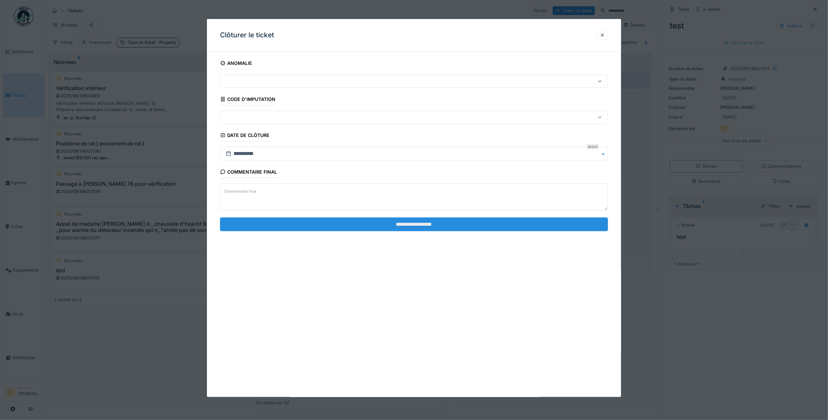
click at [477, 224] on input "**********" at bounding box center [414, 224] width 388 height 14
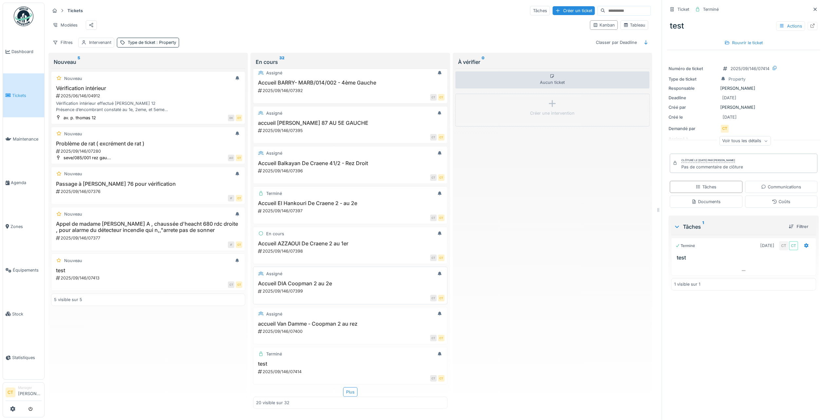
click at [342, 280] on div "Accueil DIA Coopman 2 au 2e 2025/09/146/07399" at bounding box center [350, 287] width 188 height 14
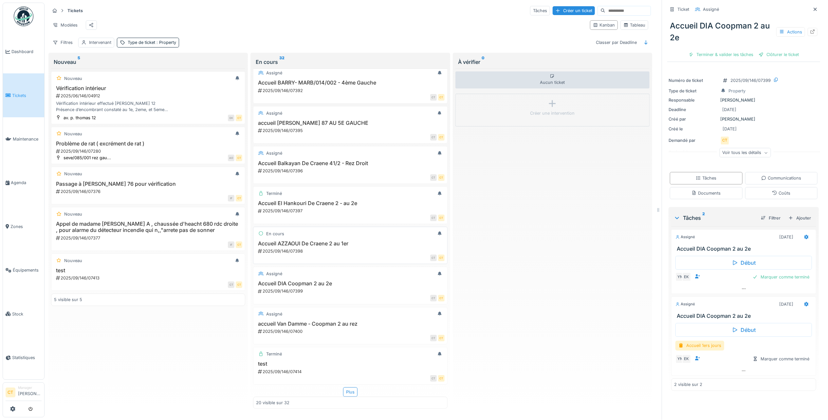
click at [340, 240] on h3 "Accueil AZZAOUI De Craene 2 au 1er" at bounding box center [350, 243] width 188 height 6
click at [779, 27] on div "Actions" at bounding box center [790, 31] width 29 height 9
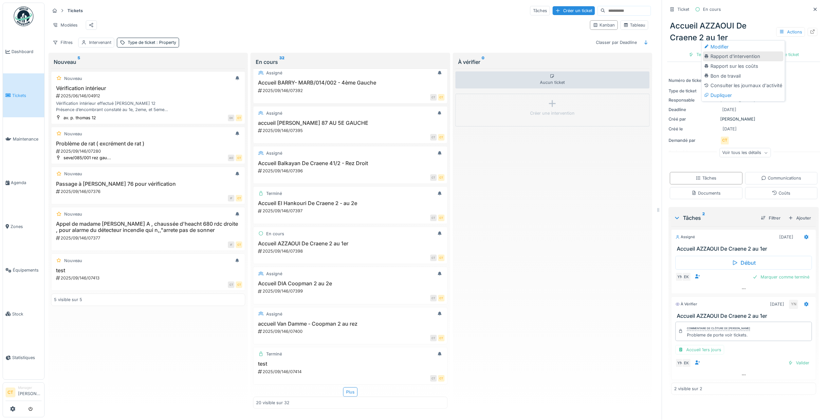
click at [766, 51] on div "Rapport d'intervention" at bounding box center [743, 56] width 81 height 10
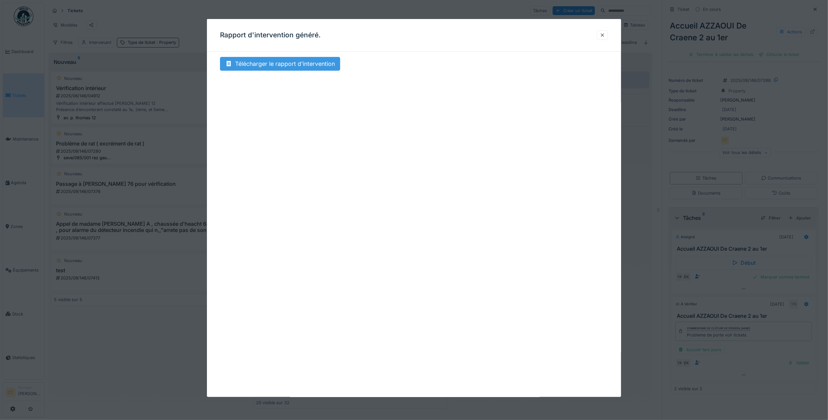
click at [318, 65] on div "Télécharger le rapport d'intervention" at bounding box center [280, 64] width 120 height 14
click at [605, 36] on div at bounding box center [602, 35] width 5 height 6
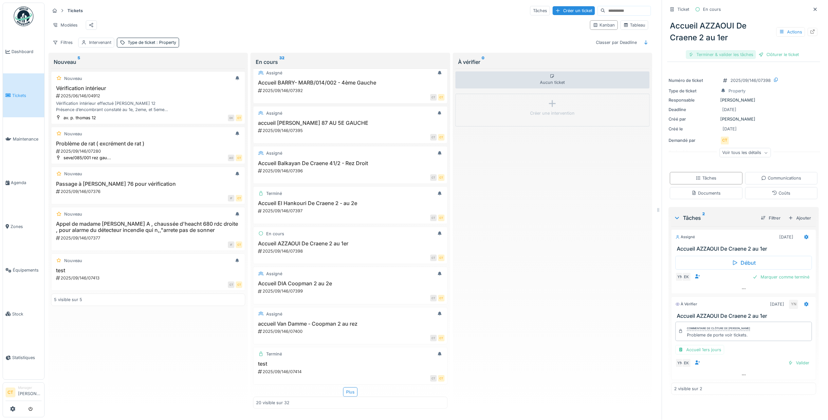
click at [707, 50] on div "Terminer & valider les tâches" at bounding box center [721, 54] width 70 height 9
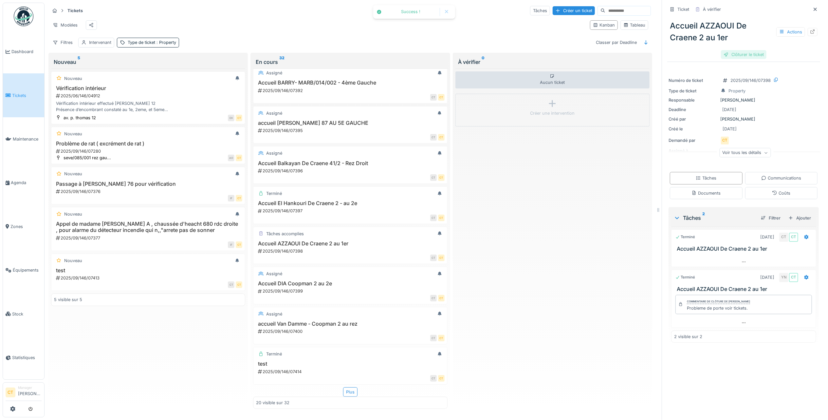
click at [750, 50] on div "Clôturer le ticket" at bounding box center [744, 54] width 46 height 9
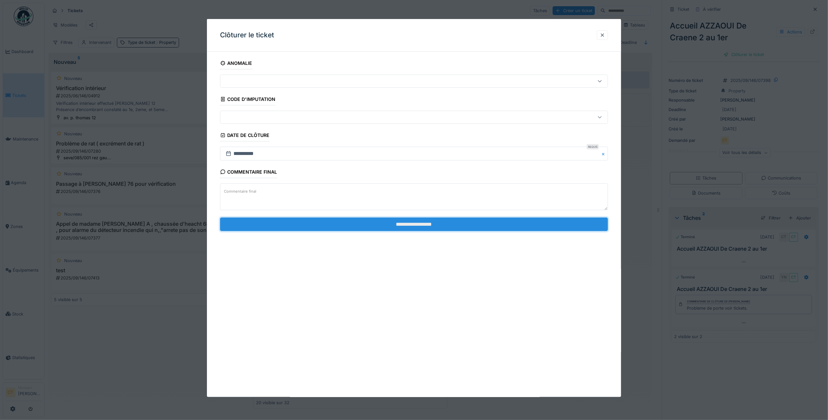
click at [532, 228] on input "**********" at bounding box center [414, 224] width 388 height 14
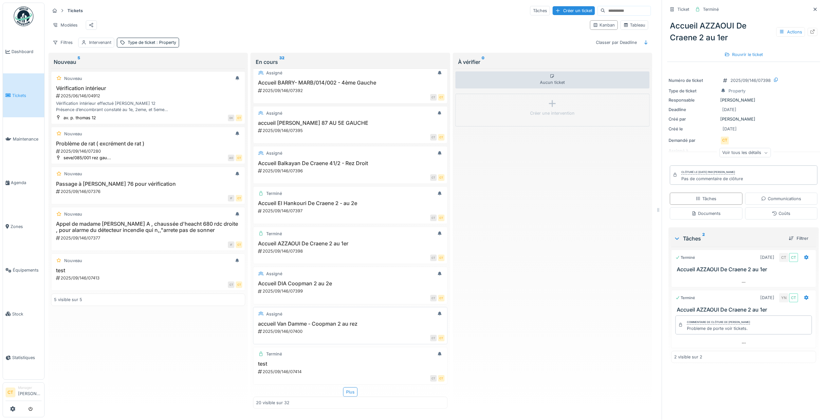
click at [334, 321] on h3 "accueil Van Damme - Coopman 2 au rez" at bounding box center [350, 324] width 188 height 6
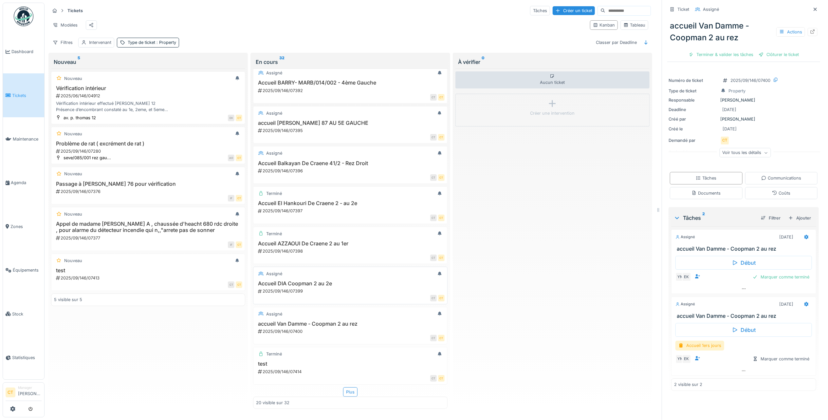
drag, startPoint x: 317, startPoint y: 277, endPoint x: 310, endPoint y: 273, distance: 7.6
click at [316, 288] on div "2025/09/146/07399" at bounding box center [350, 291] width 187 height 6
click at [316, 200] on div "Terminé Accueil El Hankouri De Craene 2 - au 2e 2025/09/146/07397 CT CT" at bounding box center [350, 205] width 194 height 38
drag, startPoint x: 537, startPoint y: 199, endPoint x: 516, endPoint y: 195, distance: 21.4
click at [537, 199] on div "Aucun ticket Créer une intervention" at bounding box center [552, 238] width 194 height 340
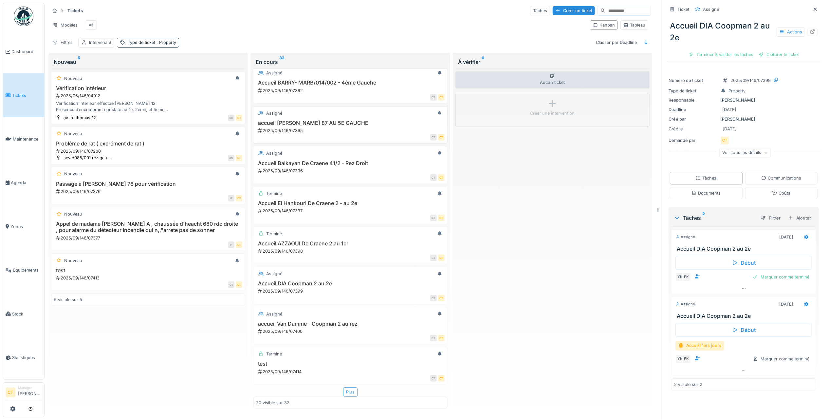
click at [315, 120] on h3 "accueil [PERSON_NAME] 87 AU 5E GAUCHE" at bounding box center [350, 123] width 188 height 6
click at [345, 387] on div "Plus" at bounding box center [350, 391] width 14 height 9
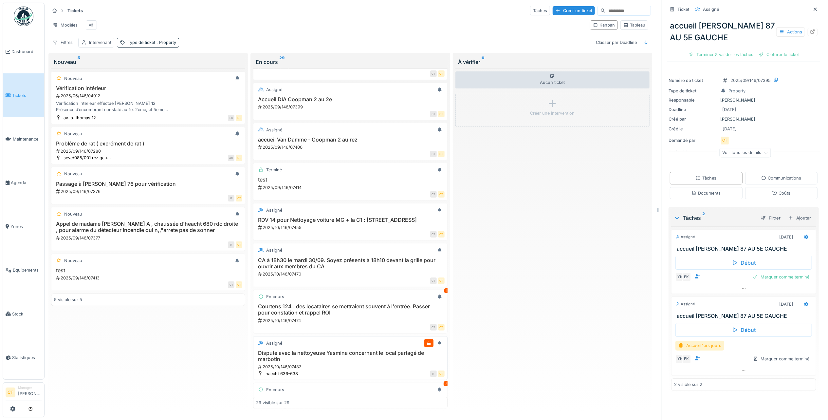
scroll to position [735, 0]
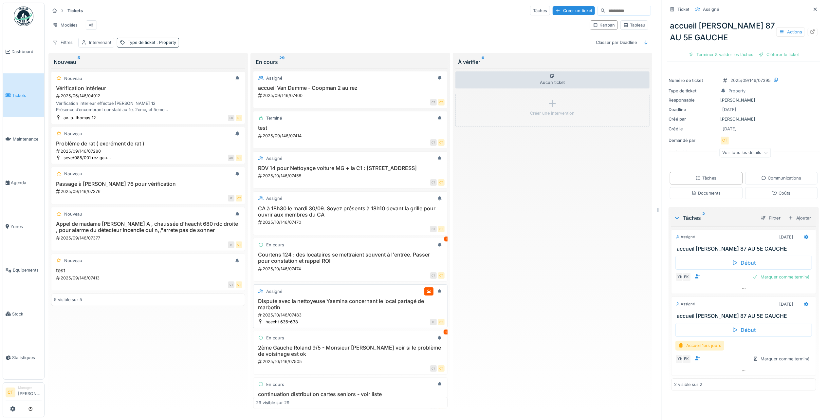
click at [374, 310] on h3 "Dispute avec la nettoyeuse Yasmina concernant le local partagé de marbotin" at bounding box center [350, 304] width 188 height 12
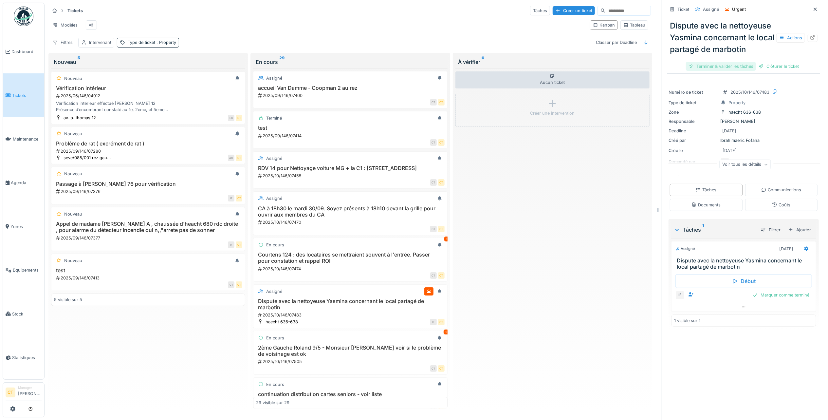
click at [718, 71] on div "Terminer & valider les tâches" at bounding box center [721, 66] width 70 height 9
click at [745, 71] on div "Clôturer le ticket" at bounding box center [744, 66] width 46 height 9
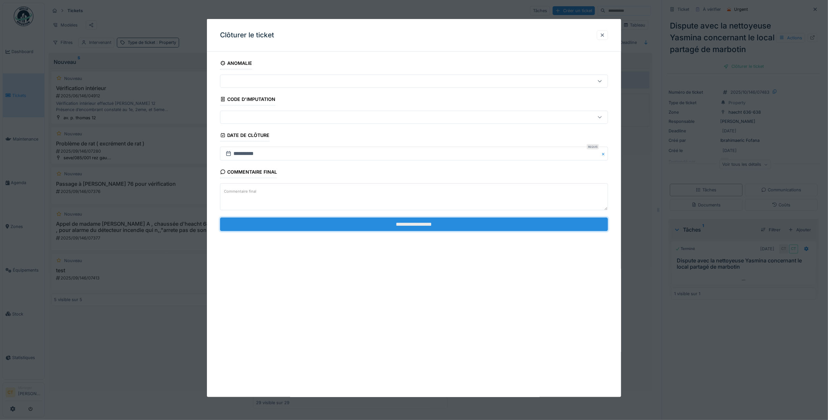
click at [519, 220] on input "**********" at bounding box center [414, 224] width 388 height 14
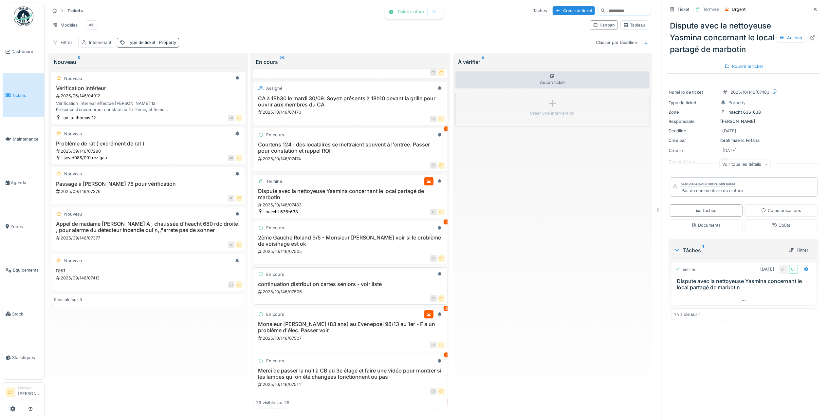
scroll to position [866, 0]
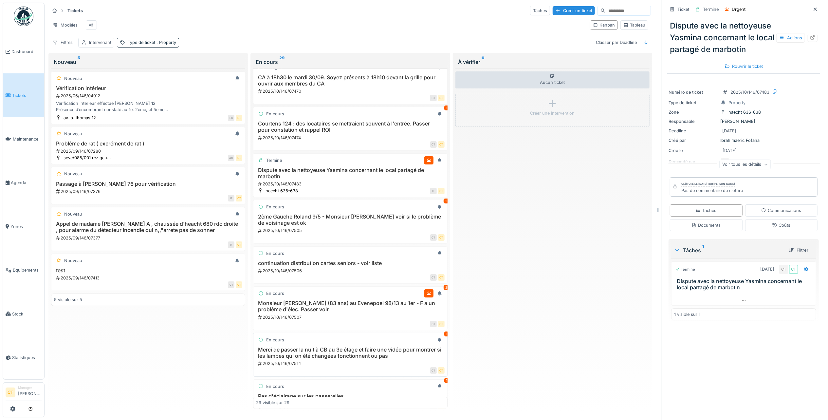
click at [357, 359] on h3 "Merci de passer la nuit à CB au 3e étage et faire une vidéo pour montrer si les…" at bounding box center [350, 352] width 188 height 12
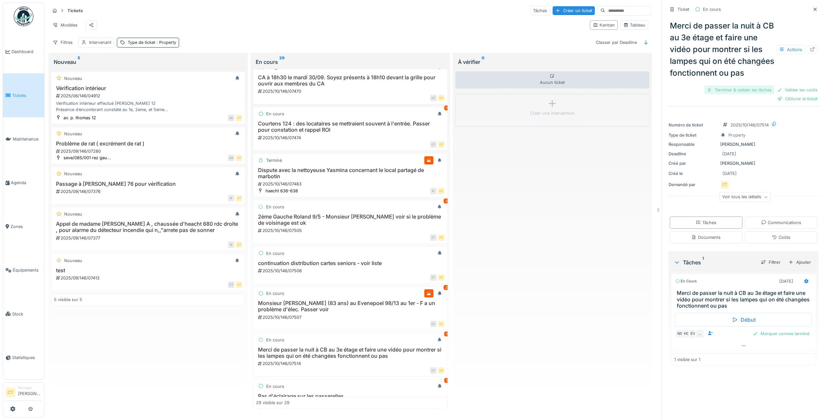
click at [731, 94] on div "Terminer & valider les tâches" at bounding box center [739, 89] width 70 height 9
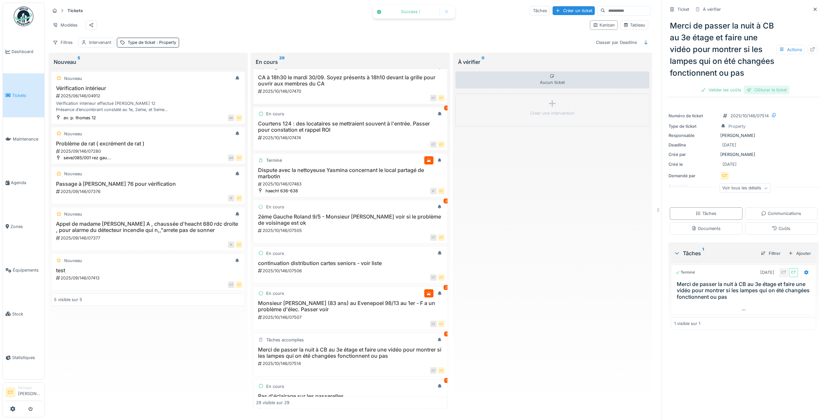
click at [776, 94] on div "Clôturer le ticket" at bounding box center [767, 89] width 46 height 9
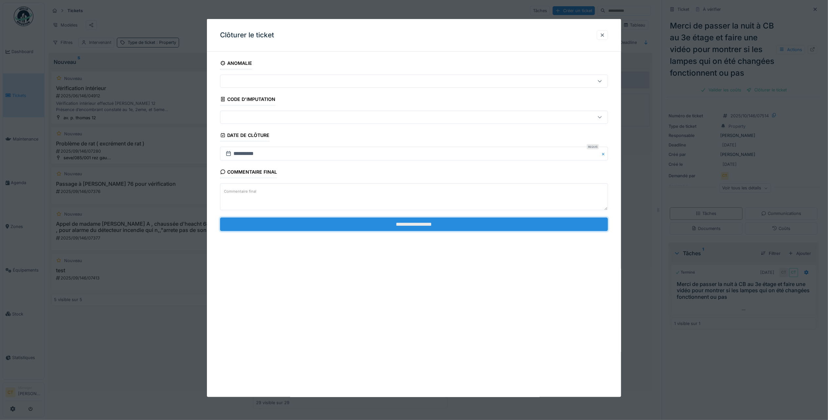
click at [499, 227] on input "**********" at bounding box center [414, 224] width 388 height 14
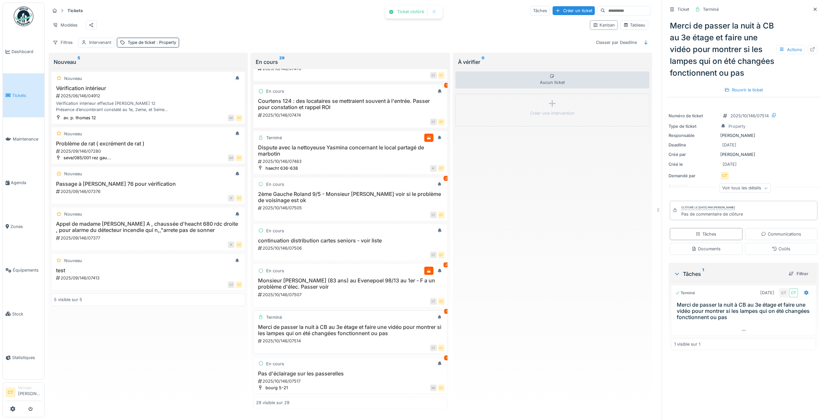
scroll to position [915, 0]
click at [356, 370] on h3 "Pas d'éclairage sur les passerelles" at bounding box center [350, 373] width 188 height 6
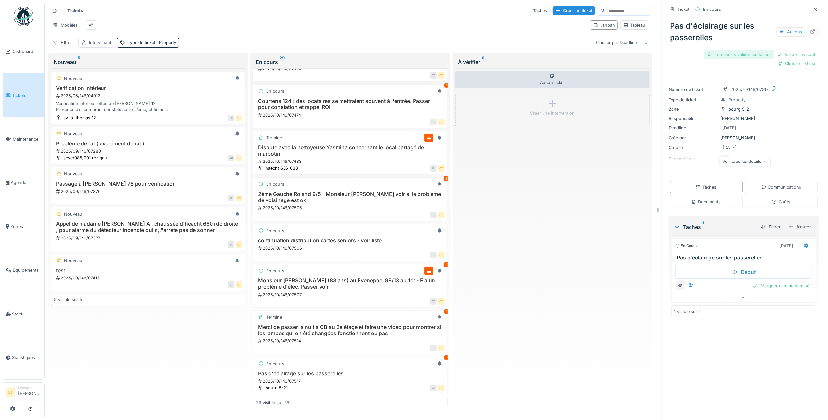
click at [727, 50] on div "Terminer & valider les tâches" at bounding box center [739, 54] width 70 height 9
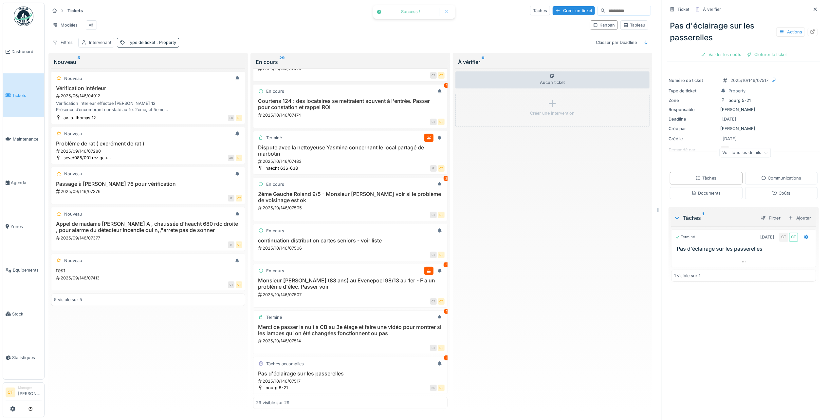
click at [763, 50] on div "Clôturer le ticket" at bounding box center [767, 54] width 46 height 9
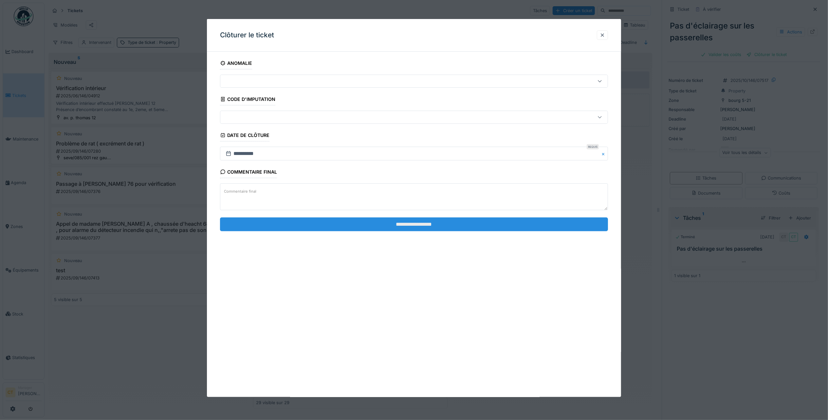
click at [521, 225] on input "**********" at bounding box center [414, 224] width 388 height 14
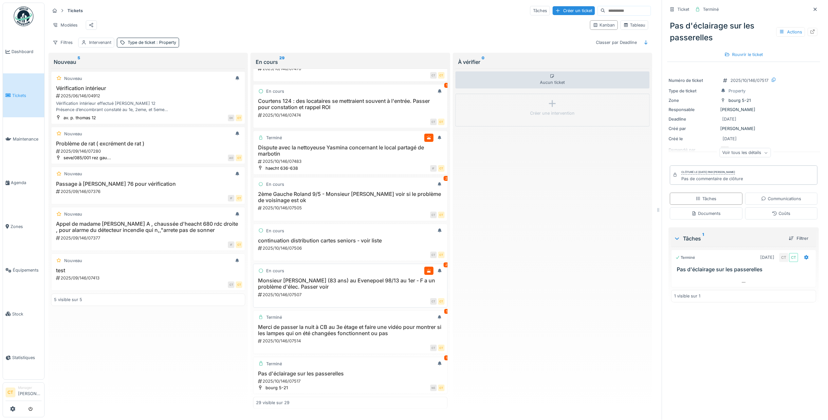
click at [342, 277] on h3 "Monsieur [PERSON_NAME] (83 ans) au Evenepoel 98/13 au 1er - F a un problème d'é…" at bounding box center [350, 283] width 188 height 12
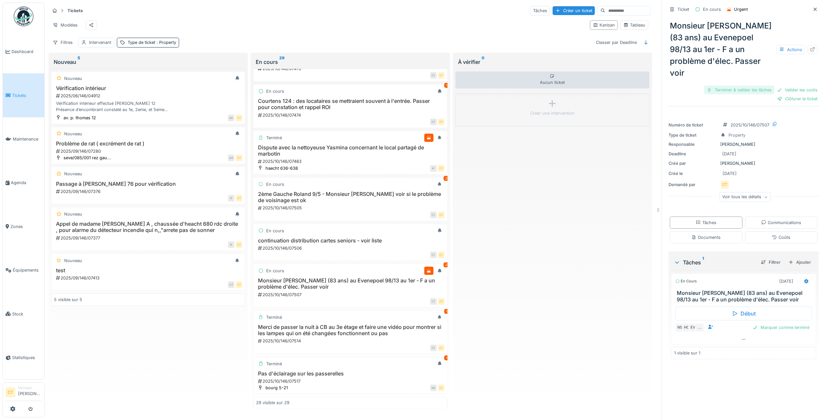
click at [725, 85] on div "Terminer & valider les tâches" at bounding box center [739, 89] width 70 height 9
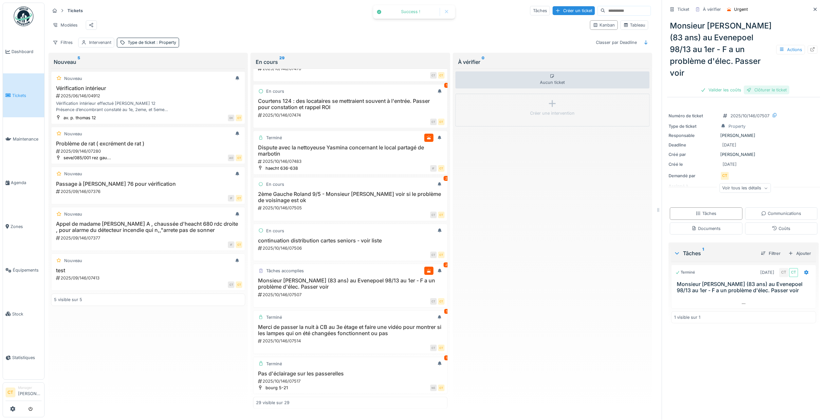
click at [762, 85] on div "Clôturer le ticket" at bounding box center [767, 89] width 46 height 9
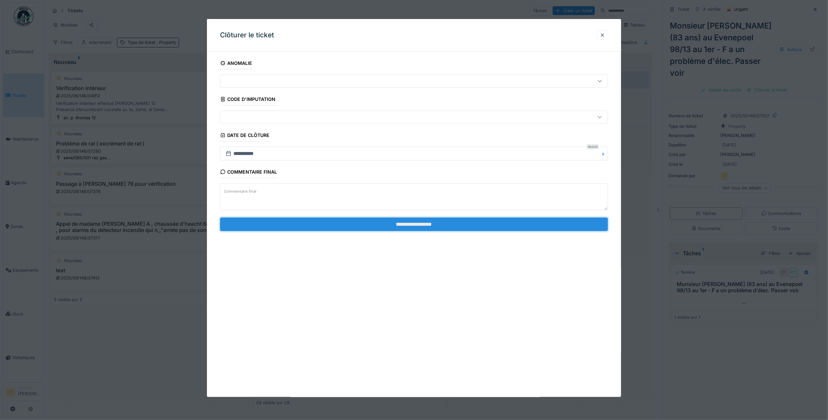
click at [494, 224] on input "**********" at bounding box center [414, 224] width 388 height 14
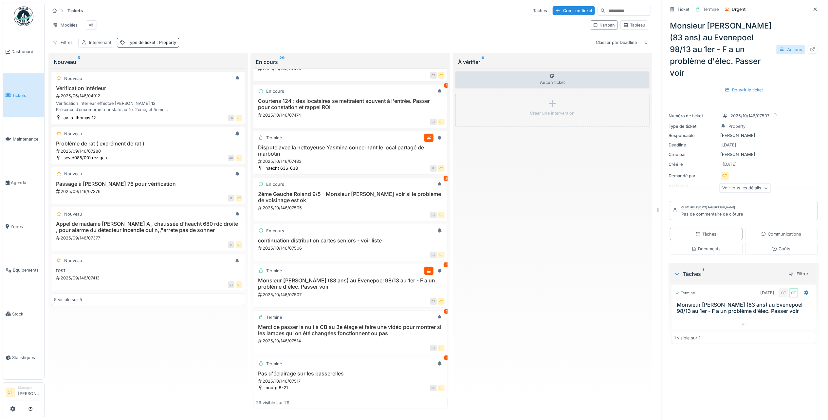
click at [779, 45] on div "Actions" at bounding box center [790, 49] width 29 height 9
click at [766, 60] on div "Rapport d'intervention" at bounding box center [743, 65] width 81 height 10
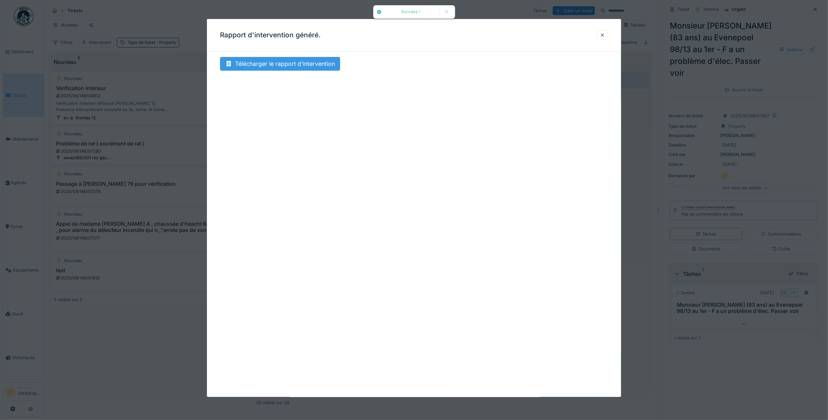
click at [320, 65] on div "Télécharger le rapport d'intervention" at bounding box center [280, 64] width 120 height 14
click at [603, 35] on div at bounding box center [602, 35] width 5 height 6
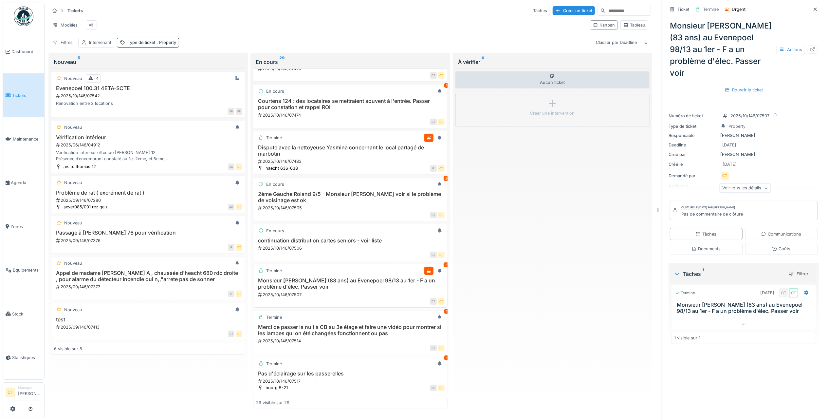
click at [366, 277] on h3 "Monsieur [PERSON_NAME] (83 ans) au Evenepoel 98/13 au 1er - F a un problème d'é…" at bounding box center [350, 283] width 188 height 12
click at [357, 245] on div "2025/10/146/07506" at bounding box center [350, 248] width 187 height 6
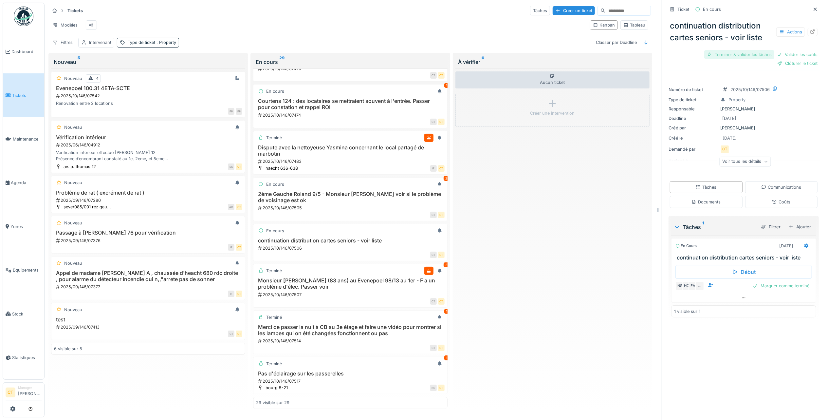
click at [725, 50] on div "Terminer & valider les tâches" at bounding box center [739, 54] width 70 height 9
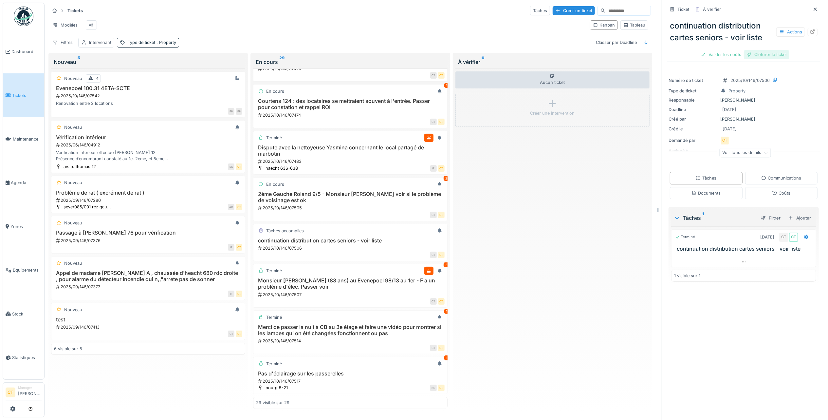
click at [768, 50] on div "Clôturer le ticket" at bounding box center [767, 54] width 46 height 9
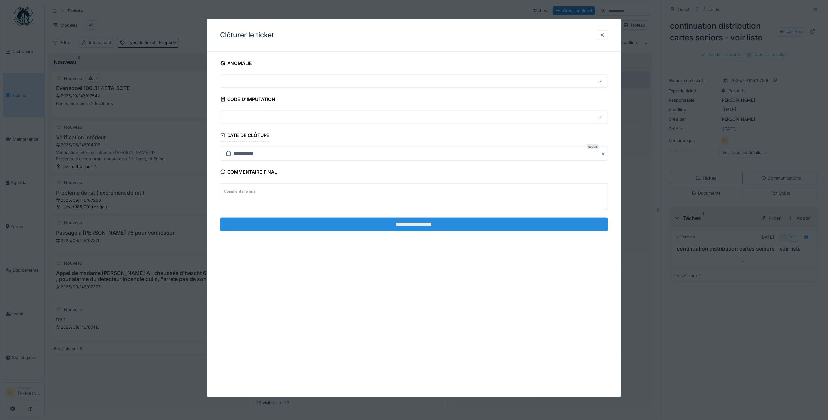
click at [453, 224] on input "**********" at bounding box center [414, 224] width 388 height 14
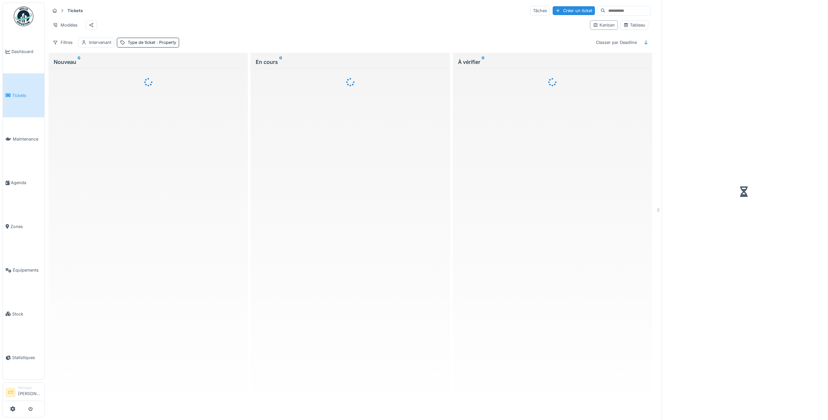
scroll to position [7, 0]
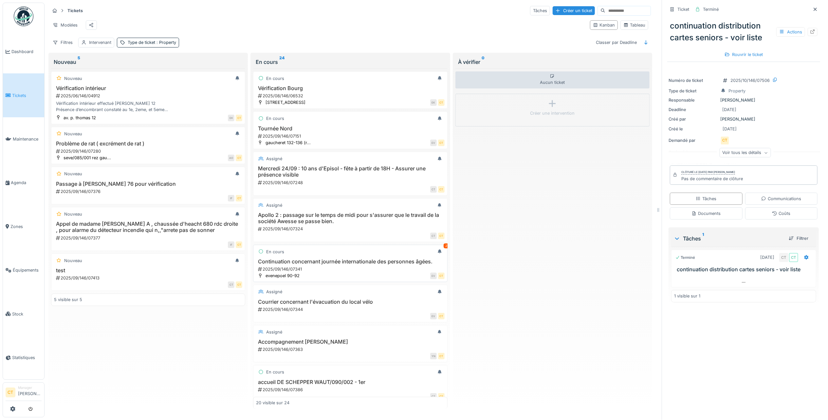
click at [343, 265] on h3 "Continuation concernant journée internationale des personnes âgées." at bounding box center [350, 261] width 188 height 6
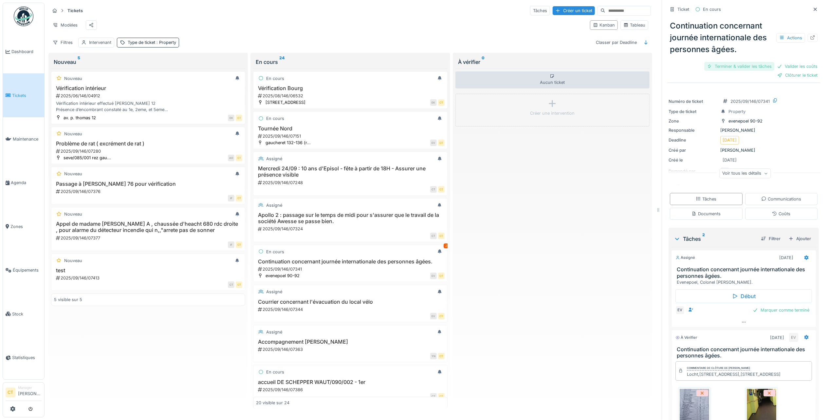
click at [719, 62] on div "Terminer & valider les tâches" at bounding box center [739, 66] width 70 height 9
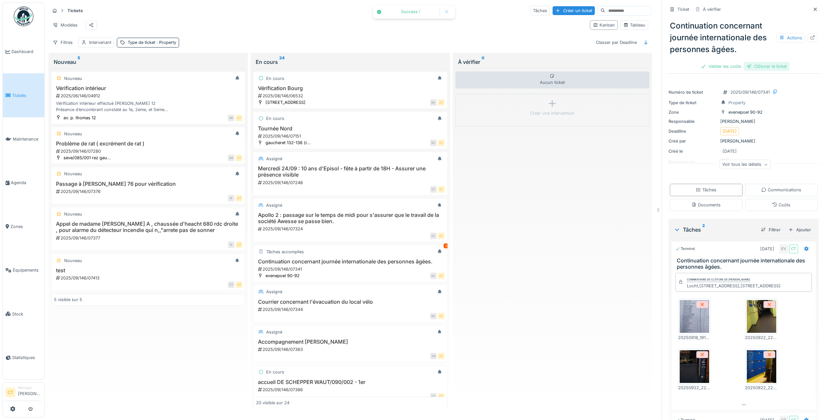
click at [768, 62] on div "Clôturer le ticket" at bounding box center [767, 66] width 46 height 9
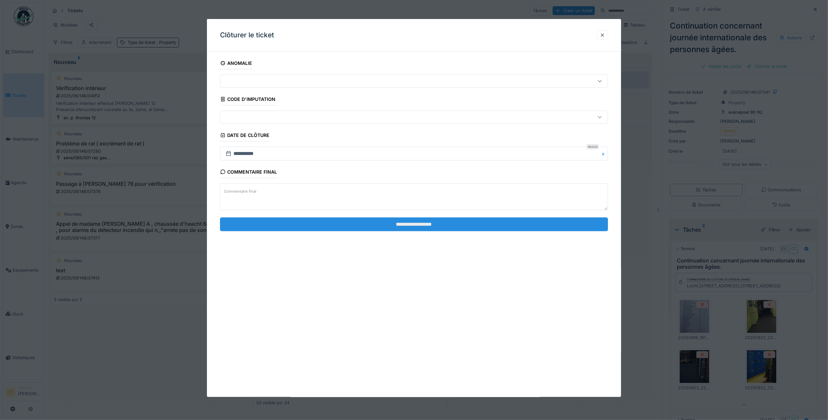
click at [471, 227] on input "**********" at bounding box center [414, 224] width 388 height 14
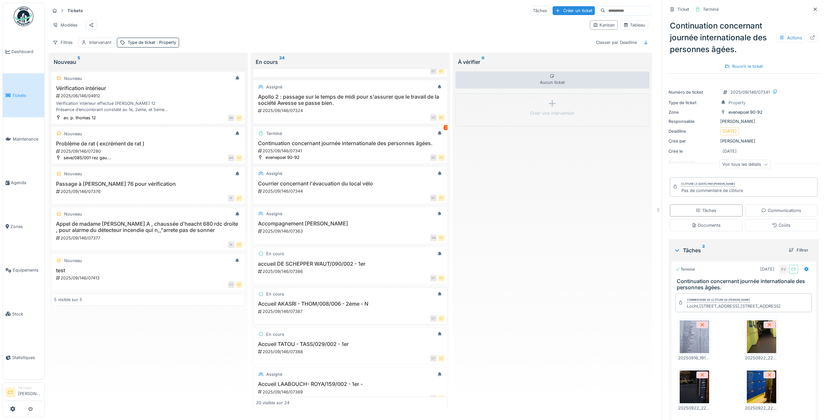
scroll to position [131, 0]
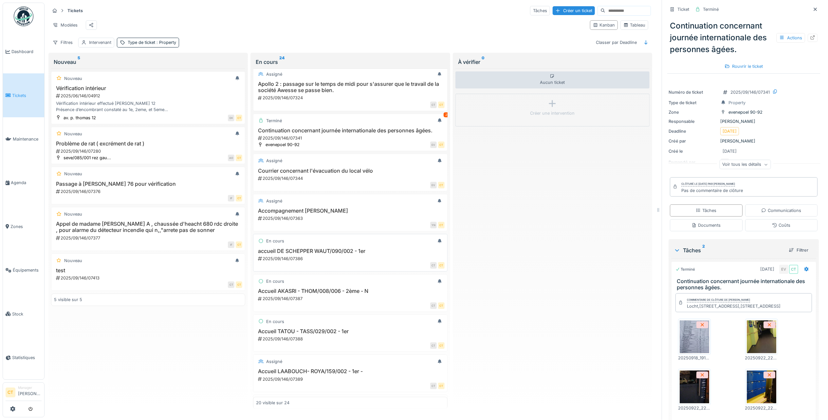
click at [319, 258] on div "accueil DE SCHEPPER WAUT/090/002 - 1er 2025/09/146/07386" at bounding box center [350, 255] width 188 height 14
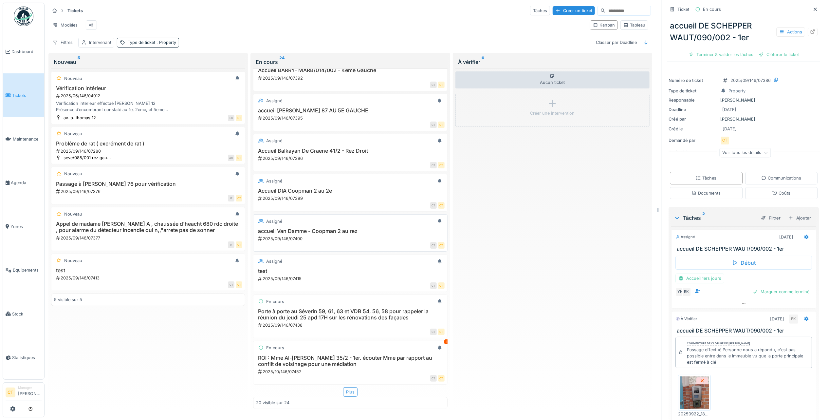
scroll to position [530, 0]
click at [348, 308] on h3 "Porte à porte au Séverin 59, 61, 63 et VDB 54, 56, 58 pour rappeler la réunion …" at bounding box center [350, 314] width 188 height 12
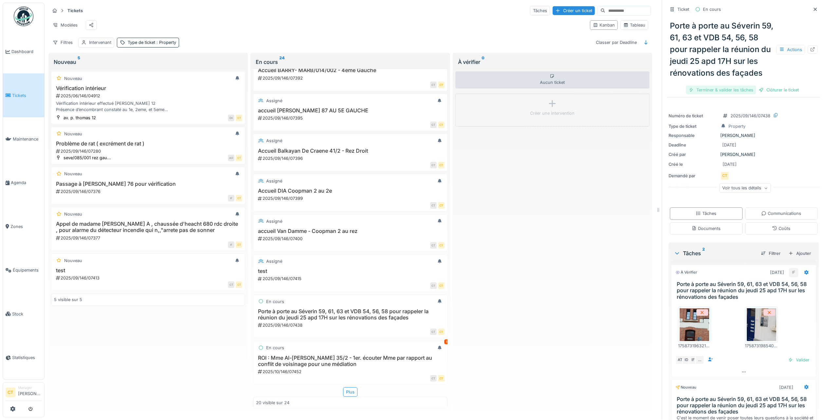
click at [717, 94] on div "Terminer & valider les tâches" at bounding box center [721, 89] width 70 height 9
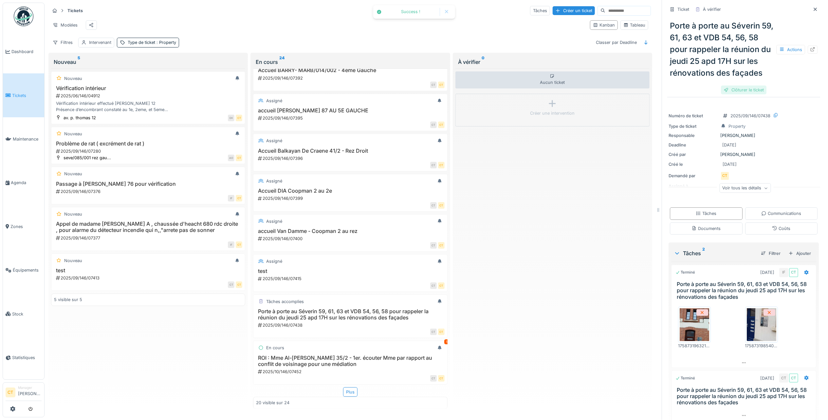
click at [740, 94] on div "Clôturer le ticket" at bounding box center [744, 89] width 46 height 9
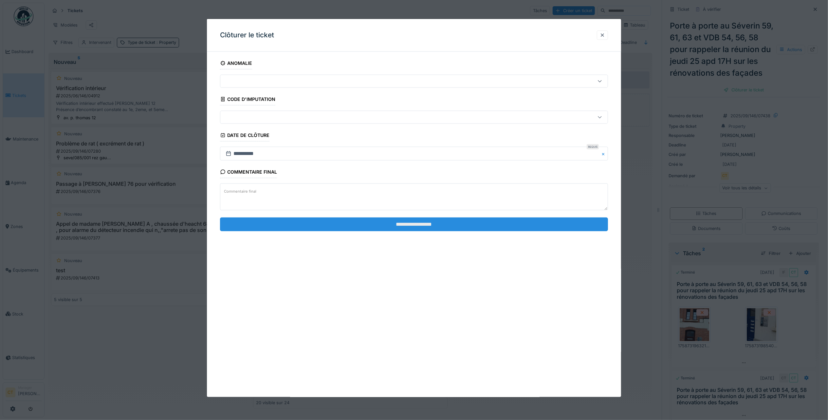
click at [460, 224] on input "**********" at bounding box center [414, 224] width 388 height 14
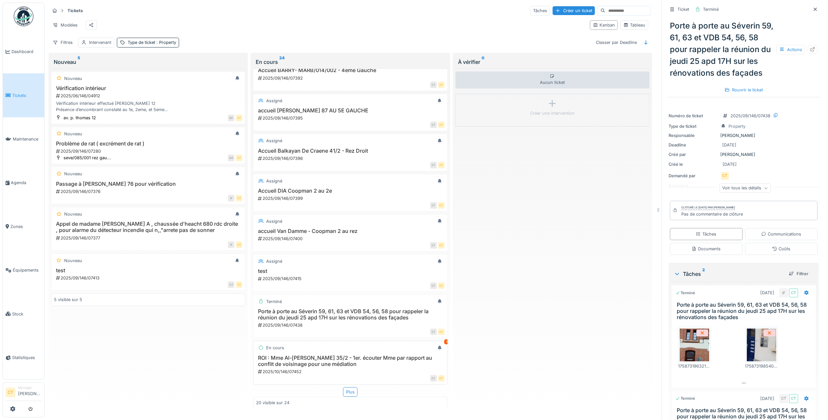
click at [320, 355] on h3 "ROI : Mme Al-[PERSON_NAME] 35/2 - 1er. écouter Mme par rapport au conflit de vo…" at bounding box center [350, 361] width 188 height 12
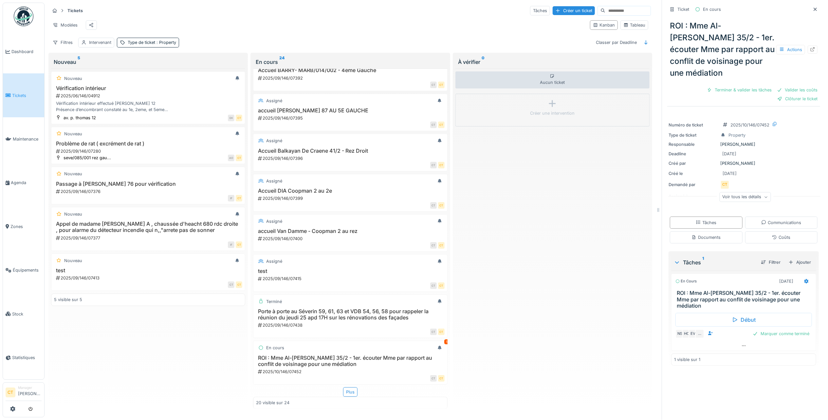
click at [27, 95] on span "Tickets" at bounding box center [26, 95] width 29 height 6
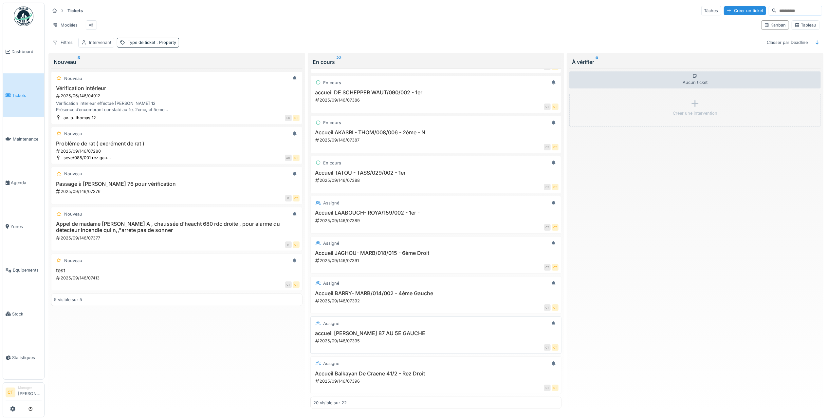
scroll to position [218, 0]
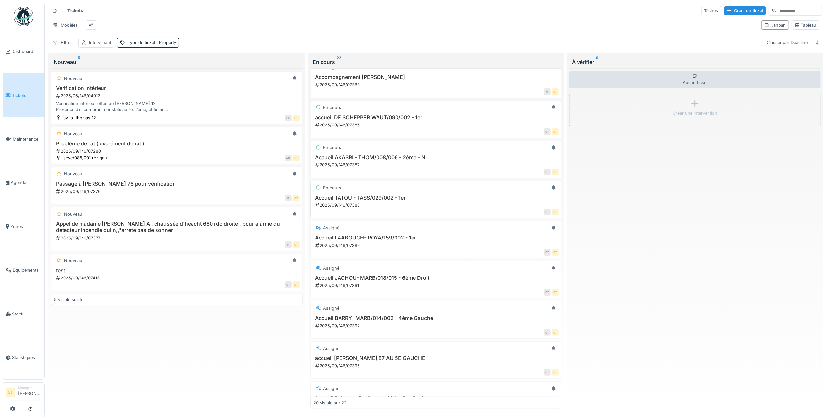
click at [460, 208] on div "2025/09/146/07388" at bounding box center [437, 205] width 244 height 6
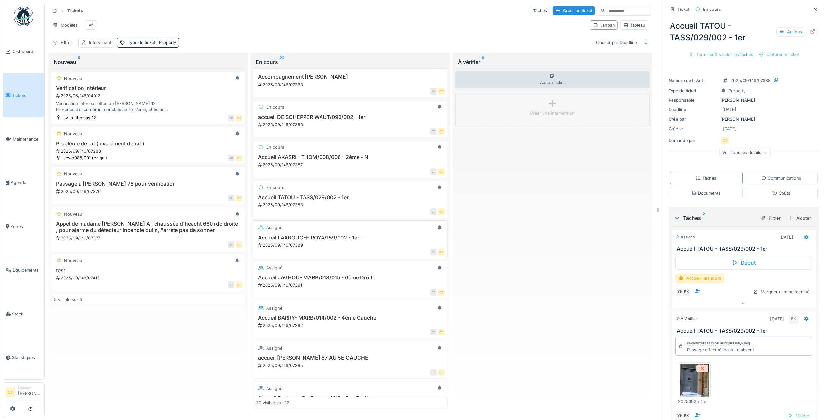
click at [356, 241] on h3 "Accueil LAABOUCH- ROYA/159/002 - 1er -" at bounding box center [350, 237] width 188 height 6
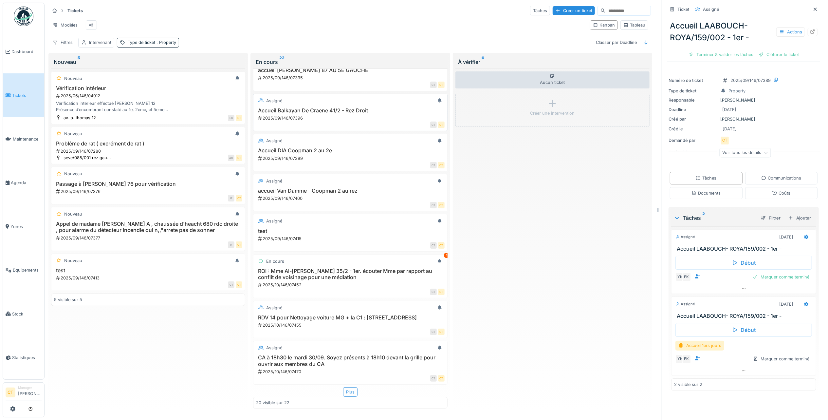
scroll to position [536, 0]
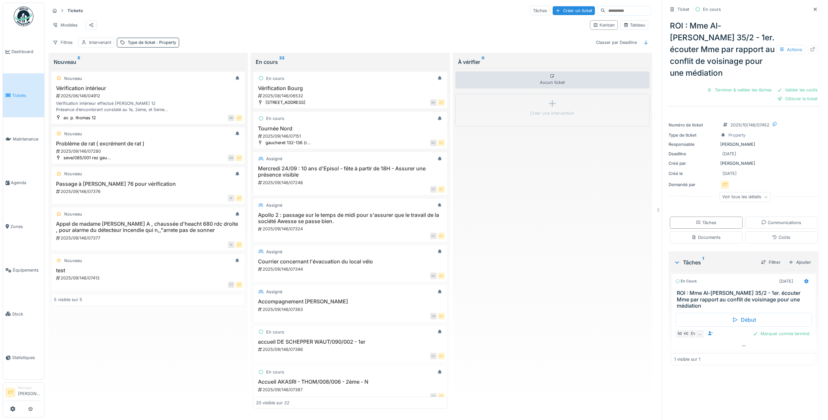
scroll to position [7, 0]
